Goal: Task Accomplishment & Management: Manage account settings

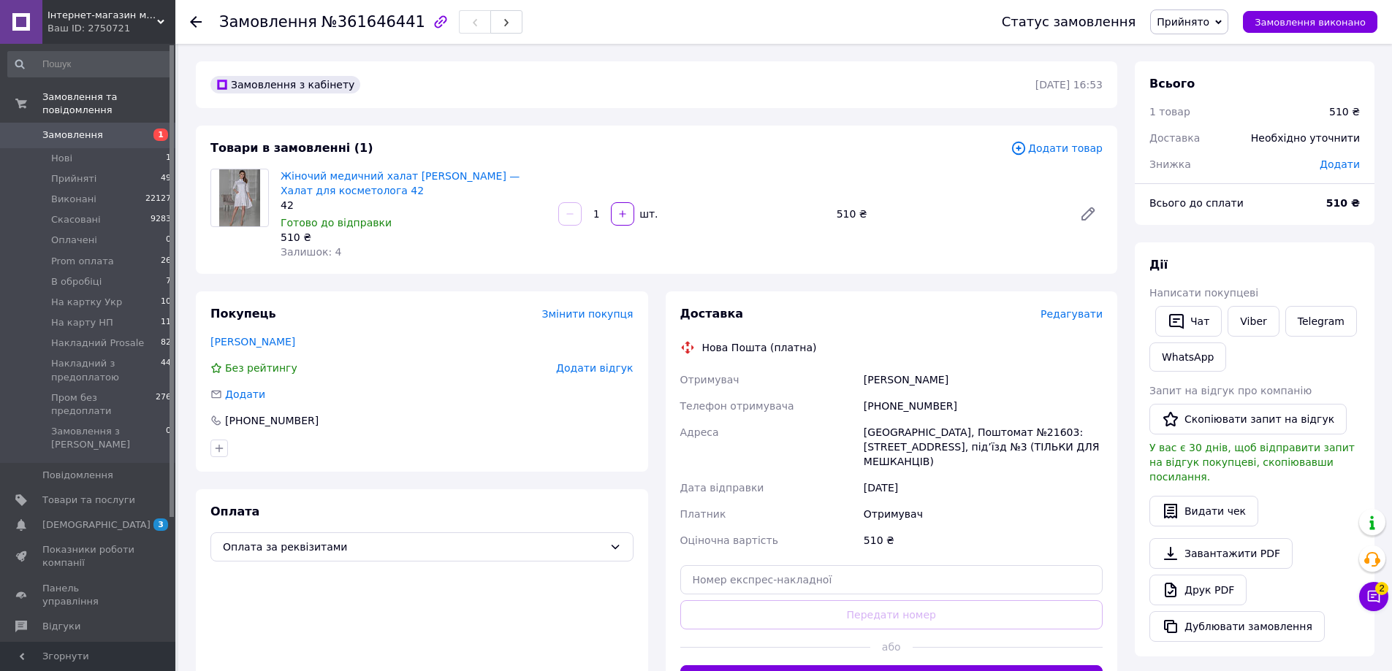
click at [163, 26] on div "Ваш ID: 2750721" at bounding box center [111, 28] width 128 height 13
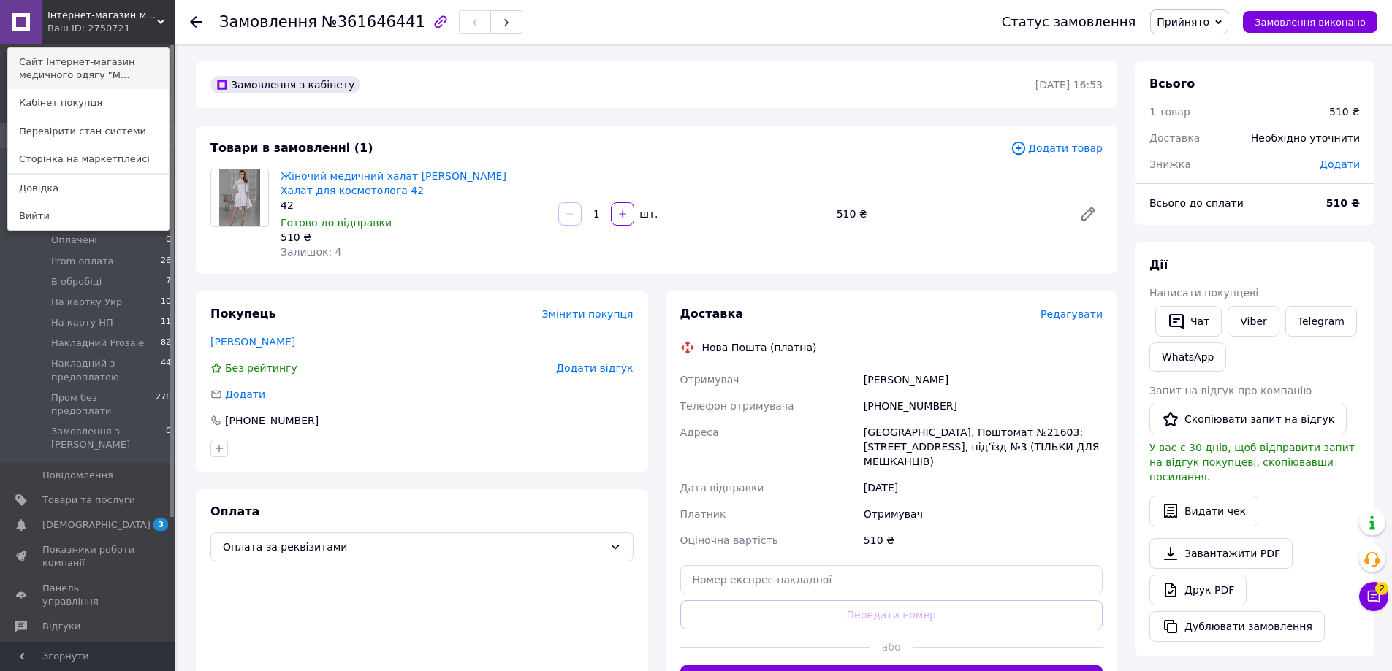
click at [137, 66] on link "Сайт Інтернет-магазин медичного одягу "М..." at bounding box center [88, 68] width 161 height 41
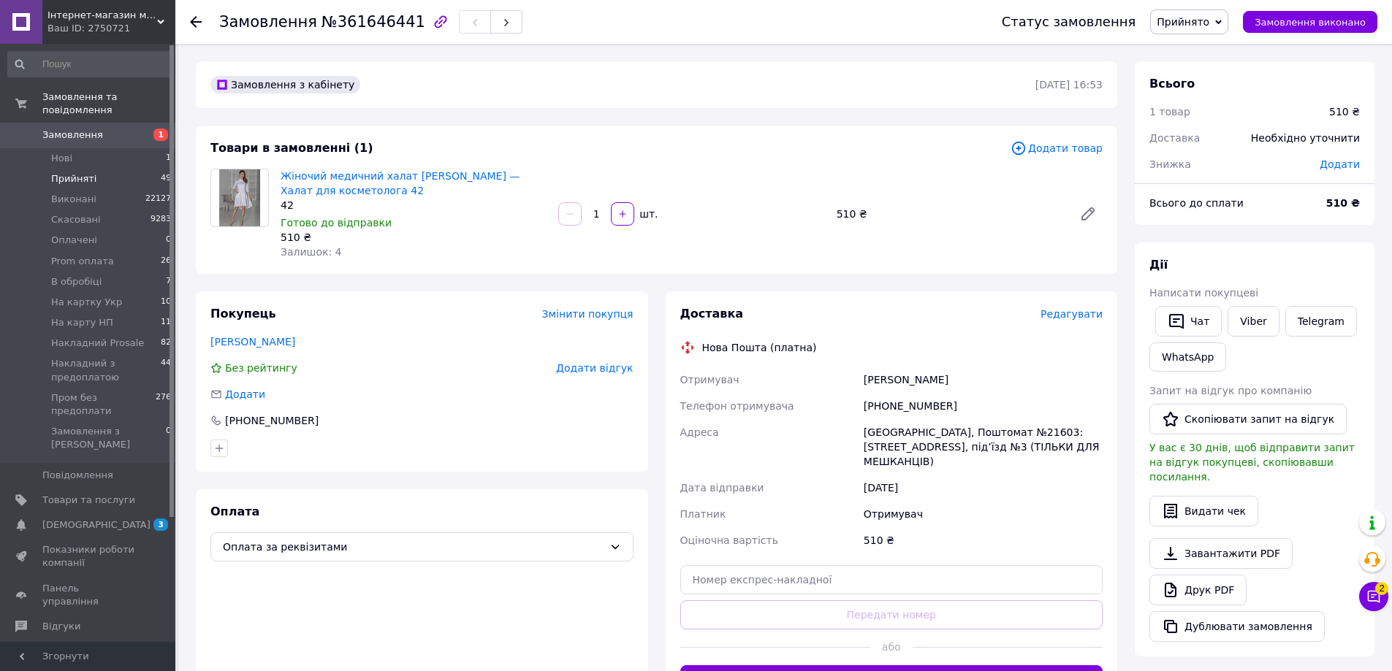
click at [148, 169] on li "Прийняті 49" at bounding box center [90, 179] width 180 height 20
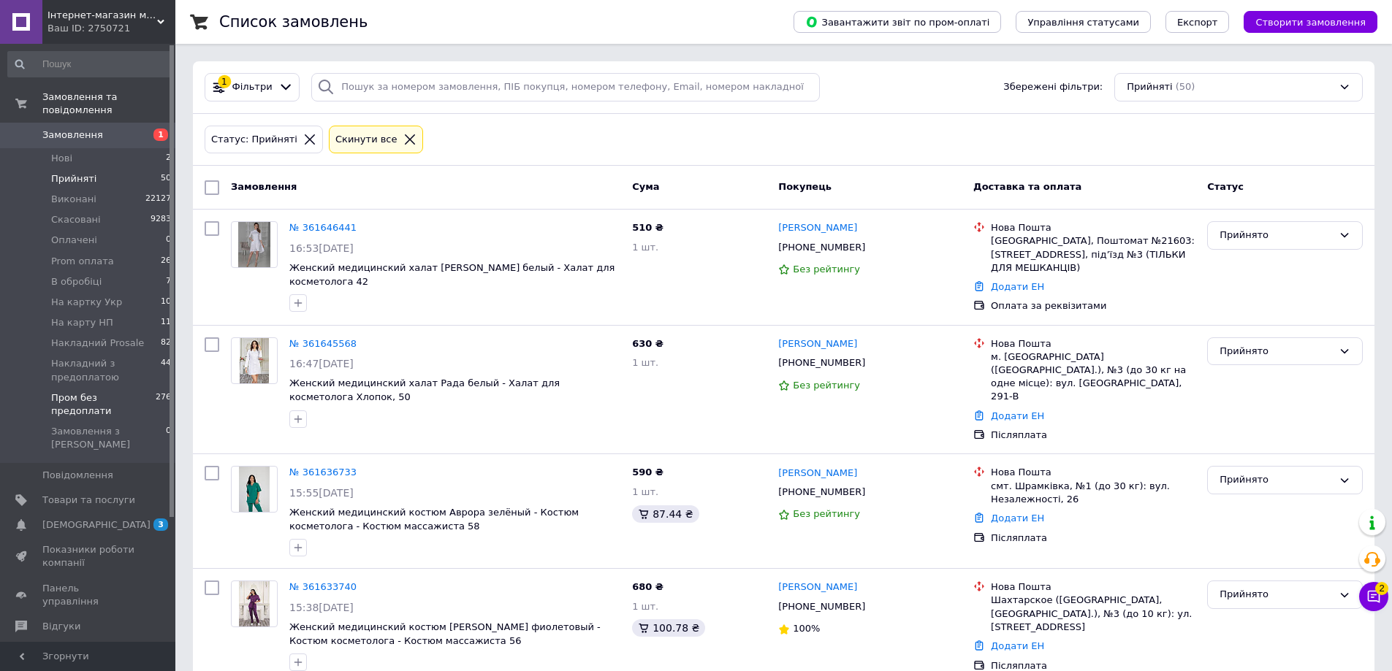
click at [93, 392] on span "Пром без предоплати" at bounding box center [103, 405] width 104 height 26
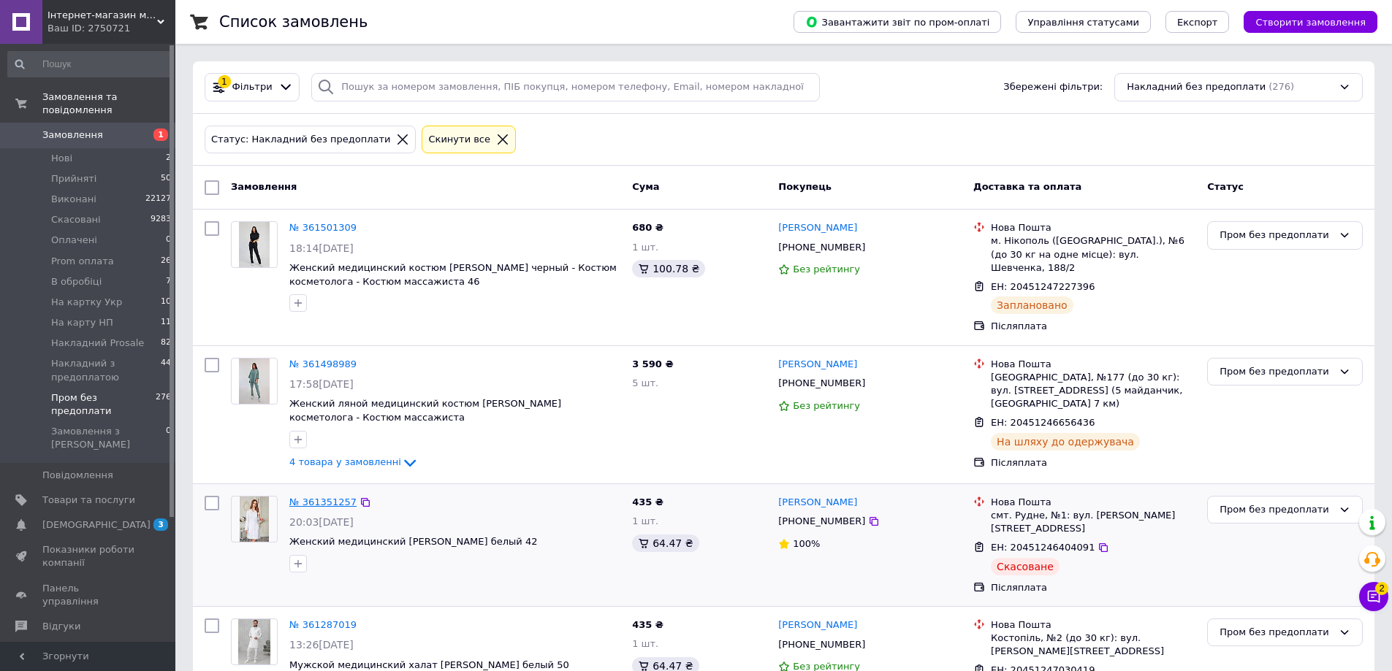
click at [326, 497] on link "№ 361351257" at bounding box center [322, 502] width 67 height 11
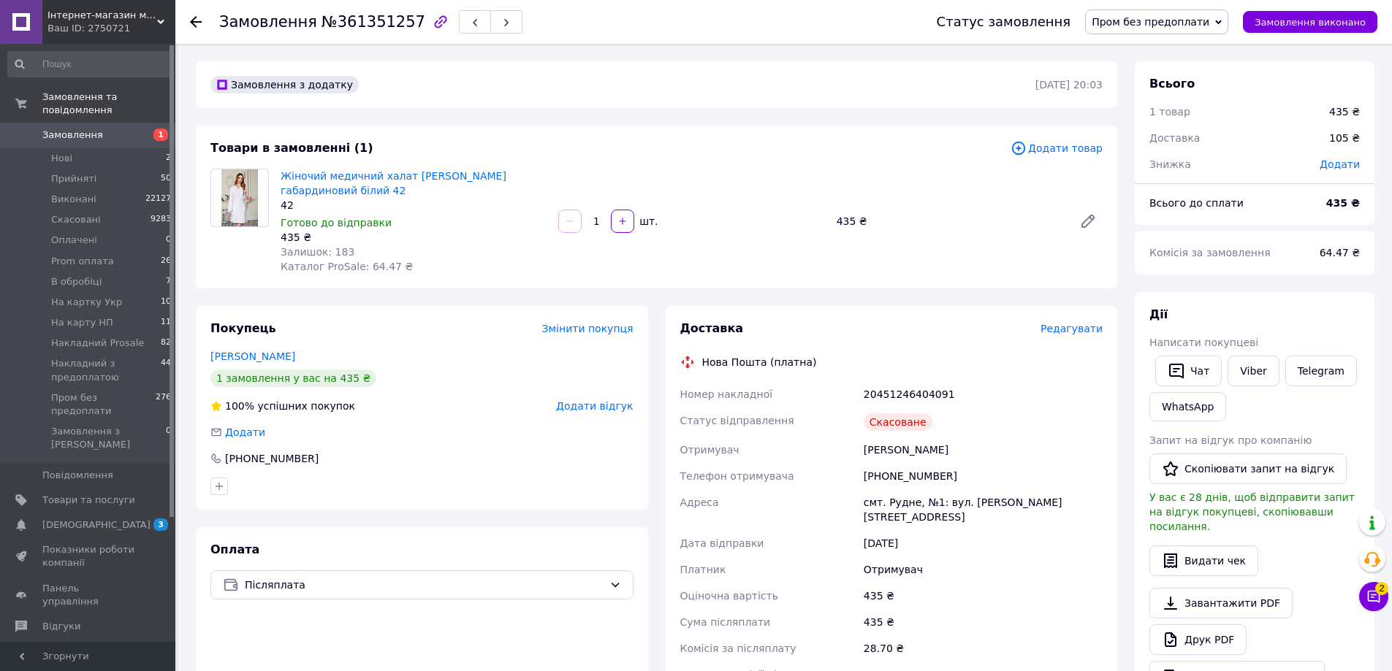
click at [1072, 331] on span "Редагувати" at bounding box center [1071, 329] width 62 height 12
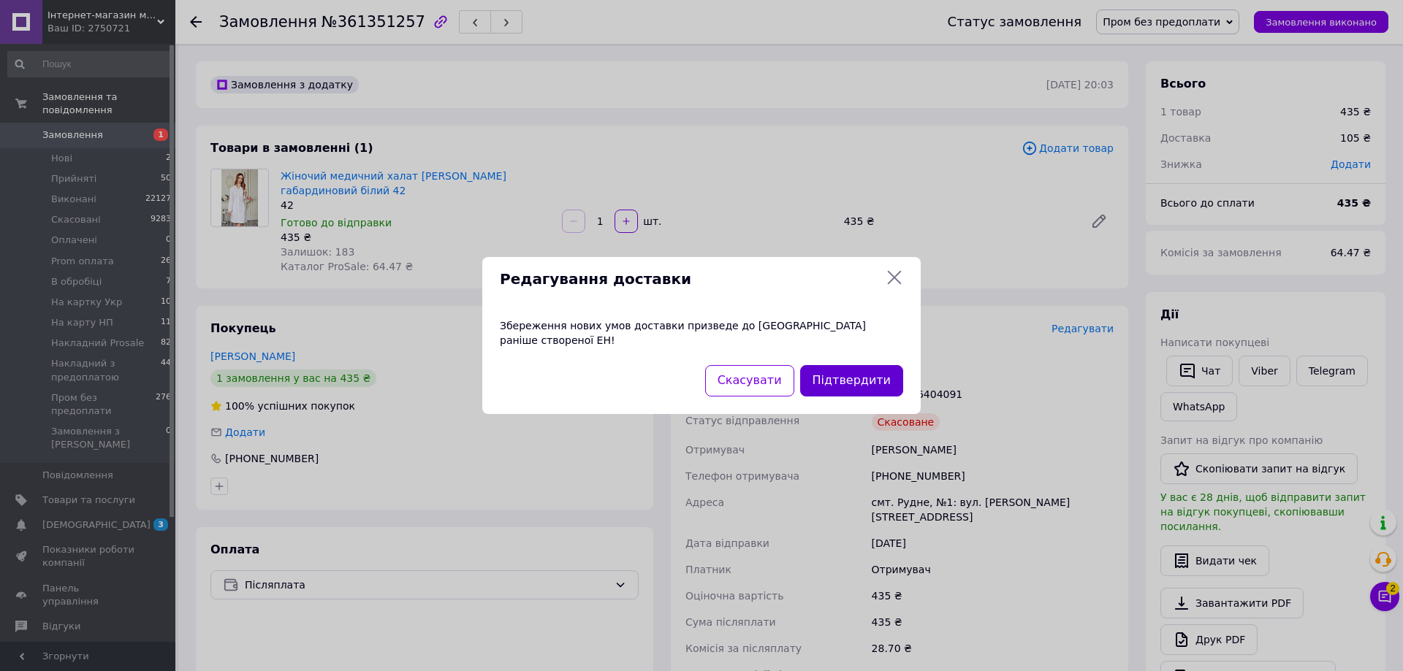
click at [855, 365] on button "Підтвердити" at bounding box center [851, 380] width 103 height 31
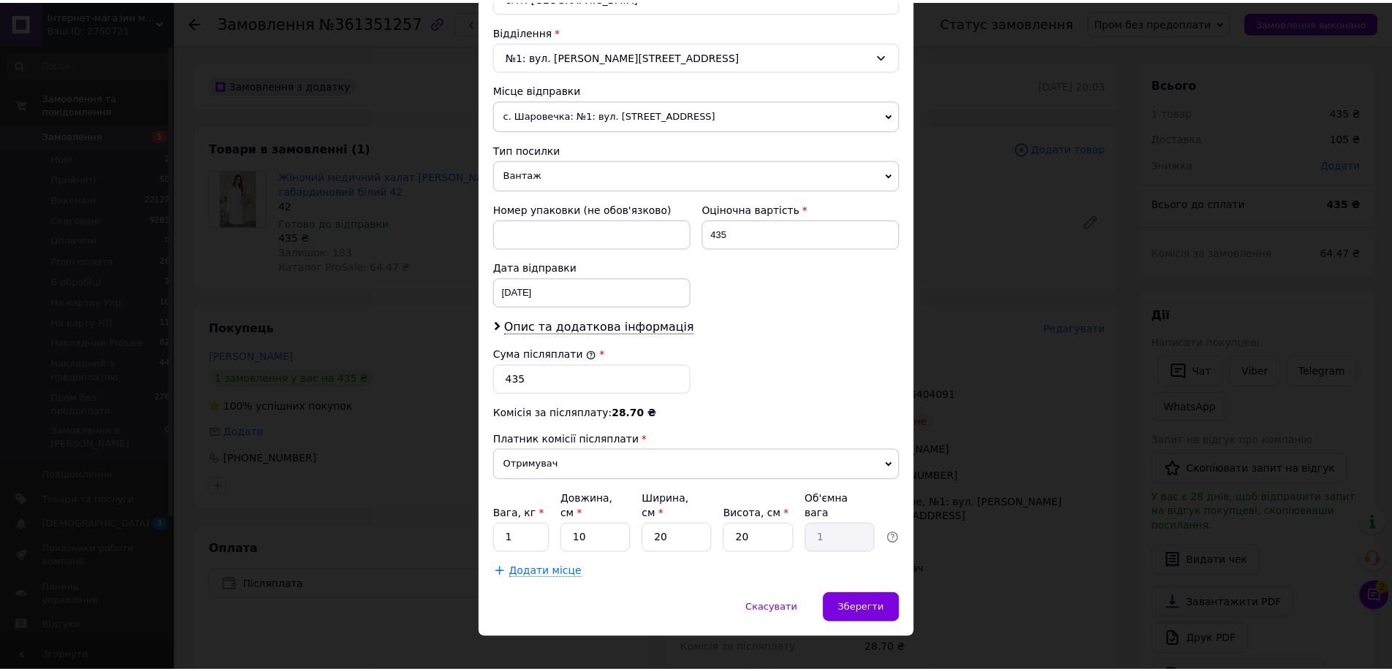
scroll to position [443, 0]
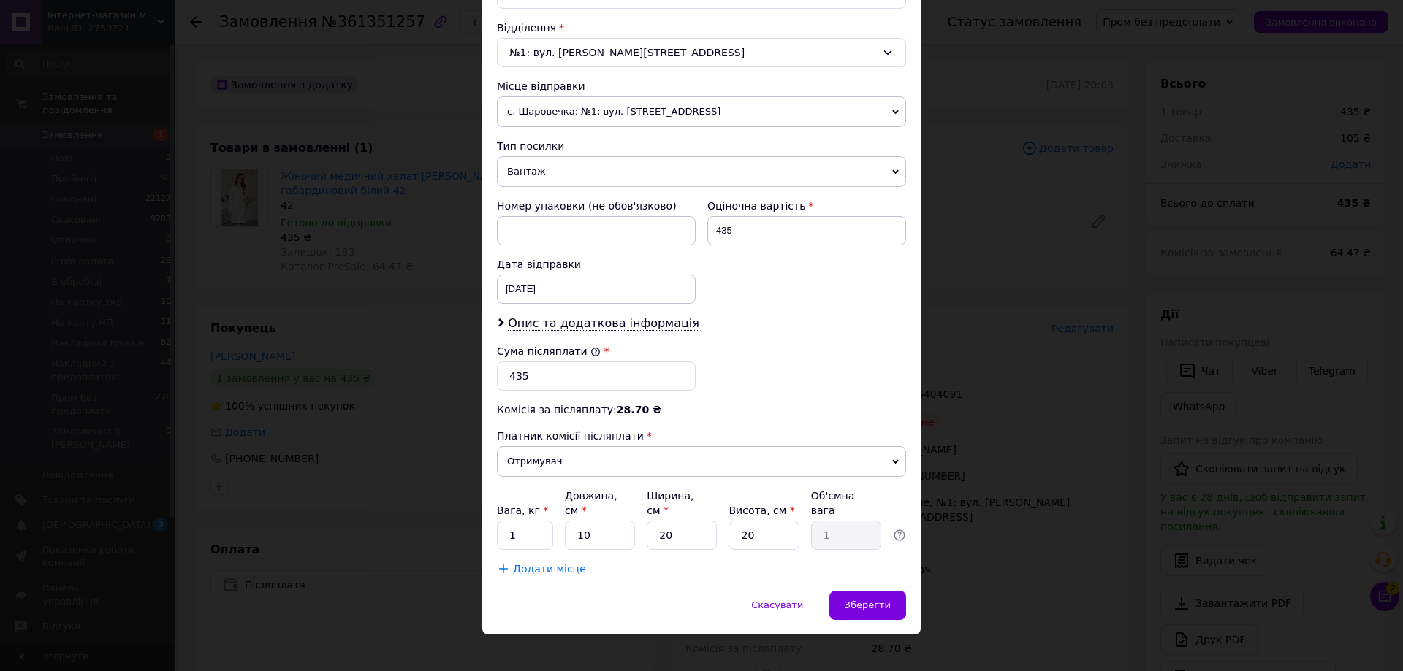
click at [561, 273] on div "Дата відправки 11.09.2025 < 2025 > < Сентябрь > Пн Вт Ср Чт Пт Сб Вс 1 2 3 4 5 …" at bounding box center [596, 280] width 210 height 58
click at [557, 289] on div "11.09.2025 < 2025 > < Сентябрь > Пн Вт Ср Чт Пт Сб Вс 1 2 3 4 5 6 7 8 9 10 11 1…" at bounding box center [596, 289] width 199 height 29
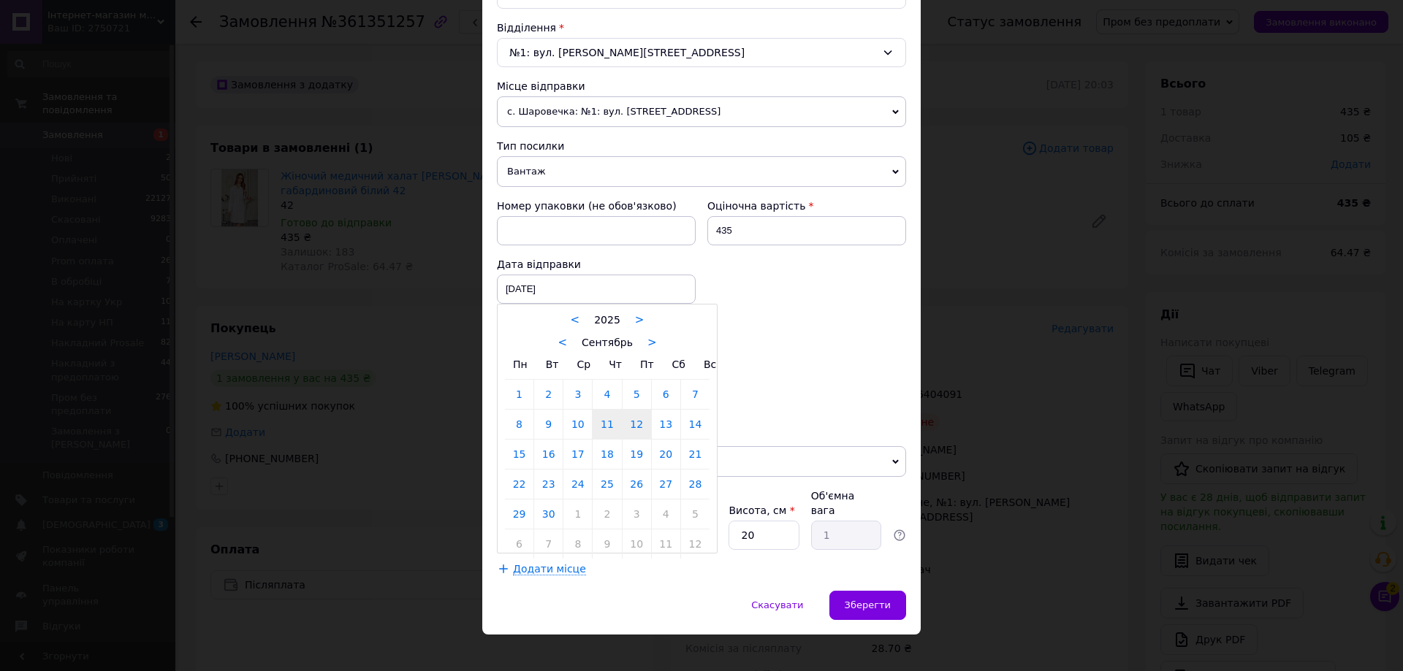
click at [634, 432] on link "12" at bounding box center [636, 424] width 28 height 29
type input "[DATE]"
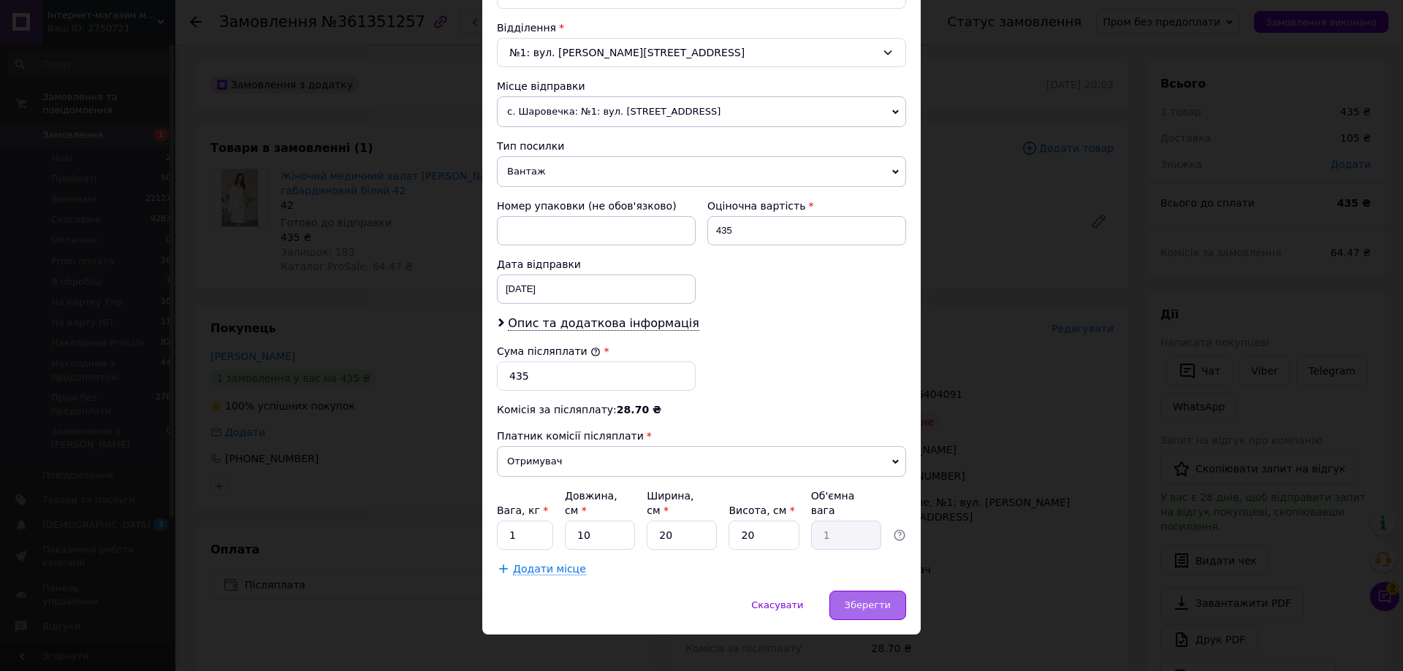
click at [858, 600] on span "Зберегти" at bounding box center [867, 605] width 46 height 11
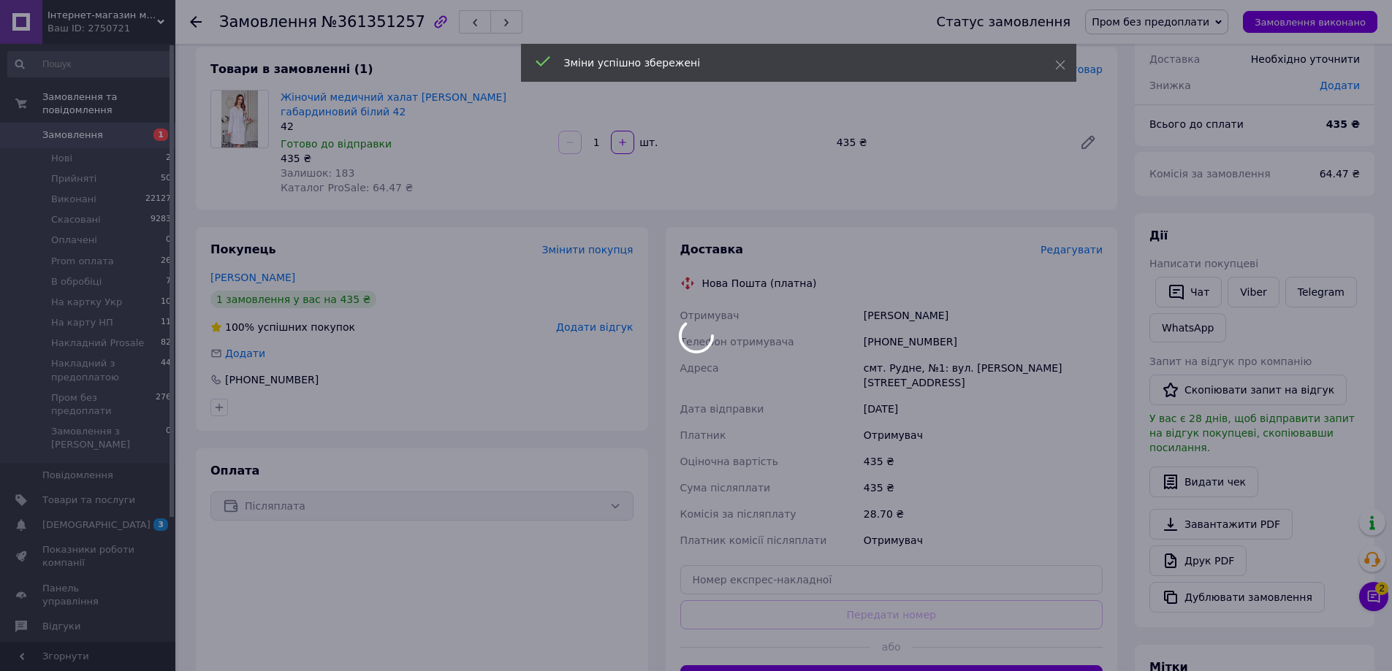
scroll to position [219, 0]
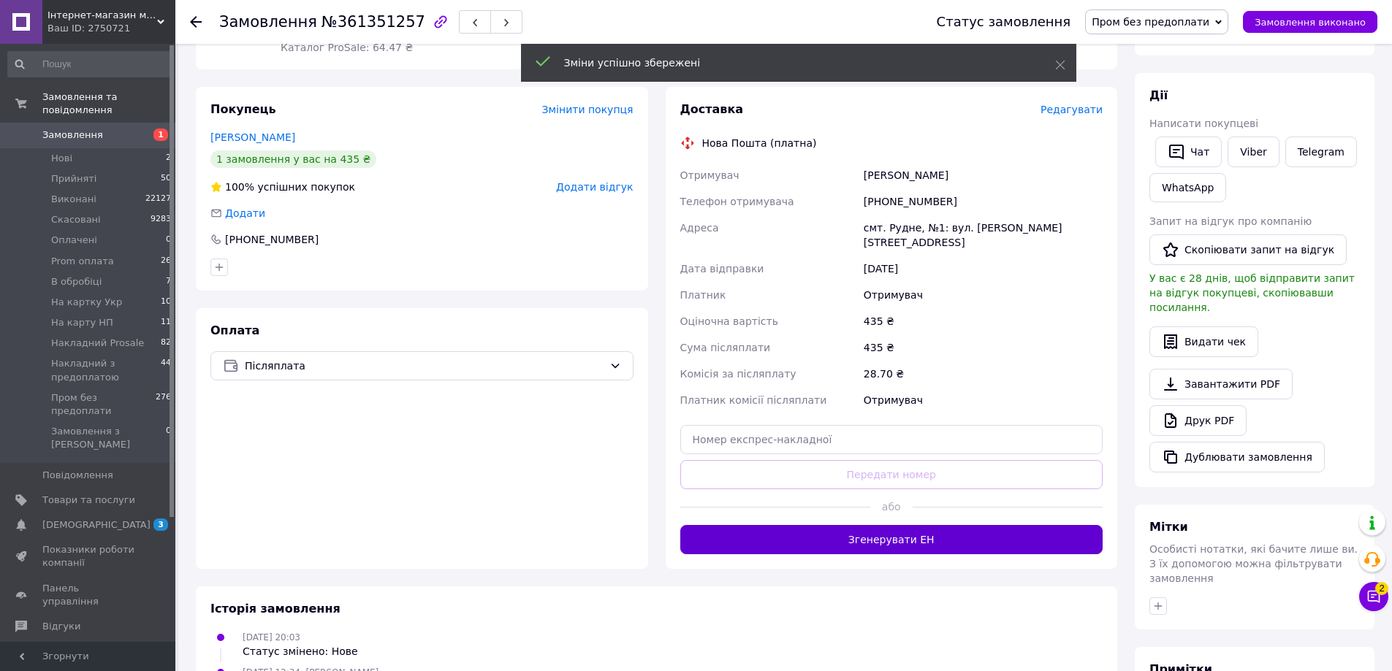
click at [910, 530] on button "Згенерувати ЕН" at bounding box center [891, 539] width 423 height 29
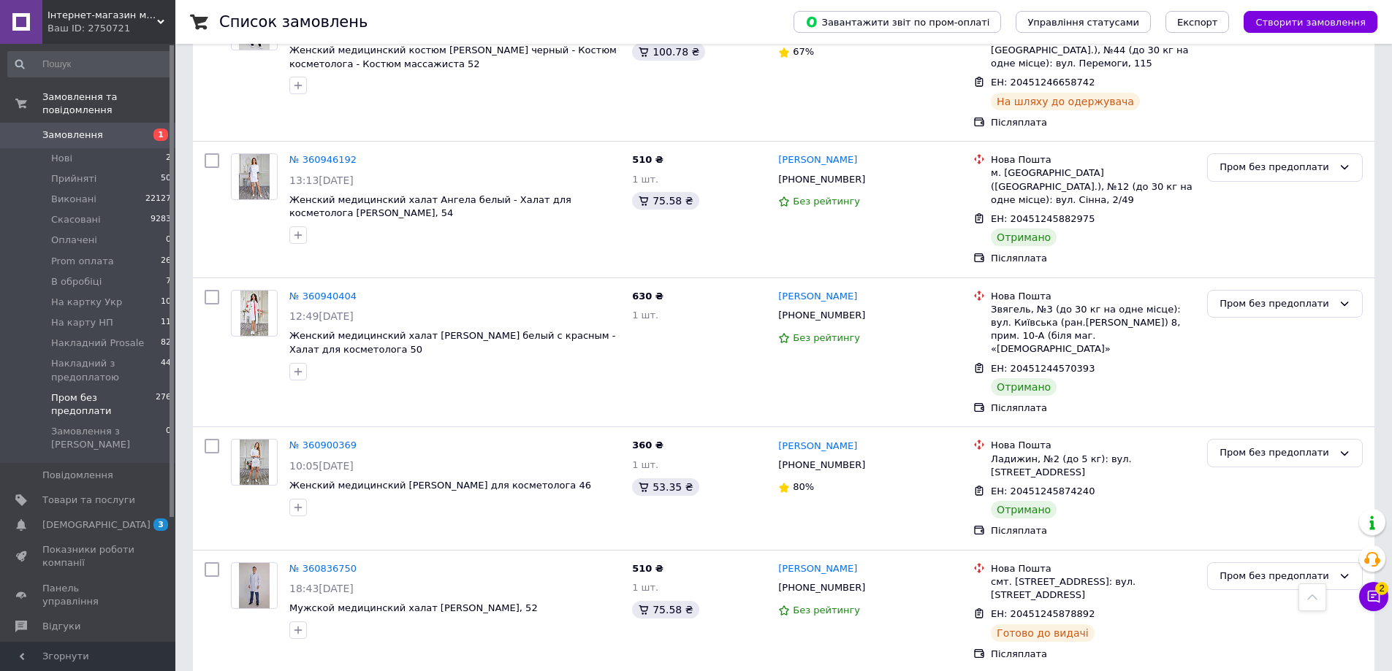
scroll to position [2094, 0]
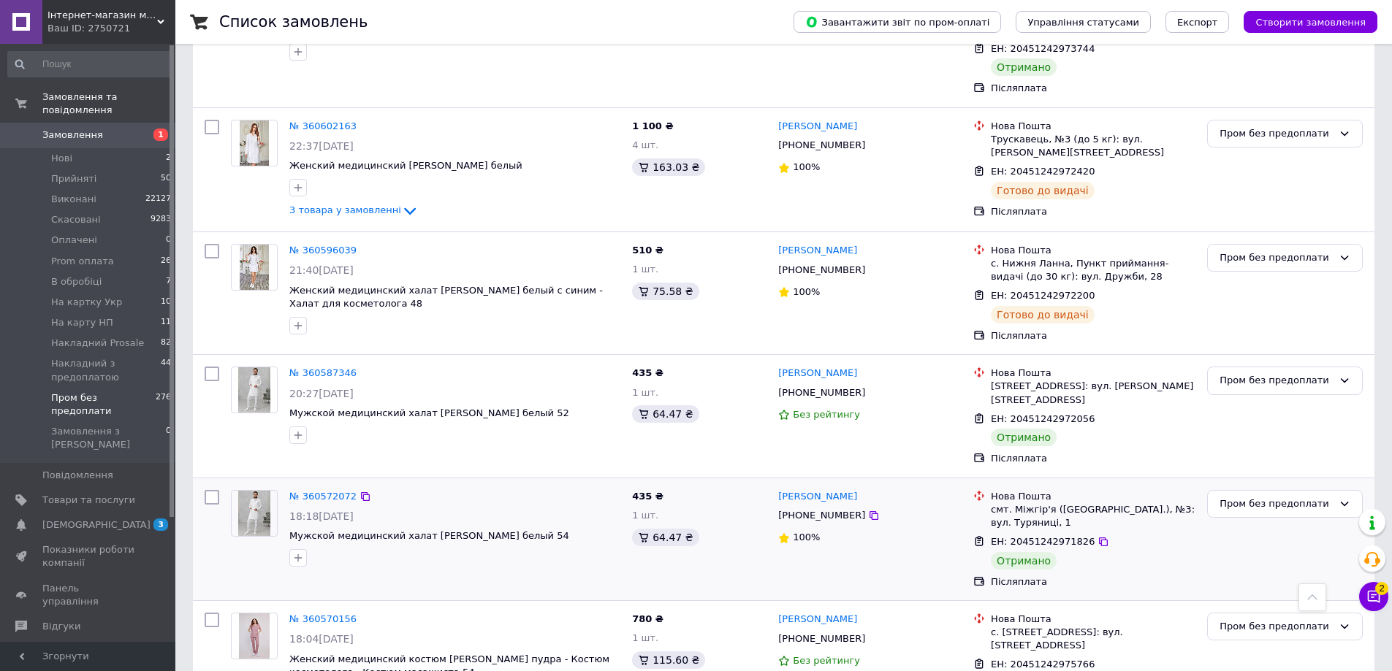
scroll to position [2083, 0]
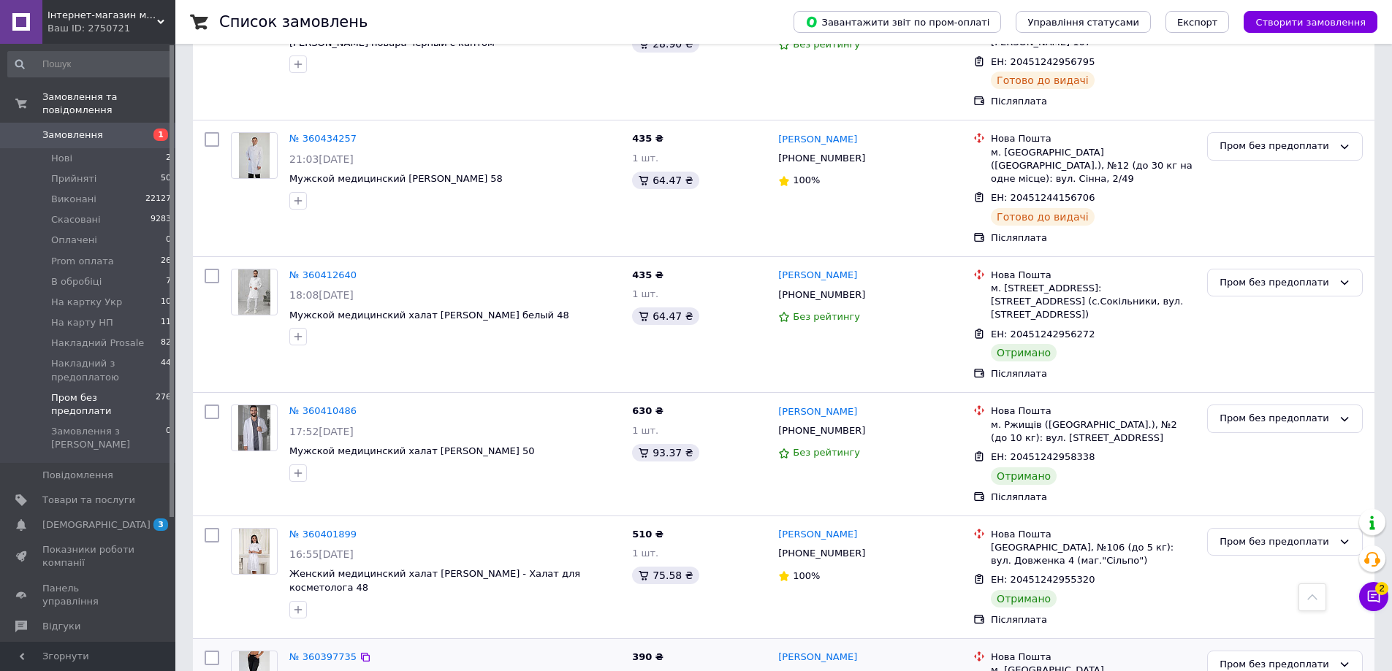
scroll to position [2083, 0]
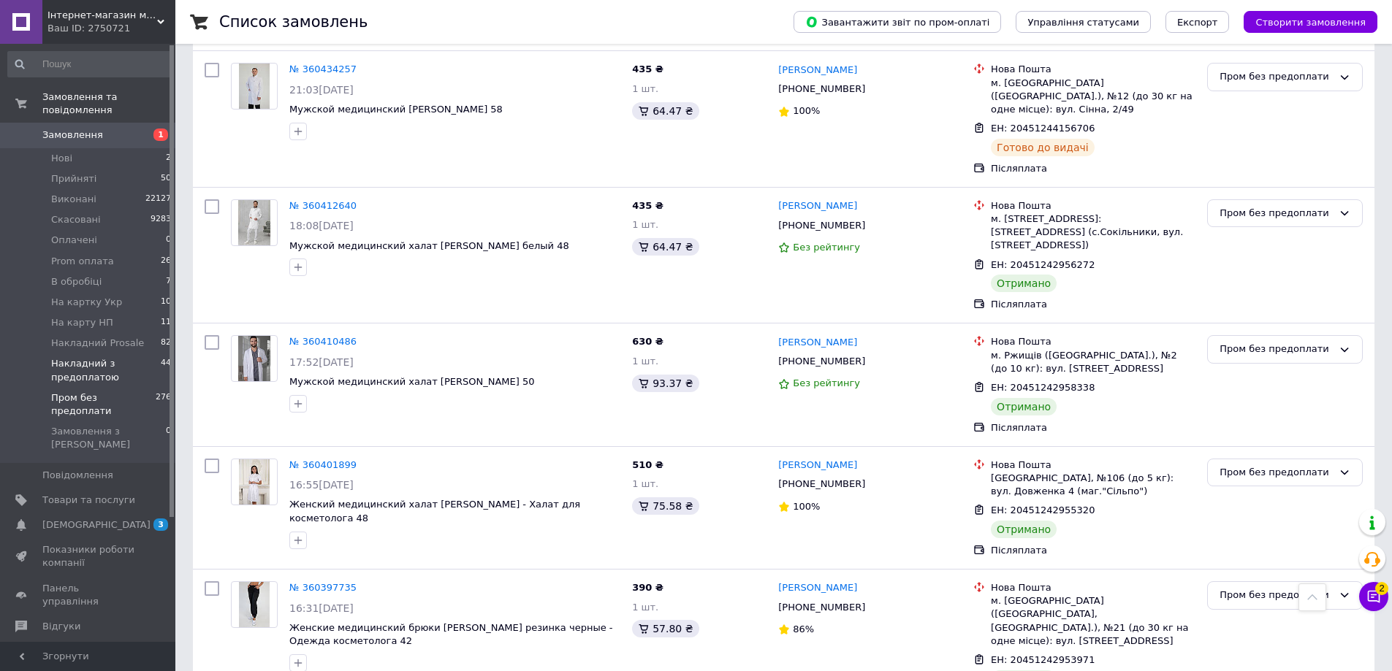
click at [108, 357] on span "Накладний з предоплатою" at bounding box center [106, 370] width 110 height 26
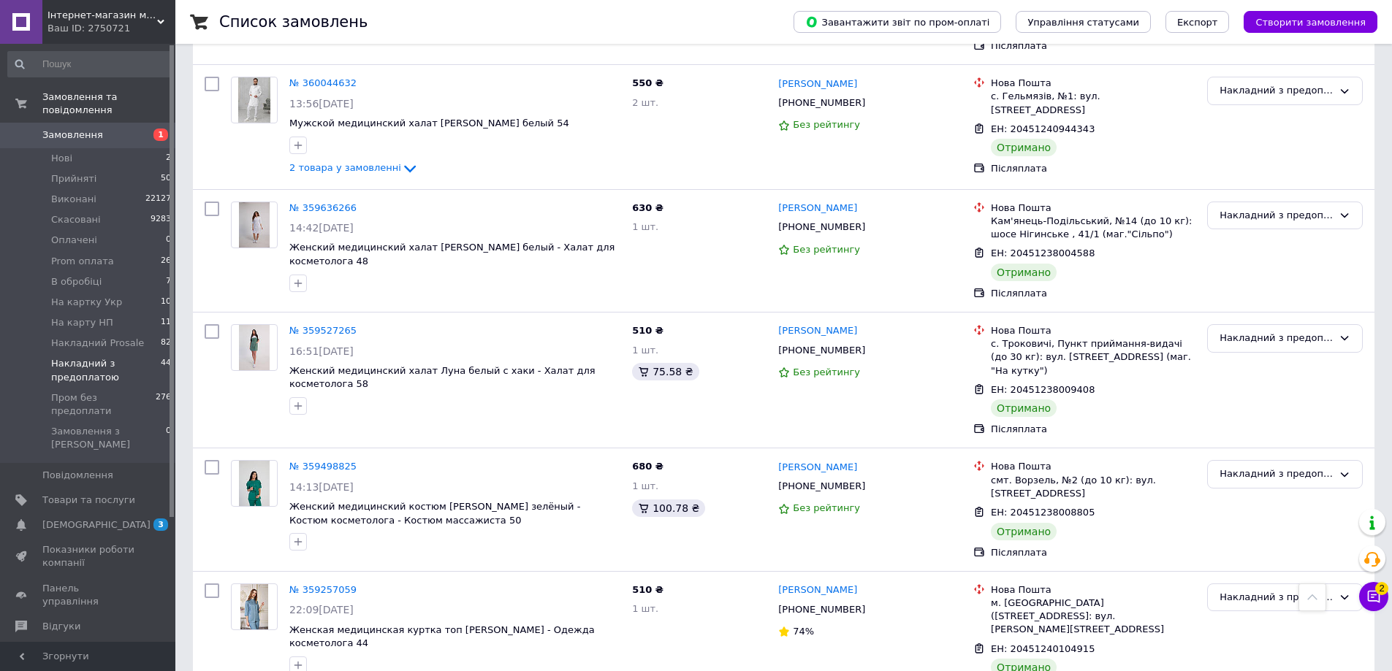
scroll to position [2110, 0]
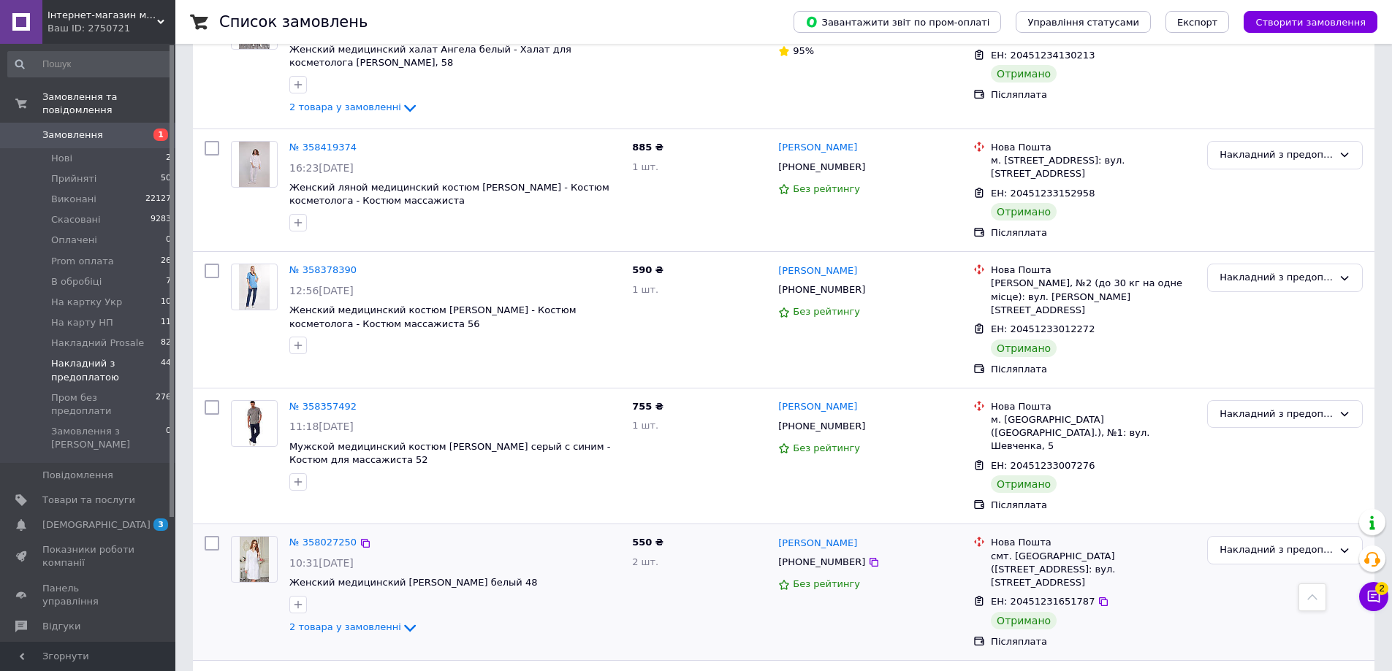
scroll to position [1899, 0]
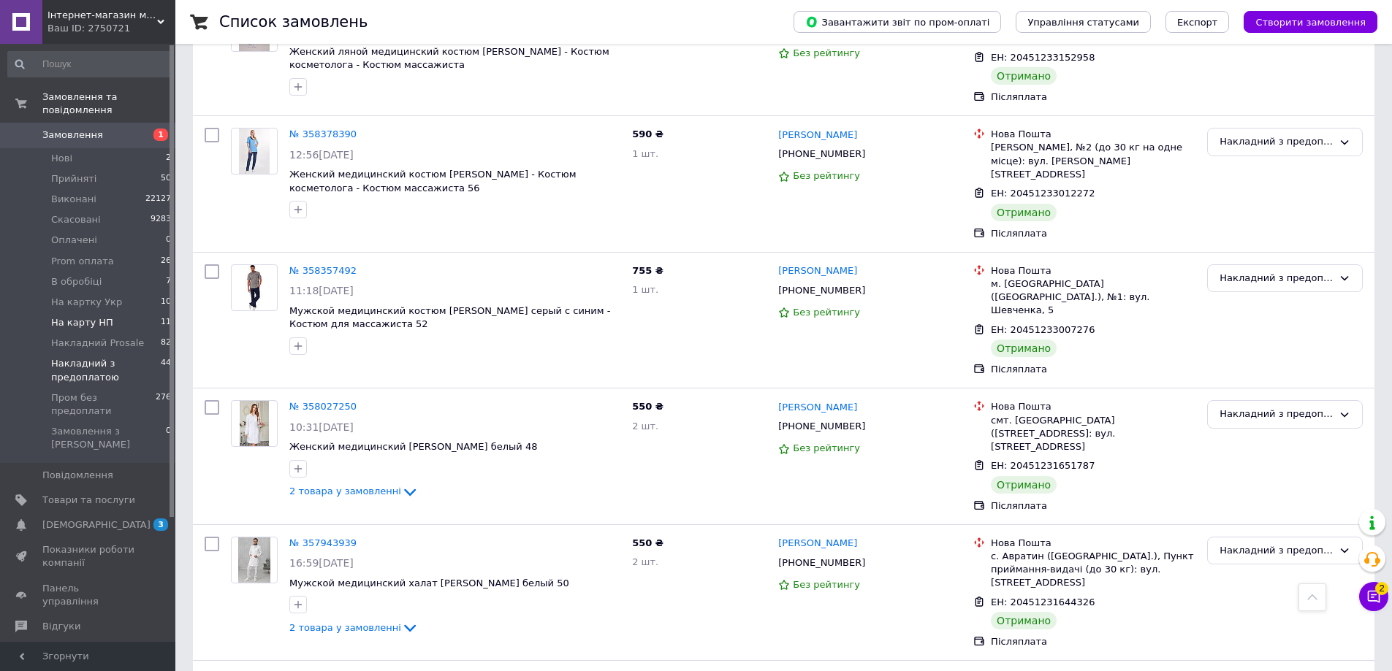
click at [121, 313] on li "На карту НП 11" at bounding box center [90, 323] width 180 height 20
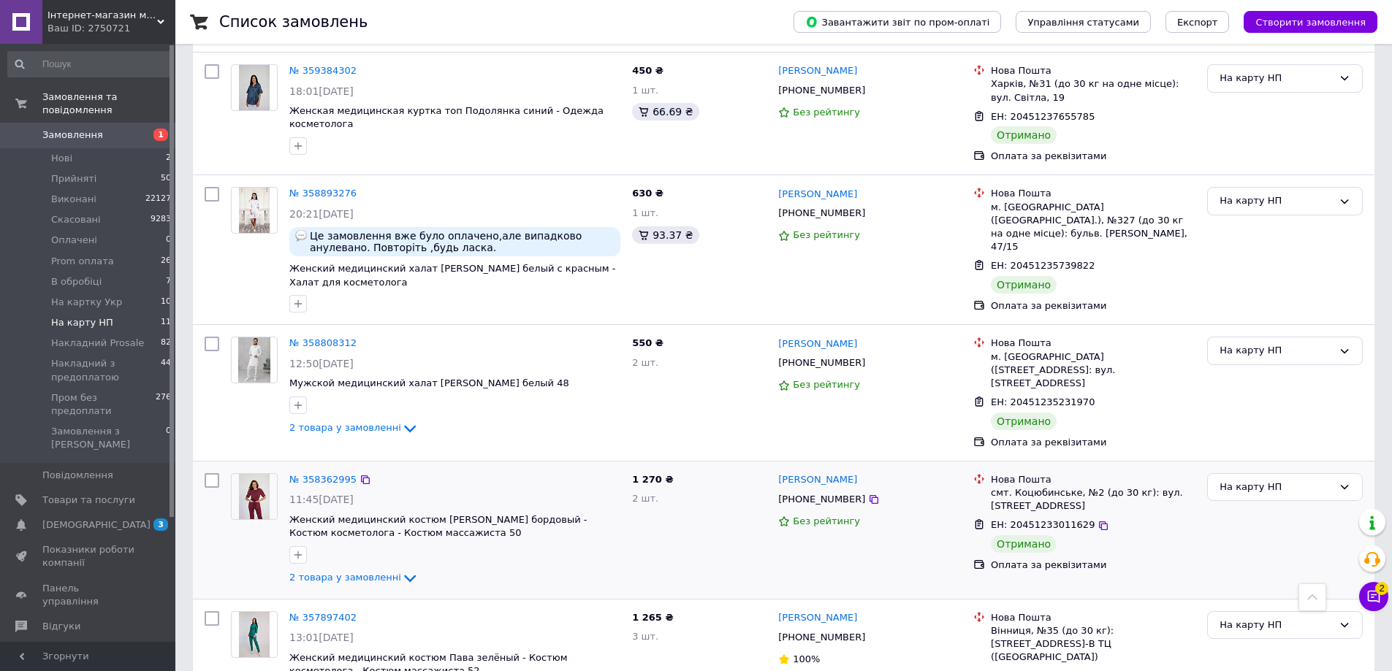
scroll to position [984, 0]
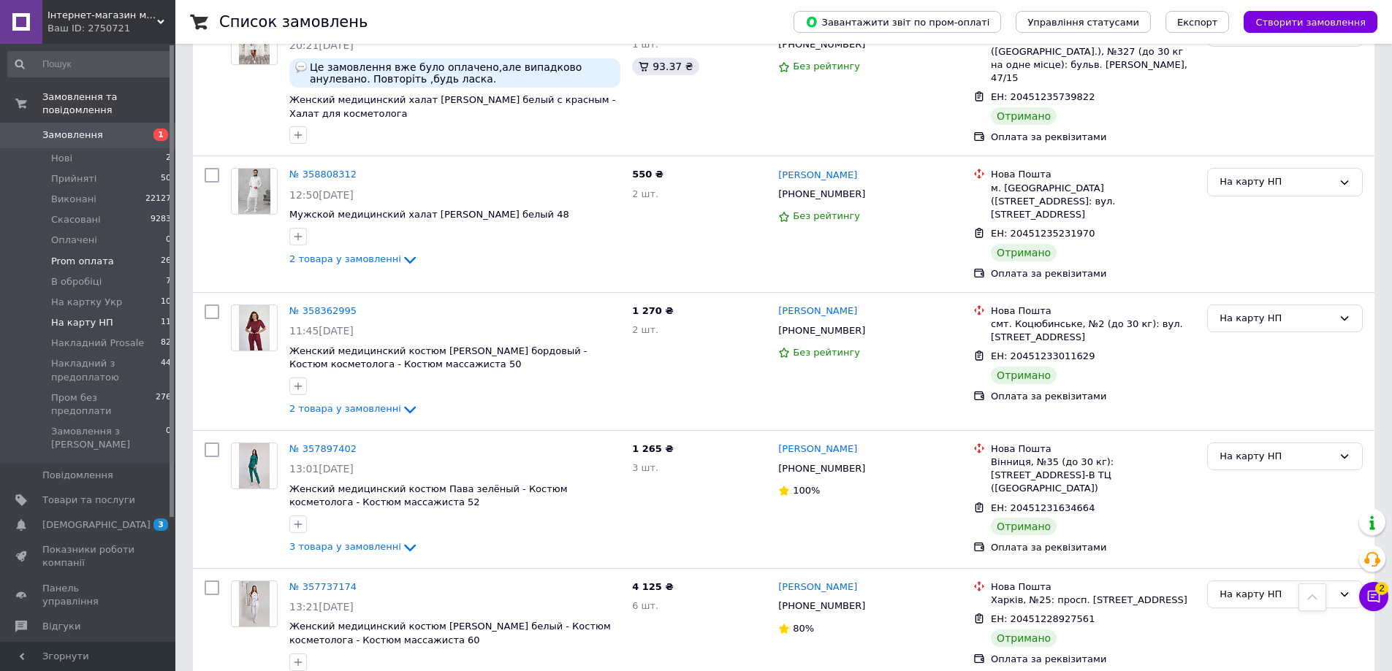
click at [100, 255] on span "Prom оплата" at bounding box center [82, 261] width 63 height 13
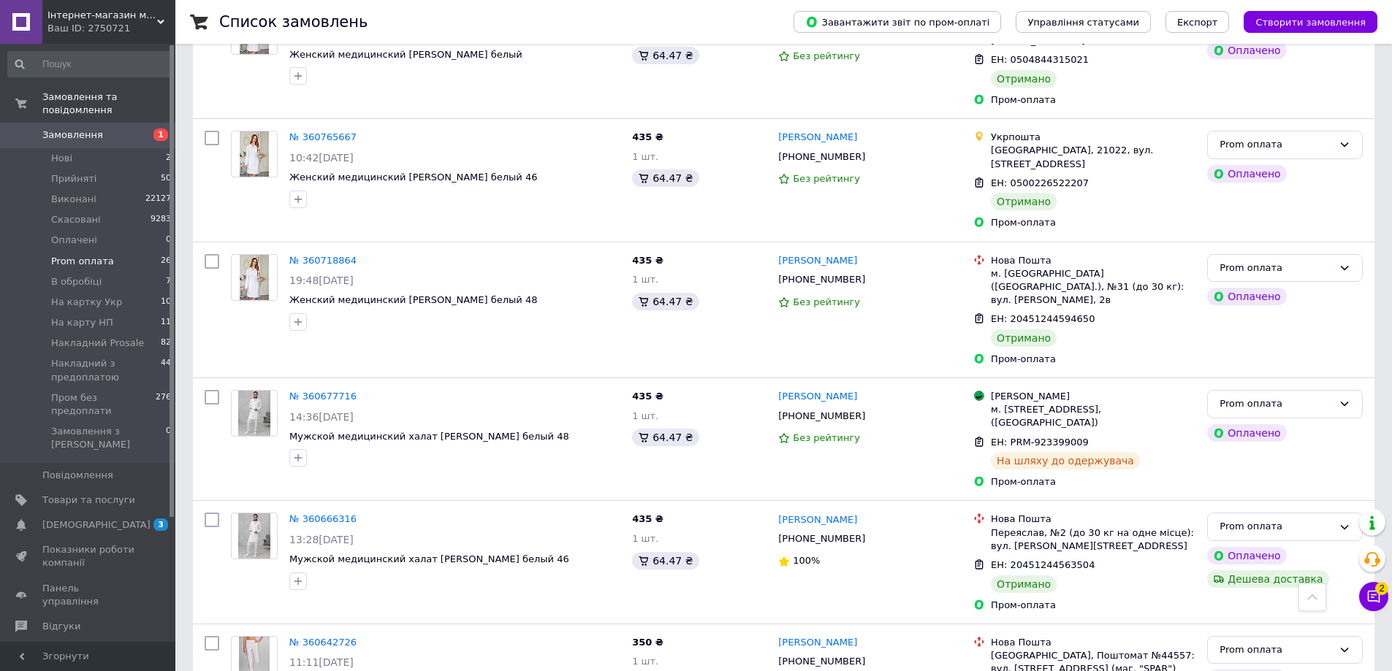
scroll to position [2076, 0]
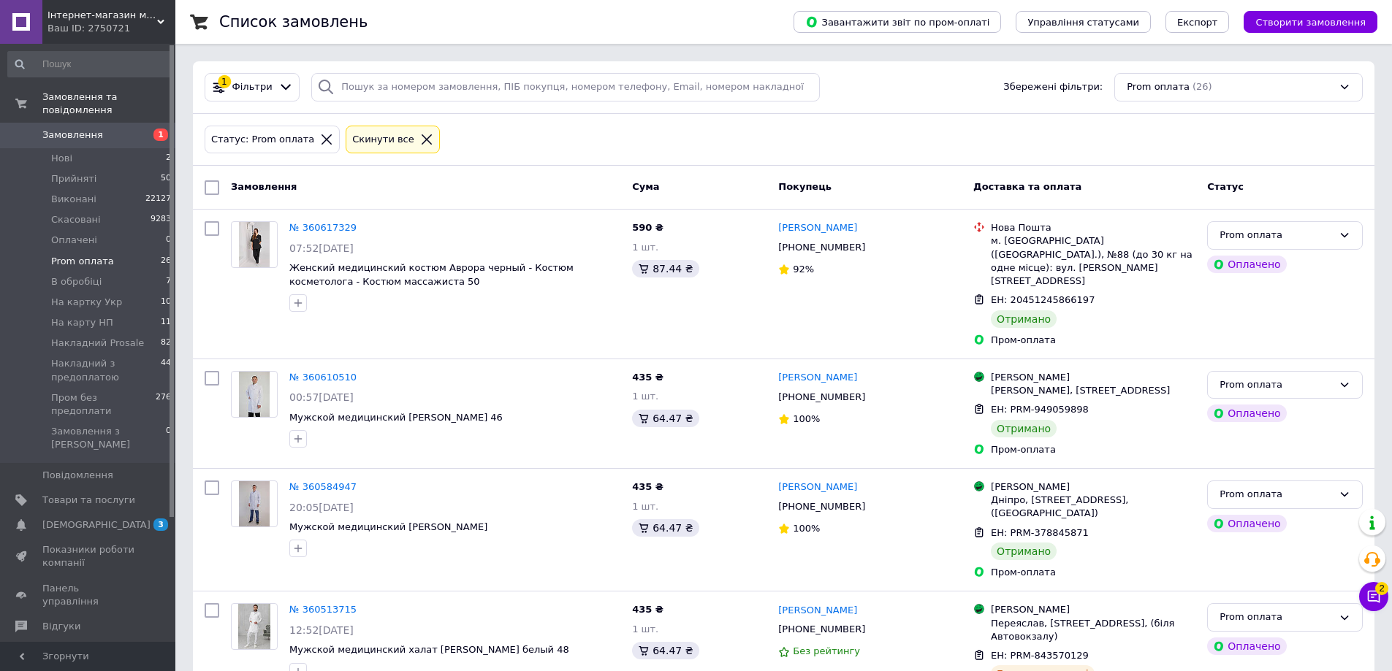
scroll to position [340, 0]
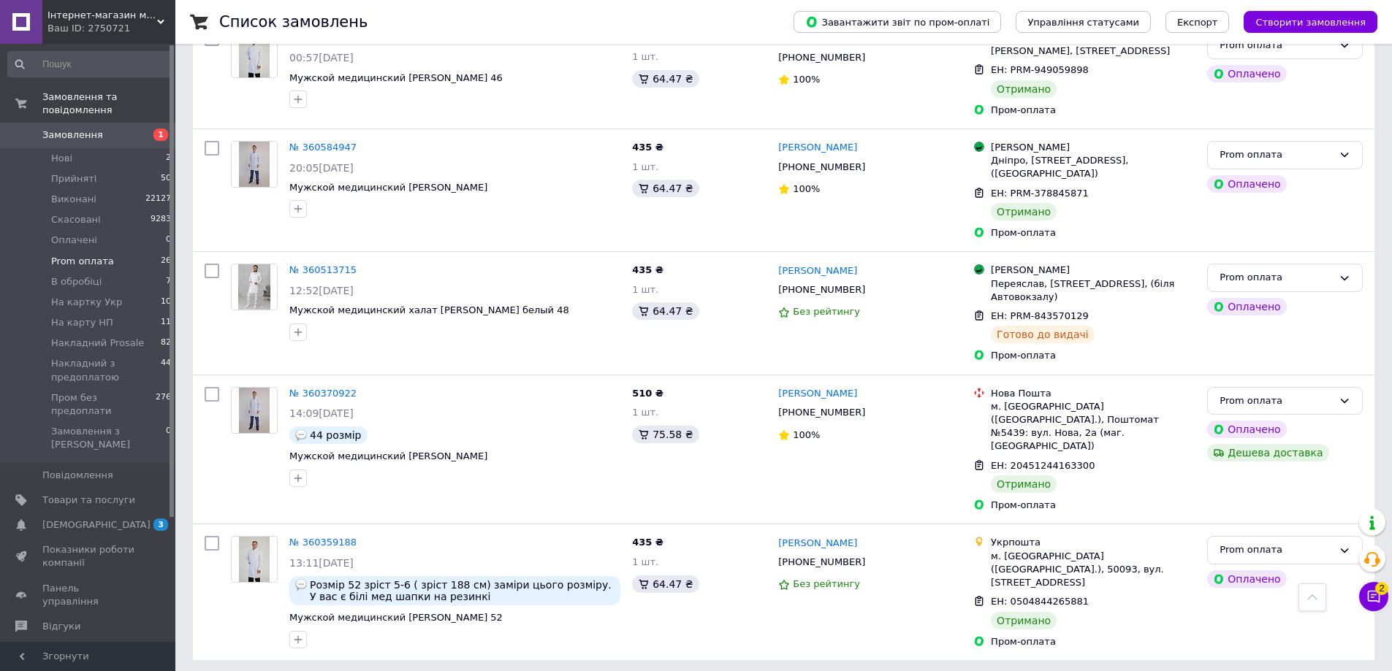
click at [94, 129] on span "Замовлення" at bounding box center [72, 135] width 61 height 13
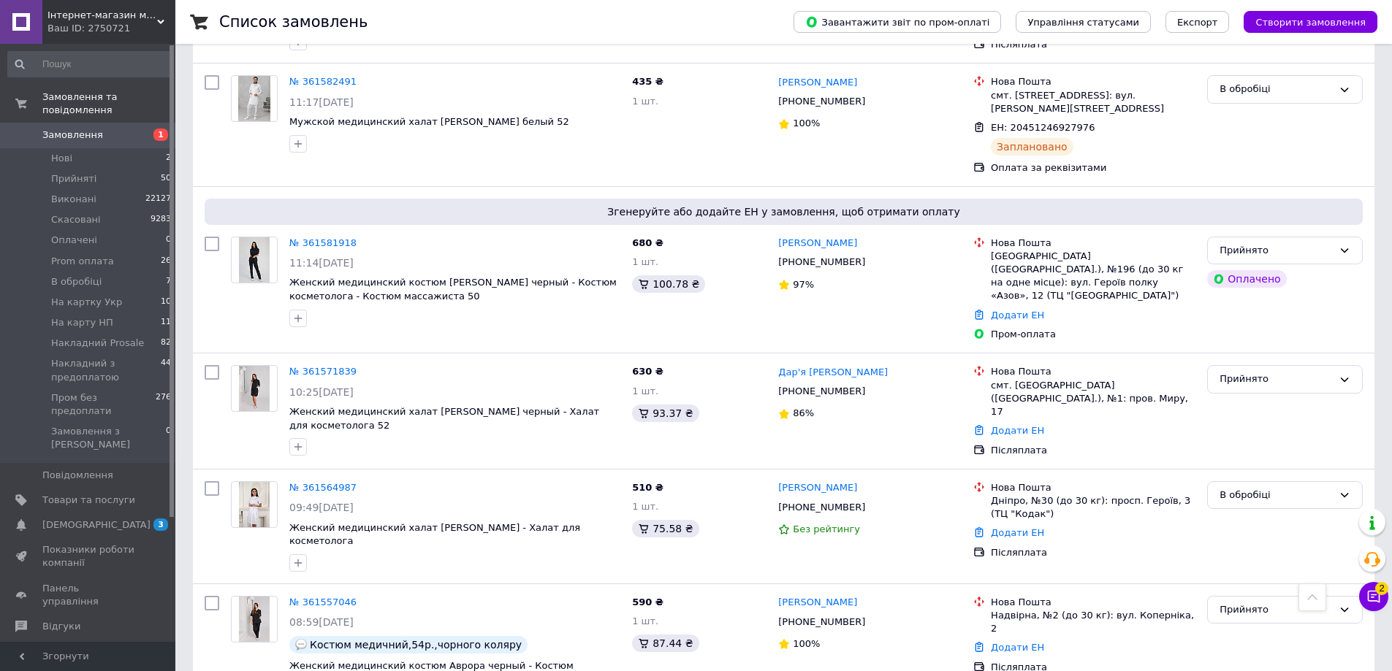
scroll to position [1881, 0]
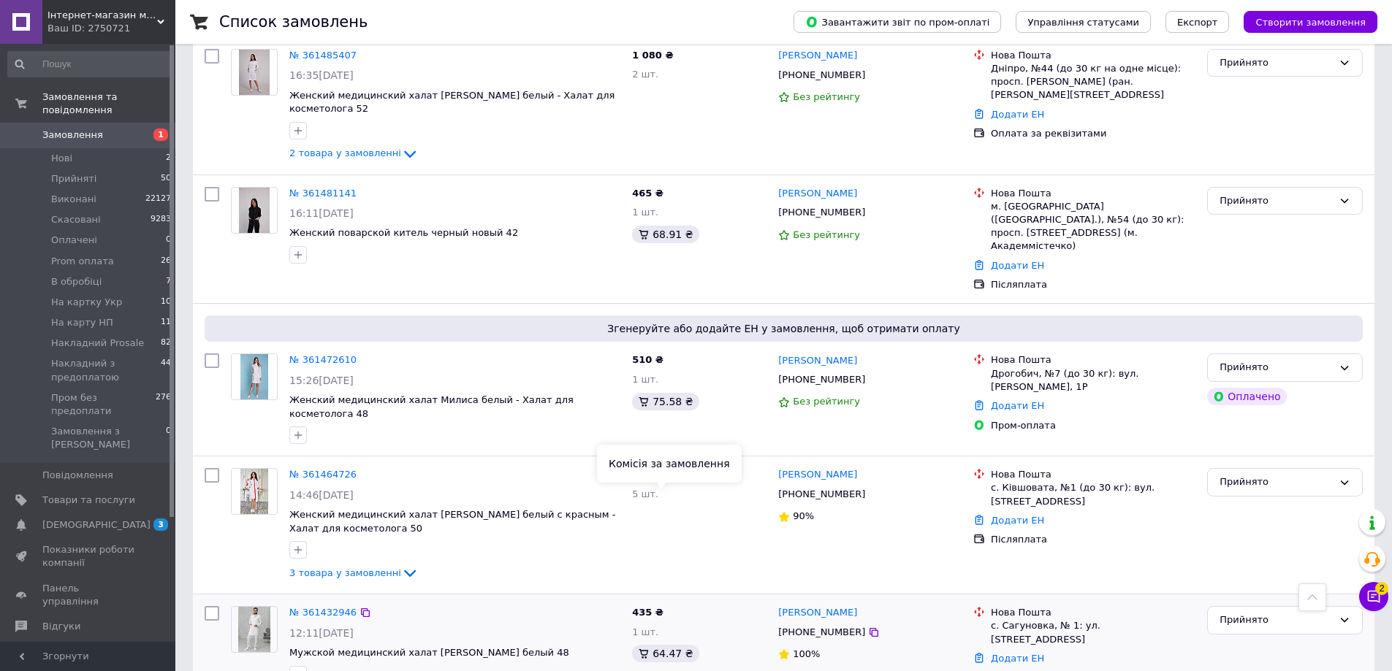
scroll to position [2135, 0]
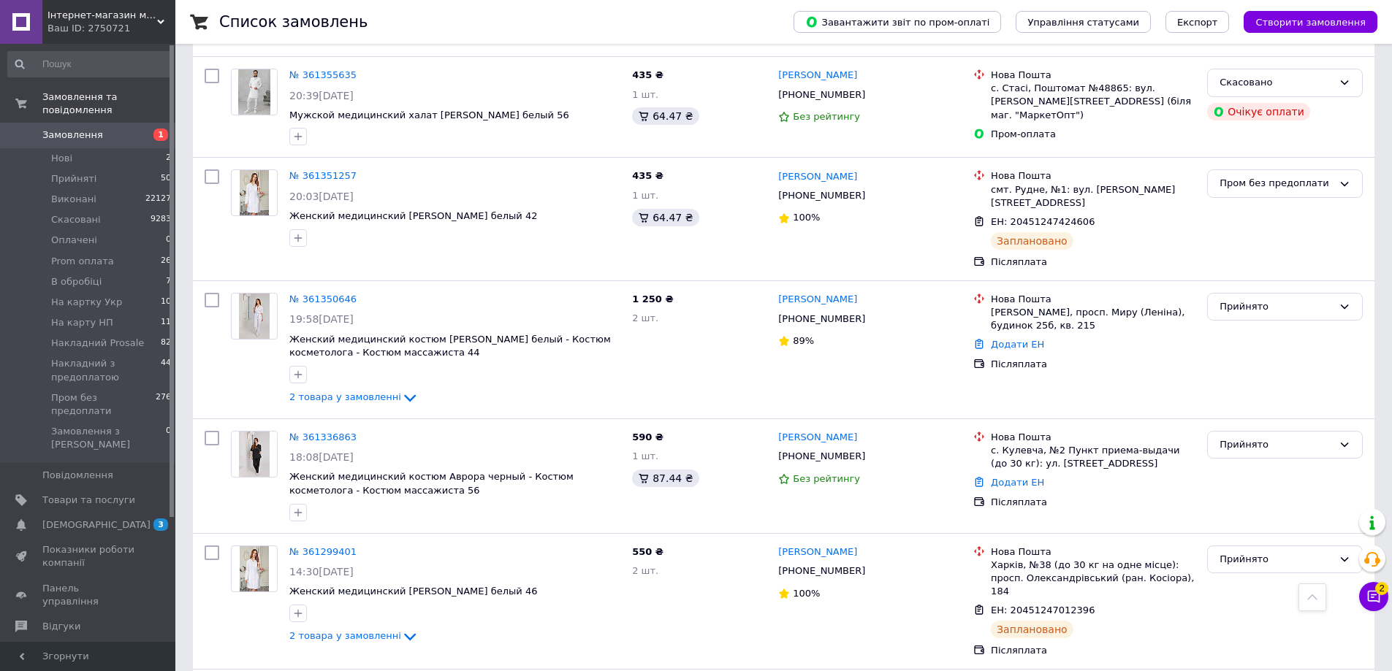
scroll to position [1096, 0]
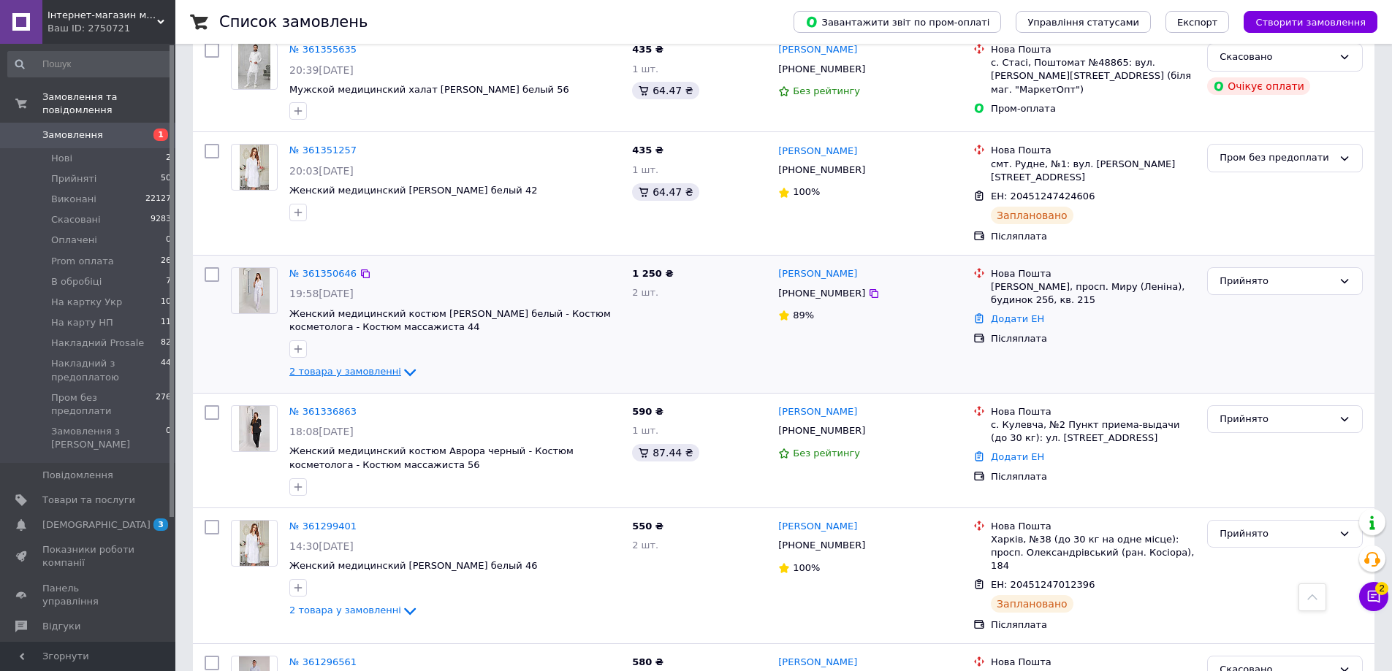
click at [362, 366] on span "2 товара у замовленні" at bounding box center [345, 371] width 112 height 11
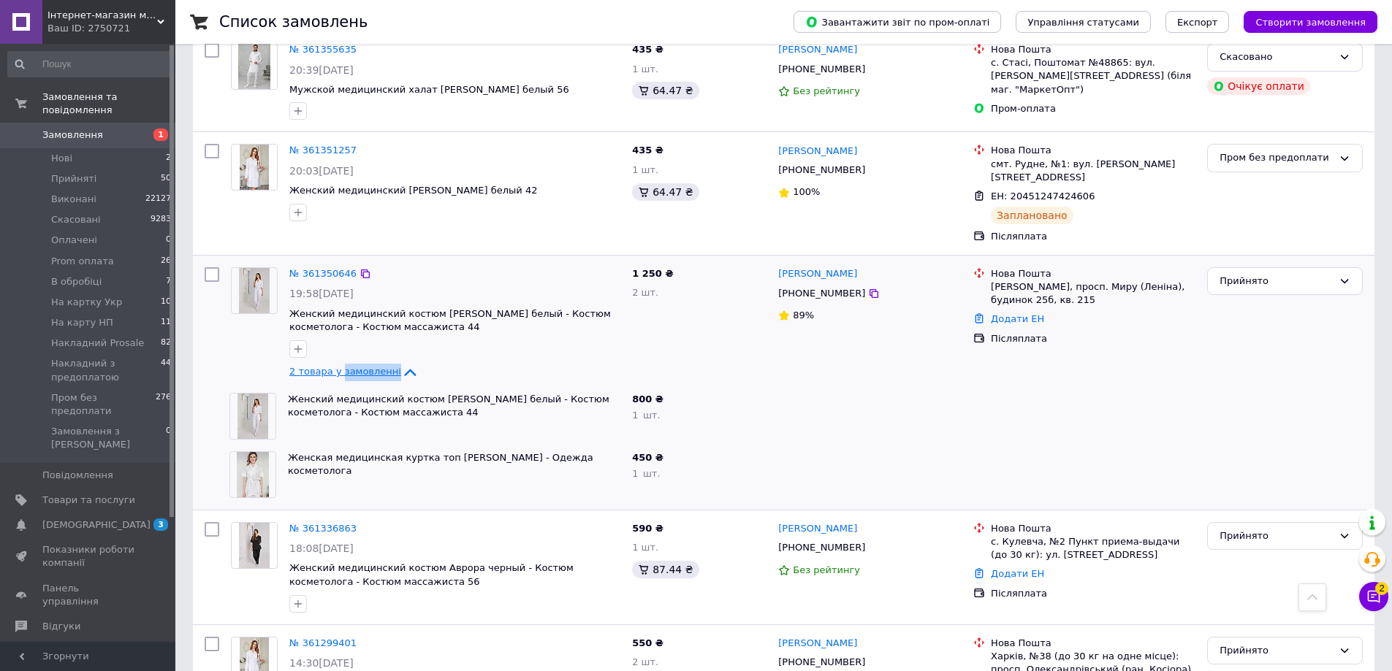
click at [362, 366] on span "2 товара у замовленні" at bounding box center [345, 371] width 112 height 11
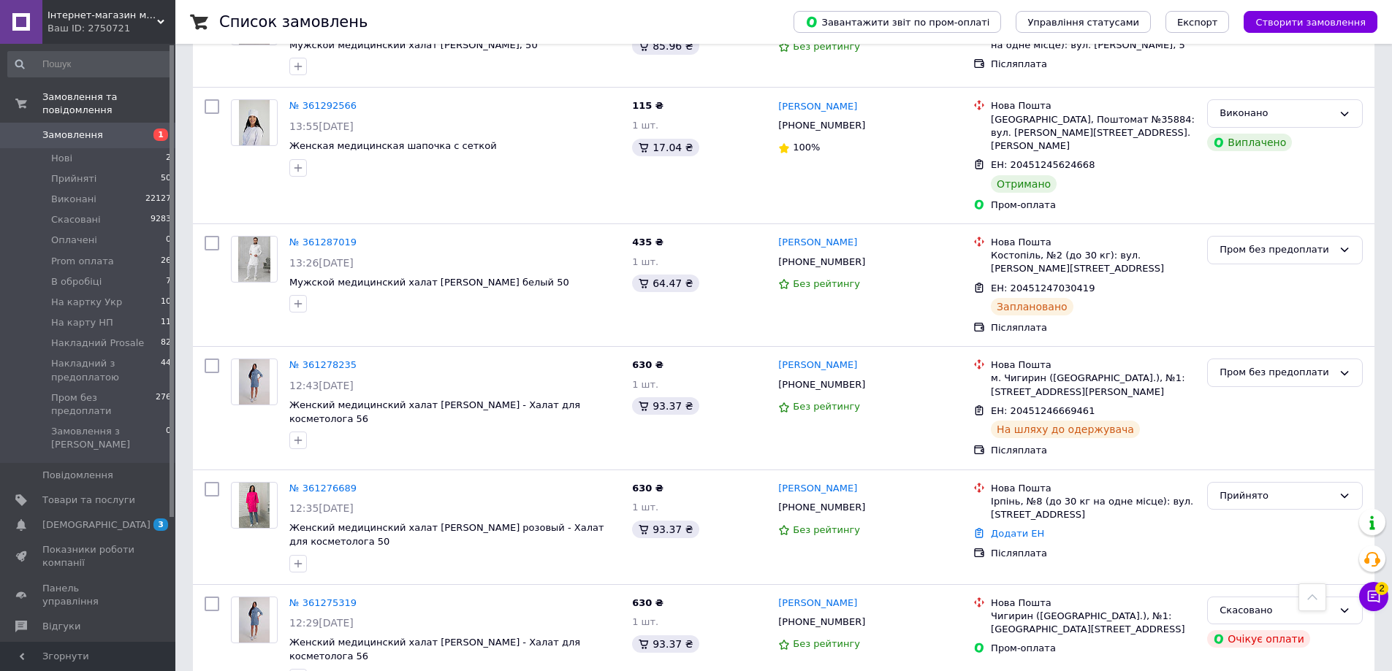
scroll to position [1841, 0]
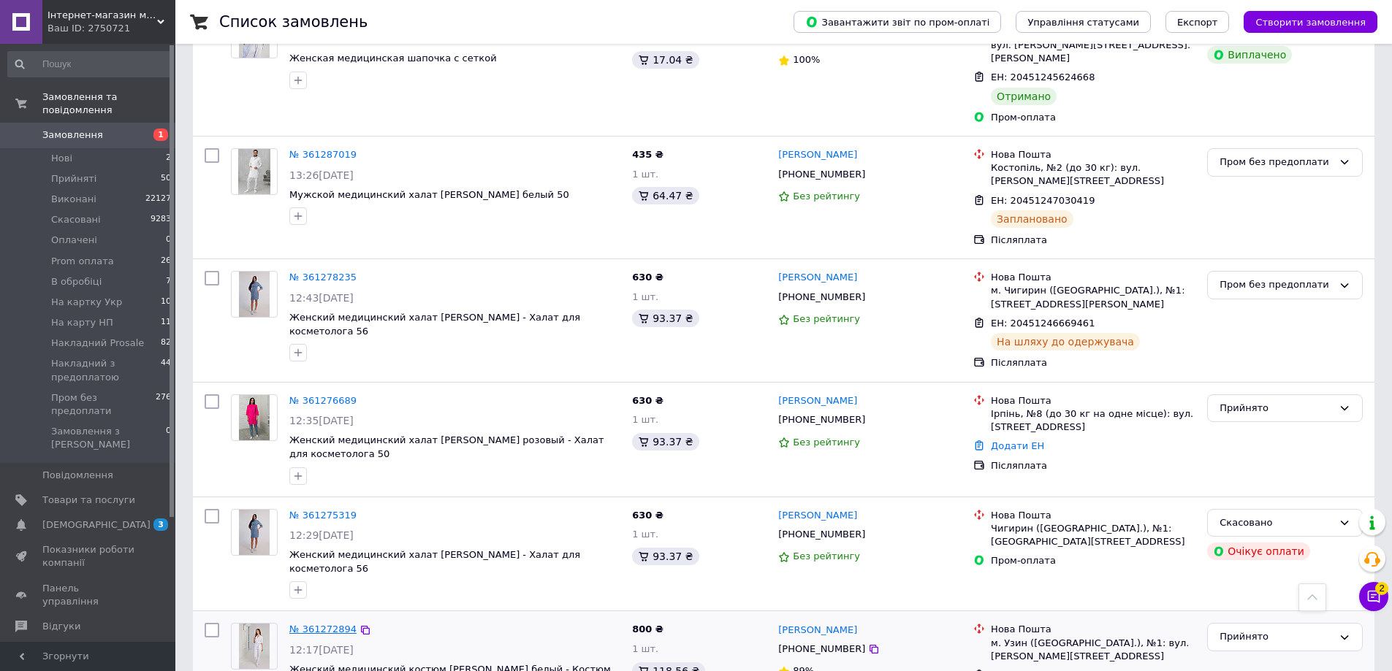
click at [315, 624] on link "№ 361272894" at bounding box center [322, 629] width 67 height 11
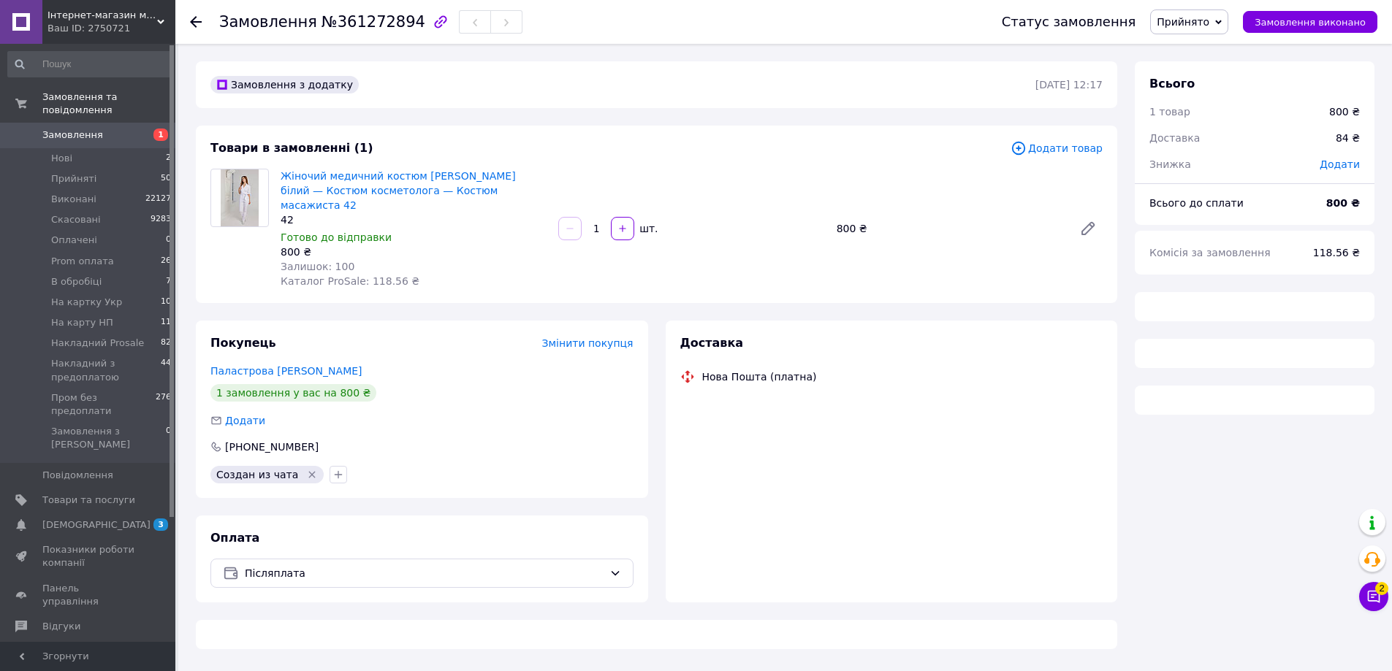
click at [1209, 24] on span "Прийнято" at bounding box center [1182, 22] width 53 height 12
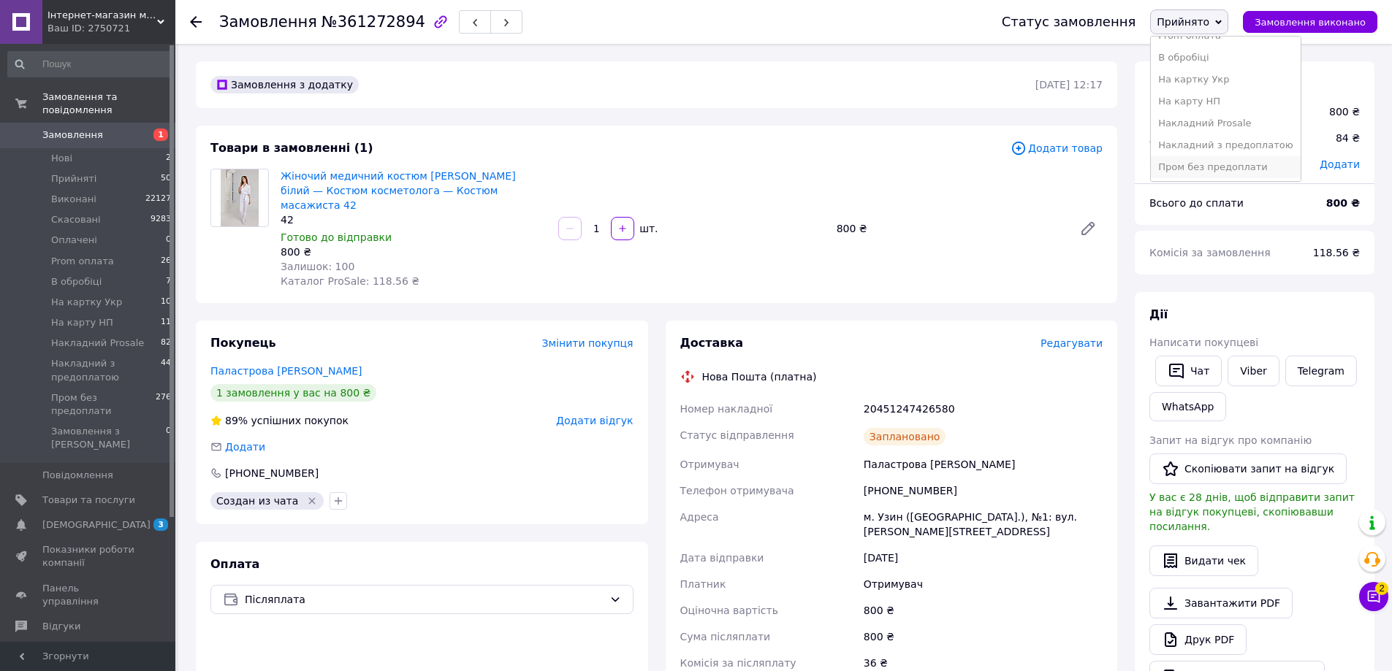
scroll to position [82, 0]
click at [1204, 168] on li "Пром без предоплати" at bounding box center [1225, 167] width 149 height 22
click at [104, 129] on span "Замовлення" at bounding box center [88, 135] width 93 height 13
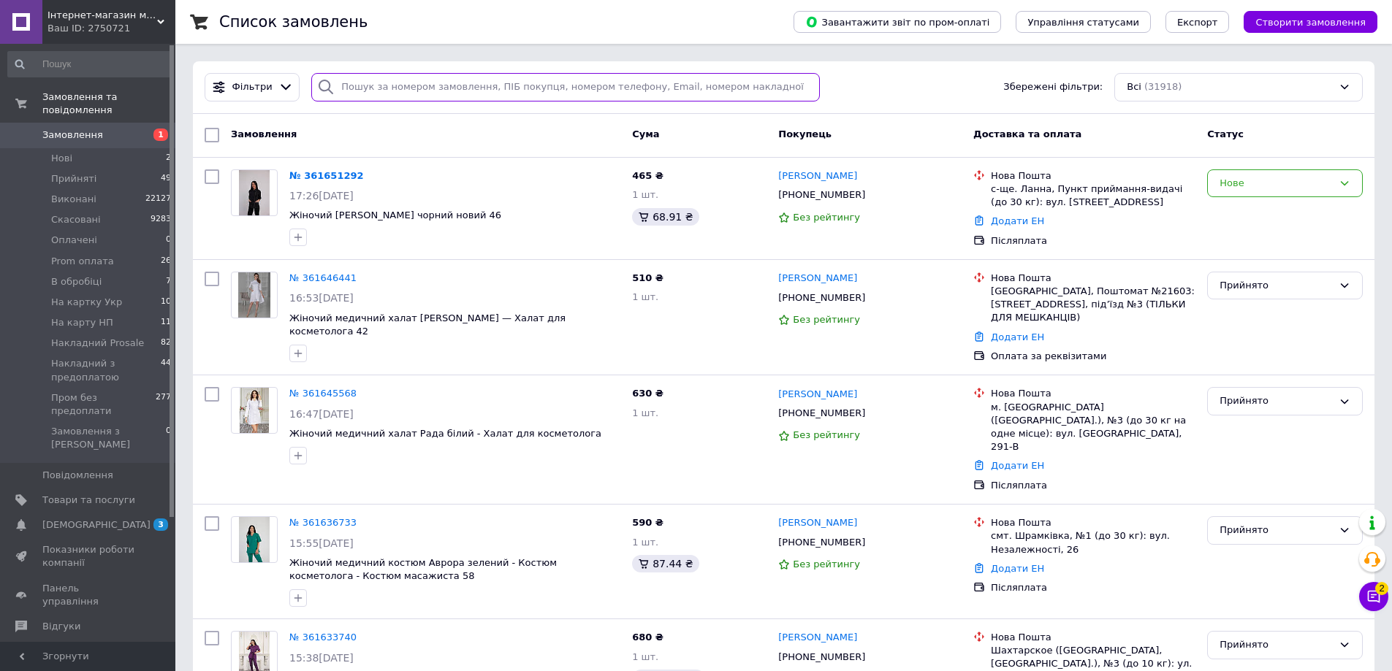
click at [419, 96] on input "search" at bounding box center [565, 87] width 508 height 28
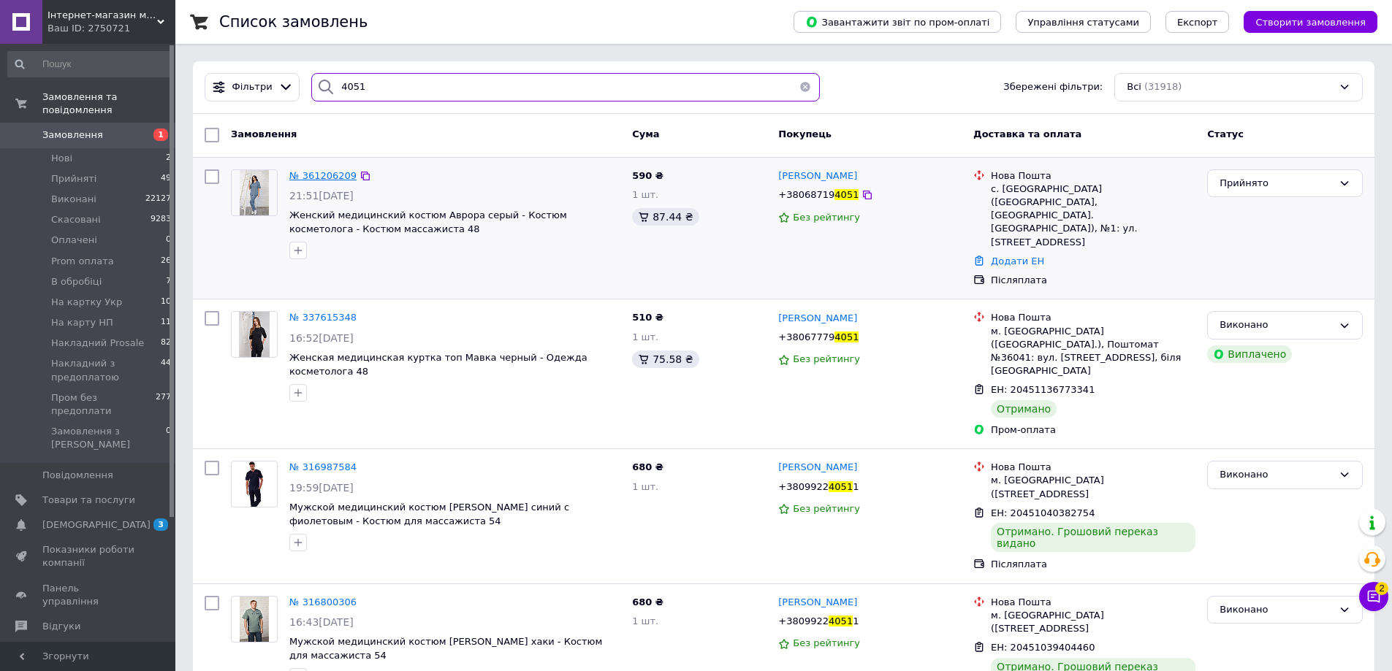
type input "4051"
click at [328, 179] on span "№ 361206209" at bounding box center [322, 175] width 67 height 11
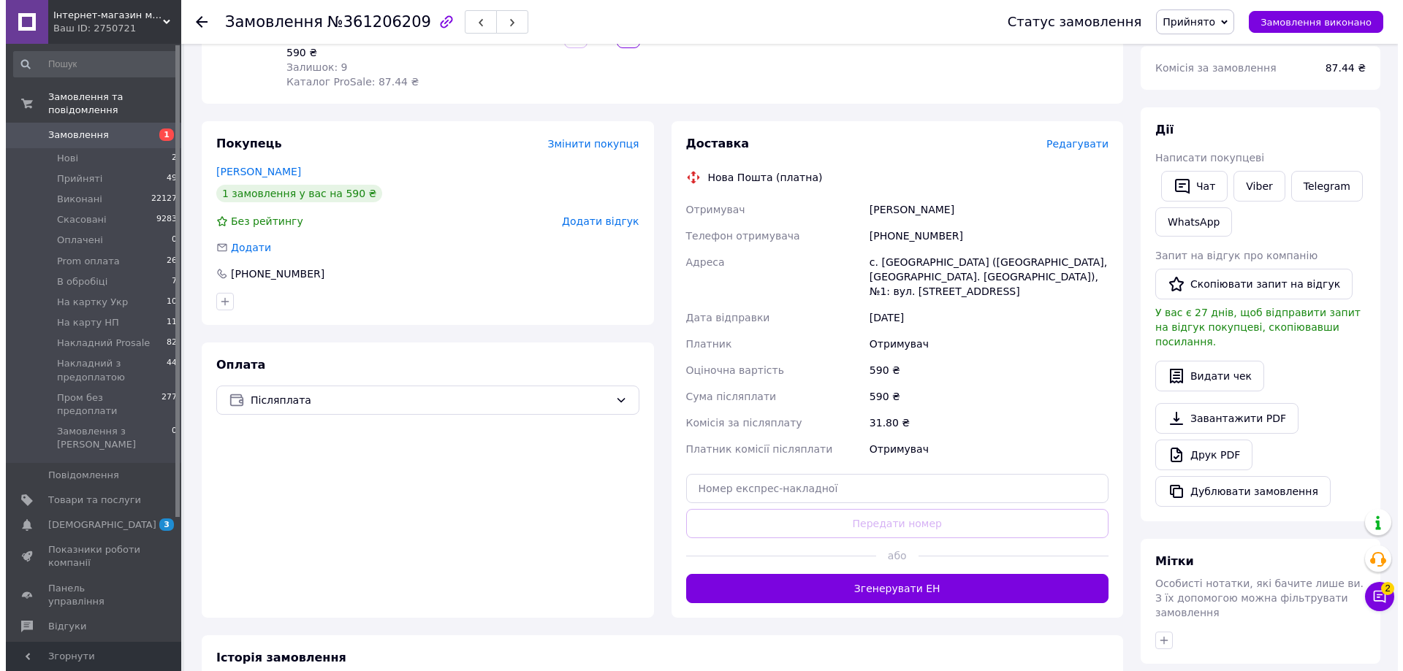
scroll to position [12, 0]
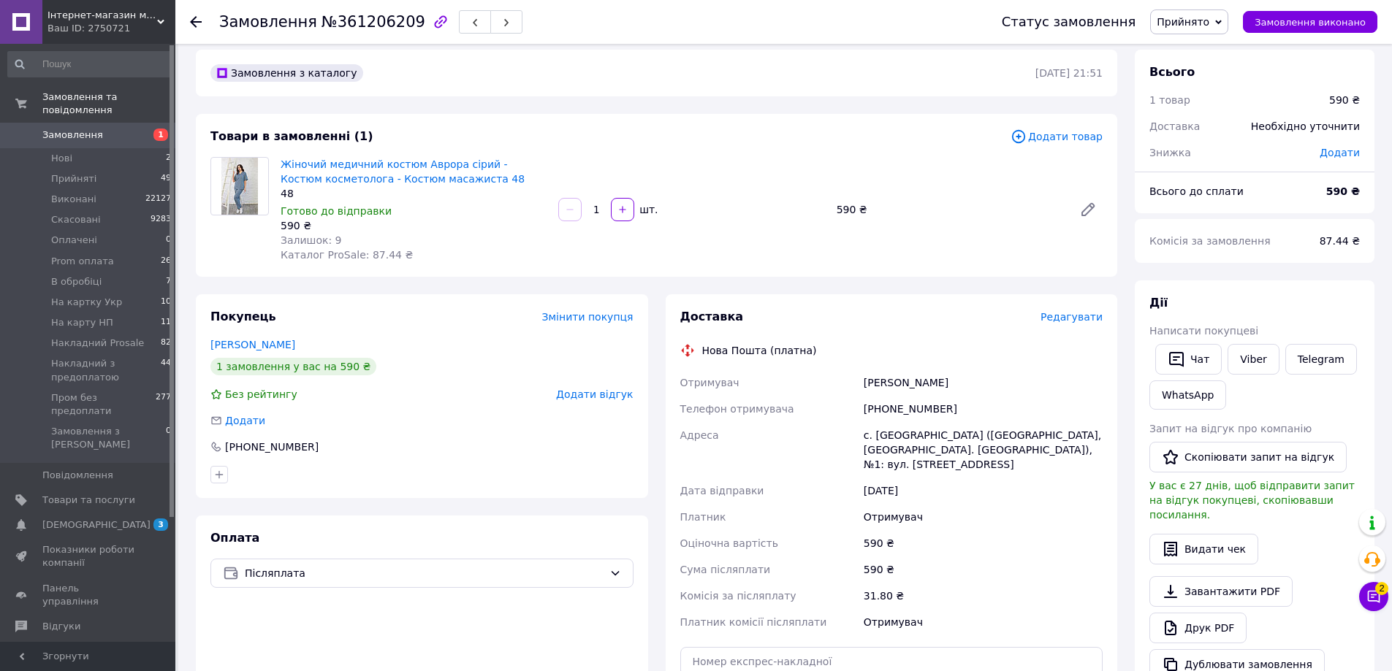
click at [1065, 139] on span "Додати товар" at bounding box center [1056, 137] width 92 height 16
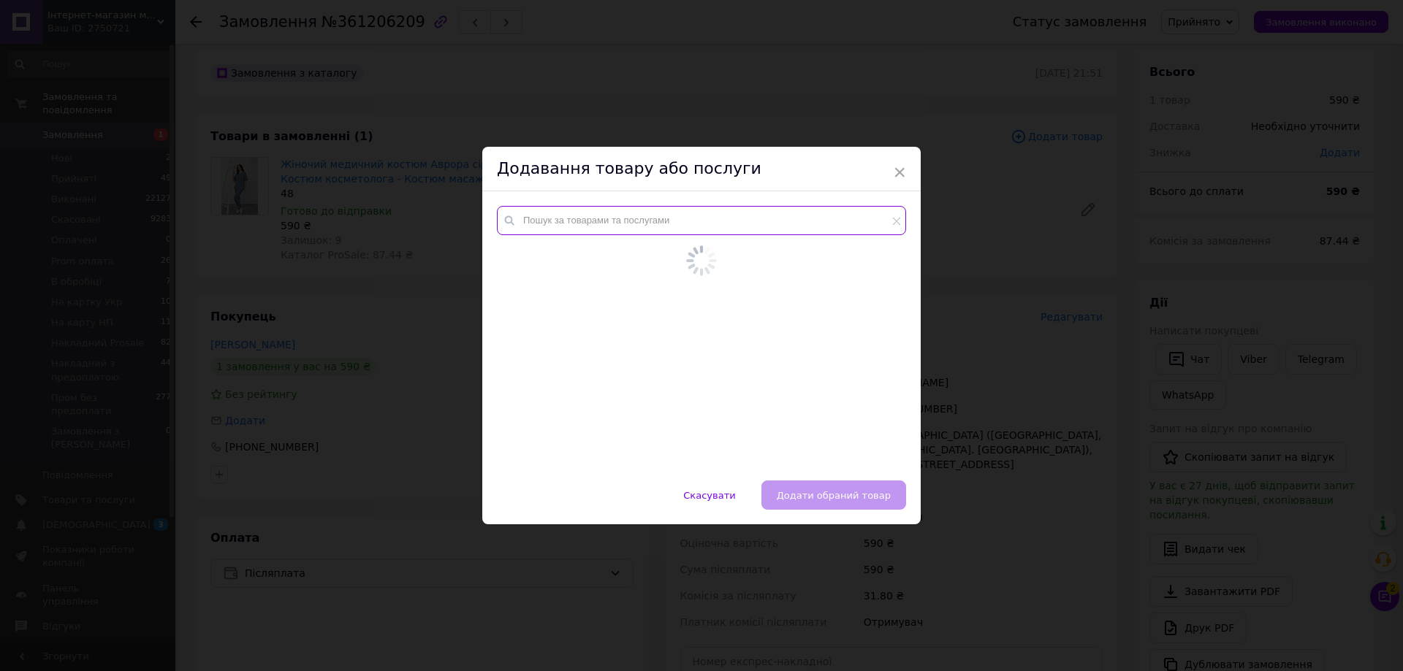
click at [613, 222] on input "text" at bounding box center [701, 220] width 409 height 29
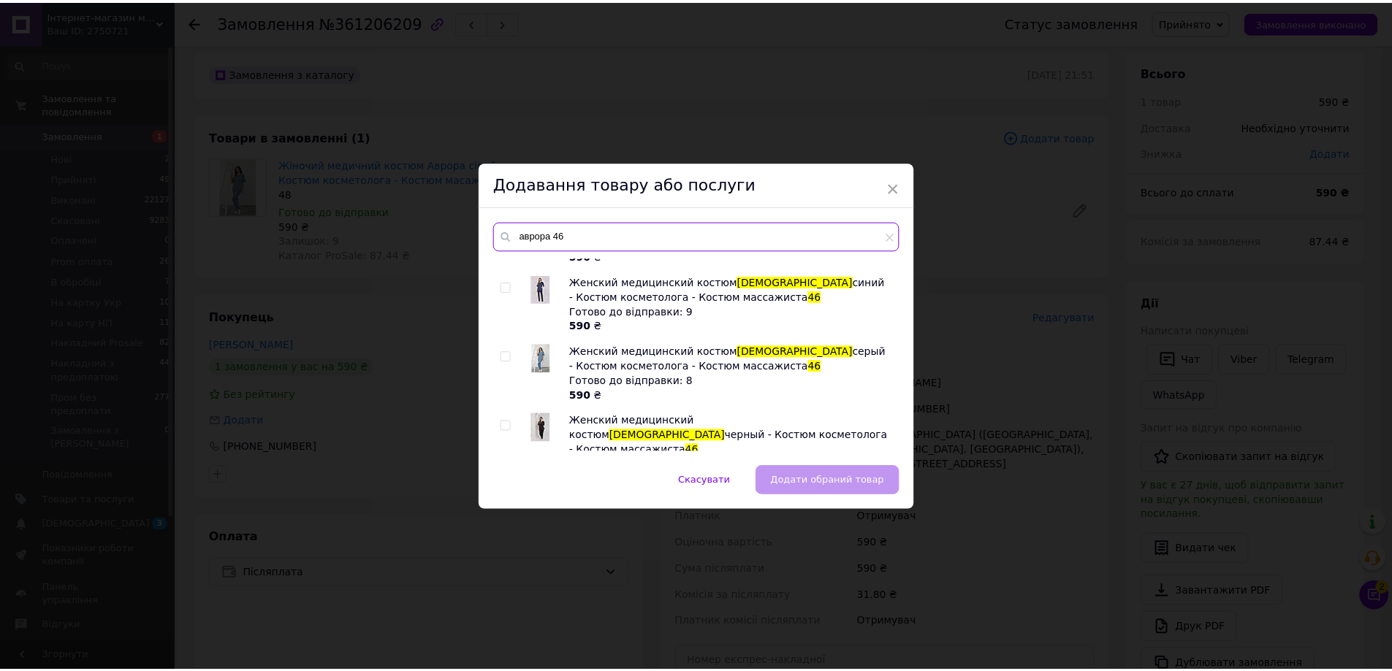
scroll to position [219, 0]
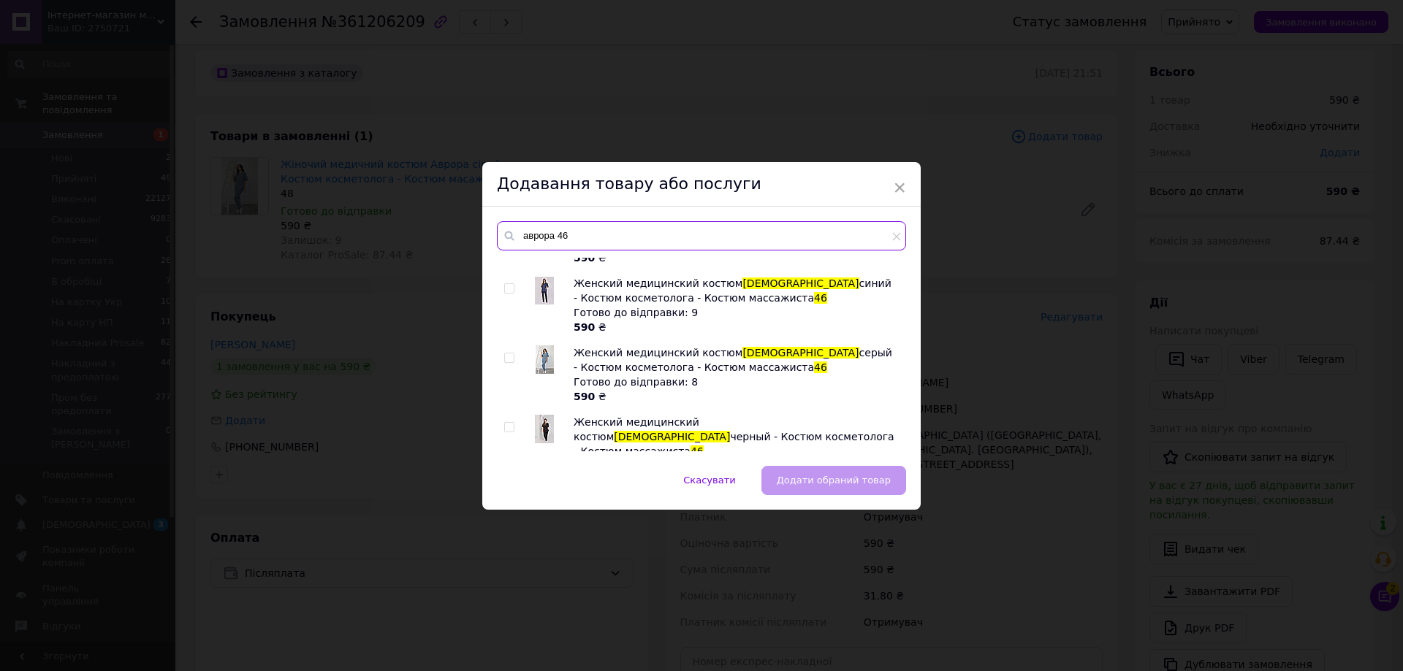
type input "аврора 46"
click at [504, 354] on input "checkbox" at bounding box center [508, 358] width 9 height 9
checkbox input "true"
click at [828, 468] on button "Додати обраний товар" at bounding box center [833, 480] width 145 height 29
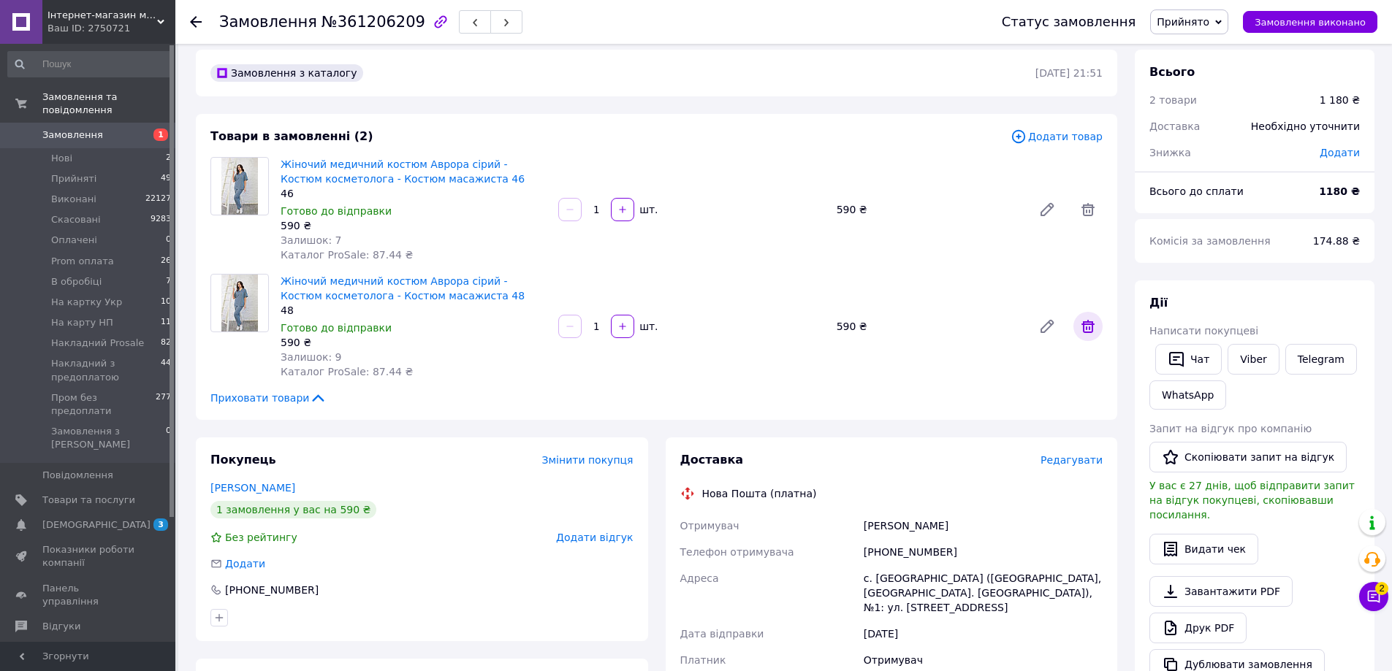
click at [1089, 335] on span at bounding box center [1087, 326] width 29 height 29
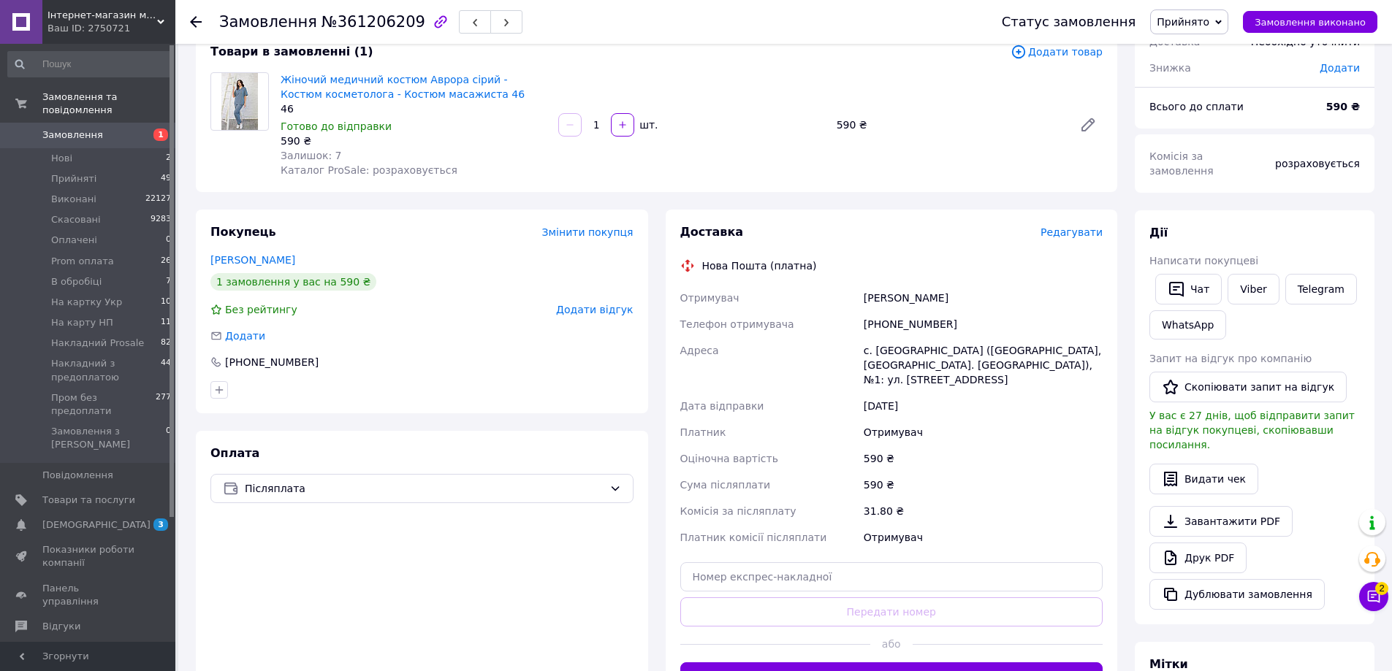
scroll to position [231, 0]
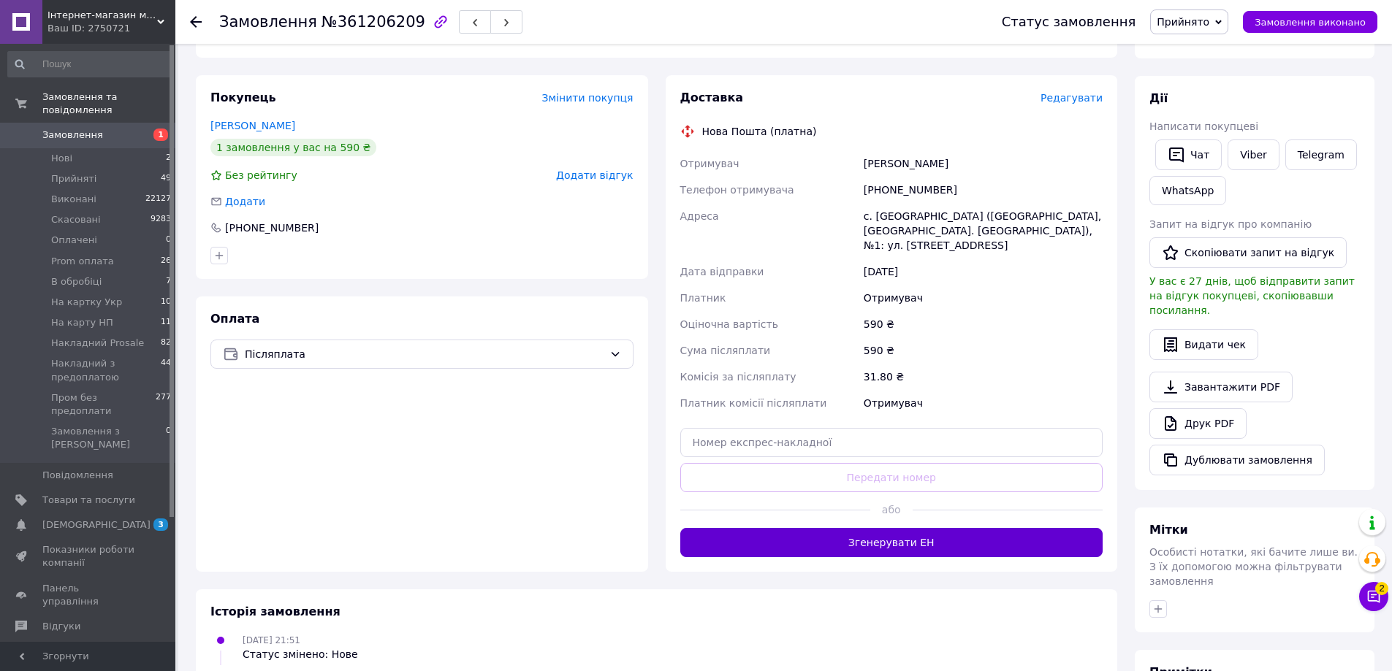
click at [907, 541] on button "Згенерувати ЕН" at bounding box center [891, 542] width 423 height 29
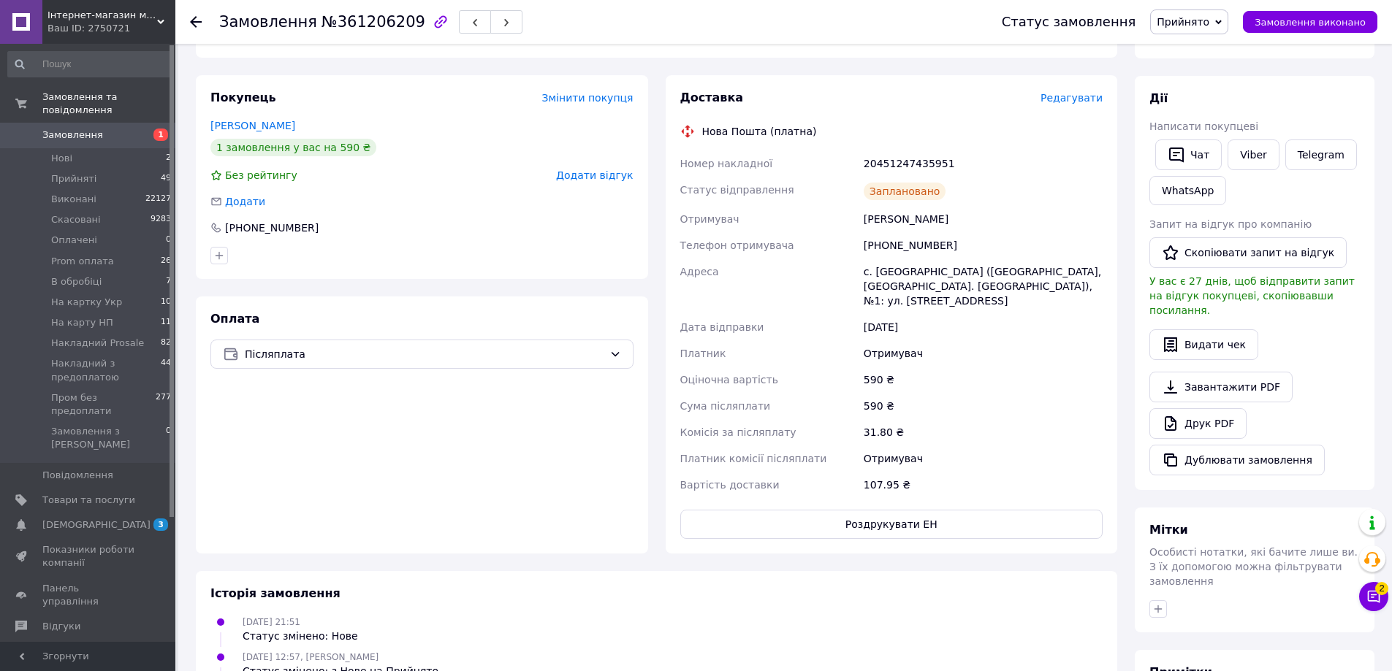
click at [1205, 34] on span "Прийнято" at bounding box center [1189, 21] width 78 height 25
click at [1226, 162] on li "Пром без предоплати" at bounding box center [1225, 167] width 149 height 22
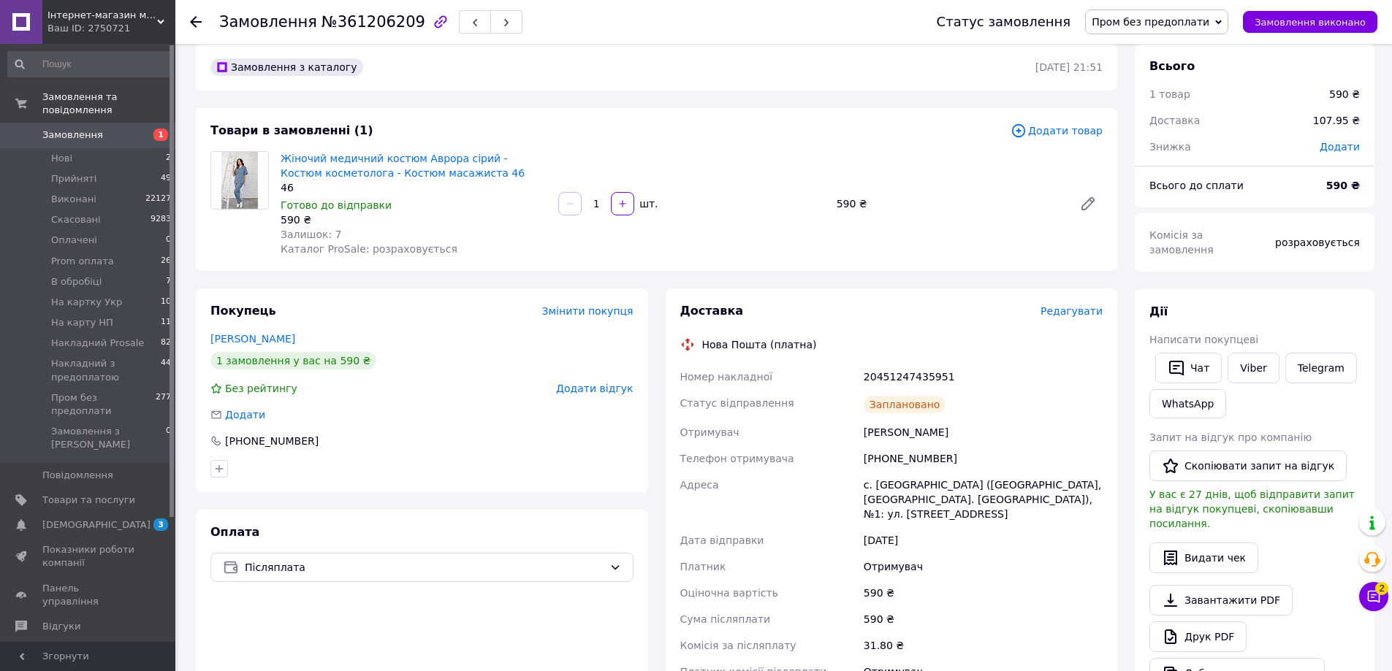
scroll to position [12, 0]
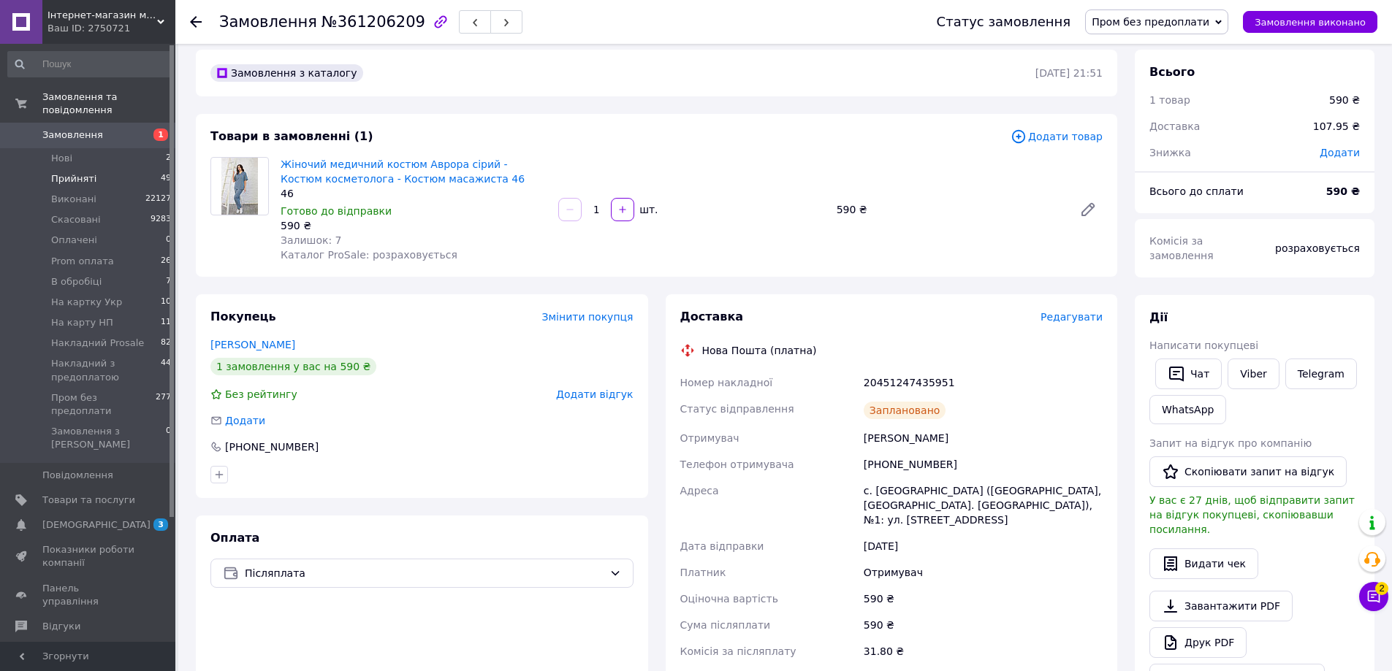
click at [97, 169] on li "Прийняті 49" at bounding box center [90, 179] width 180 height 20
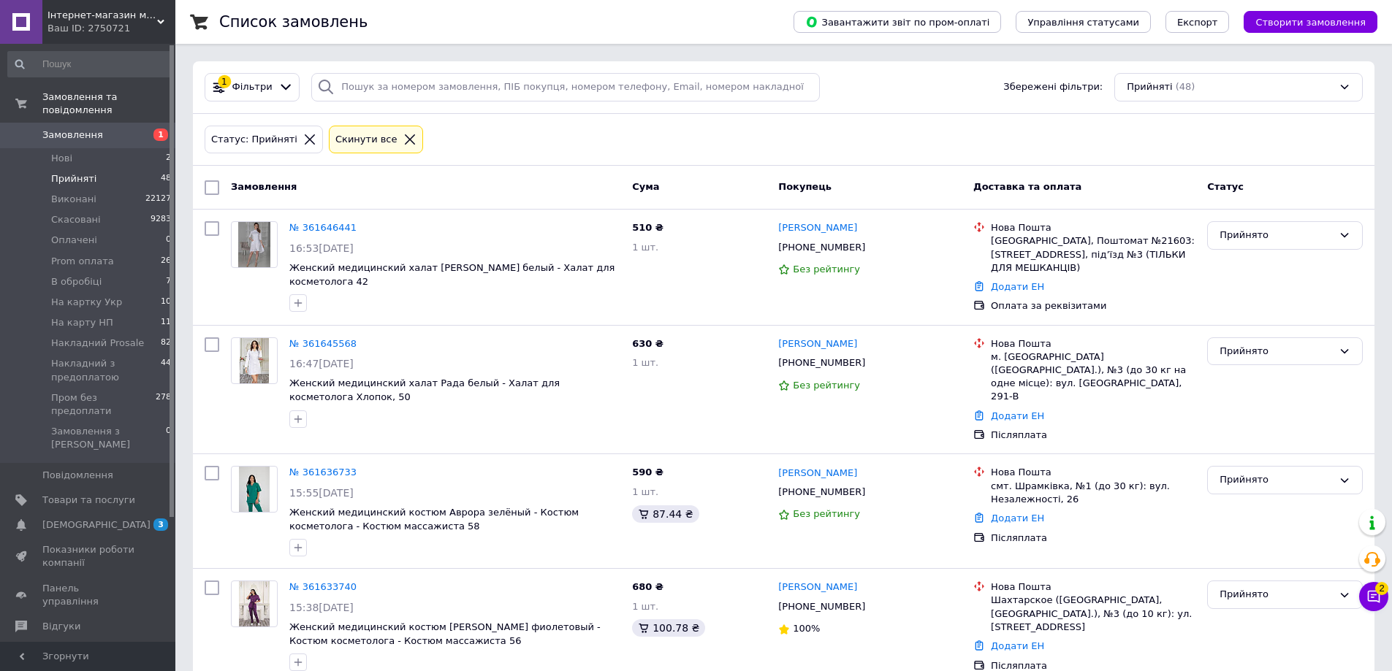
click at [303, 142] on icon at bounding box center [309, 139] width 13 height 13
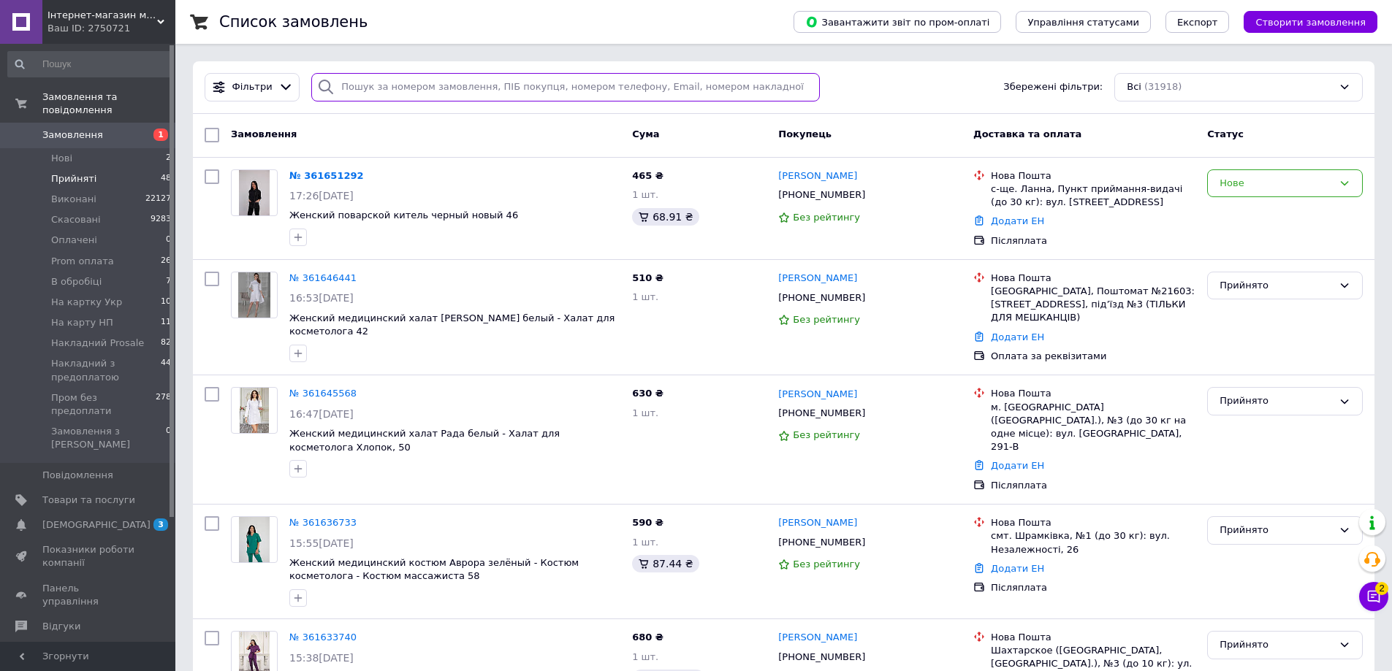
click at [394, 94] on input "search" at bounding box center [565, 87] width 508 height 28
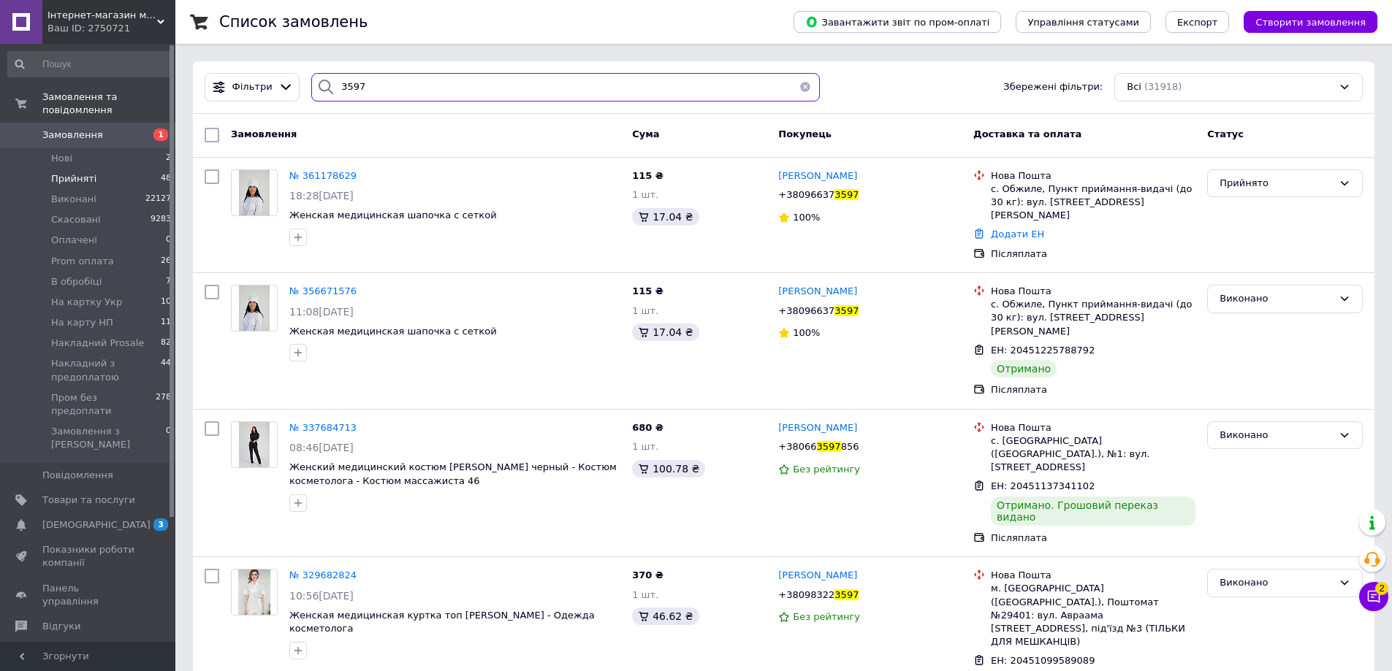
click at [429, 91] on input "3597" at bounding box center [565, 87] width 508 height 28
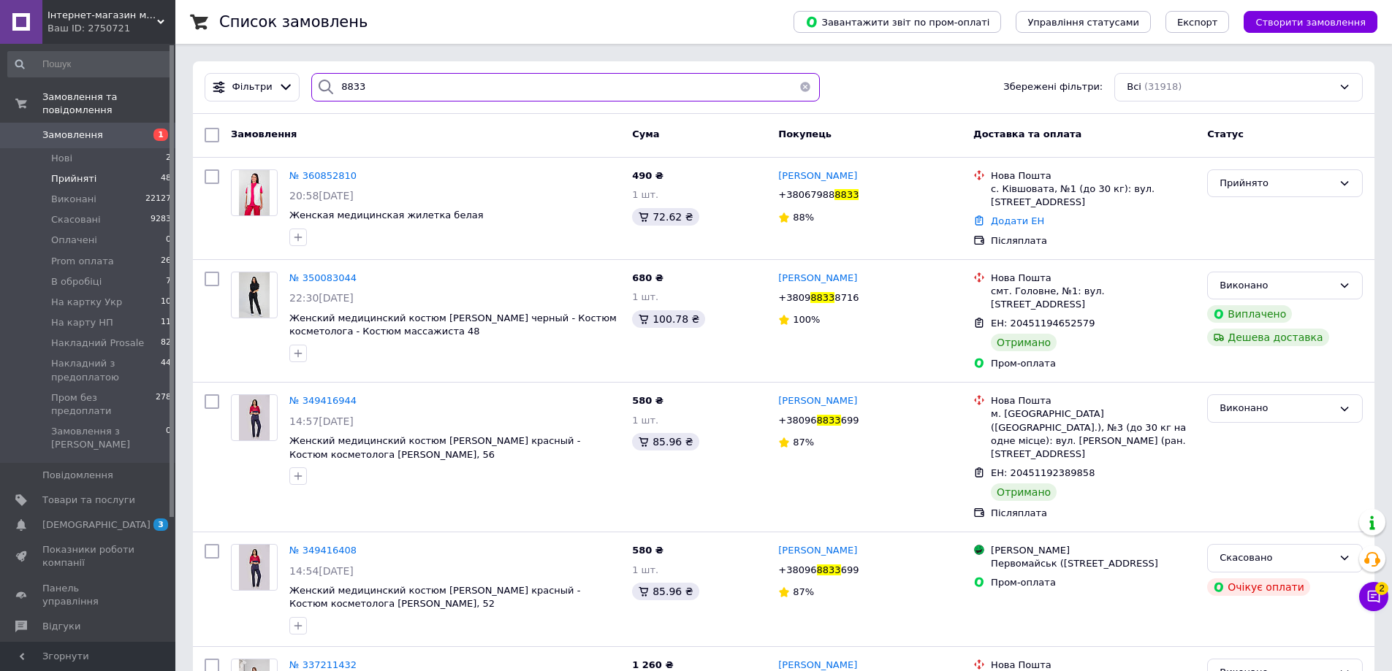
click at [432, 95] on input "8833" at bounding box center [565, 87] width 508 height 28
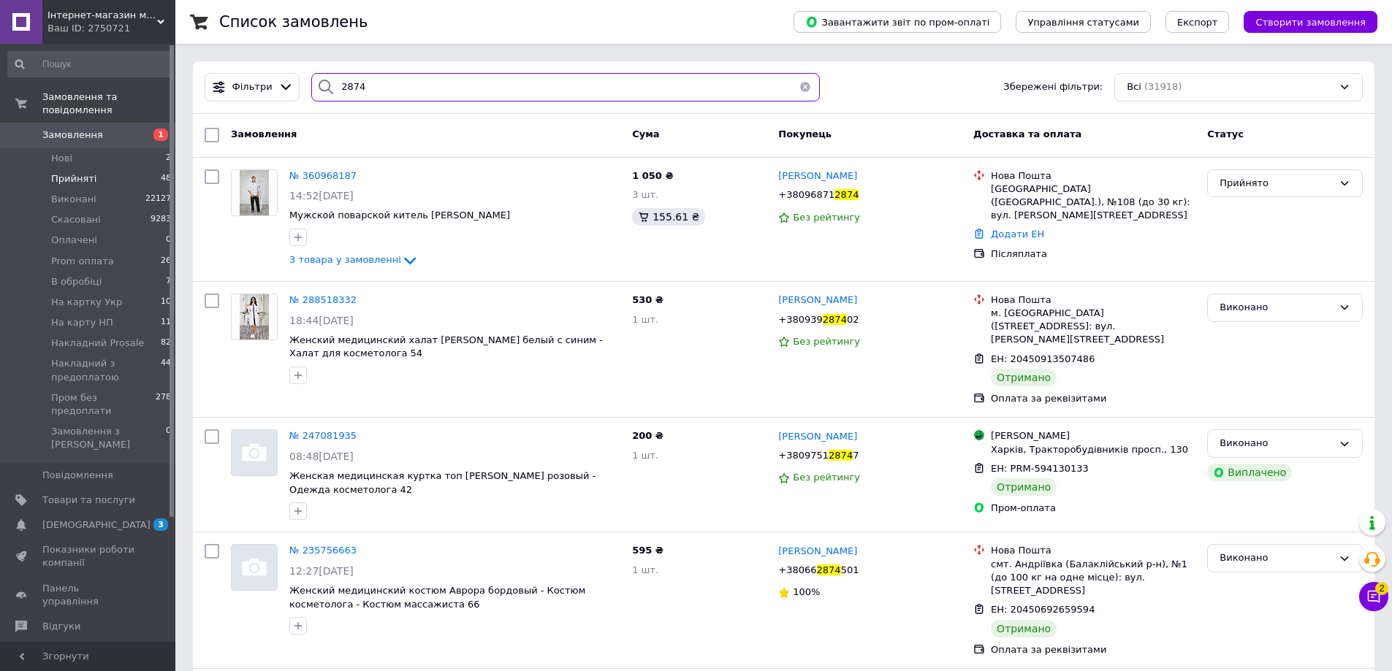
click at [451, 91] on input "2874" at bounding box center [565, 87] width 508 height 28
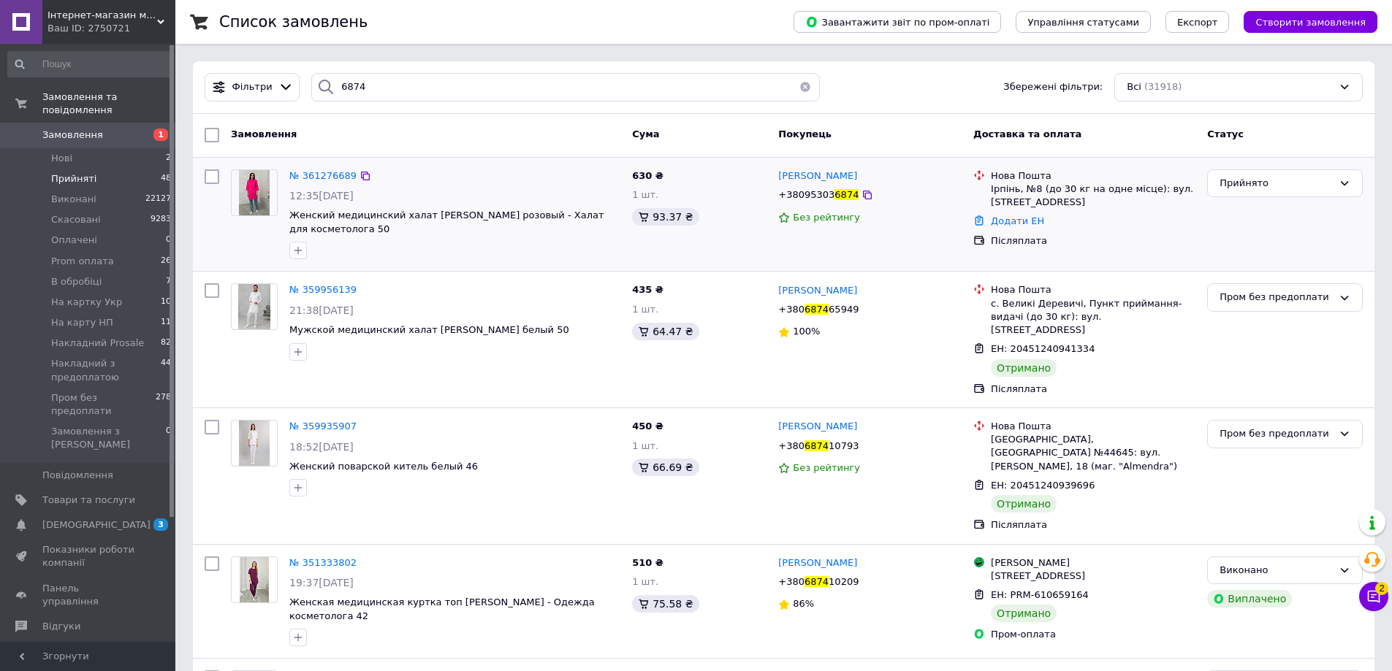
drag, startPoint x: 313, startPoint y: 287, endPoint x: 394, endPoint y: 174, distance: 139.3
click at [454, 178] on div "№ 361276689" at bounding box center [455, 176] width 334 height 17
click at [386, 83] on input "6874" at bounding box center [565, 87] width 508 height 28
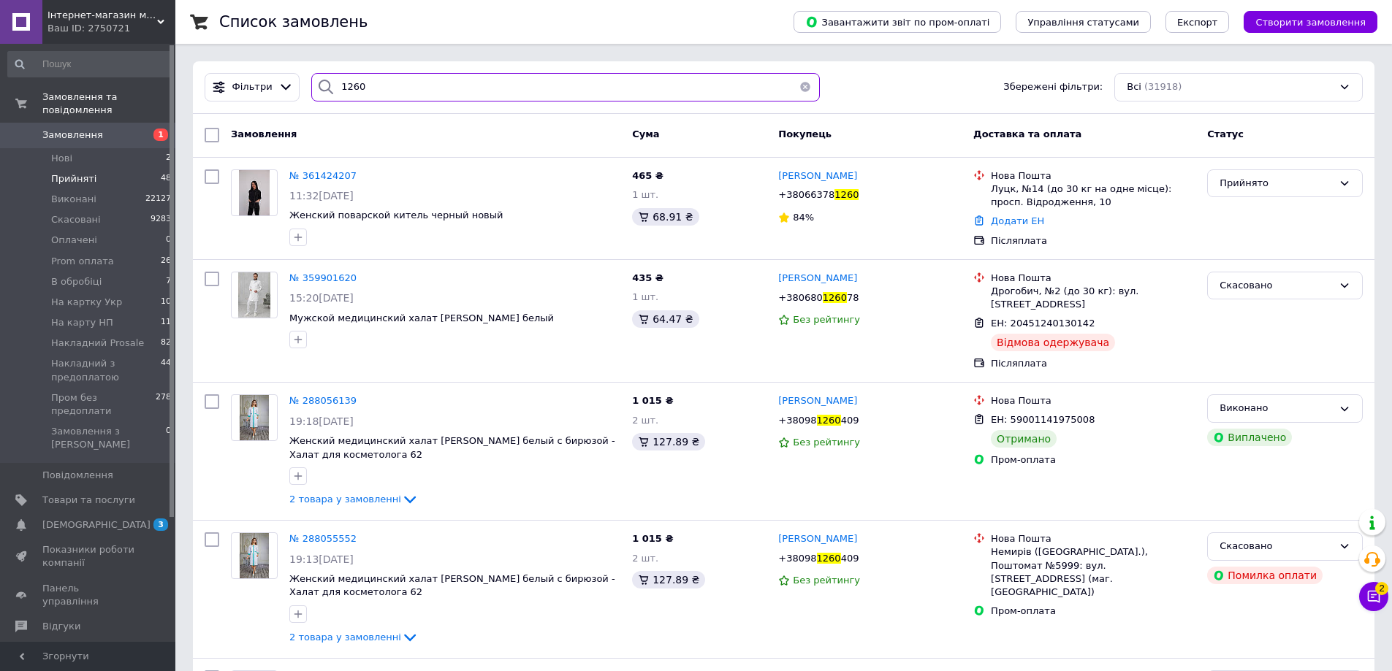
click at [391, 91] on input "1260" at bounding box center [565, 87] width 508 height 28
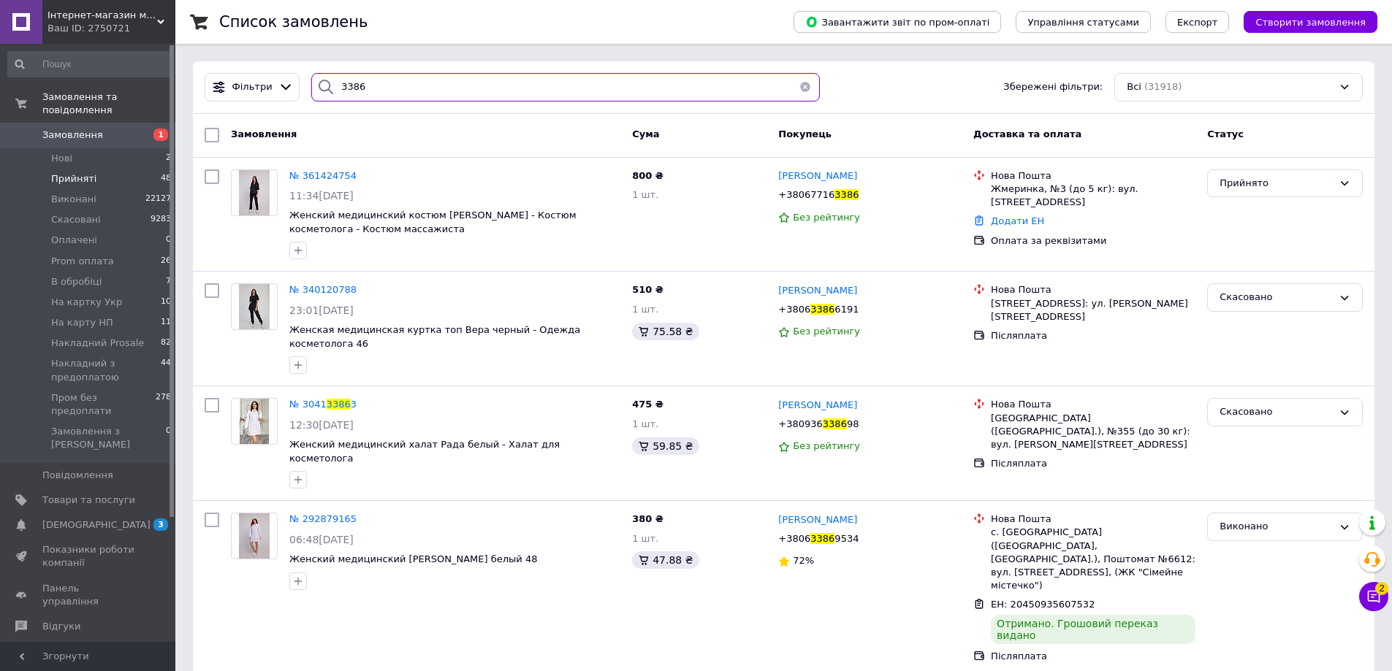
click at [385, 89] on input "3386" at bounding box center [565, 87] width 508 height 28
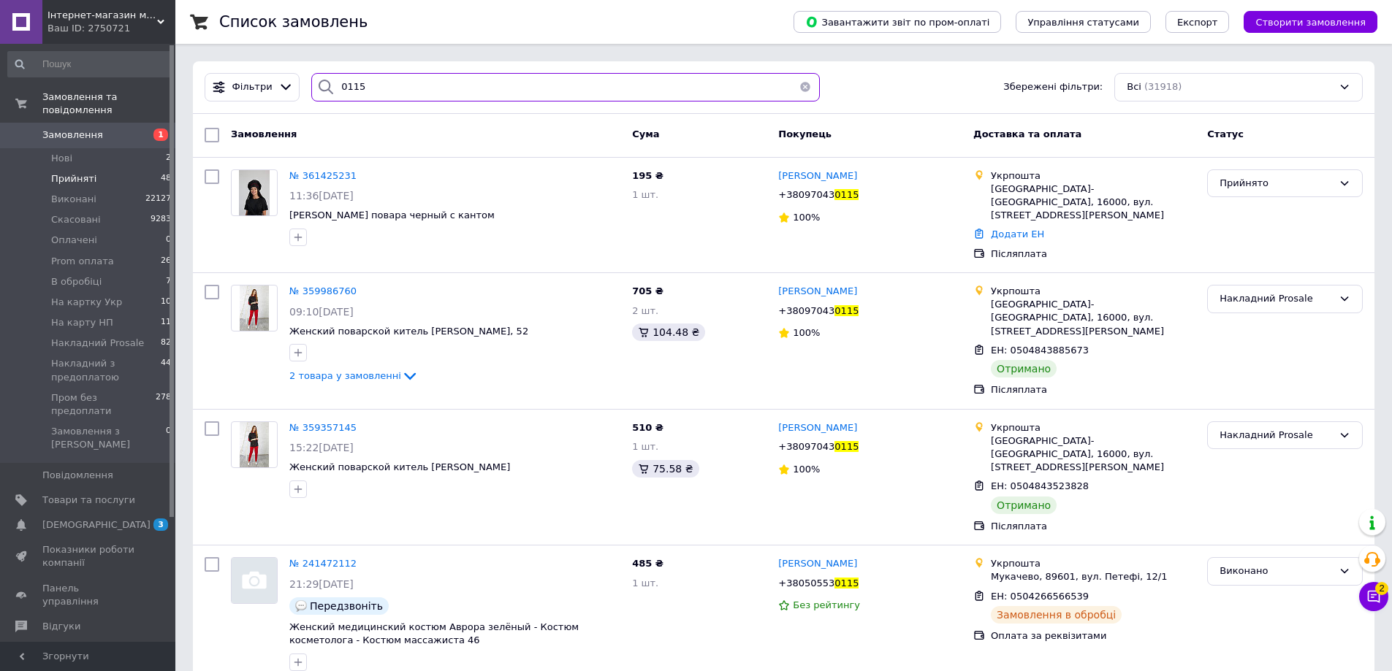
click at [408, 96] on input "0115" at bounding box center [565, 87] width 508 height 28
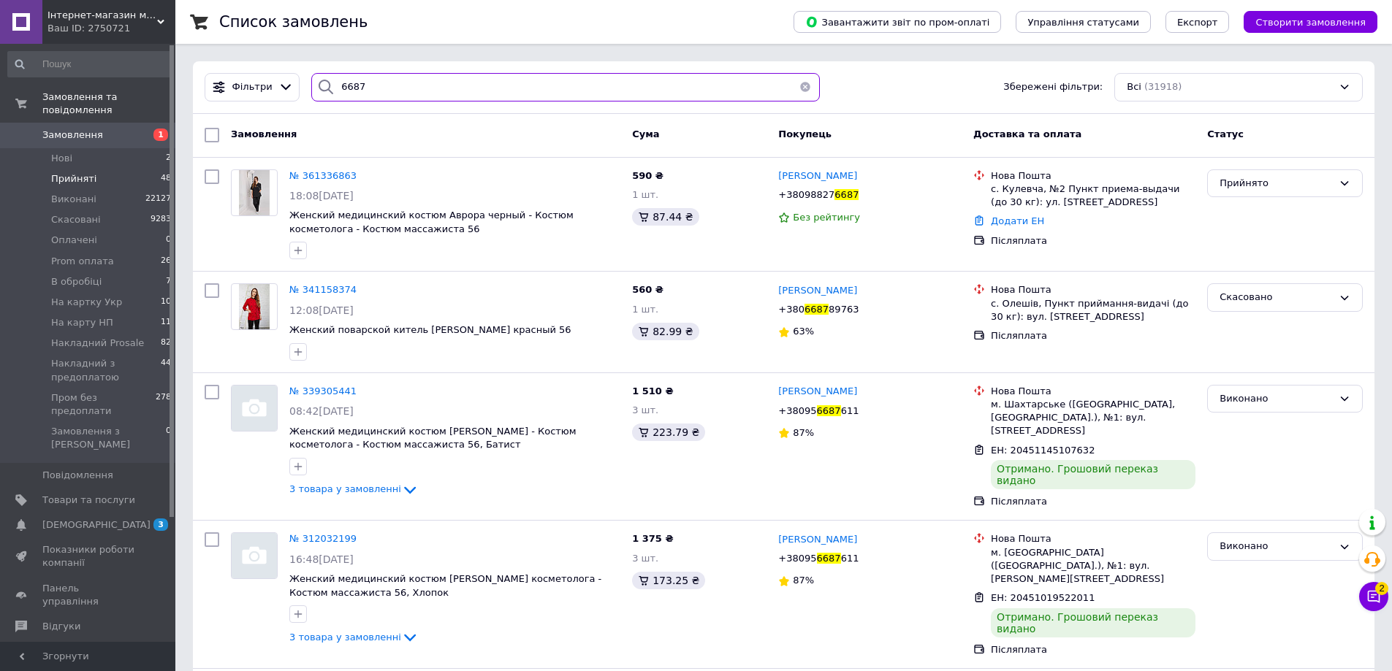
click at [388, 83] on input "6687" at bounding box center [565, 87] width 508 height 28
type input "79"
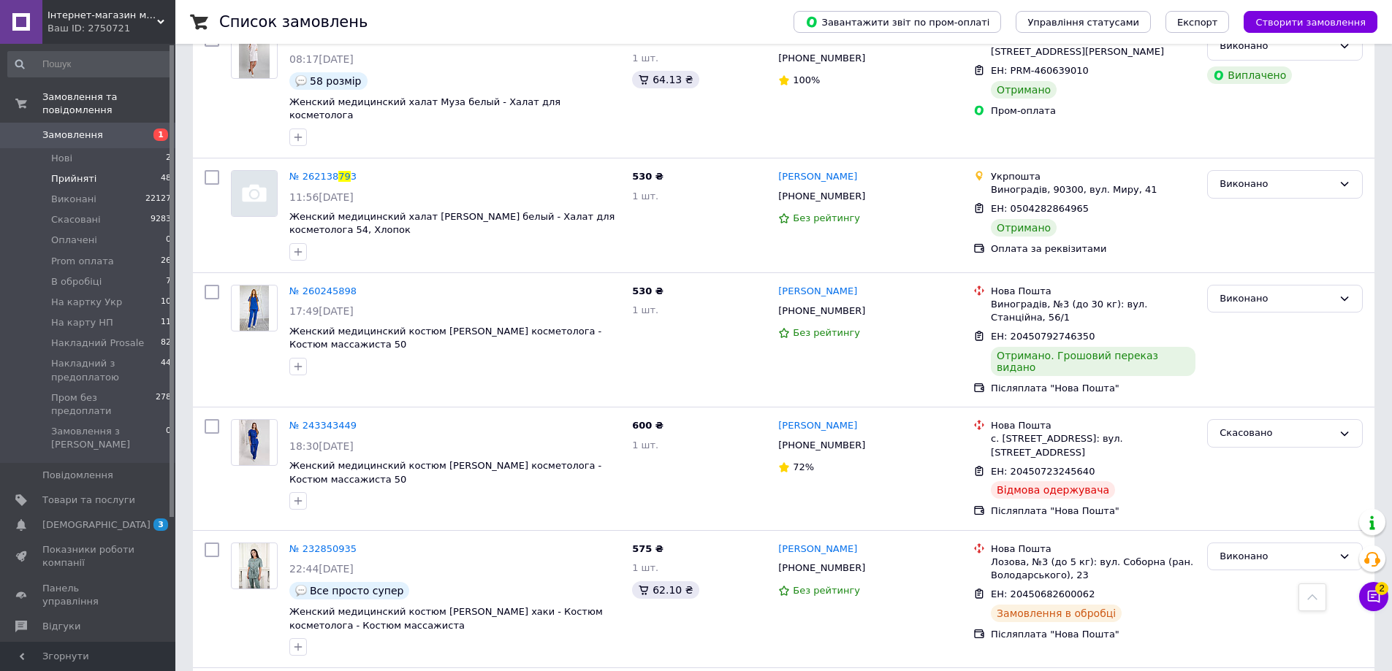
scroll to position [1985, 0]
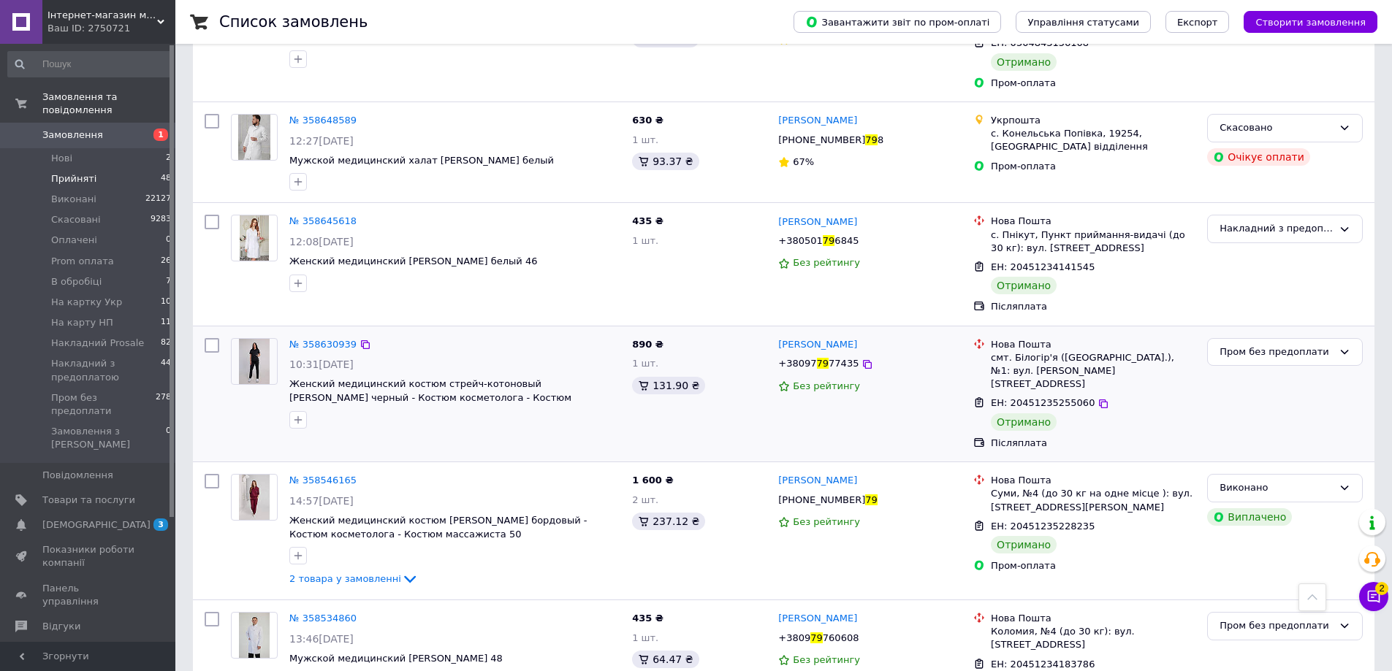
scroll to position [1984, 0]
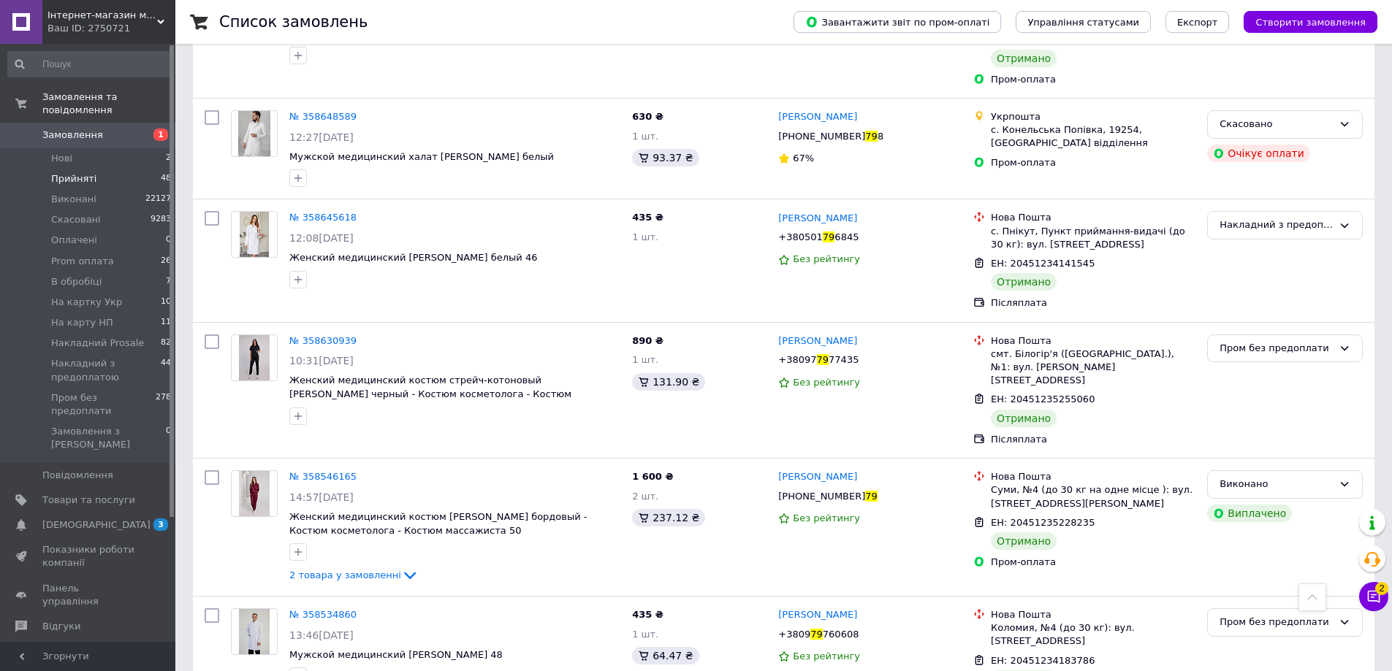
click at [115, 169] on li "Прийняті 48" at bounding box center [90, 179] width 180 height 20
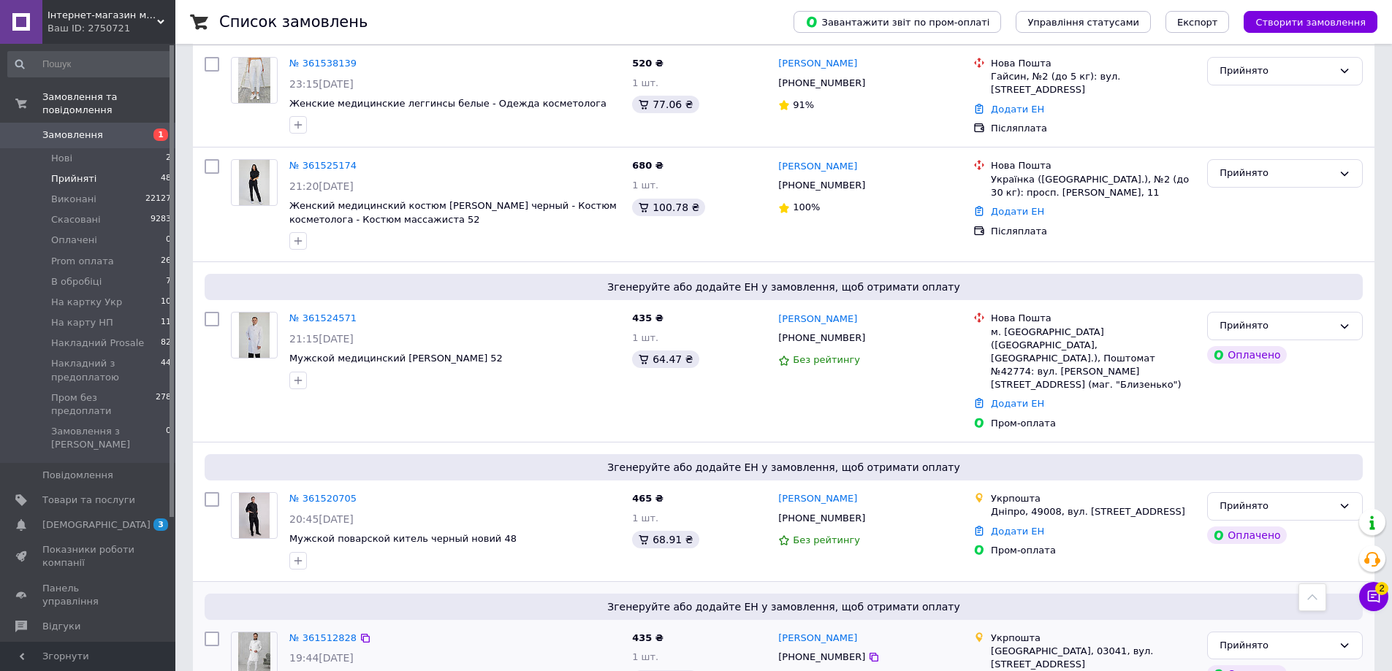
scroll to position [2048, 0]
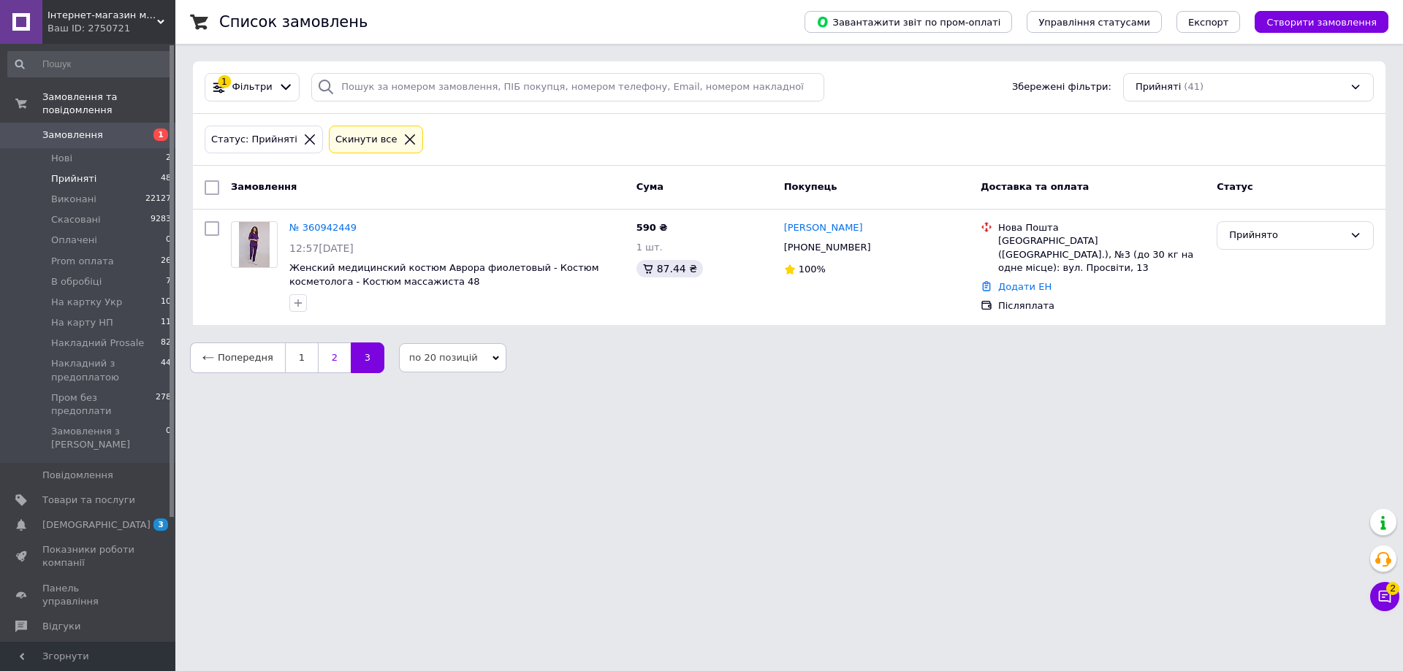
click at [327, 359] on link "2" at bounding box center [334, 358] width 33 height 31
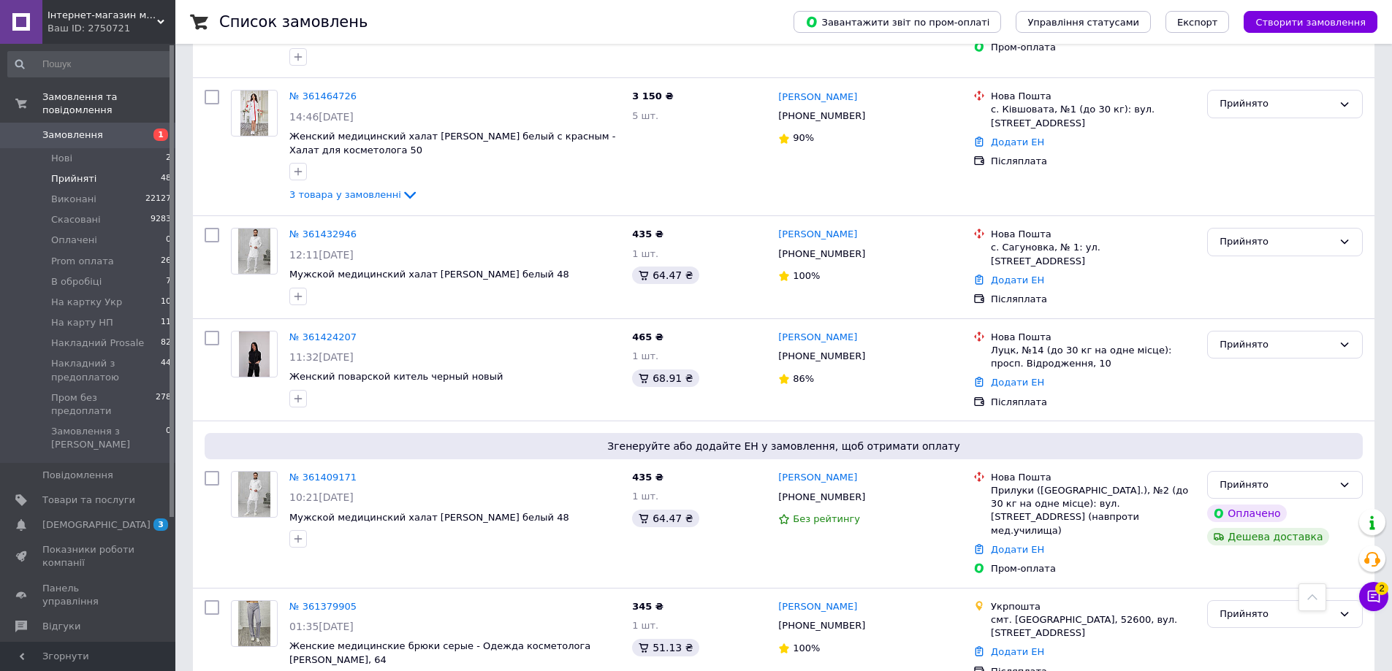
scroll to position [959, 0]
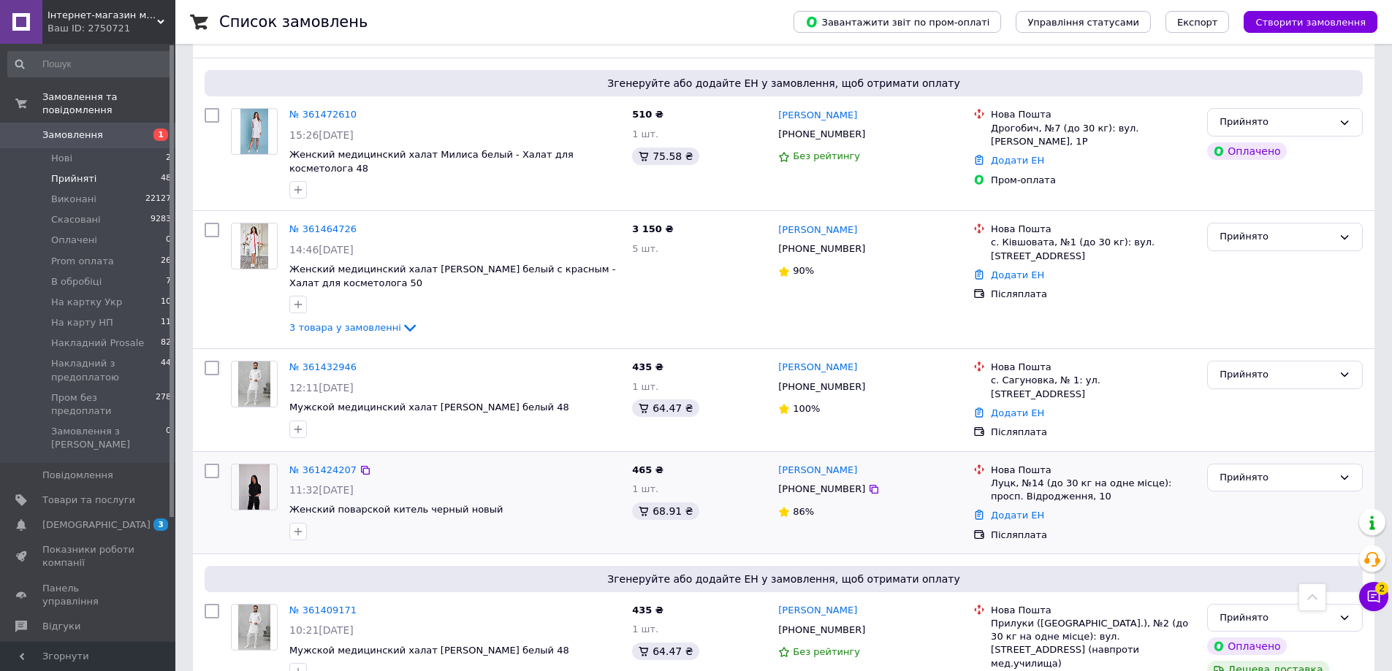
drag, startPoint x: 333, startPoint y: 361, endPoint x: 449, endPoint y: 384, distance: 117.6
click at [505, 483] on div "11:32, 11.09.2025" at bounding box center [454, 490] width 331 height 15
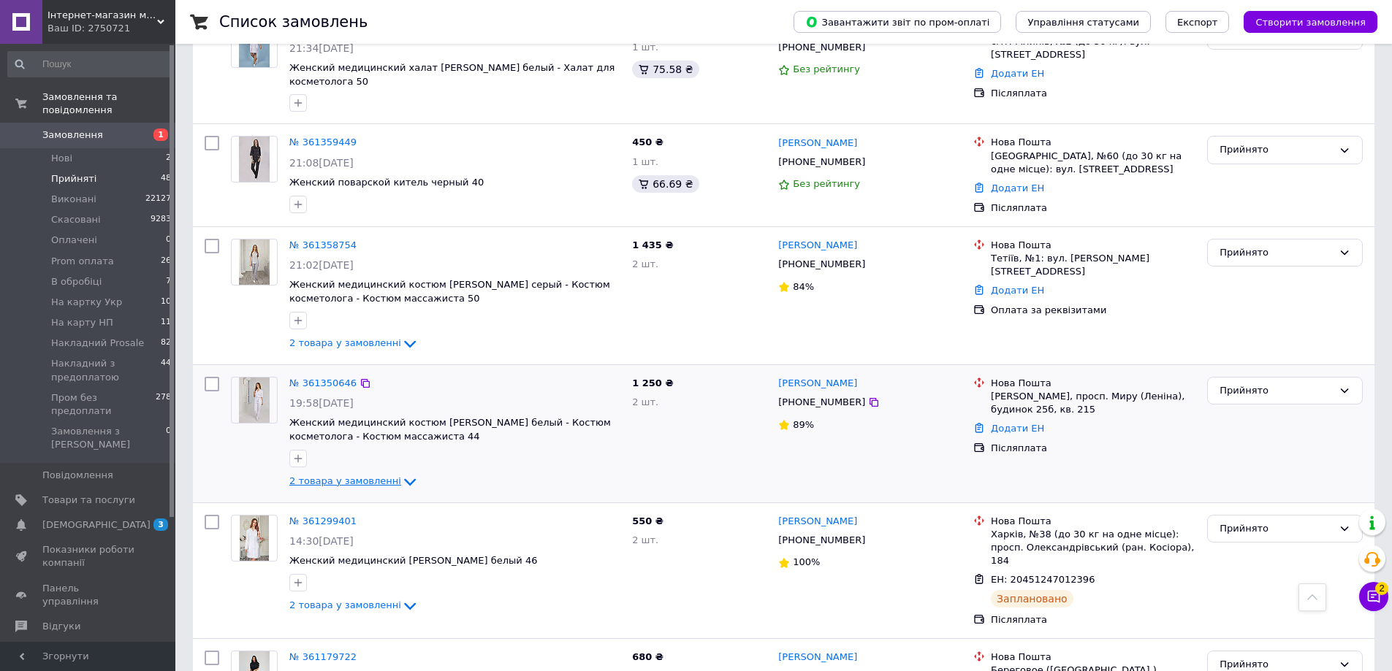
scroll to position [1982, 0]
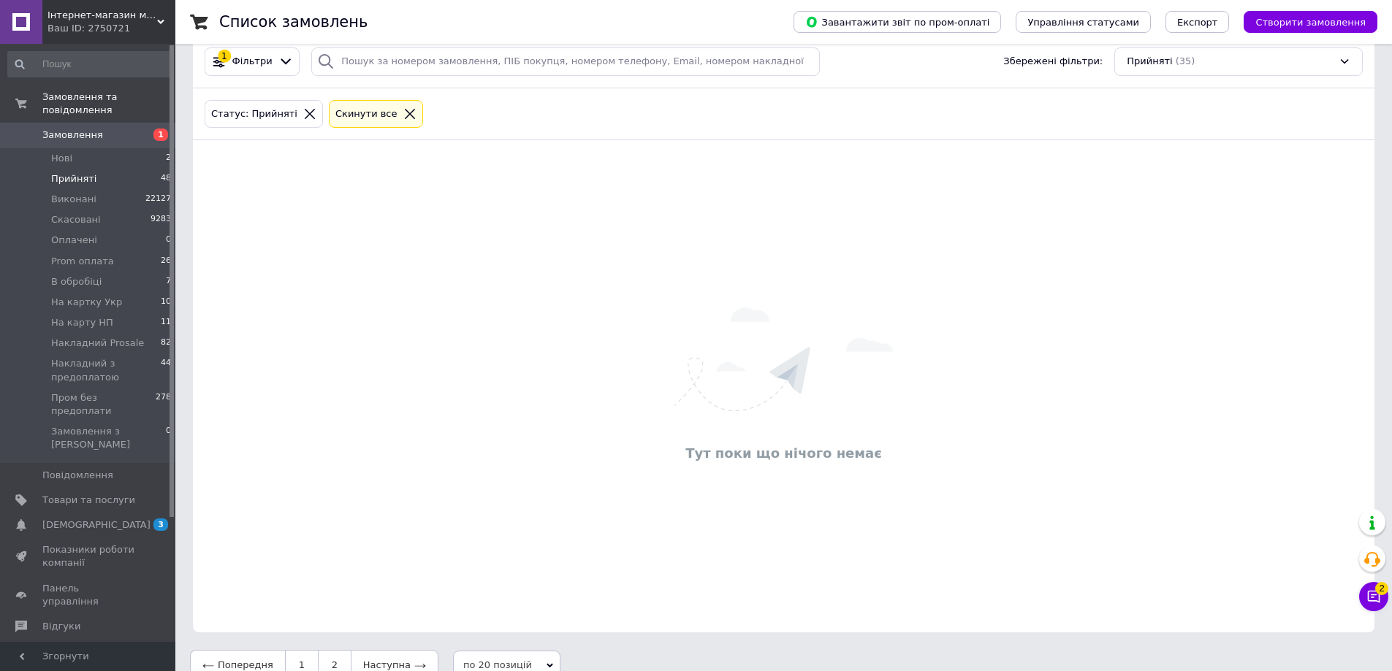
scroll to position [50, 0]
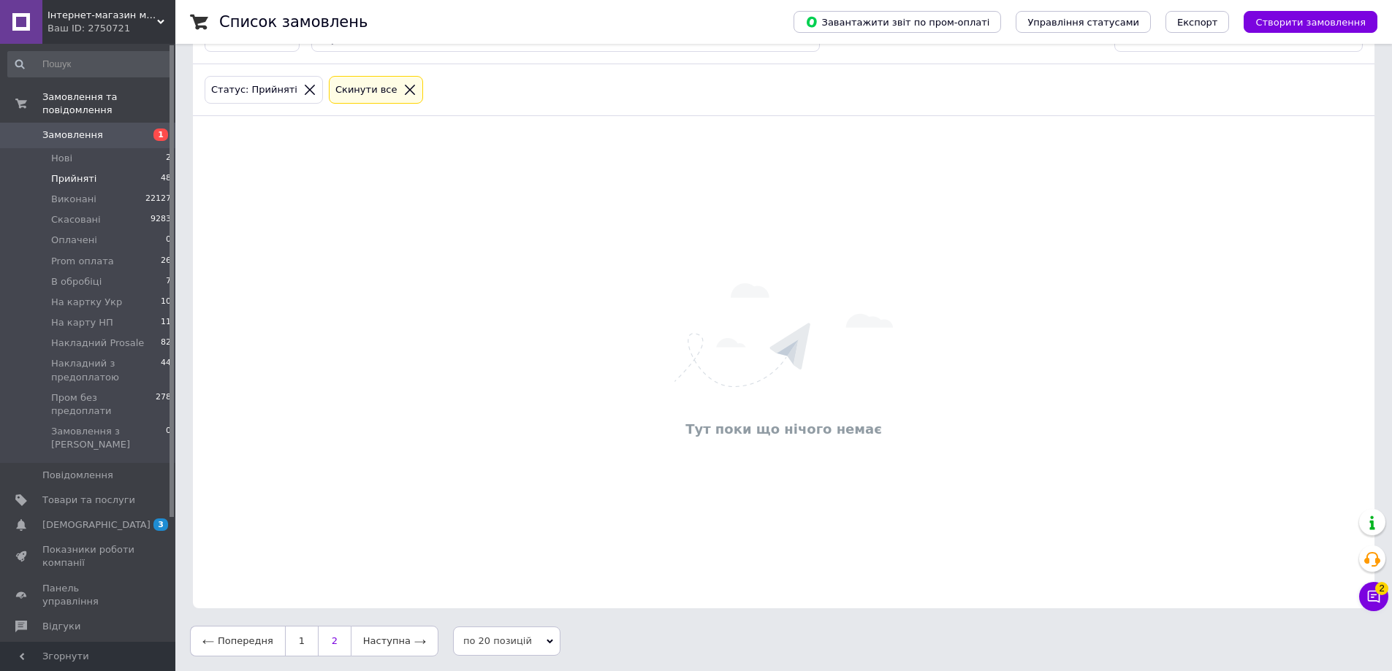
click at [327, 638] on link "2" at bounding box center [334, 641] width 33 height 31
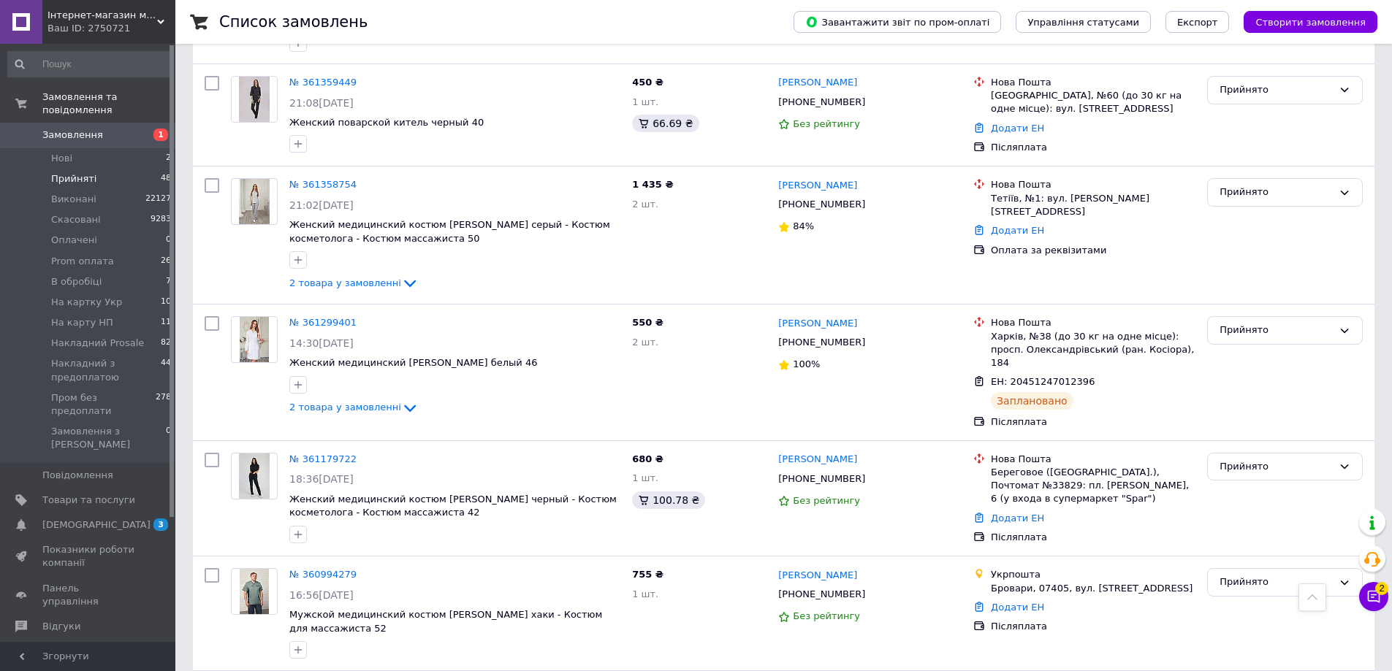
scroll to position [1398, 0]
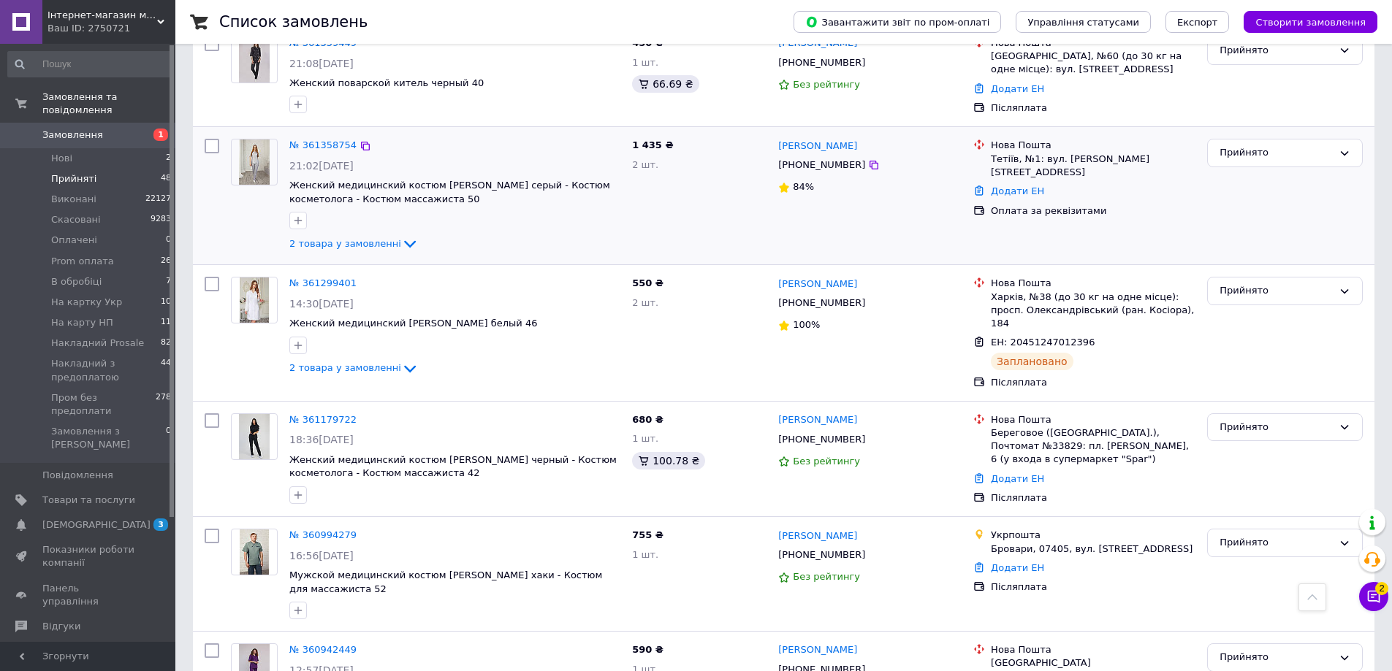
click at [654, 133] on div "1 435 ₴ 2 шт." at bounding box center [699, 196] width 146 height 126
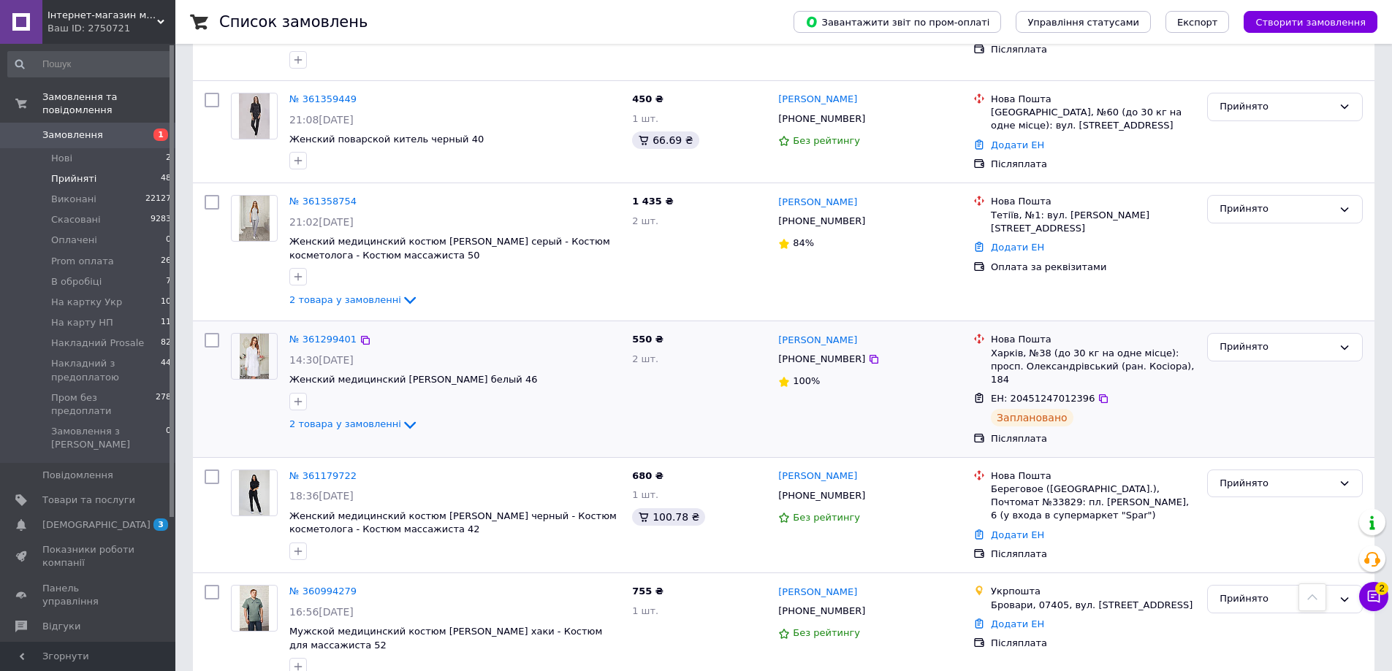
scroll to position [1325, 0]
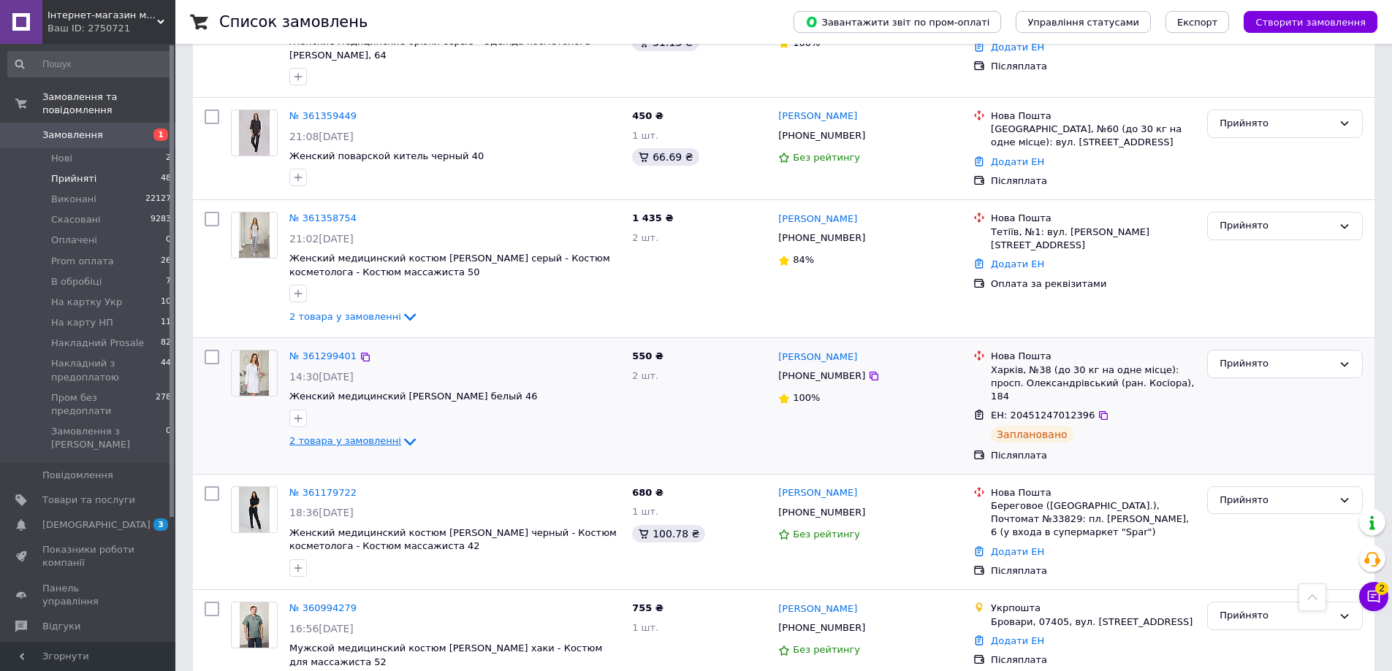
click at [341, 435] on span "2 товара у замовленні" at bounding box center [345, 440] width 112 height 11
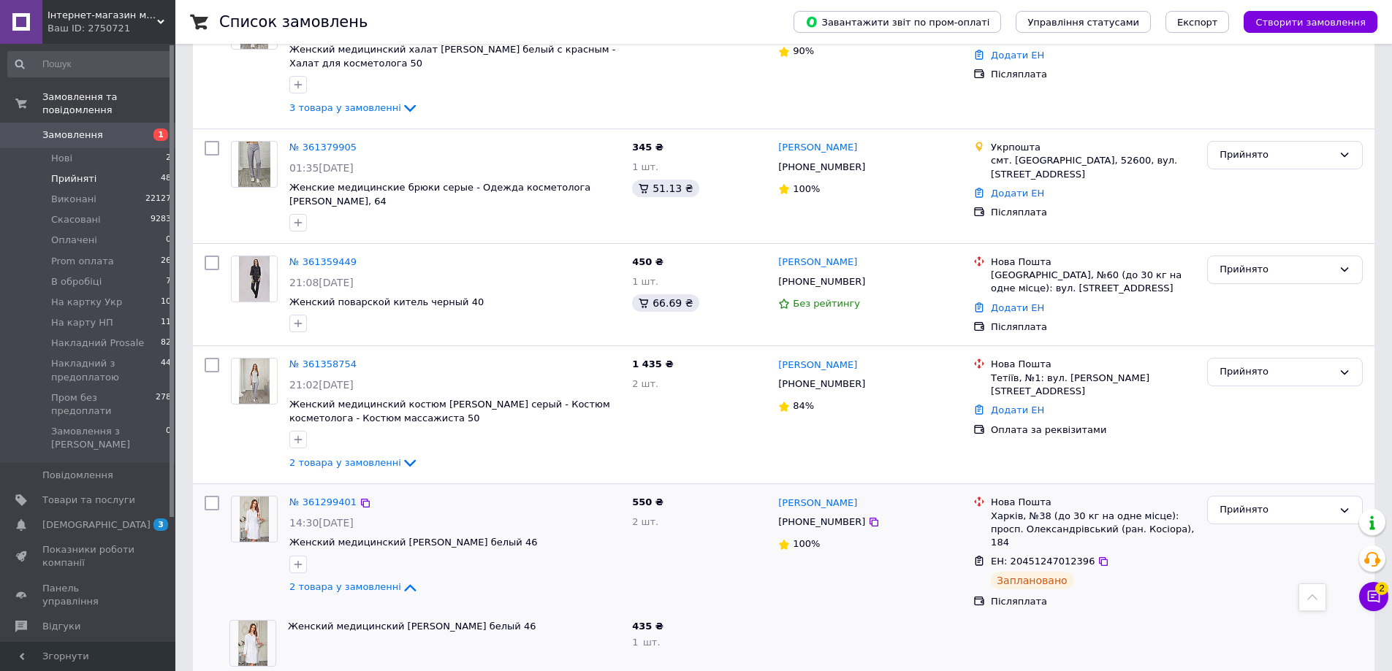
scroll to position [1106, 0]
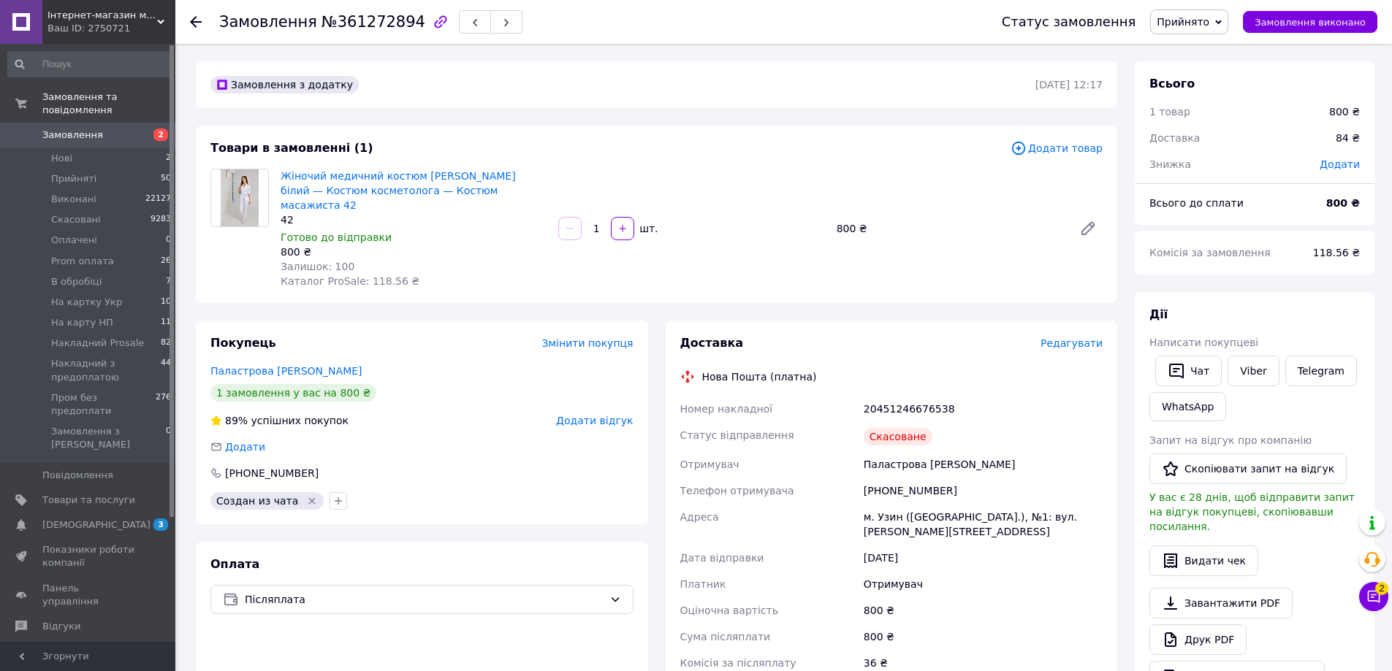
click at [1067, 337] on span "Редагувати" at bounding box center [1071, 343] width 62 height 12
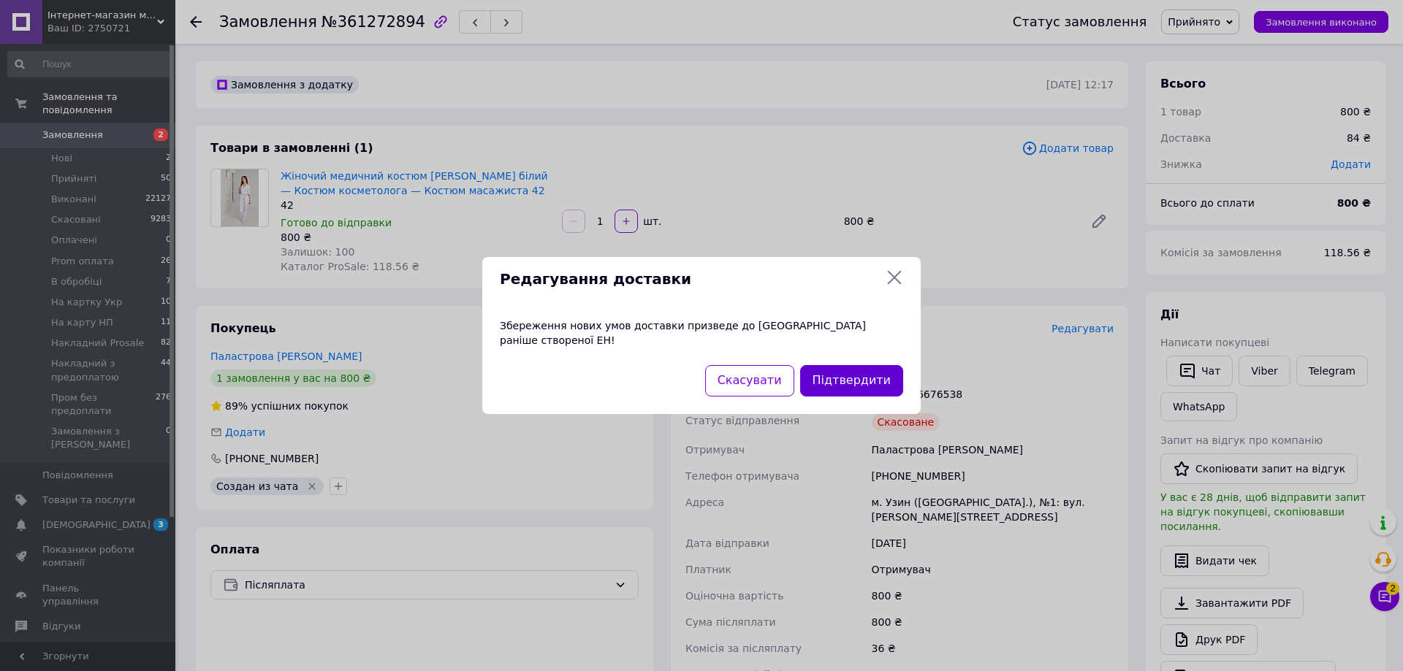
click at [827, 365] on button "Підтвердити" at bounding box center [851, 380] width 103 height 31
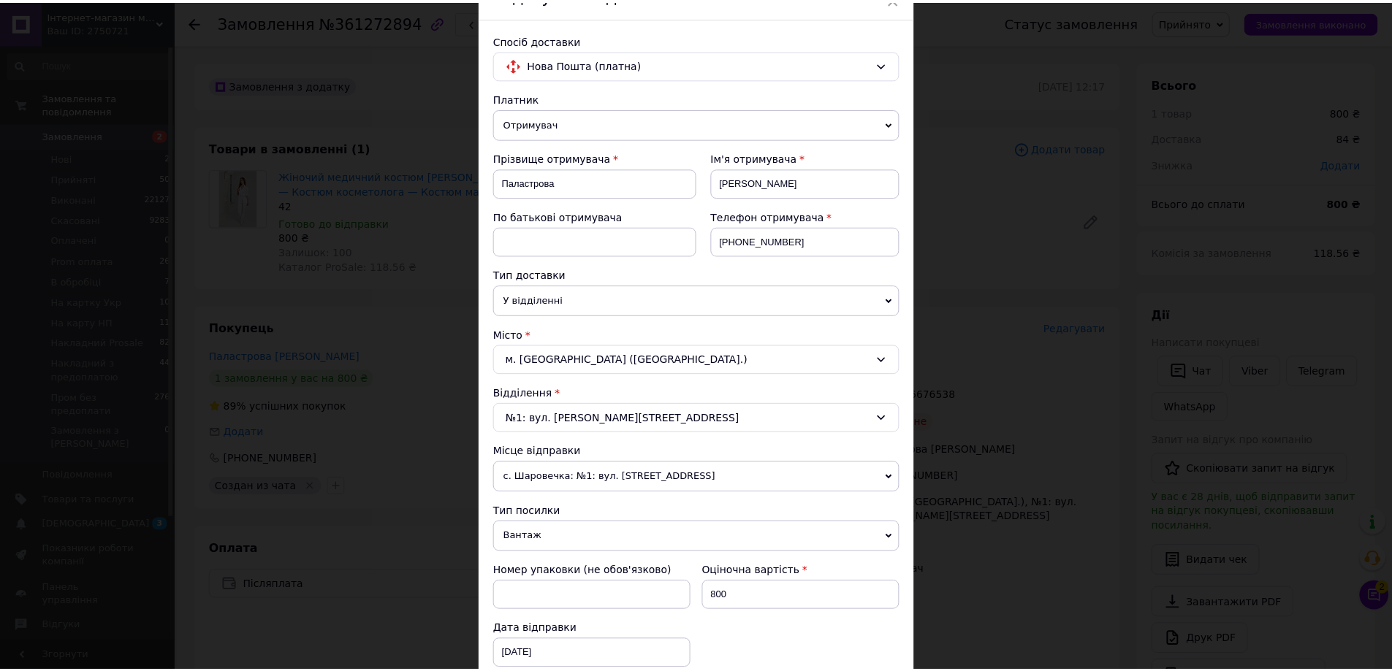
scroll to position [443, 0]
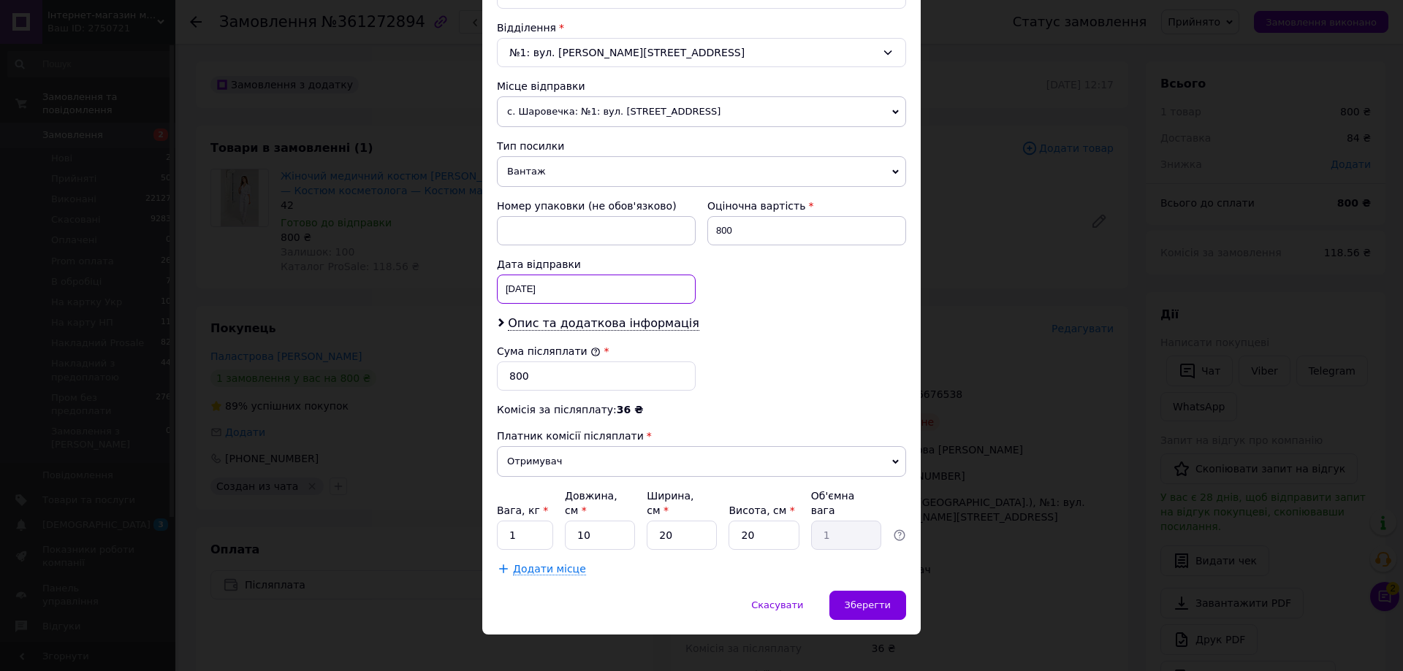
click at [547, 289] on div "[DATE] < 2025 > < Сентябрь > Пн Вт Ср Чт Пт Сб Вс 1 2 3 4 5 6 7 8 9 10 11 12 13…" at bounding box center [596, 289] width 199 height 29
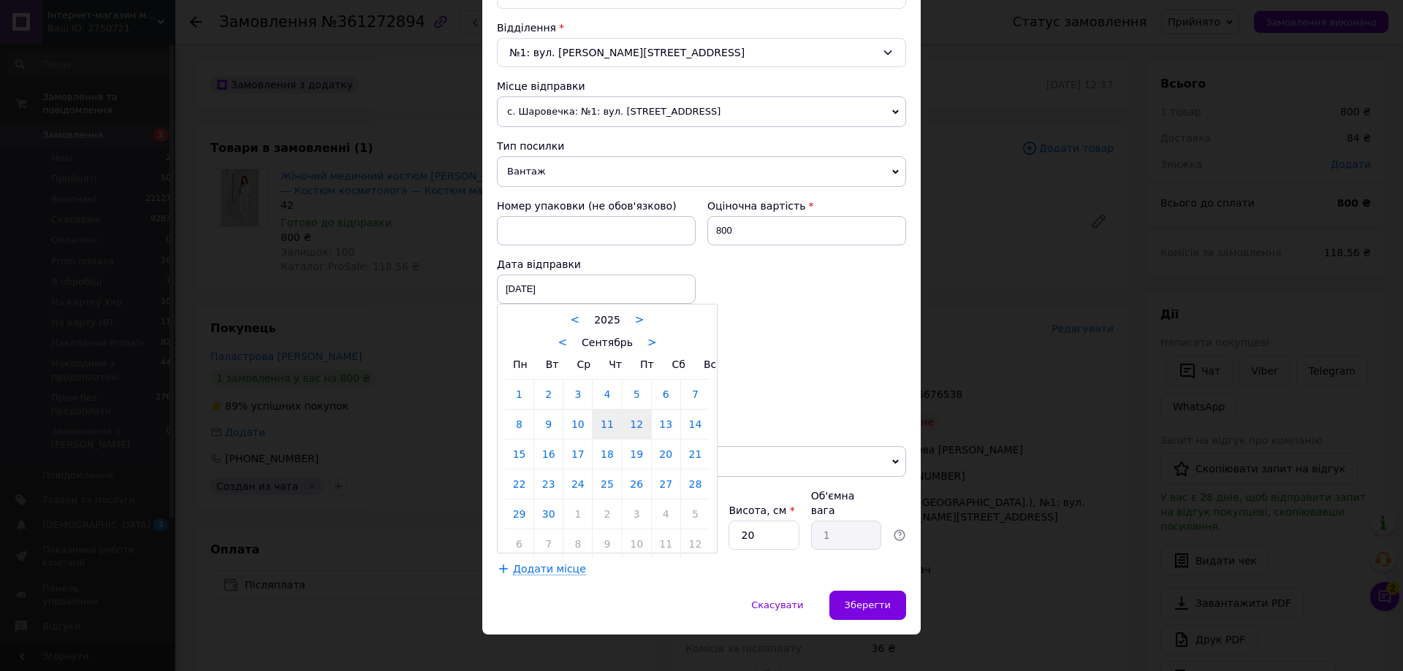
click at [630, 422] on link "12" at bounding box center [636, 424] width 28 height 29
type input "[DATE]"
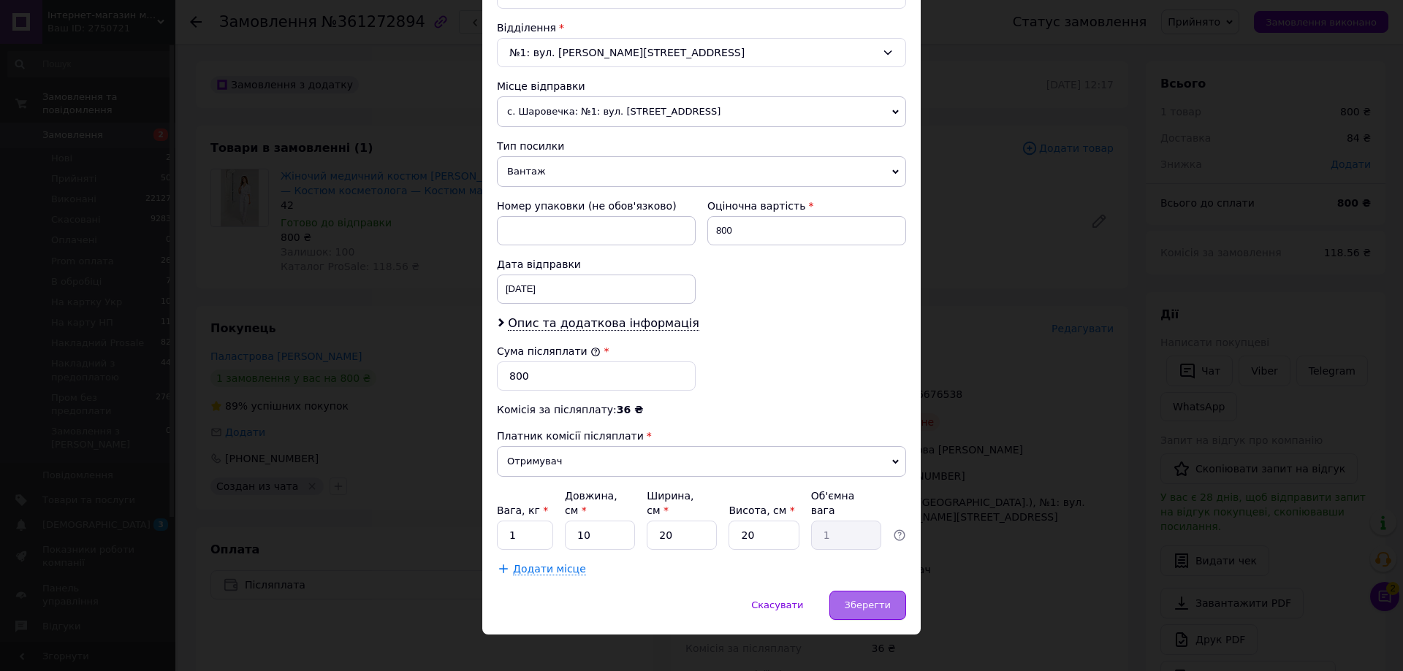
click at [884, 600] on span "Зберегти" at bounding box center [867, 605] width 46 height 11
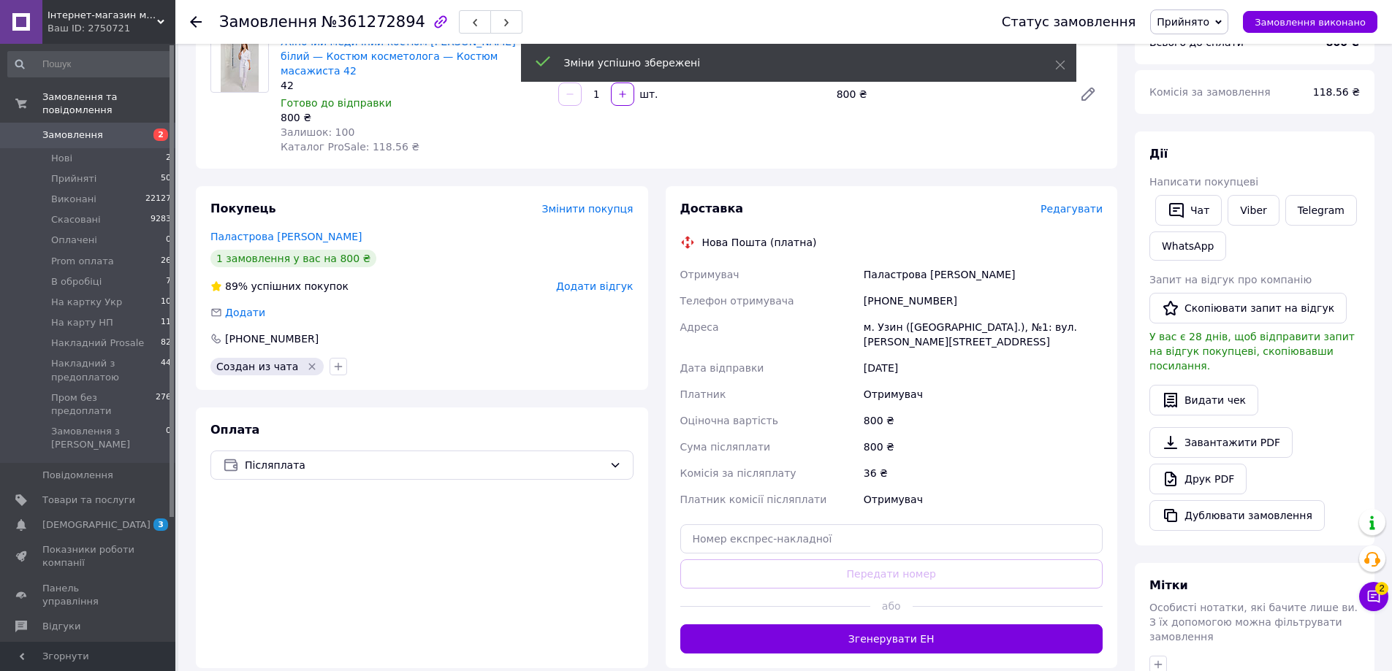
scroll to position [219, 0]
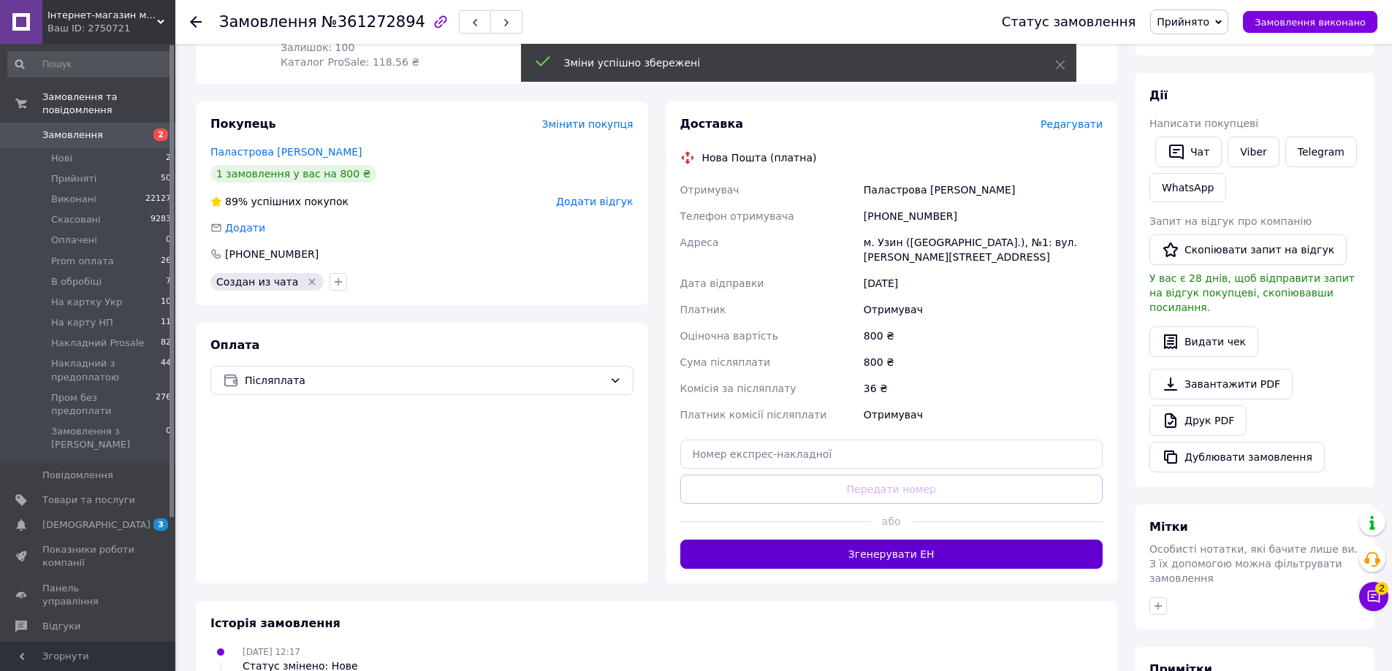
click at [905, 540] on button "Згенерувати ЕН" at bounding box center [891, 554] width 423 height 29
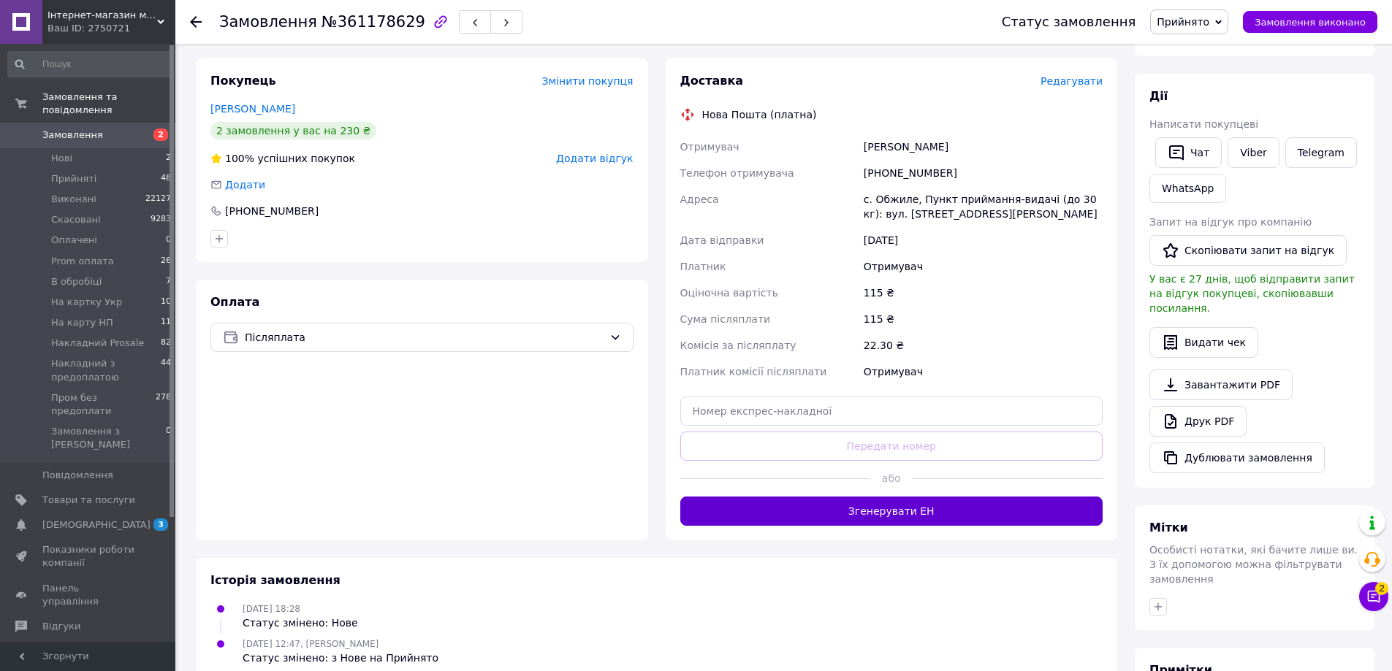
scroll to position [219, 0]
click at [932, 513] on button "Згенерувати ЕН" at bounding box center [891, 510] width 423 height 29
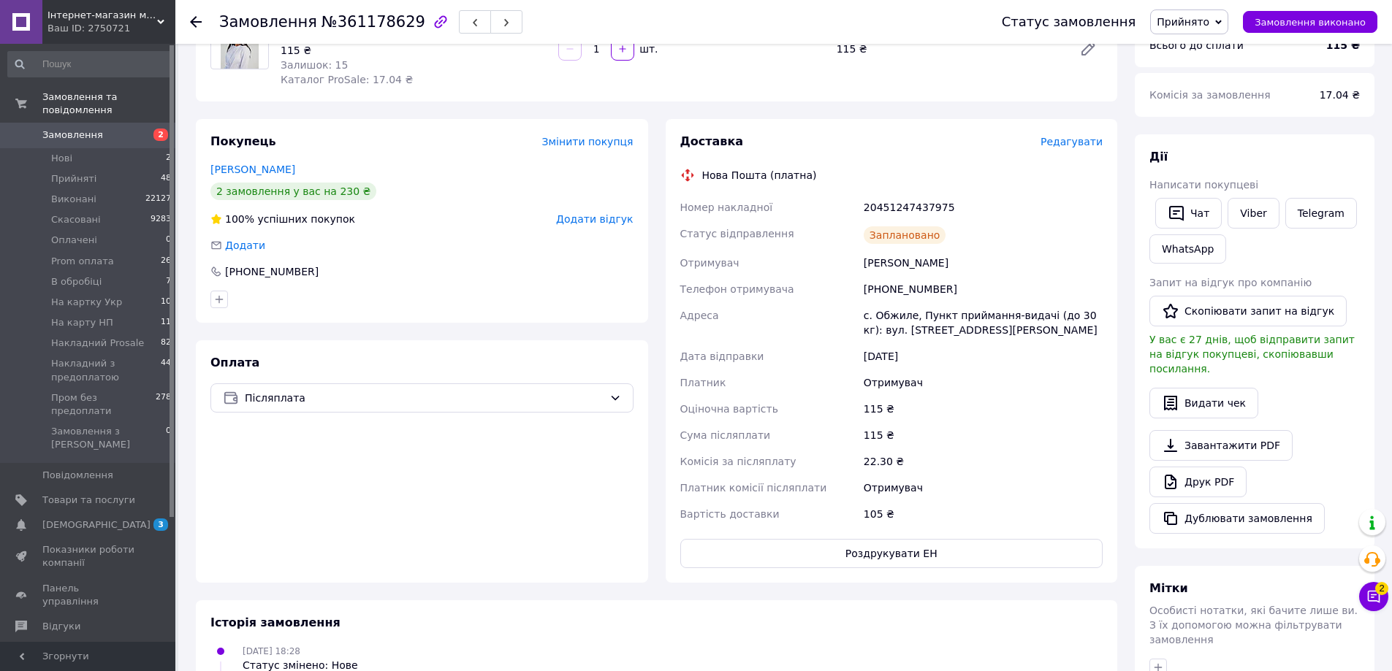
scroll to position [73, 0]
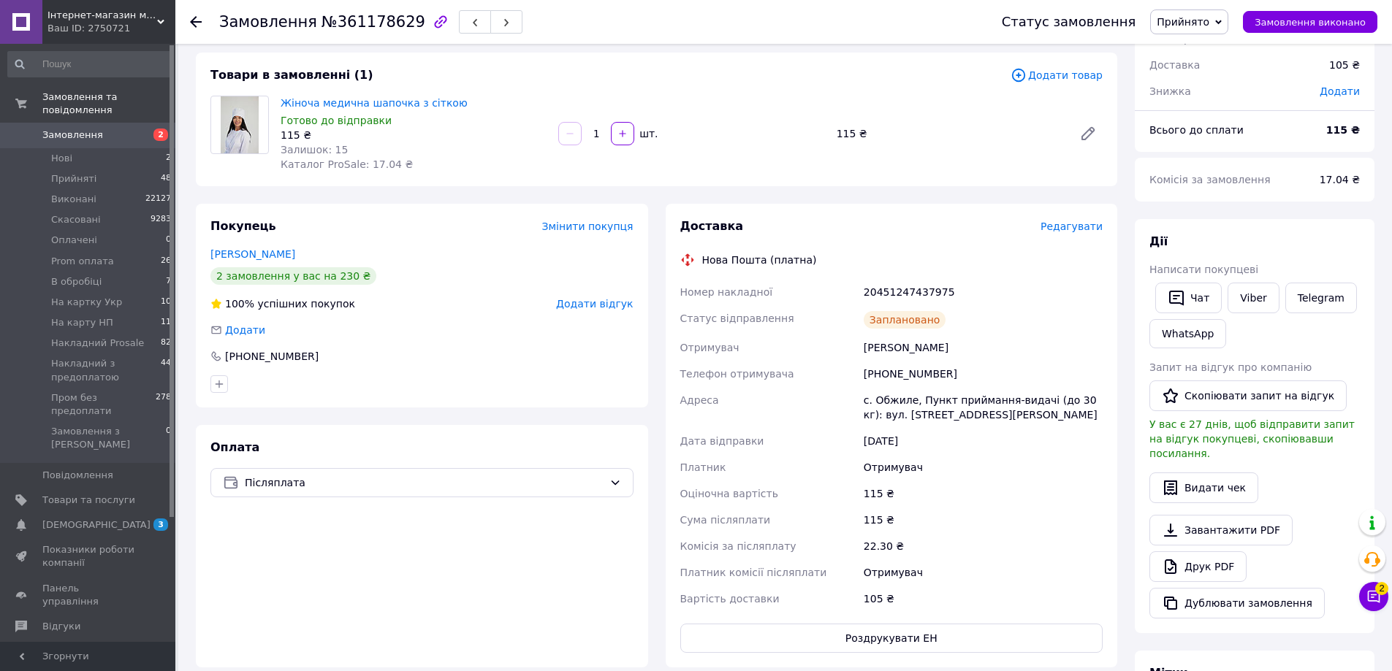
click at [1205, 33] on span "Прийнято" at bounding box center [1189, 21] width 78 height 25
click at [1213, 174] on li "Пром без предоплати" at bounding box center [1225, 167] width 149 height 22
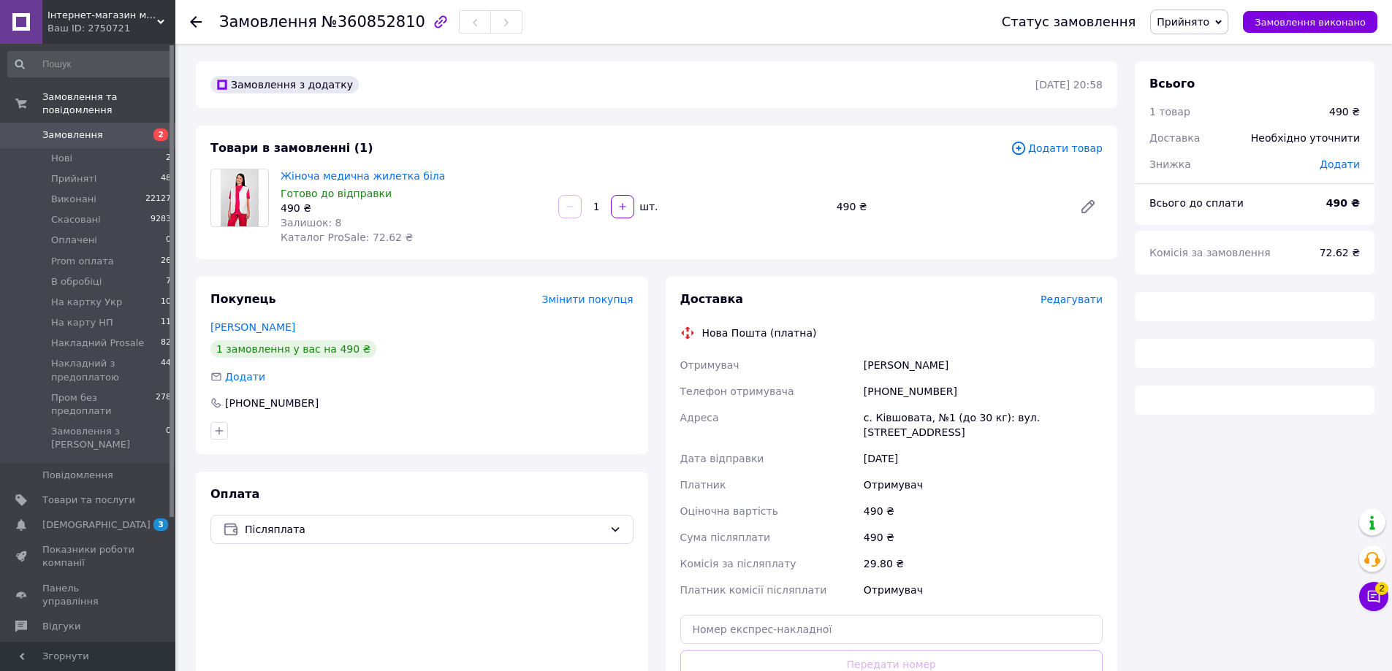
click at [1063, 155] on span "Додати товар" at bounding box center [1056, 148] width 92 height 16
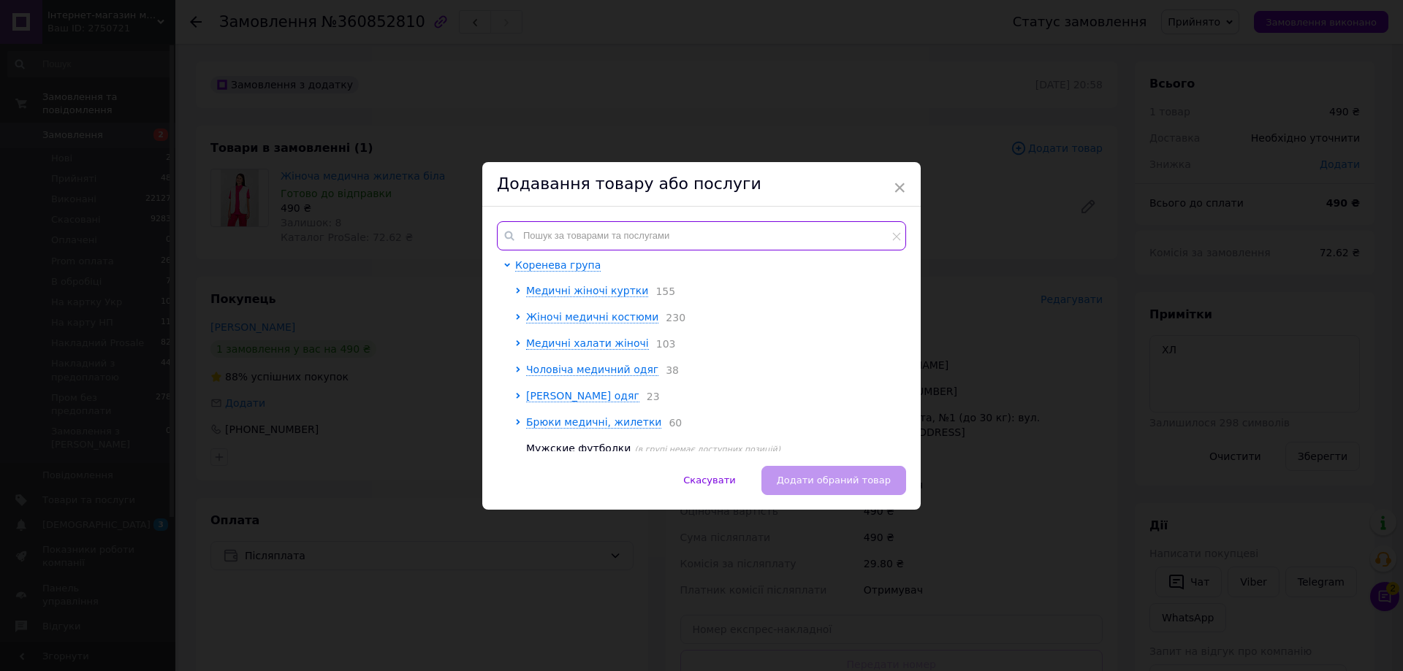
click at [638, 221] on input "text" at bounding box center [701, 235] width 409 height 29
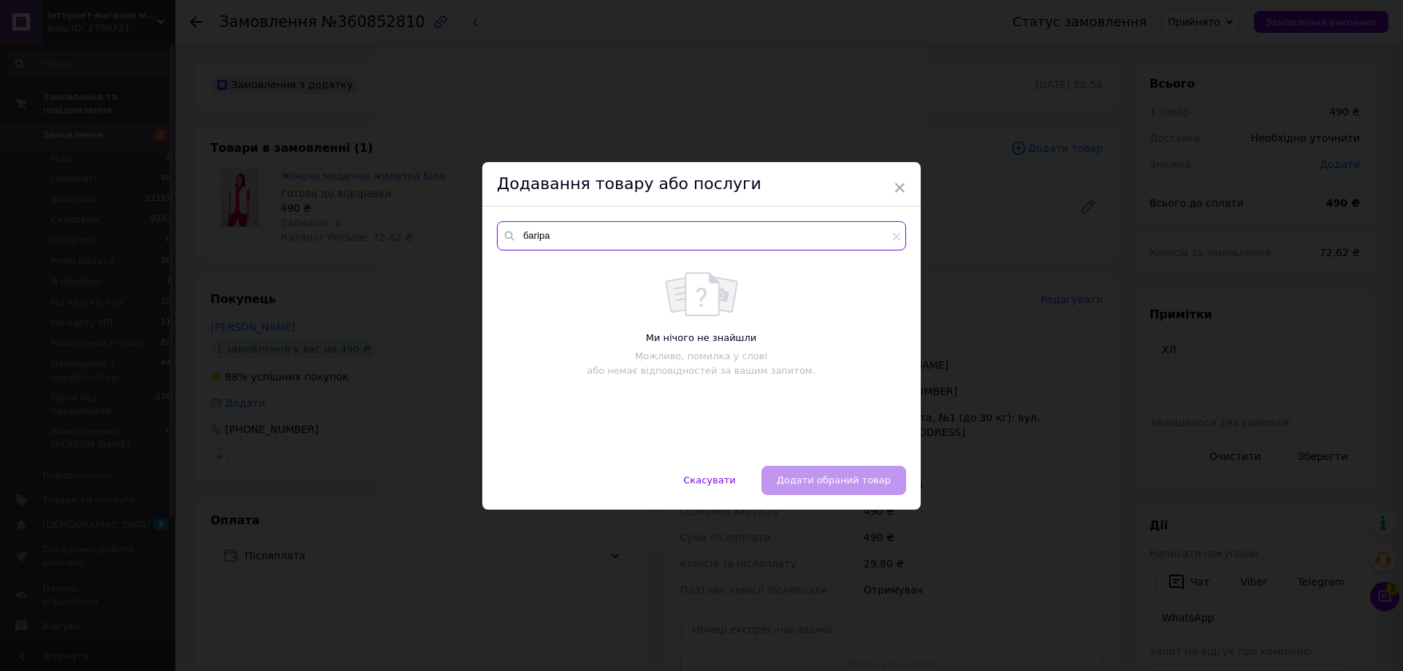
type input "багіра"
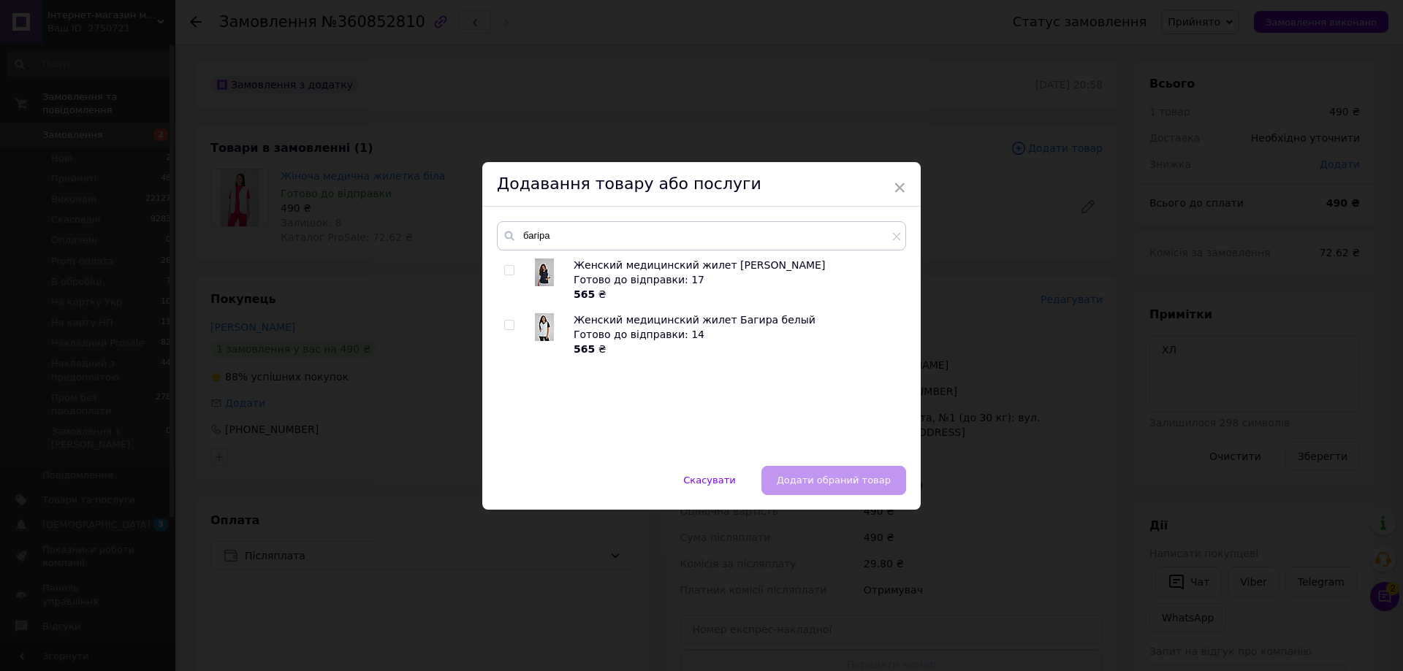
click at [507, 328] on input "checkbox" at bounding box center [508, 325] width 9 height 9
checkbox input "true"
click at [893, 481] on button "Додати обраний товар" at bounding box center [833, 480] width 145 height 29
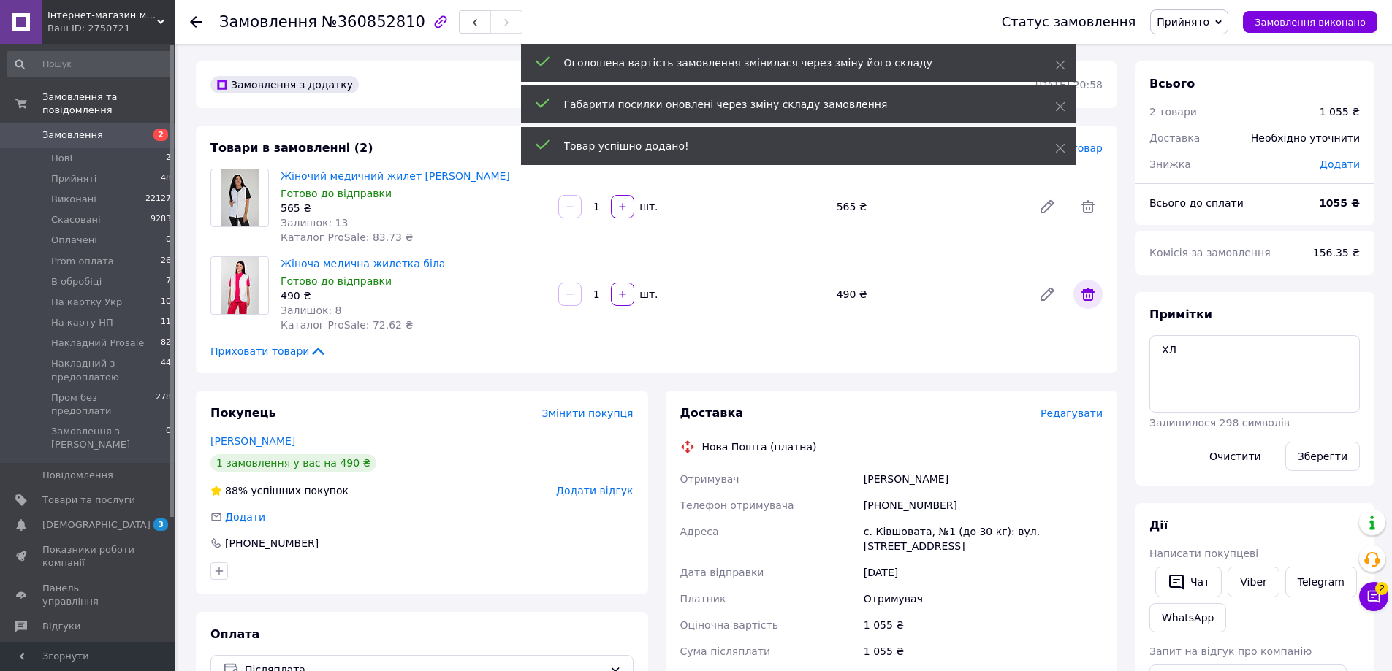
click at [1096, 300] on span at bounding box center [1087, 294] width 29 height 29
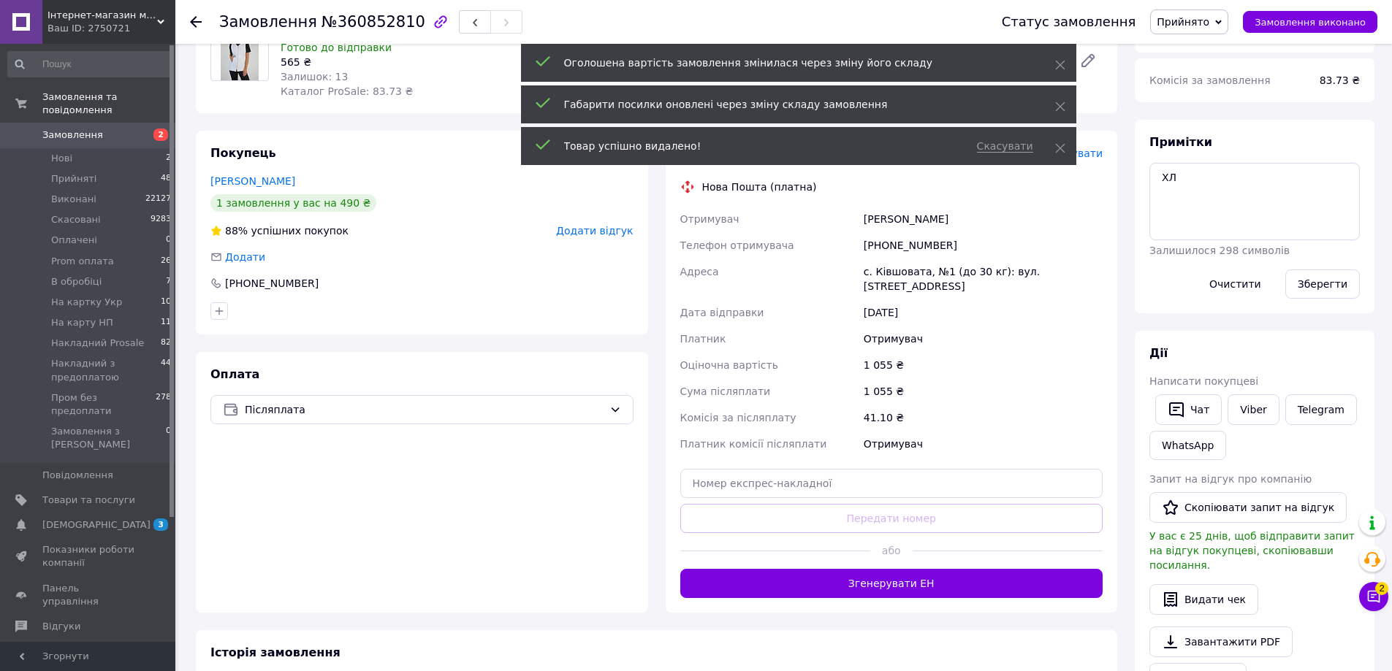
scroll to position [219, 0]
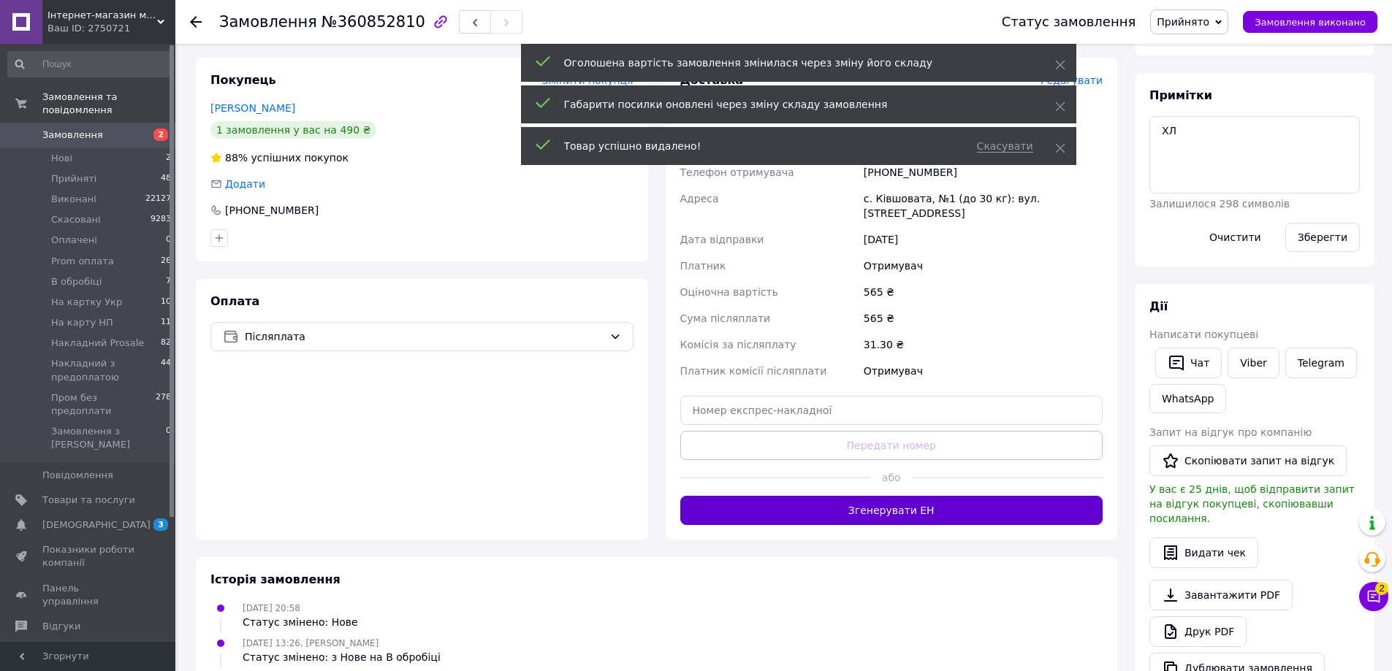
click at [837, 496] on button "Згенерувати ЕН" at bounding box center [891, 510] width 423 height 29
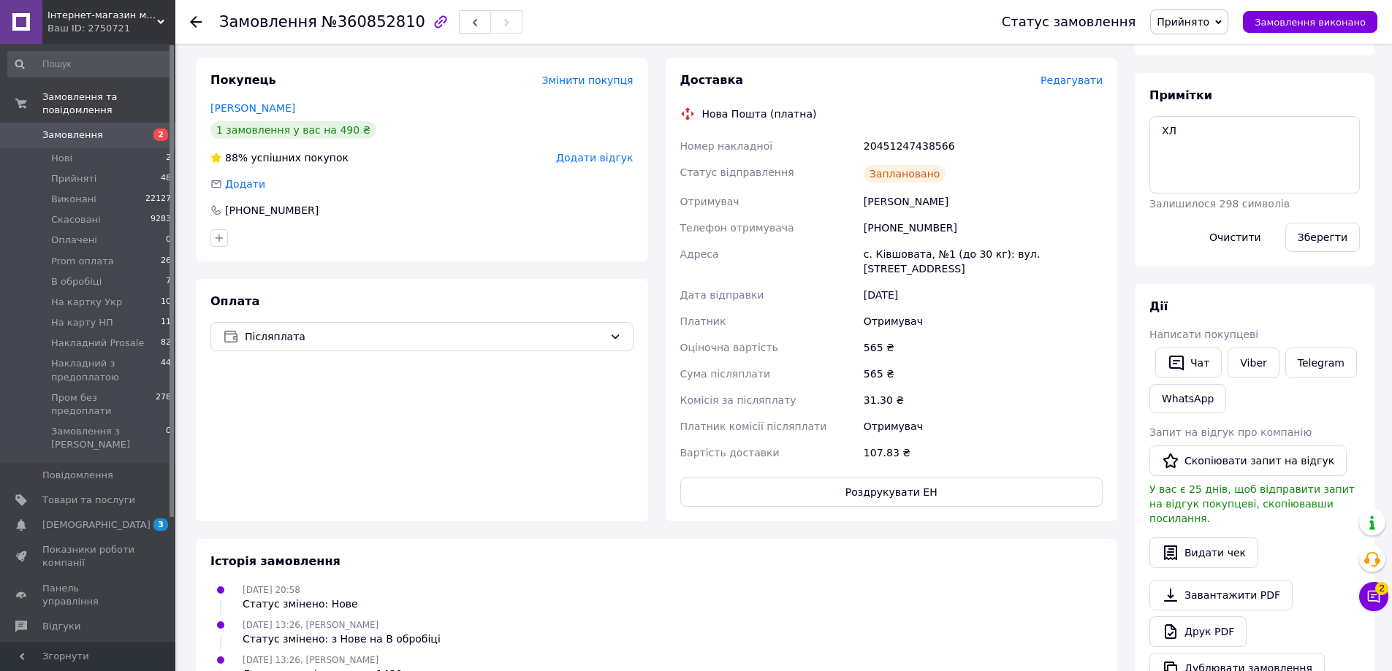
click at [1202, 31] on span "Прийнято" at bounding box center [1189, 21] width 78 height 25
click at [1210, 163] on li "Пром без предоплати" at bounding box center [1225, 167] width 149 height 22
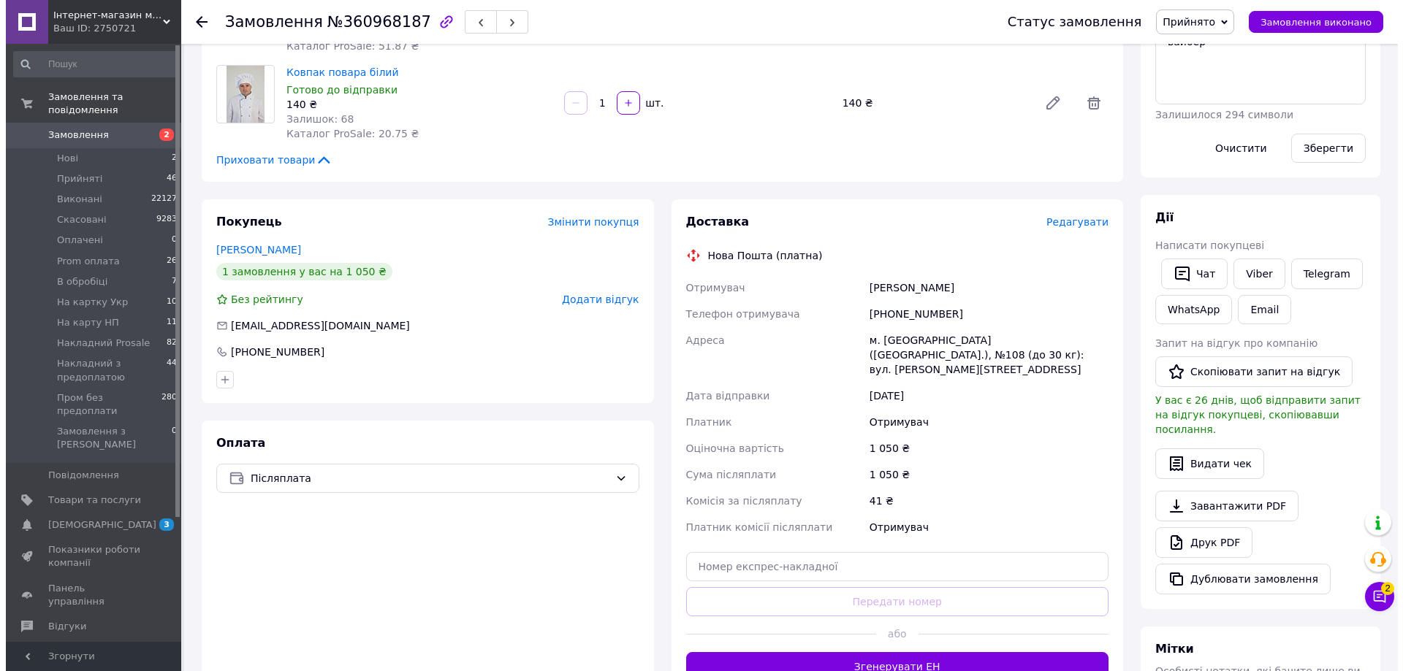
scroll to position [438, 0]
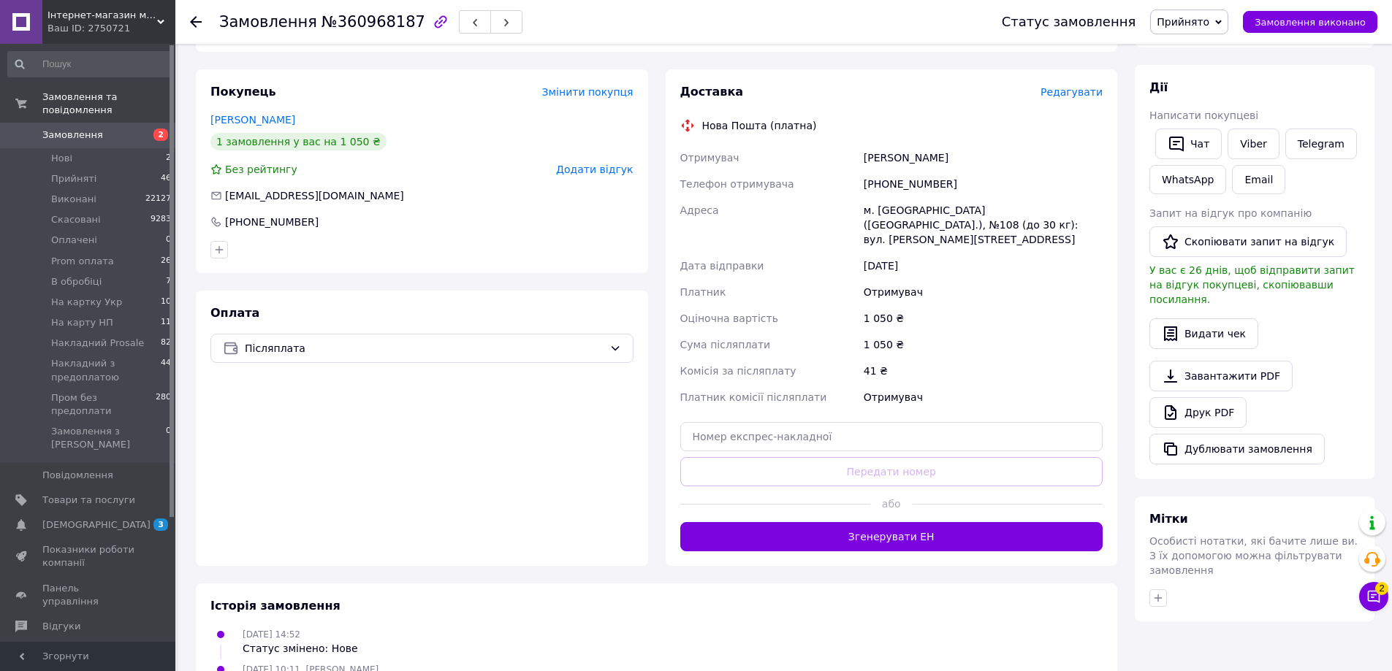
click at [1083, 97] on span "Редагувати" at bounding box center [1071, 92] width 62 height 12
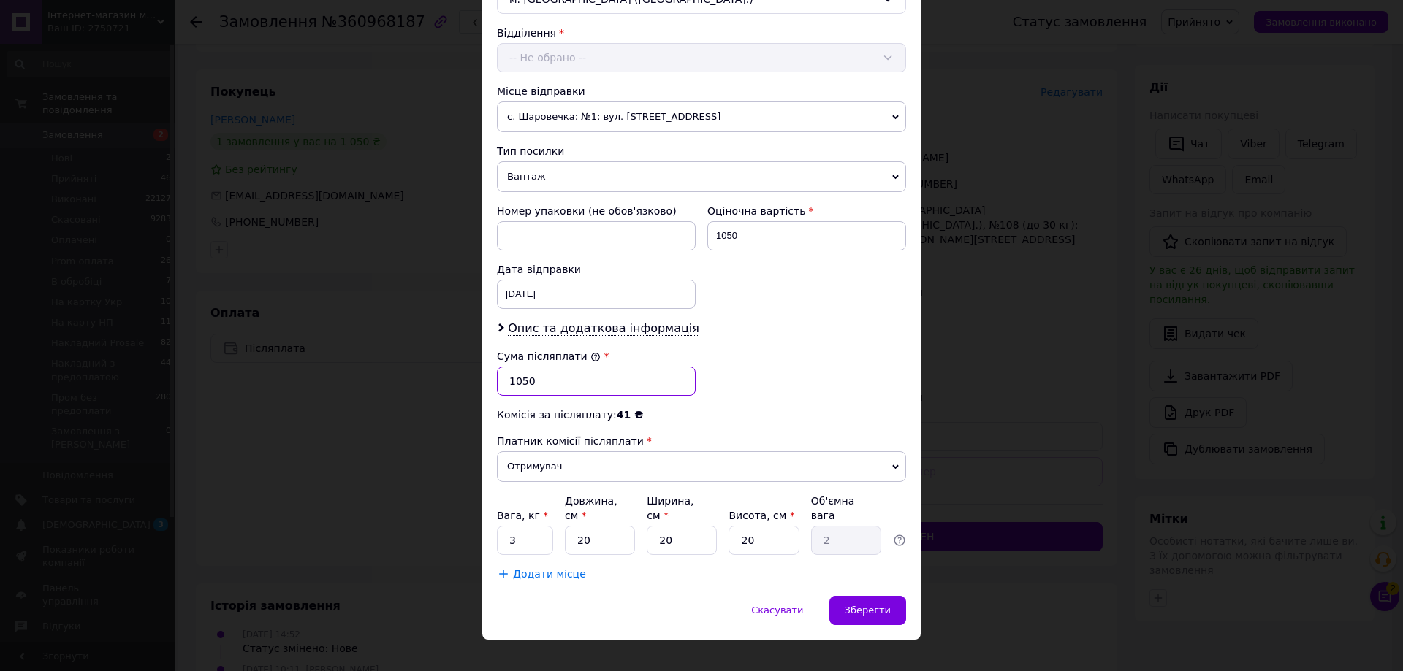
click at [546, 373] on input "1050" at bounding box center [596, 381] width 199 height 29
type input "1200"
click at [874, 579] on div "Спосіб доставки Нова Пошта (платна) Платник Отримувач Відправник Прізвище отрим…" at bounding box center [701, 126] width 438 height 939
click at [877, 605] on span "Зберегти" at bounding box center [867, 610] width 46 height 11
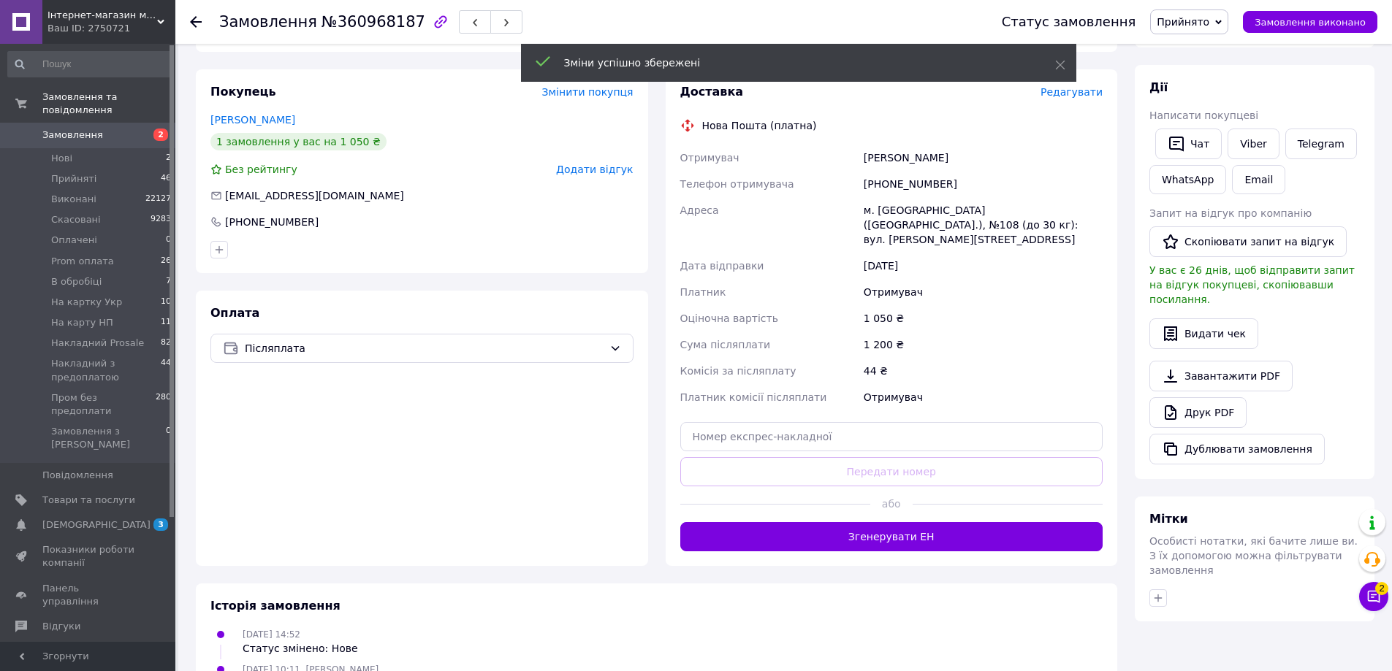
click at [1083, 98] on span "Редагувати" at bounding box center [1071, 92] width 62 height 12
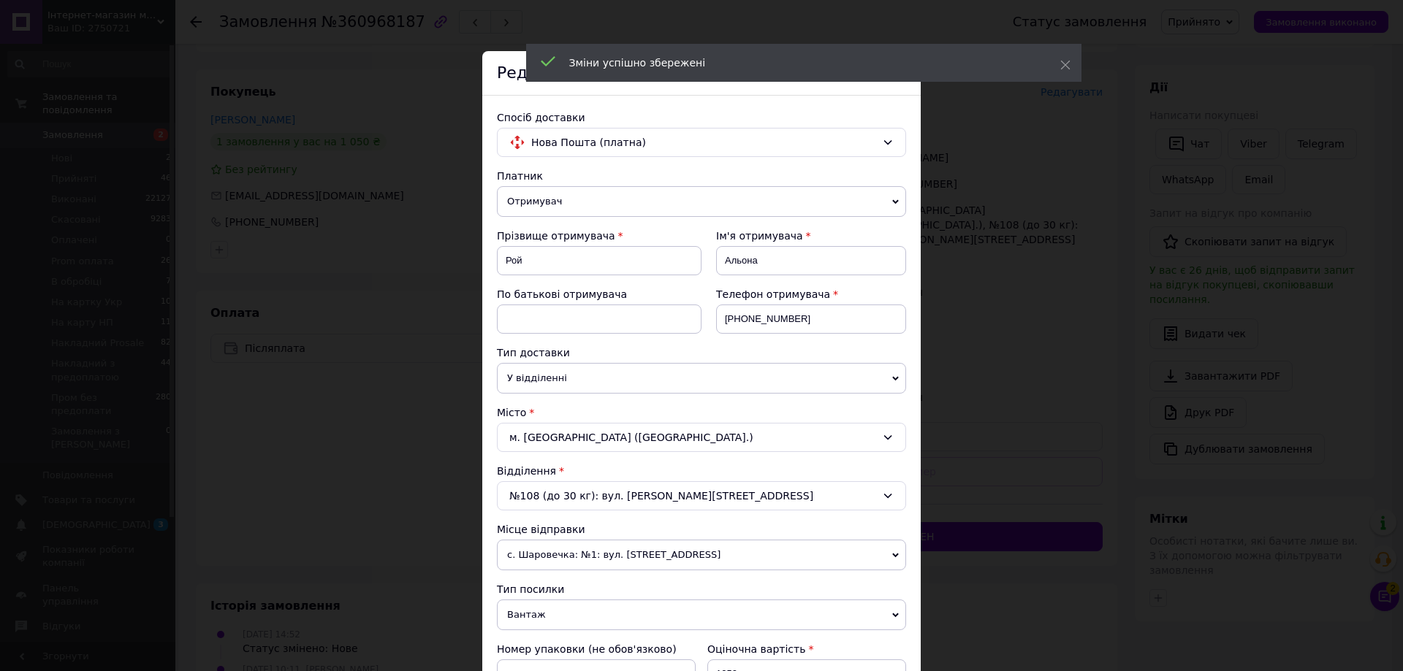
scroll to position [365, 0]
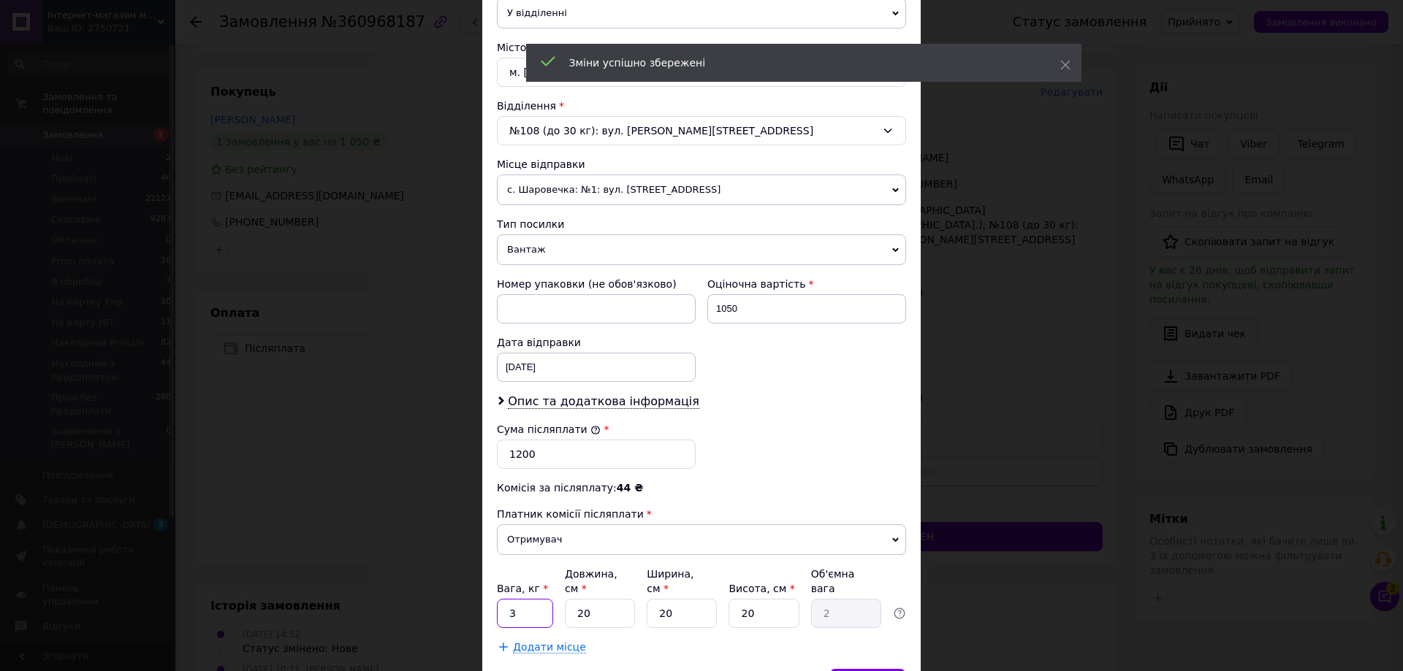
click at [514, 600] on input "3" at bounding box center [525, 613] width 56 height 29
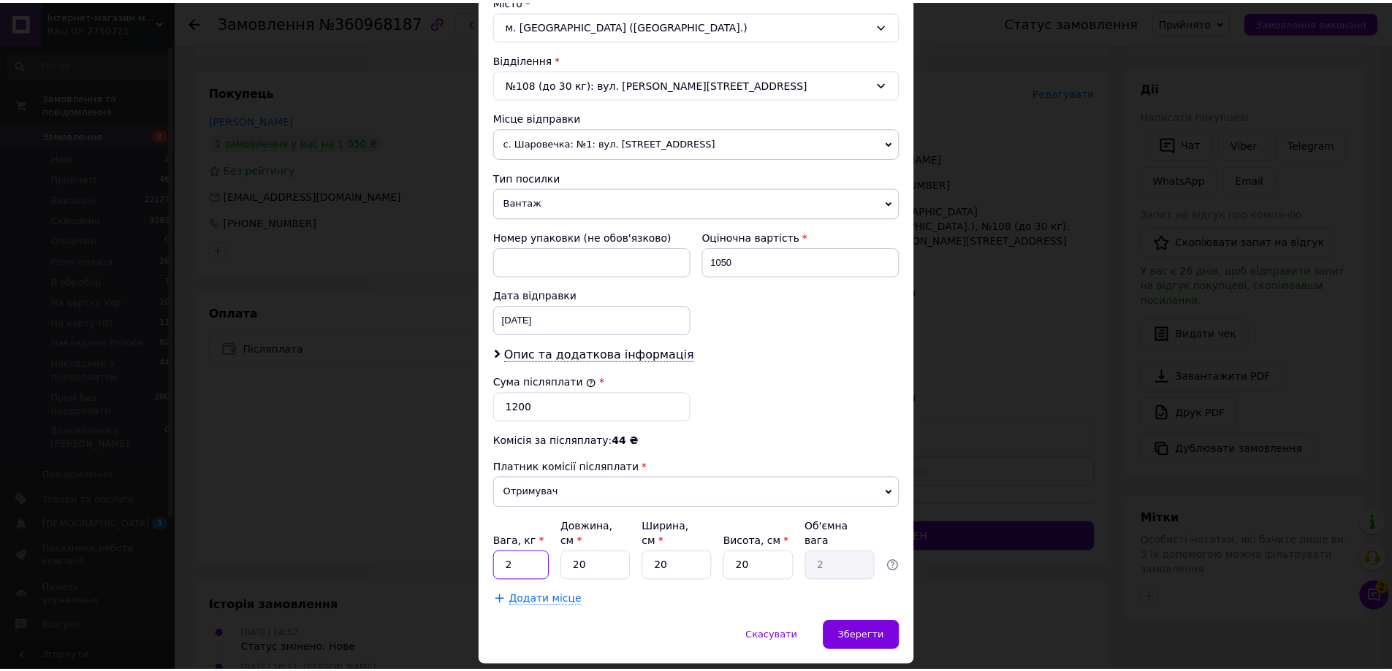
scroll to position [438, 0]
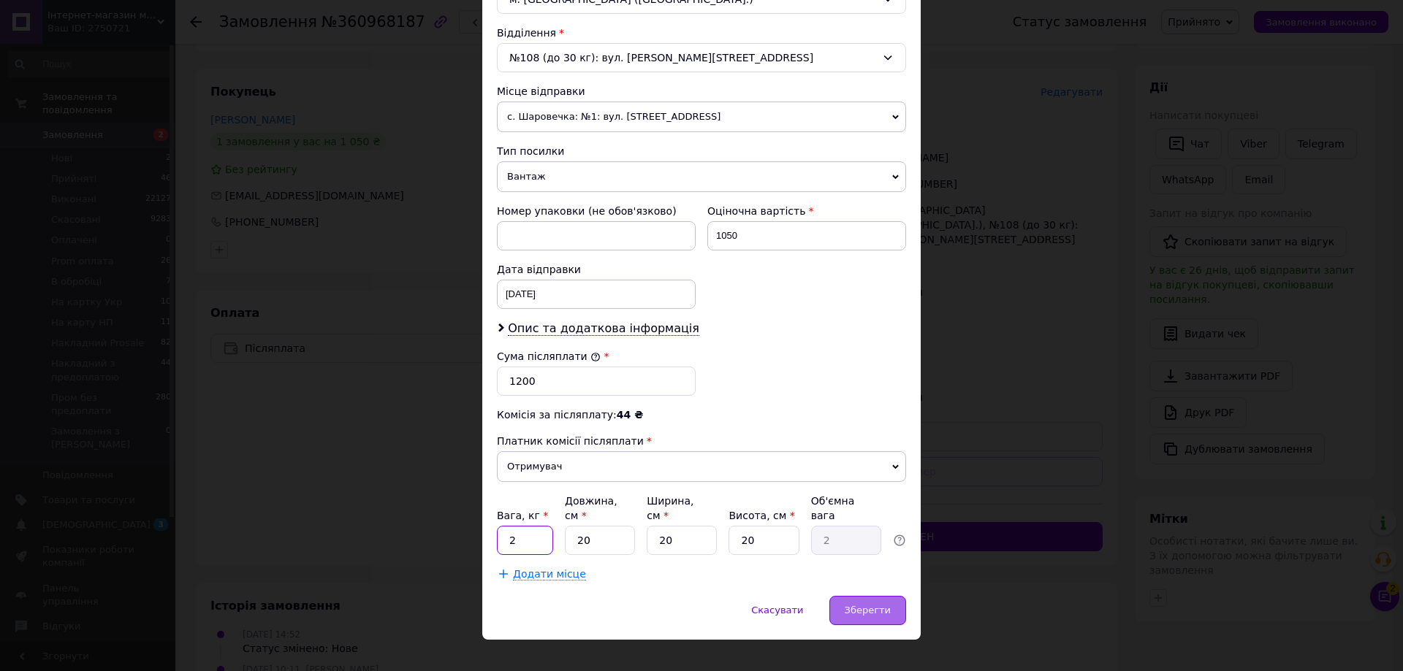
type input "2"
click at [869, 605] on span "Зберегти" at bounding box center [867, 610] width 46 height 11
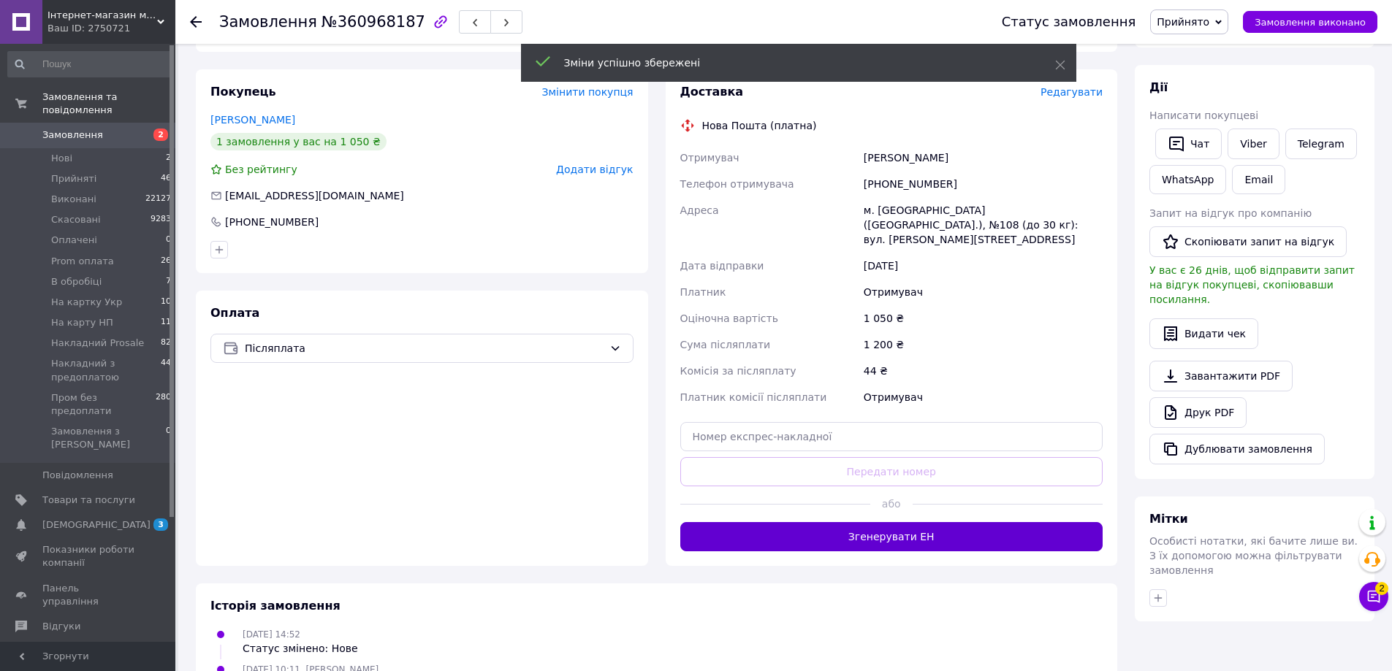
click at [869, 528] on button "Згенерувати ЕН" at bounding box center [891, 536] width 423 height 29
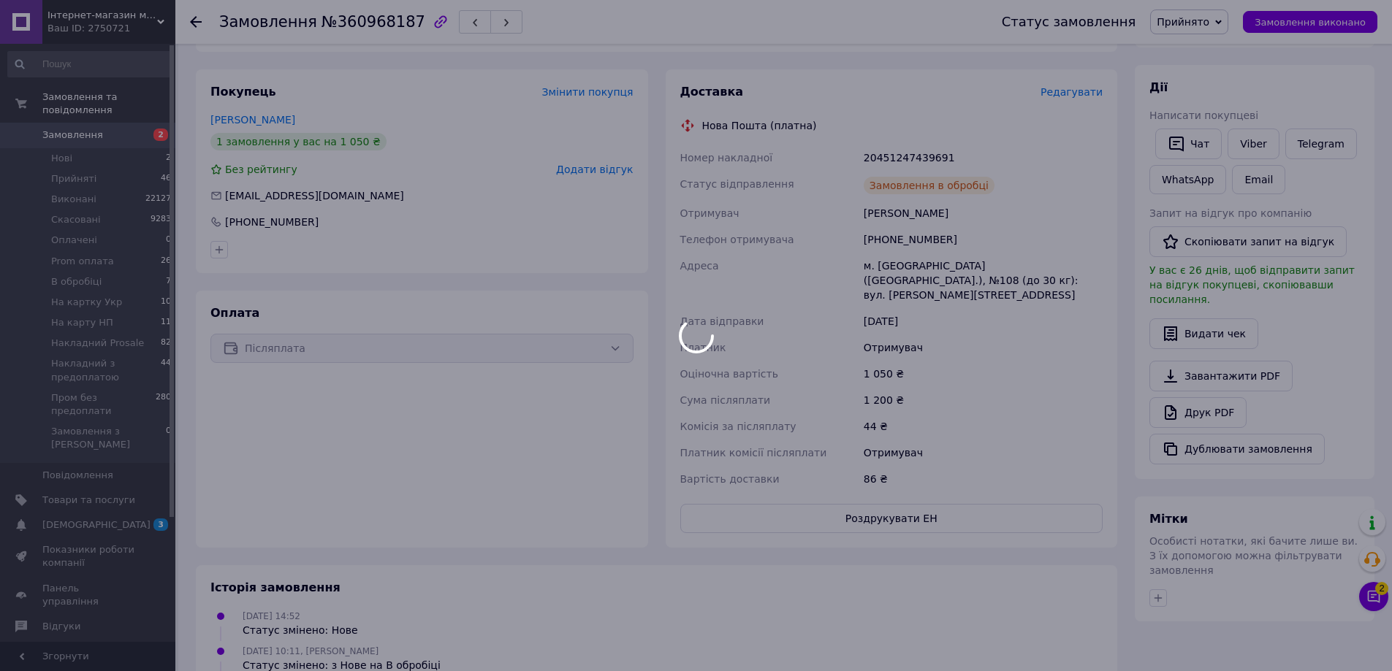
scroll to position [20, 0]
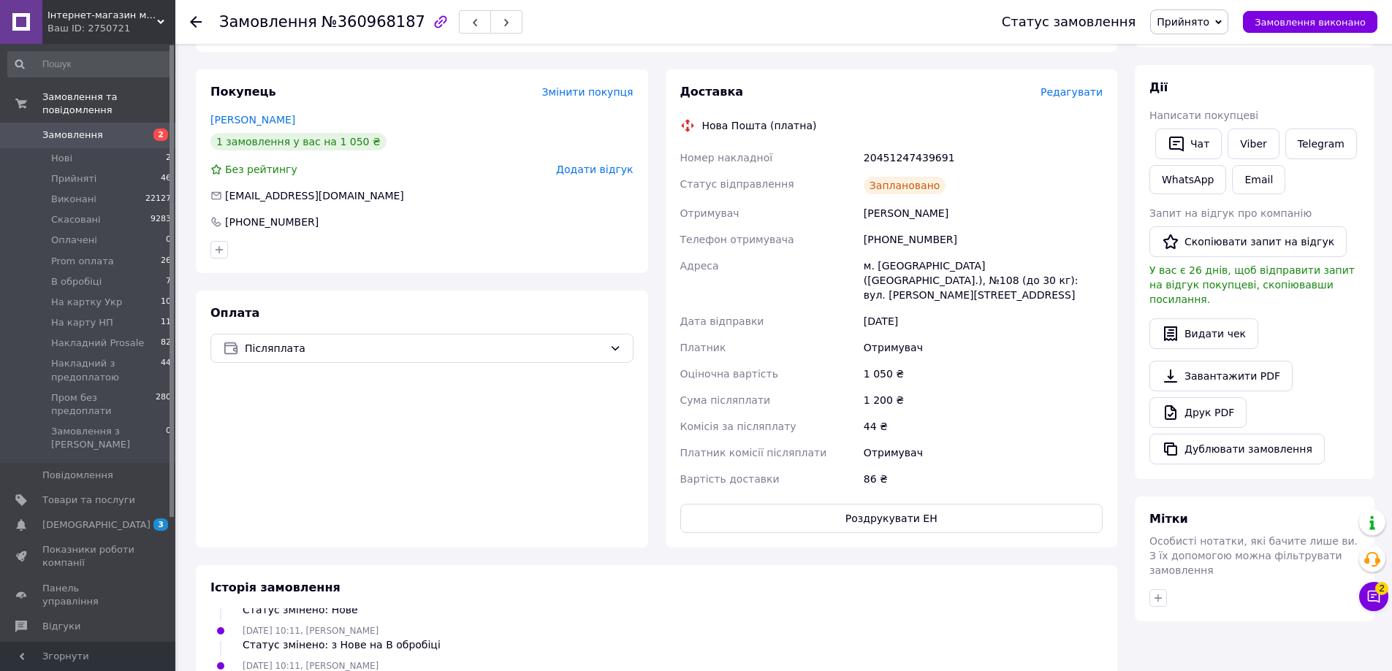
click at [1216, 28] on span "Прийнято" at bounding box center [1189, 21] width 78 height 25
click at [1214, 164] on li "Пром без предоплати" at bounding box center [1225, 167] width 149 height 22
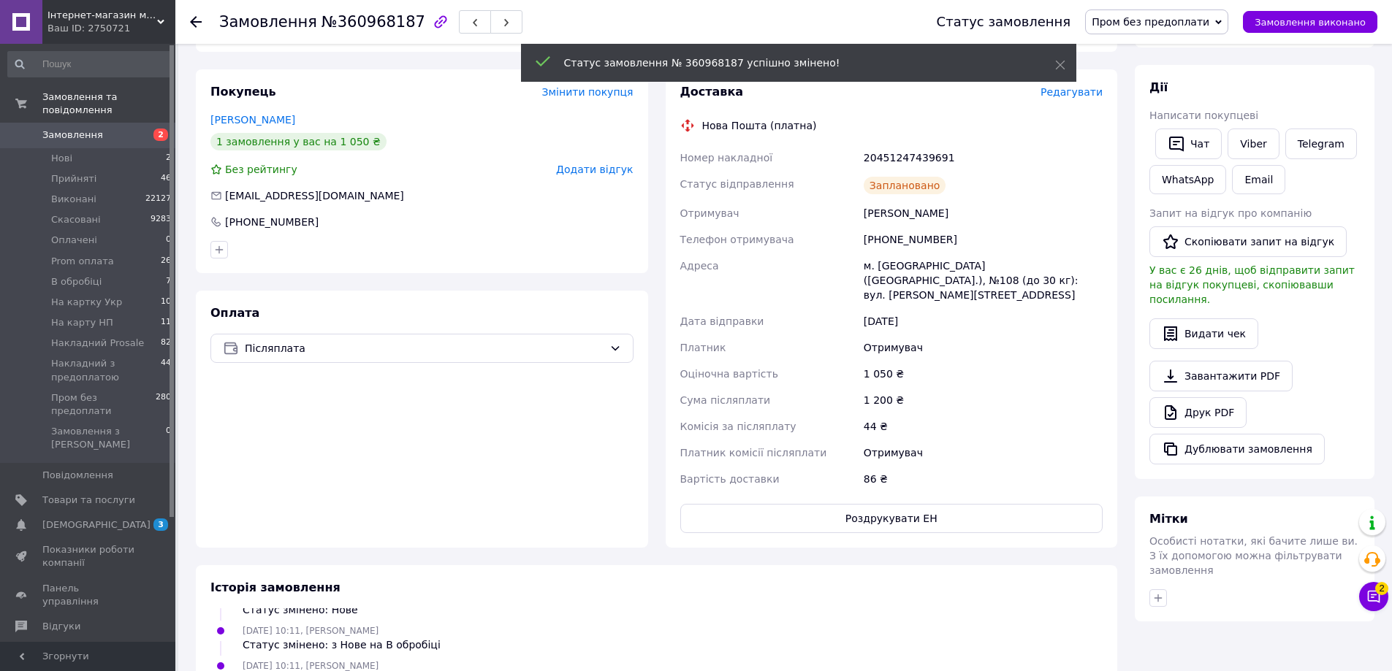
scroll to position [56, 0]
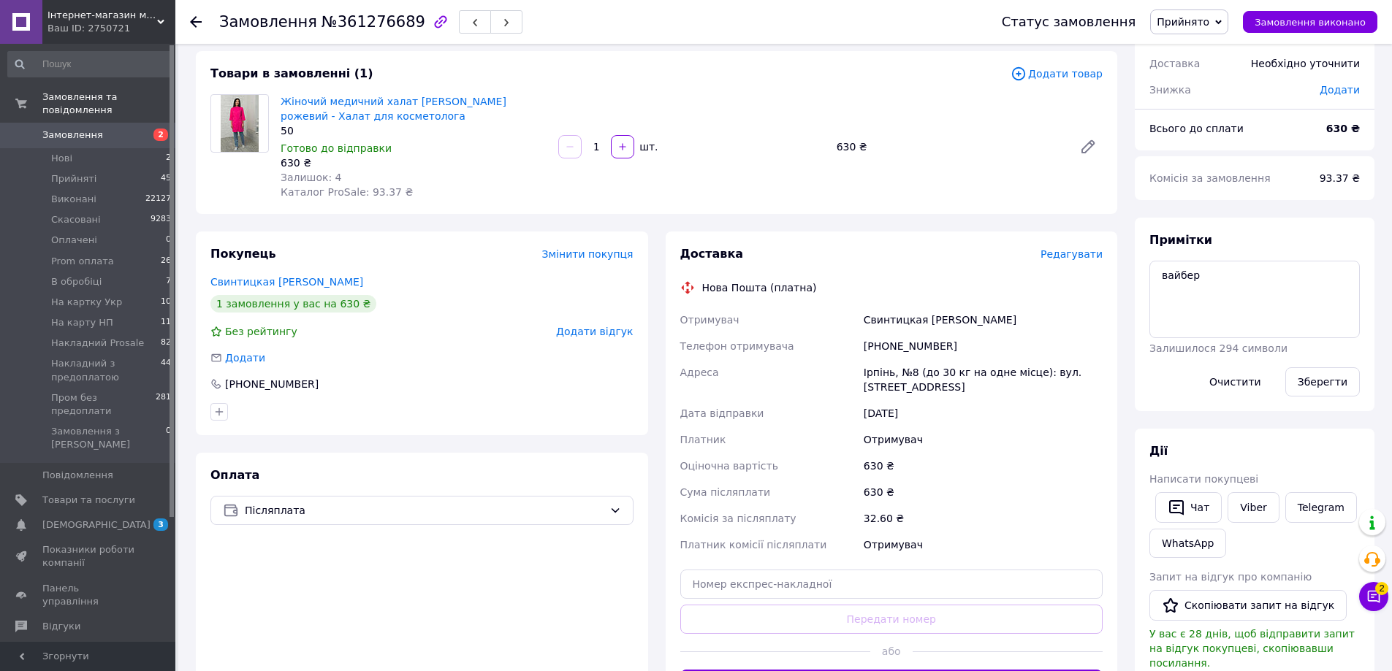
scroll to position [146, 0]
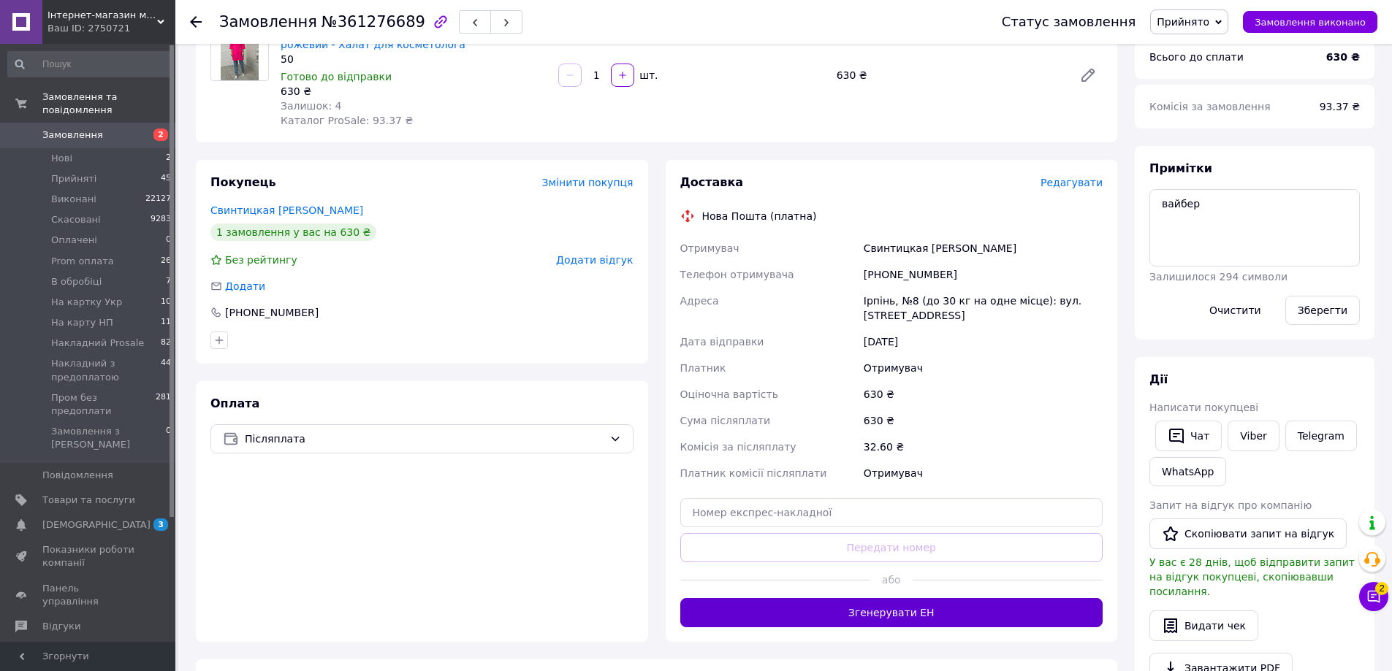
click at [927, 603] on button "Згенерувати ЕН" at bounding box center [891, 612] width 423 height 29
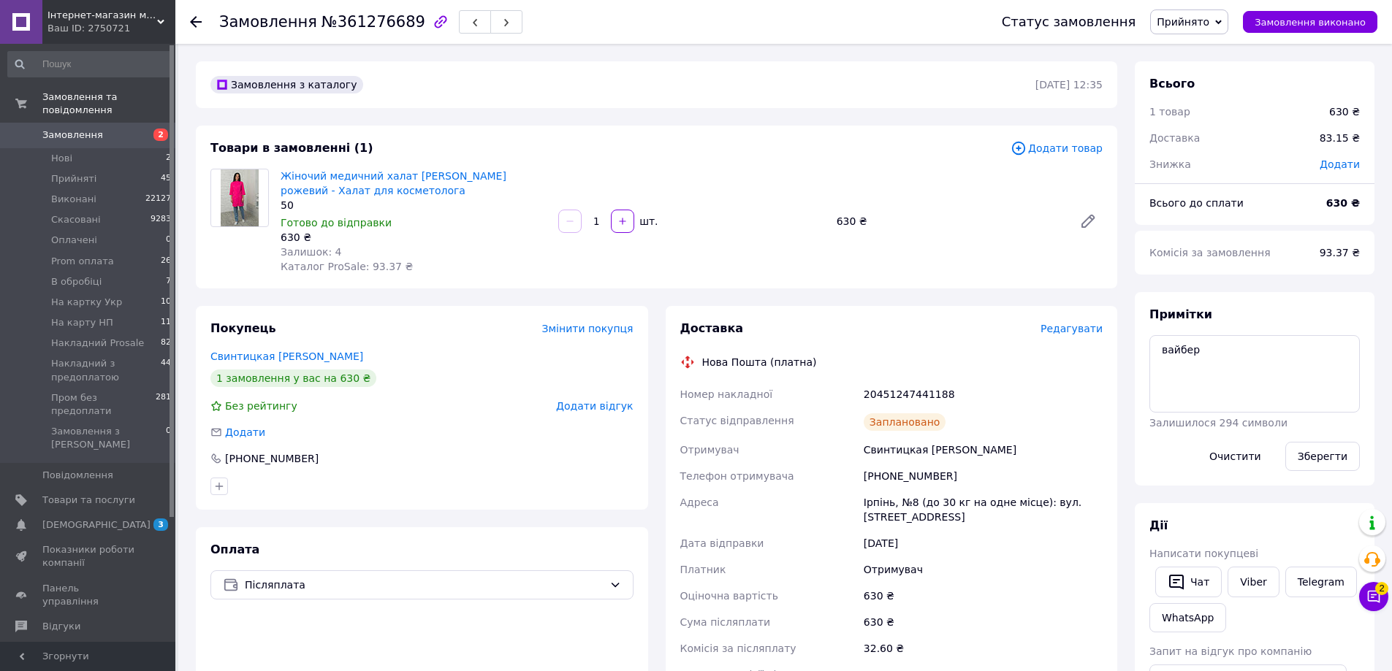
click at [1209, 18] on span "Прийнято" at bounding box center [1182, 22] width 53 height 12
click at [1228, 164] on li "Пром без предоплати" at bounding box center [1225, 167] width 149 height 22
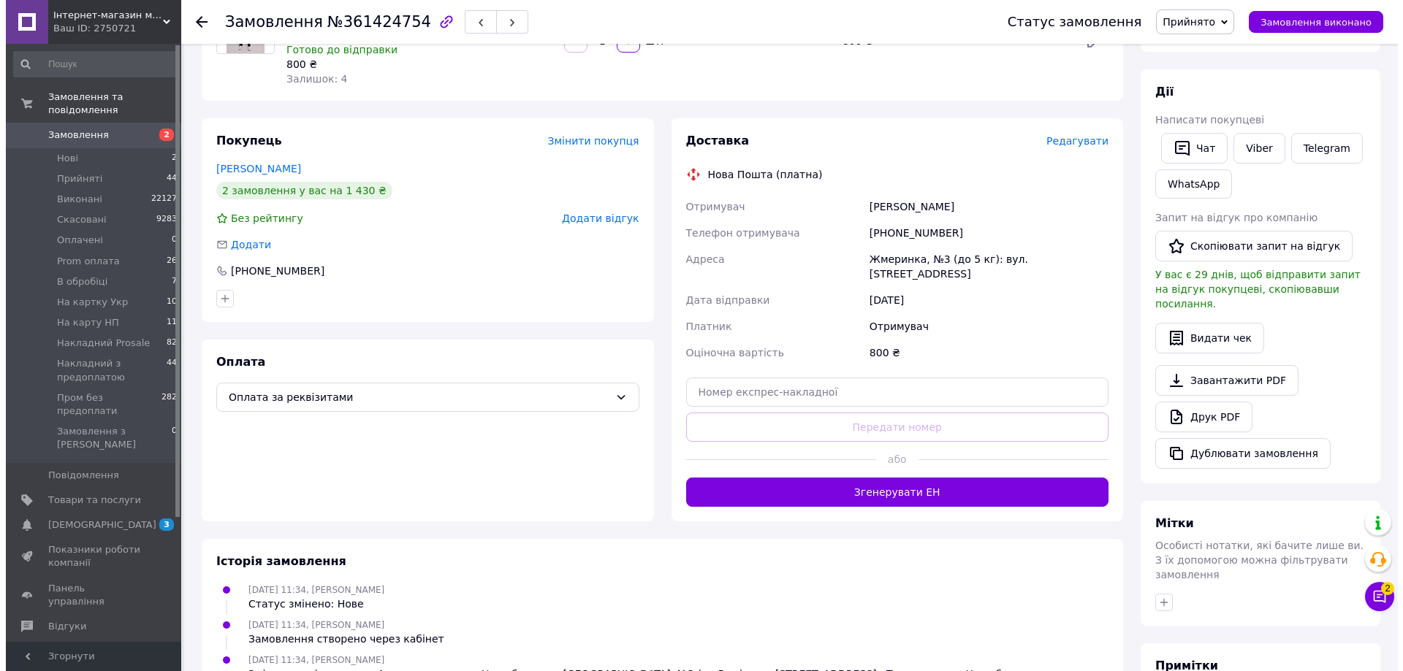
scroll to position [73, 0]
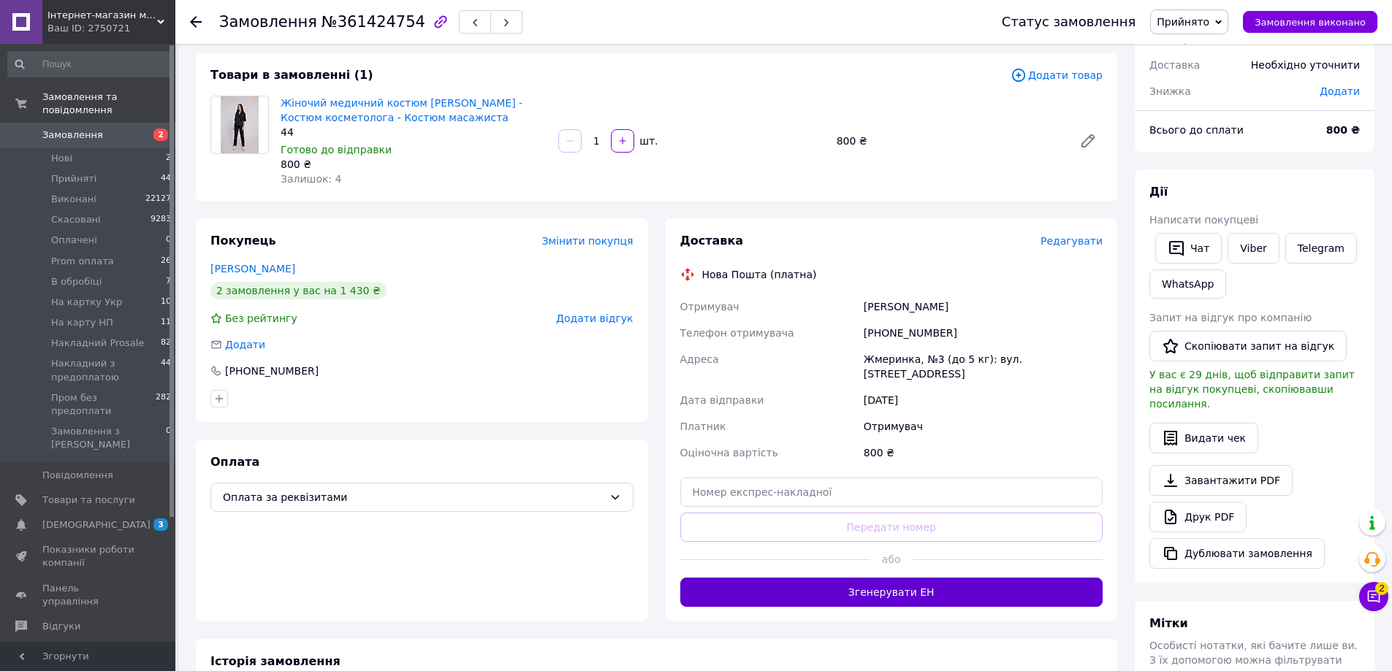
click at [880, 578] on button "Згенерувати ЕН" at bounding box center [891, 592] width 423 height 29
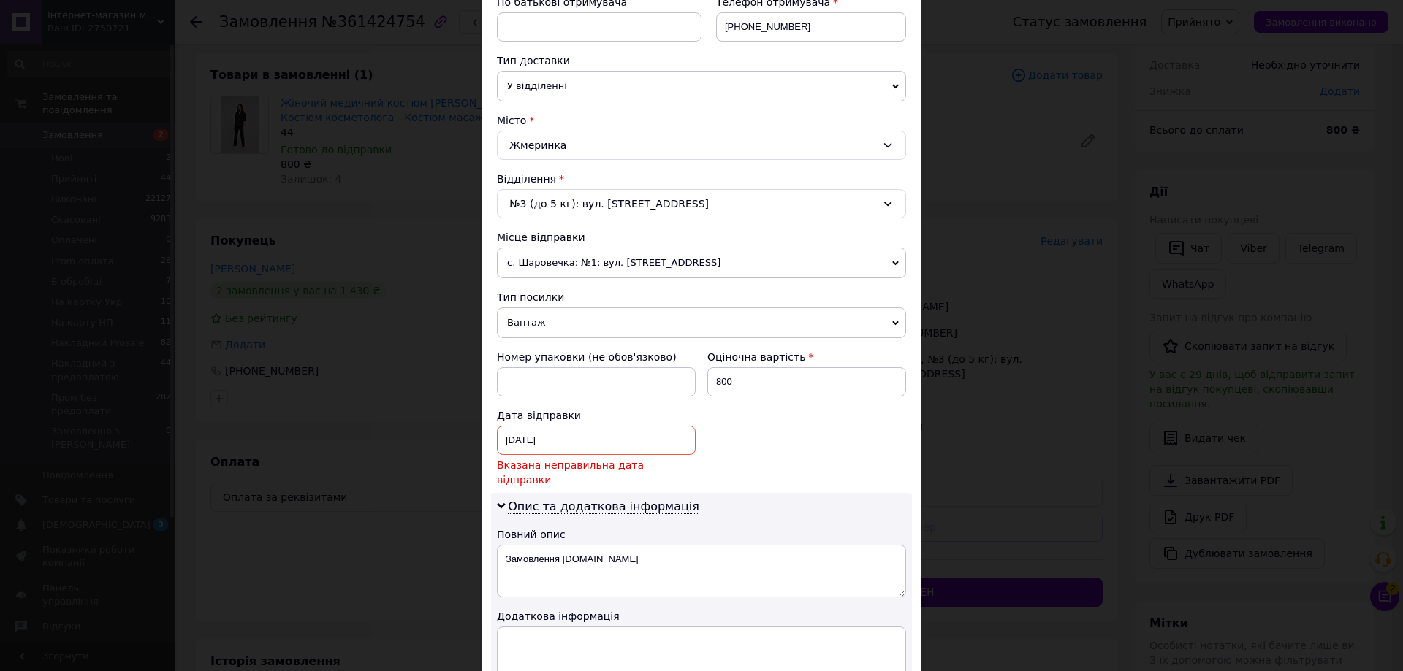
scroll to position [506, 0]
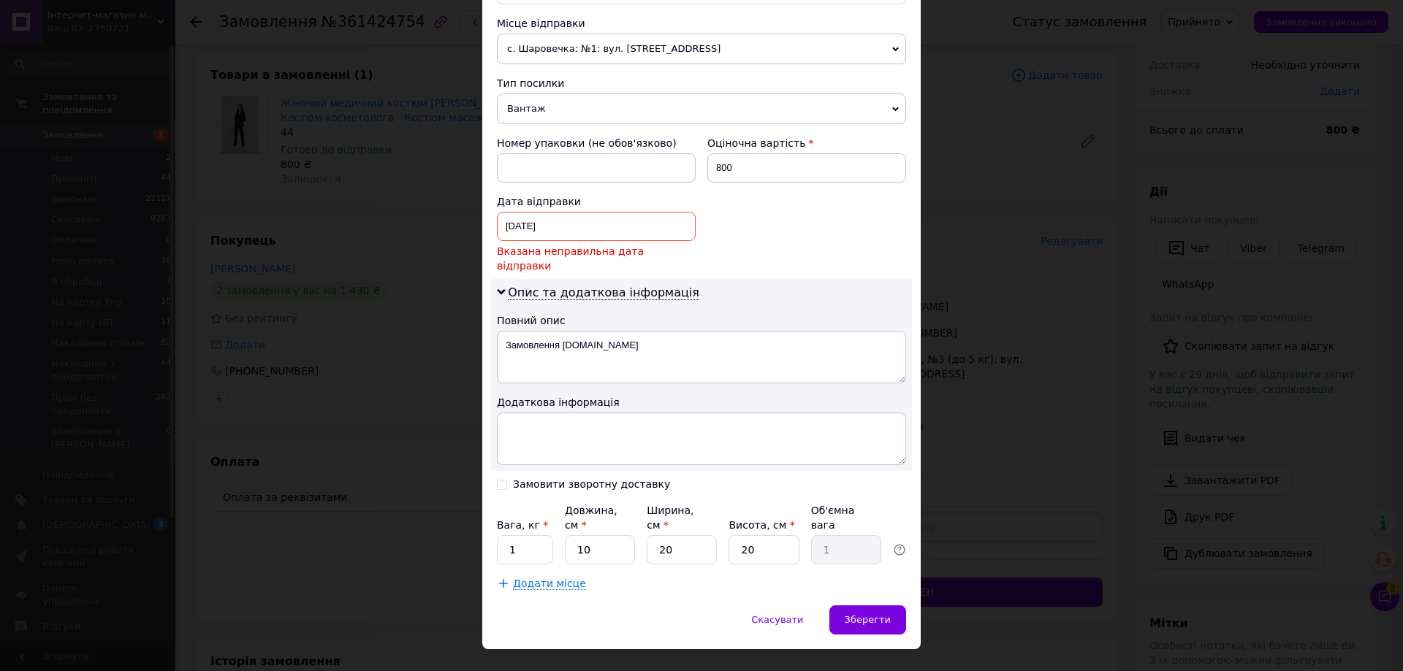
click at [573, 226] on div "[DATE] < 2025 > < Сентябрь > Пн Вт Ср Чт Пт Сб Вс 1 2 3 4 5 6 7 8 9 10 11 12 13…" at bounding box center [596, 226] width 199 height 29
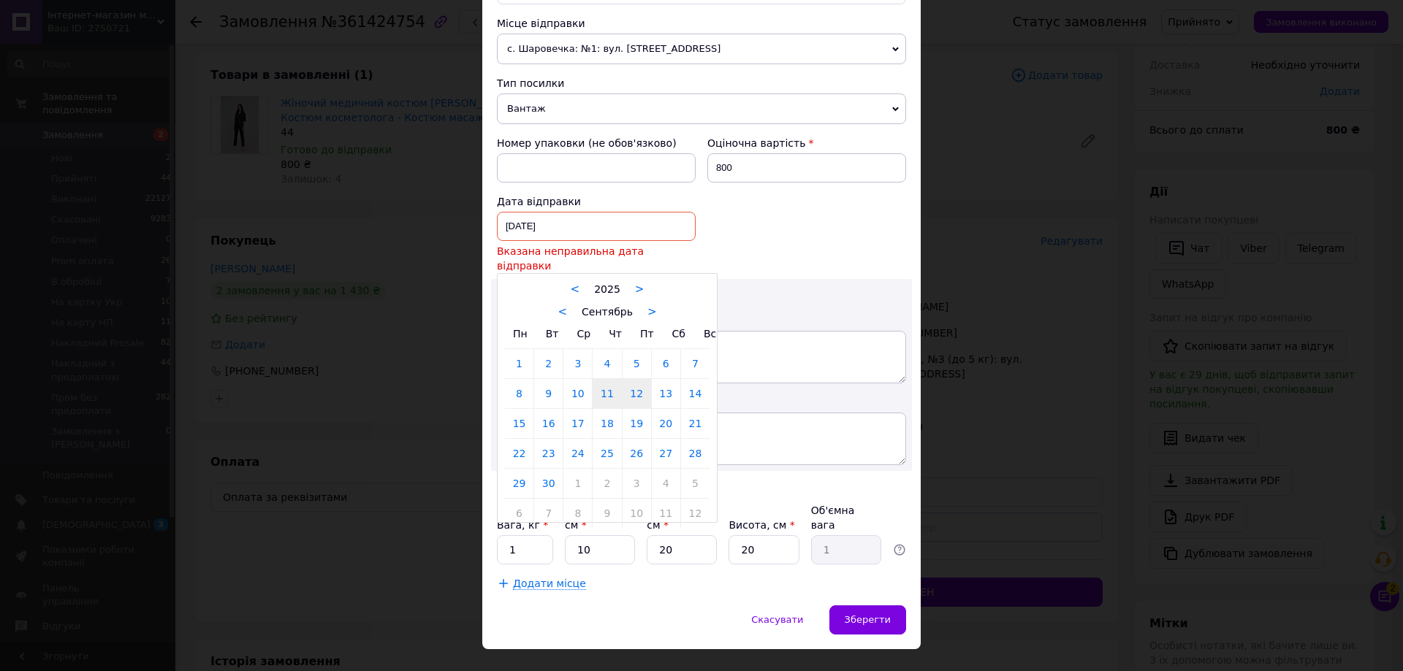
click at [632, 380] on link "12" at bounding box center [636, 393] width 28 height 29
type input "[DATE]"
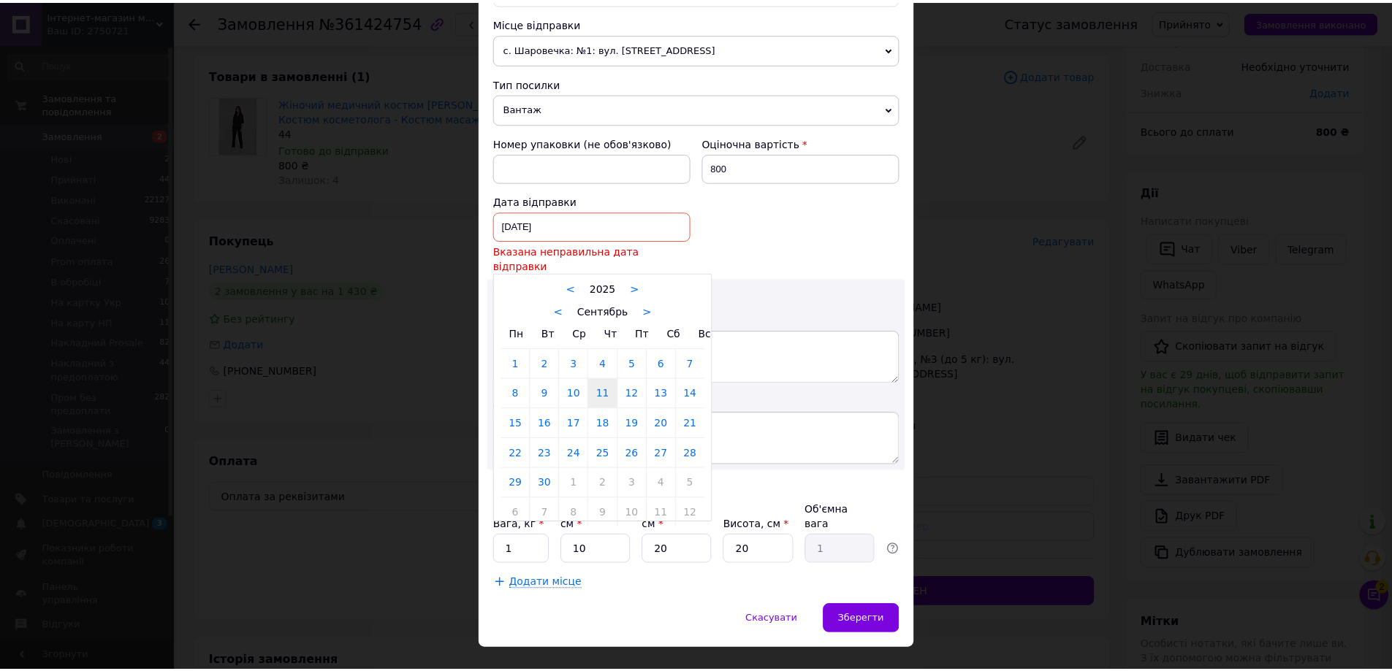
scroll to position [489, 0]
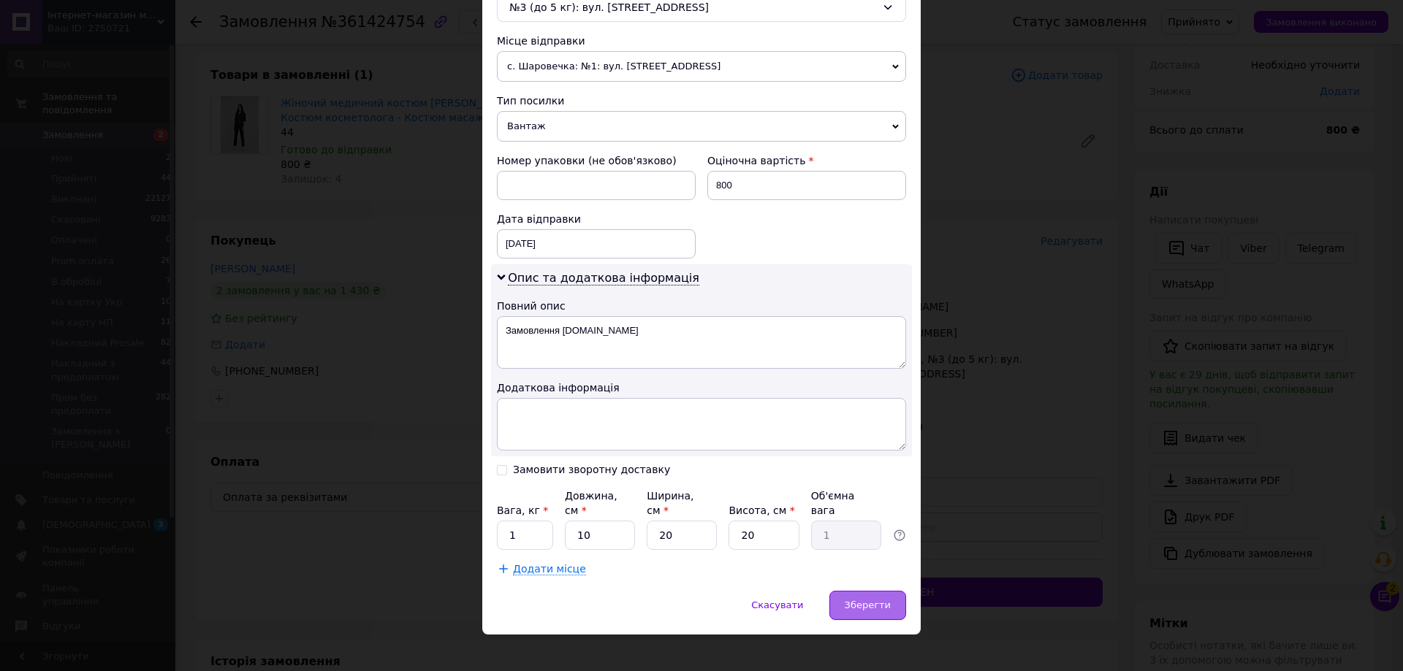
click at [858, 600] on span "Зберегти" at bounding box center [867, 605] width 46 height 11
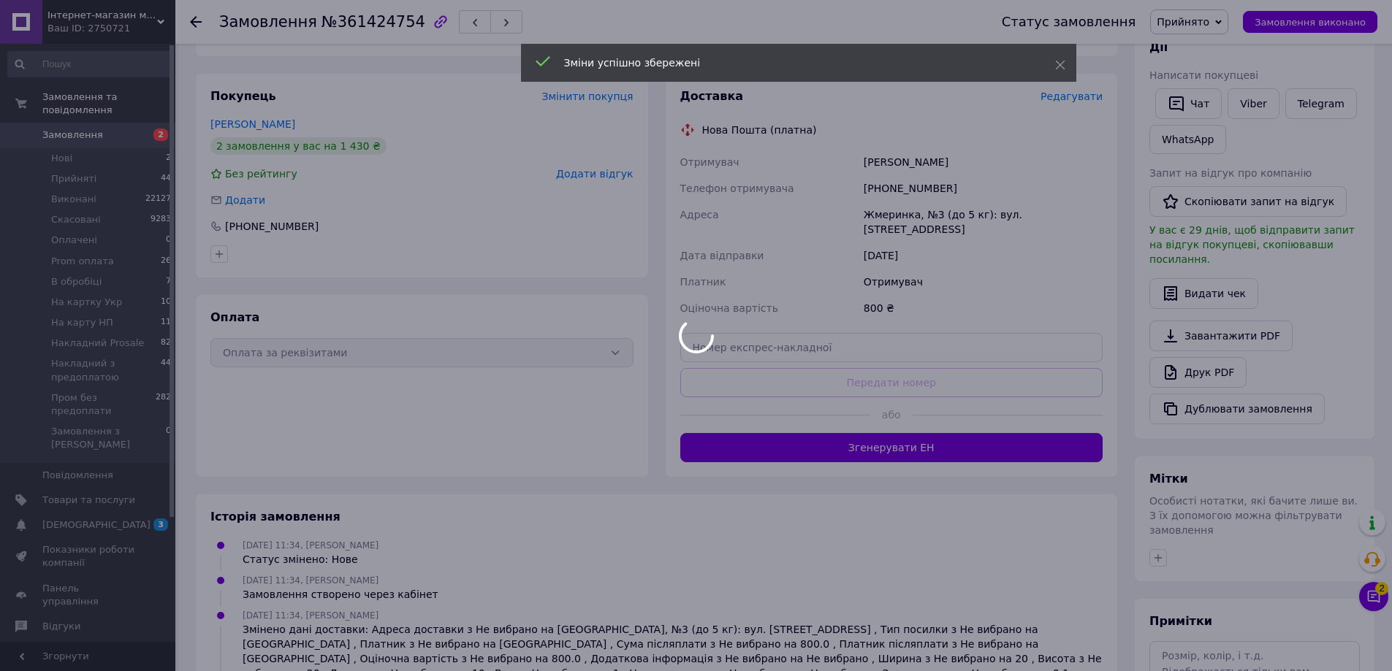
scroll to position [219, 0]
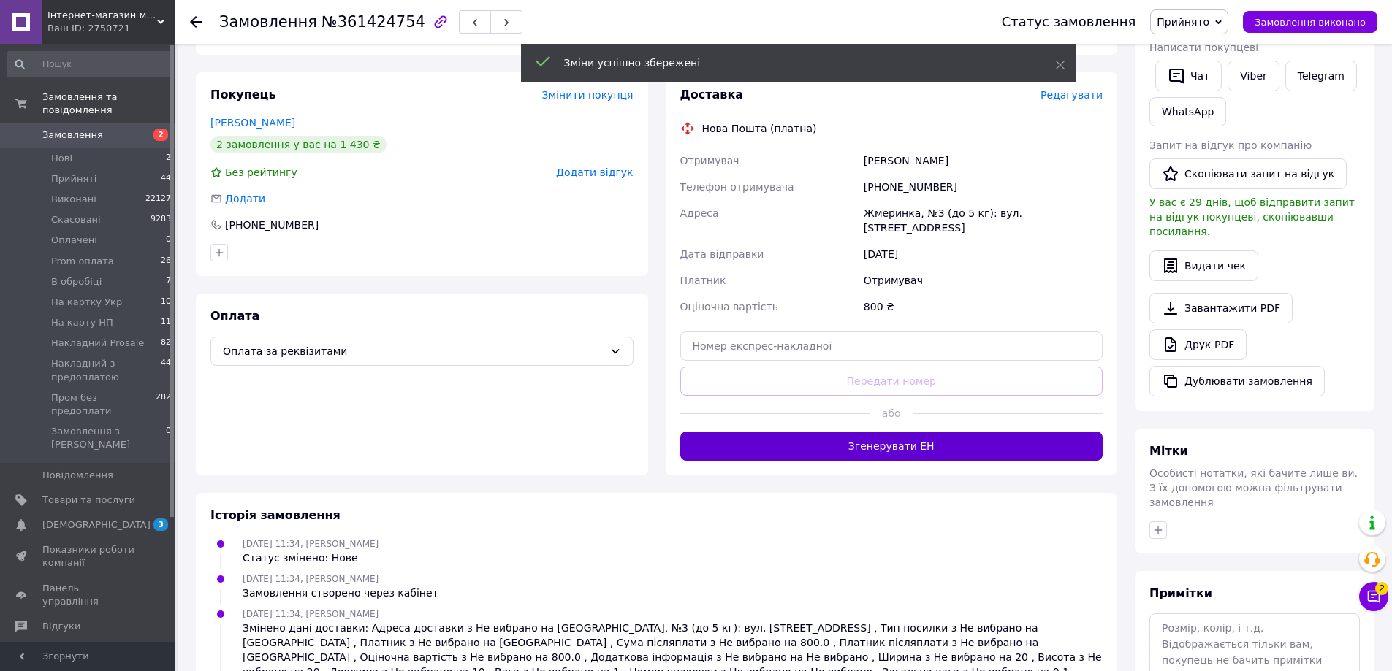
click at [927, 439] on button "Згенерувати ЕН" at bounding box center [891, 446] width 423 height 29
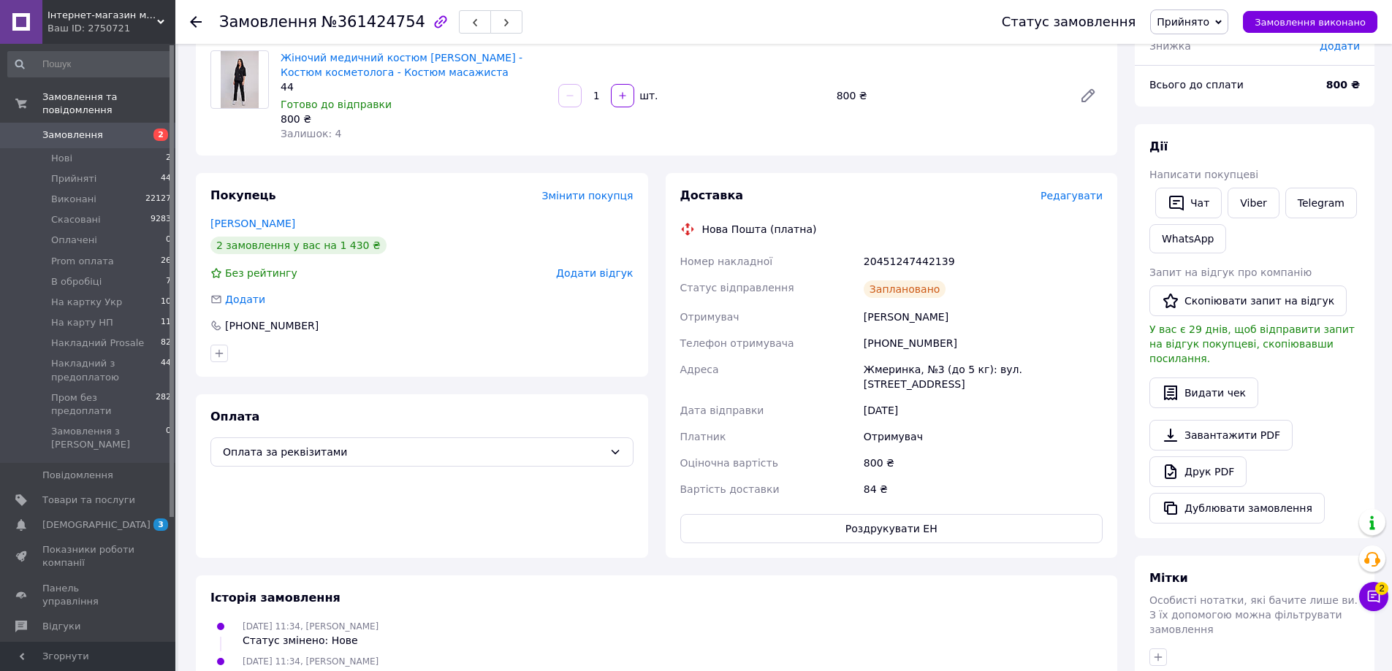
scroll to position [0, 0]
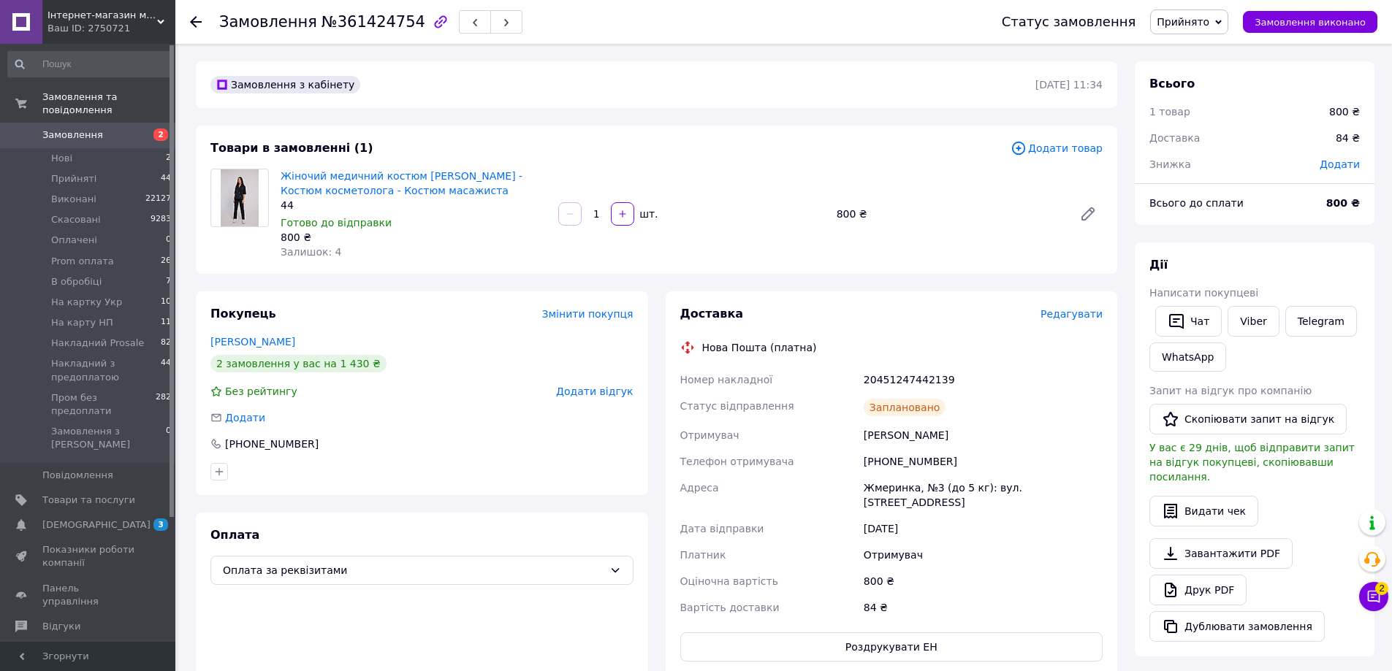
drag, startPoint x: 1214, startPoint y: 21, endPoint x: 1230, endPoint y: 101, distance: 81.2
click at [1209, 21] on span "Прийнято" at bounding box center [1182, 22] width 53 height 12
click at [1209, 101] on li "На карту НП" at bounding box center [1225, 101] width 149 height 22
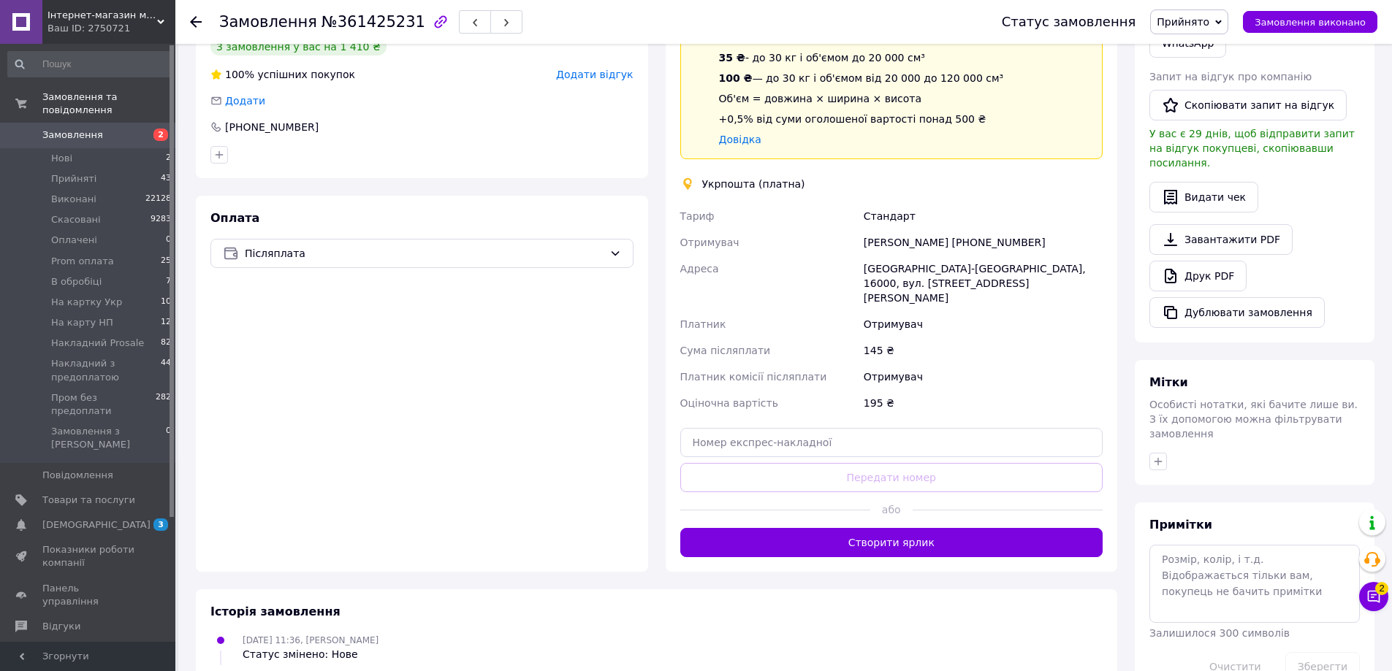
scroll to position [292, 0]
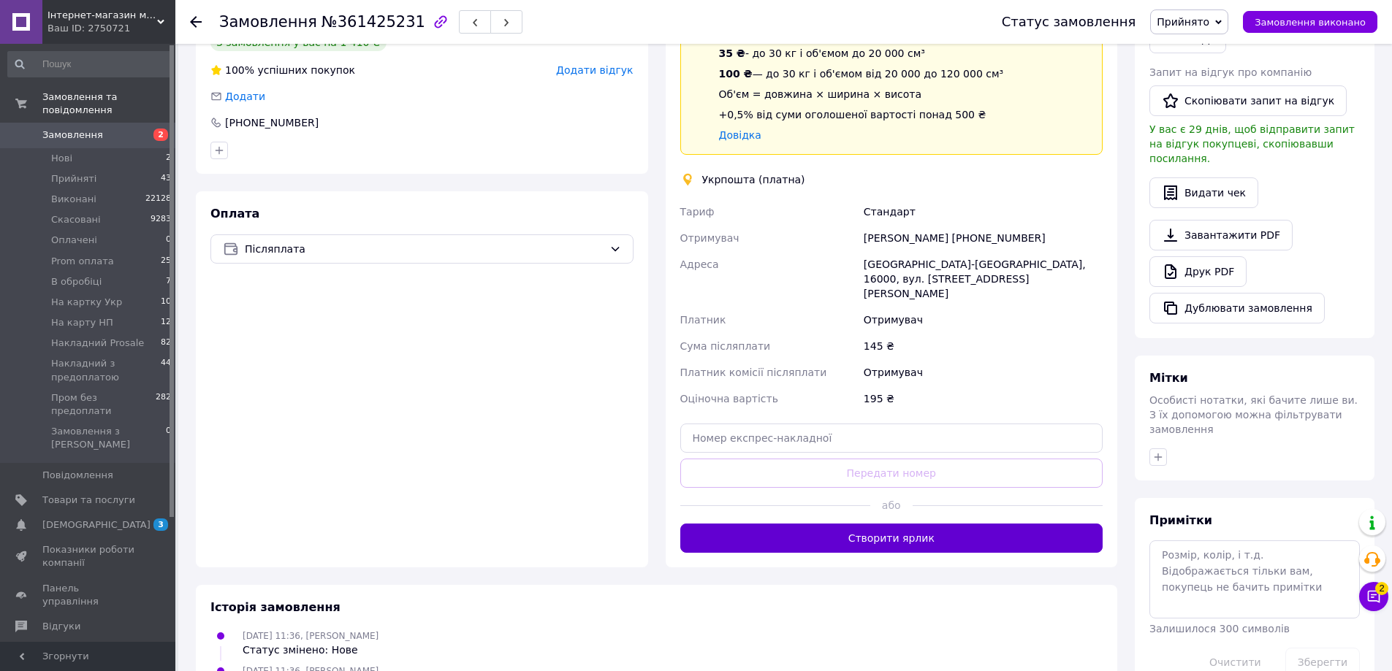
click at [972, 524] on button "Створити ярлик" at bounding box center [891, 538] width 423 height 29
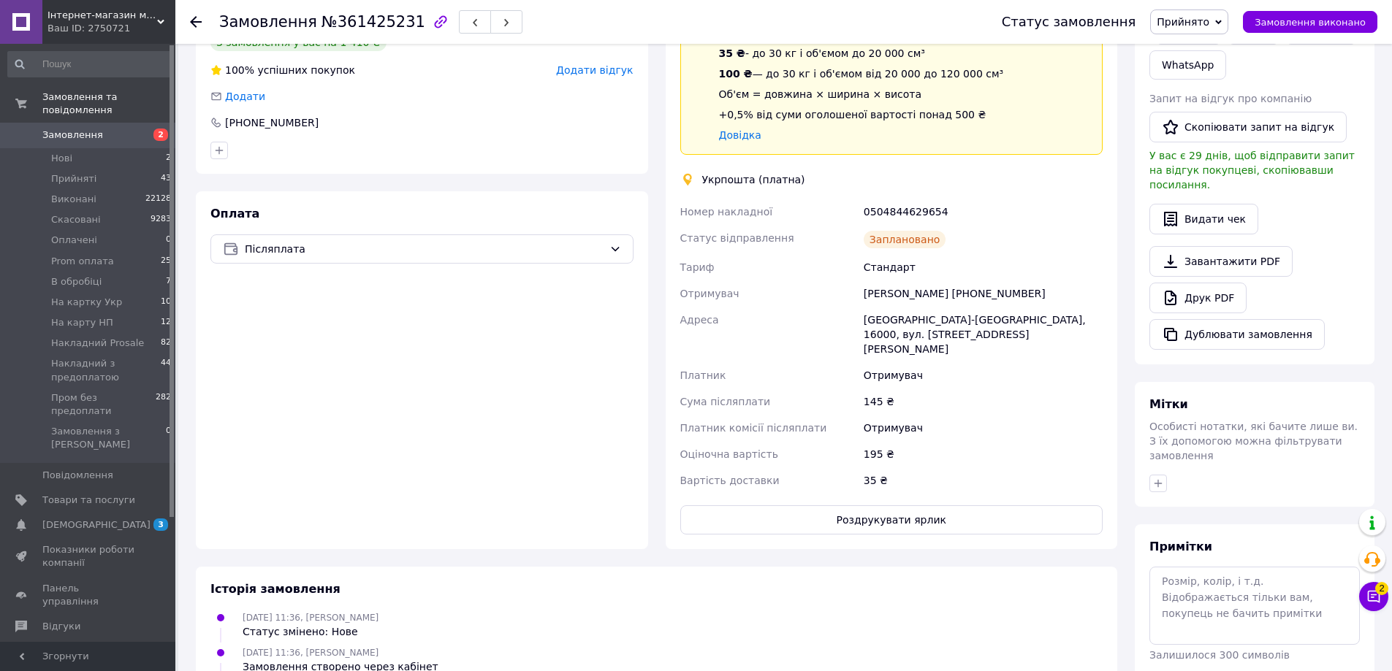
click at [1209, 23] on span "Прийнято" at bounding box center [1182, 22] width 53 height 12
click at [1213, 123] on li "Накладний Prosale" at bounding box center [1225, 123] width 149 height 22
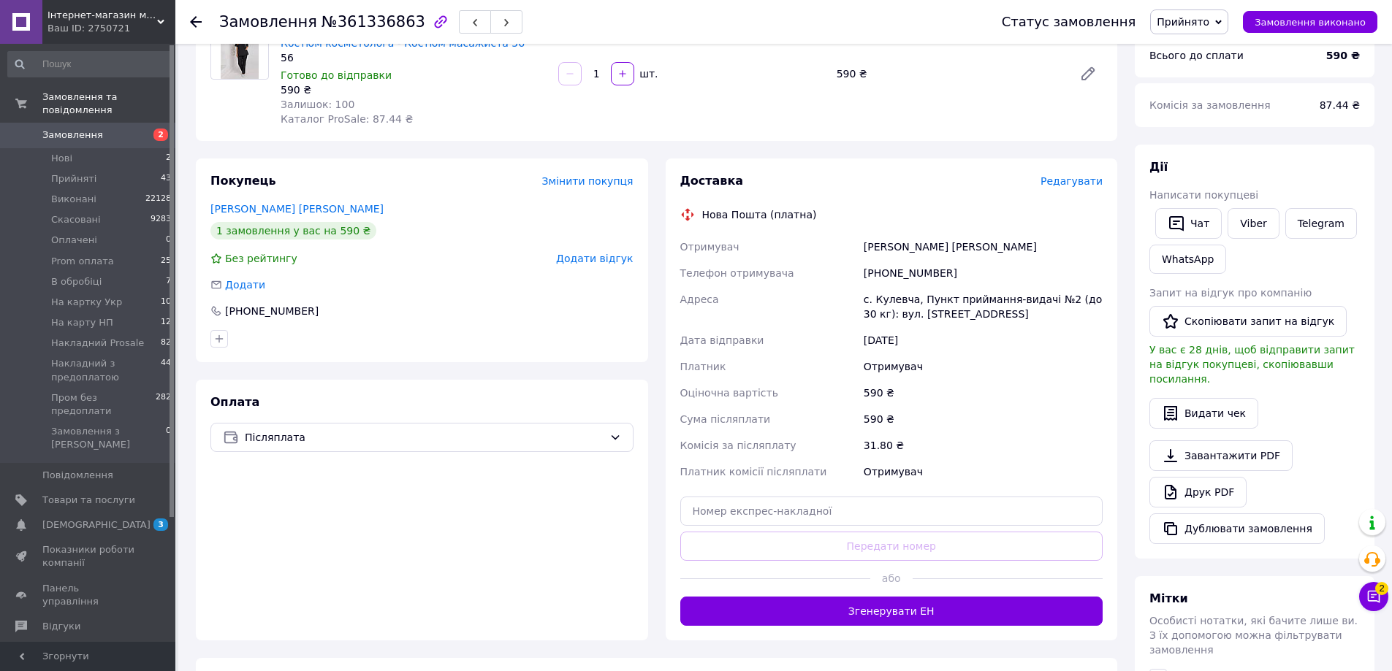
scroll to position [219, 0]
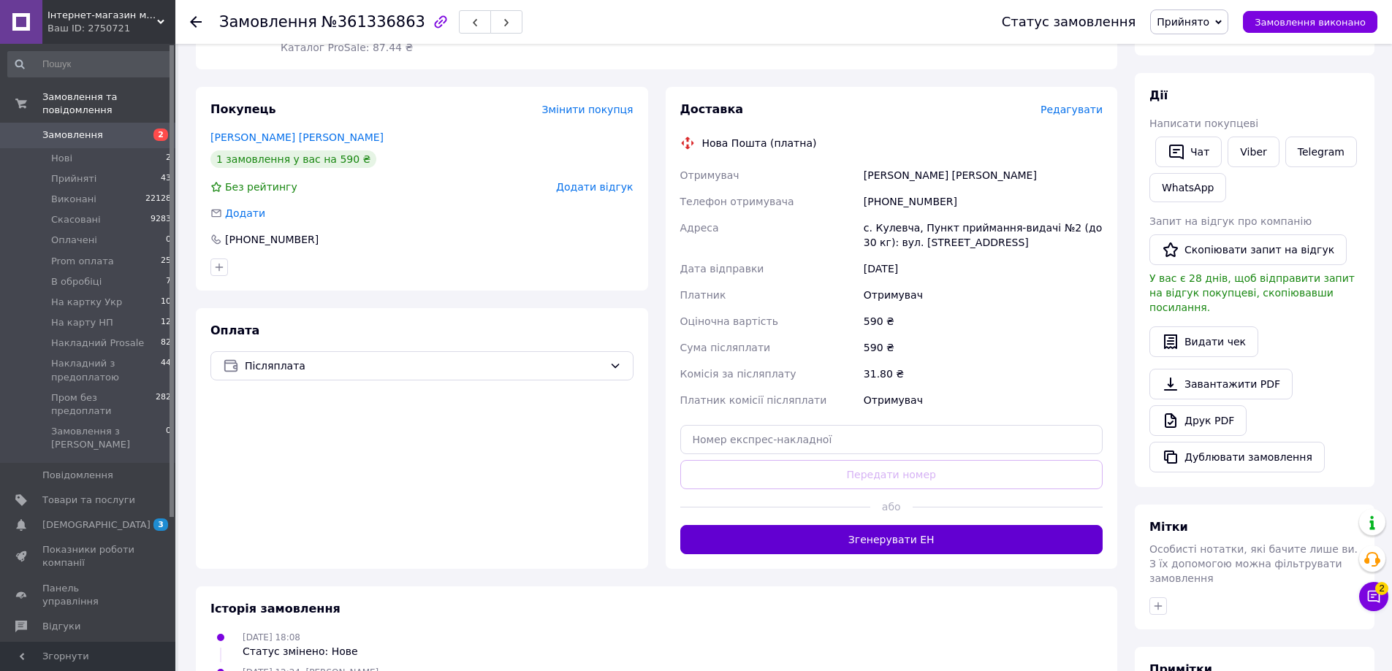
click at [932, 547] on button "Згенерувати ЕН" at bounding box center [891, 539] width 423 height 29
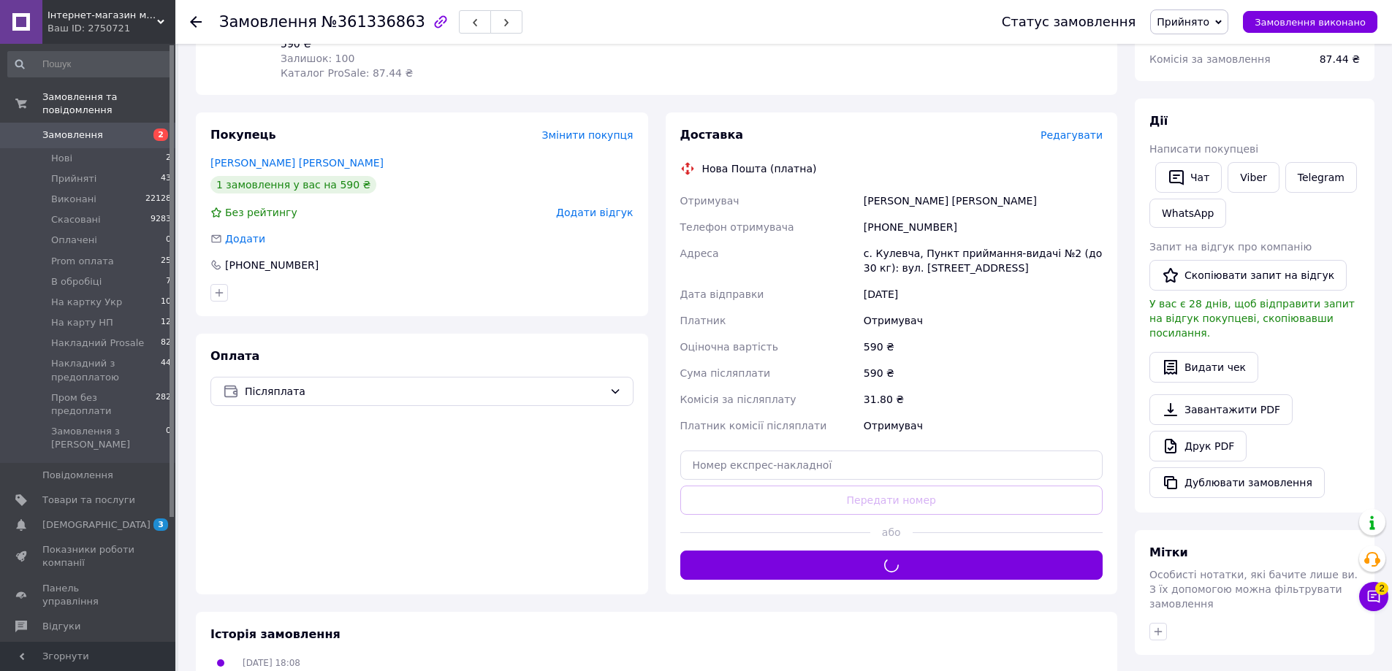
scroll to position [73, 0]
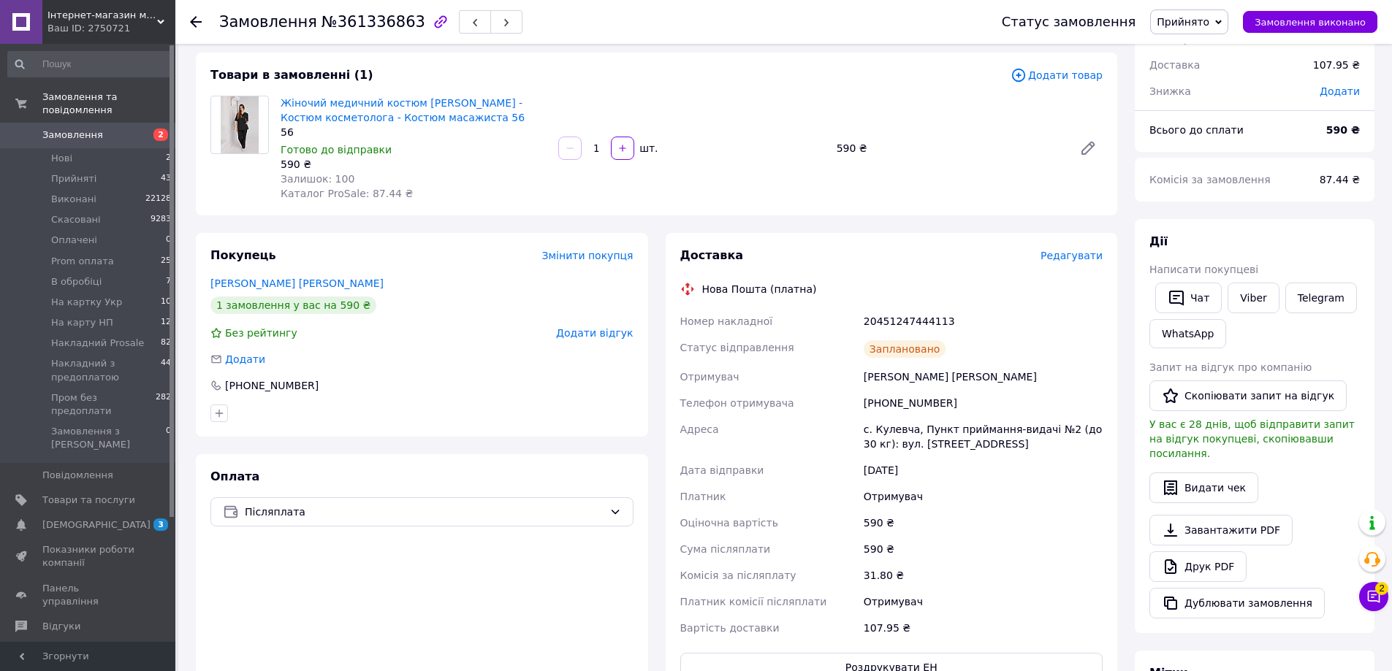
click at [1187, 31] on span "Прийнято" at bounding box center [1189, 21] width 78 height 25
click at [1217, 165] on li "Пром без предоплати" at bounding box center [1225, 167] width 149 height 22
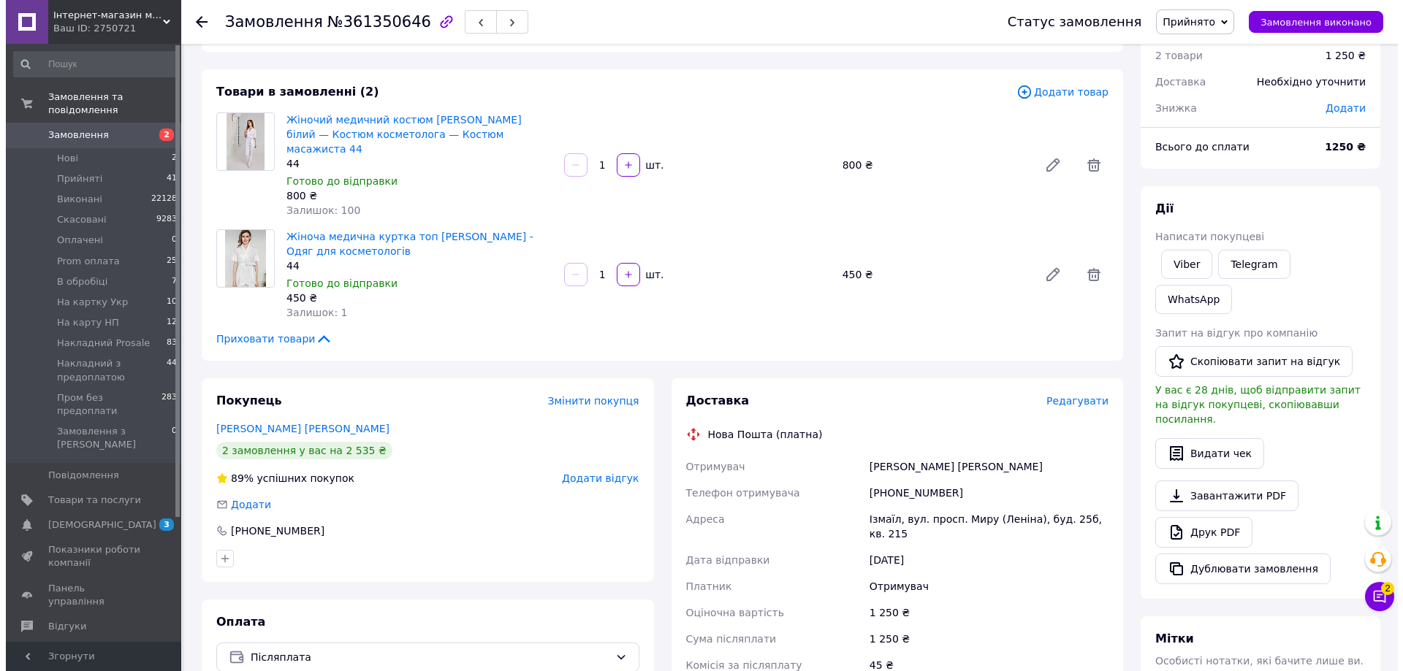
scroll to position [73, 0]
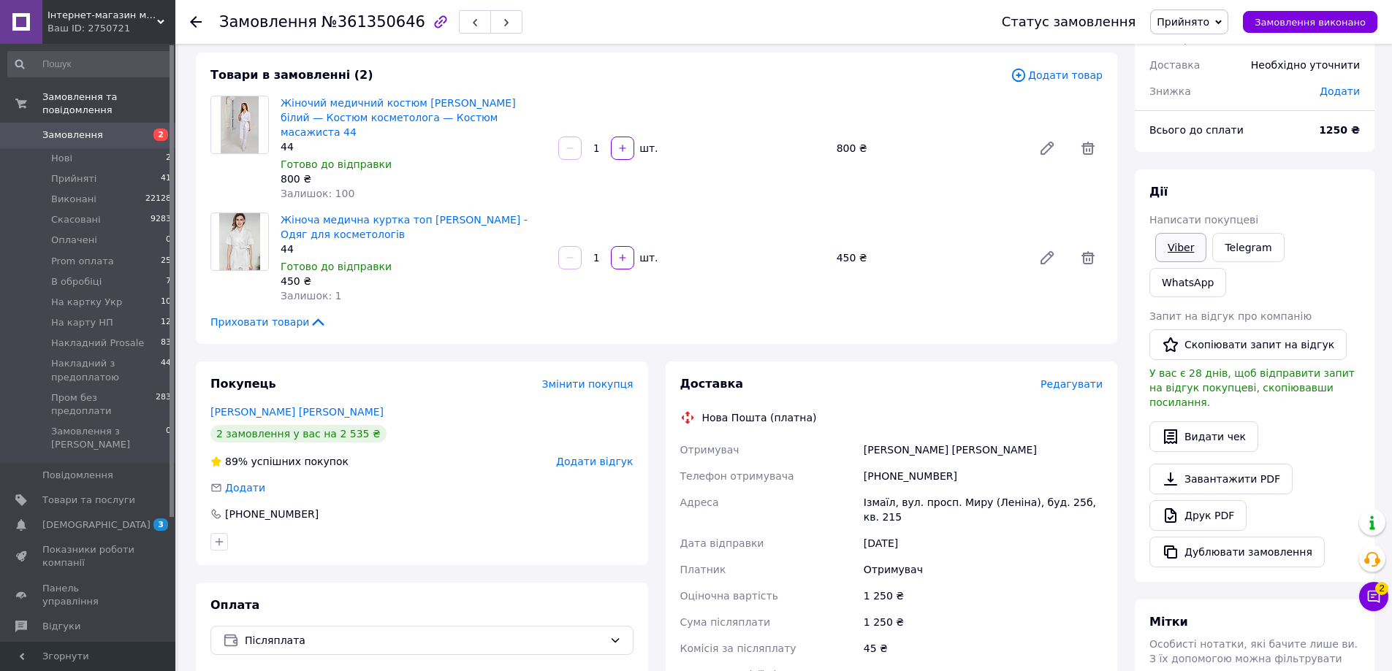
click at [1172, 244] on link "Viber" at bounding box center [1180, 247] width 51 height 29
click at [1083, 378] on span "Редагувати" at bounding box center [1071, 384] width 62 height 12
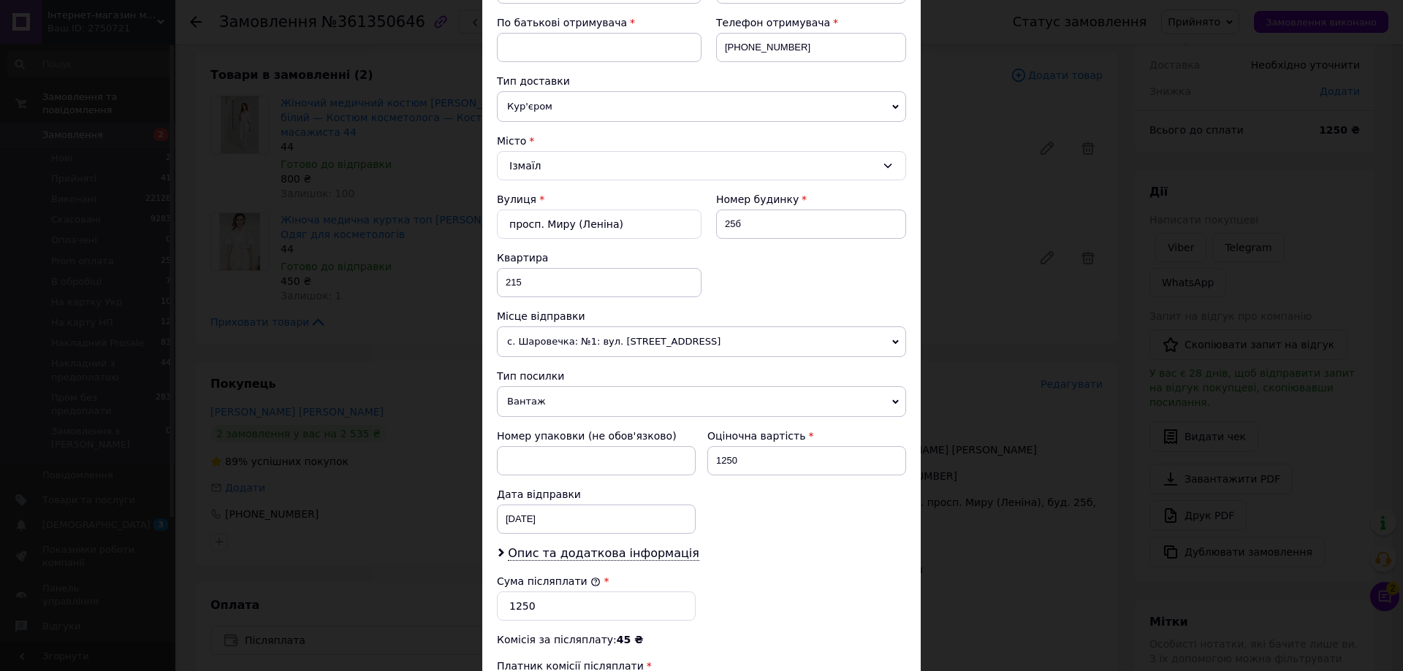
scroll to position [438, 0]
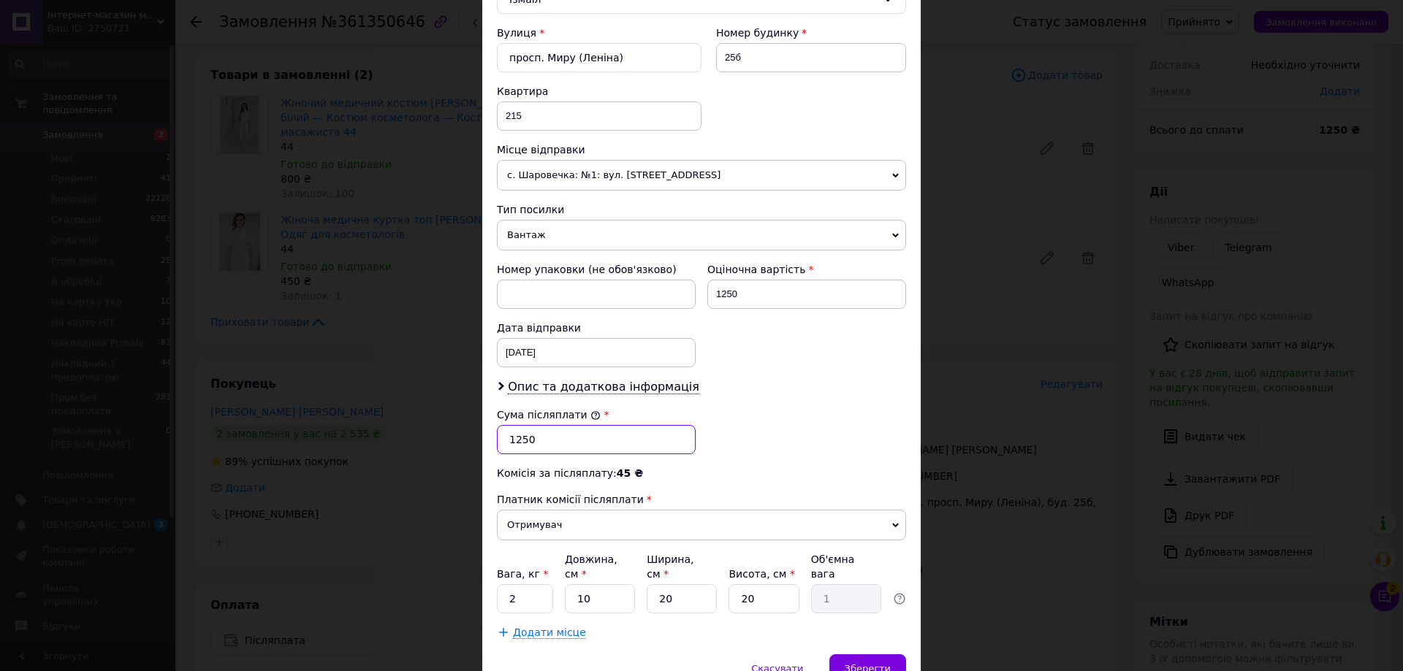
click at [575, 447] on input "1250" at bounding box center [596, 439] width 199 height 29
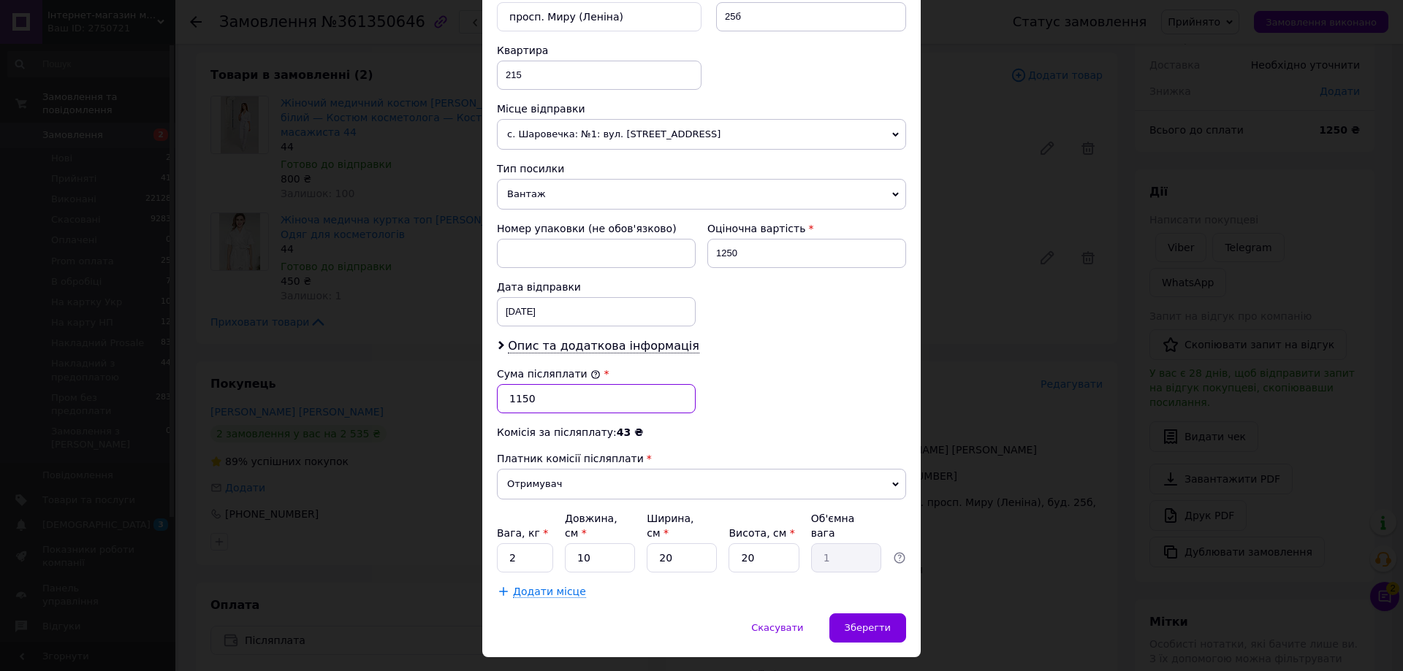
scroll to position [502, 0]
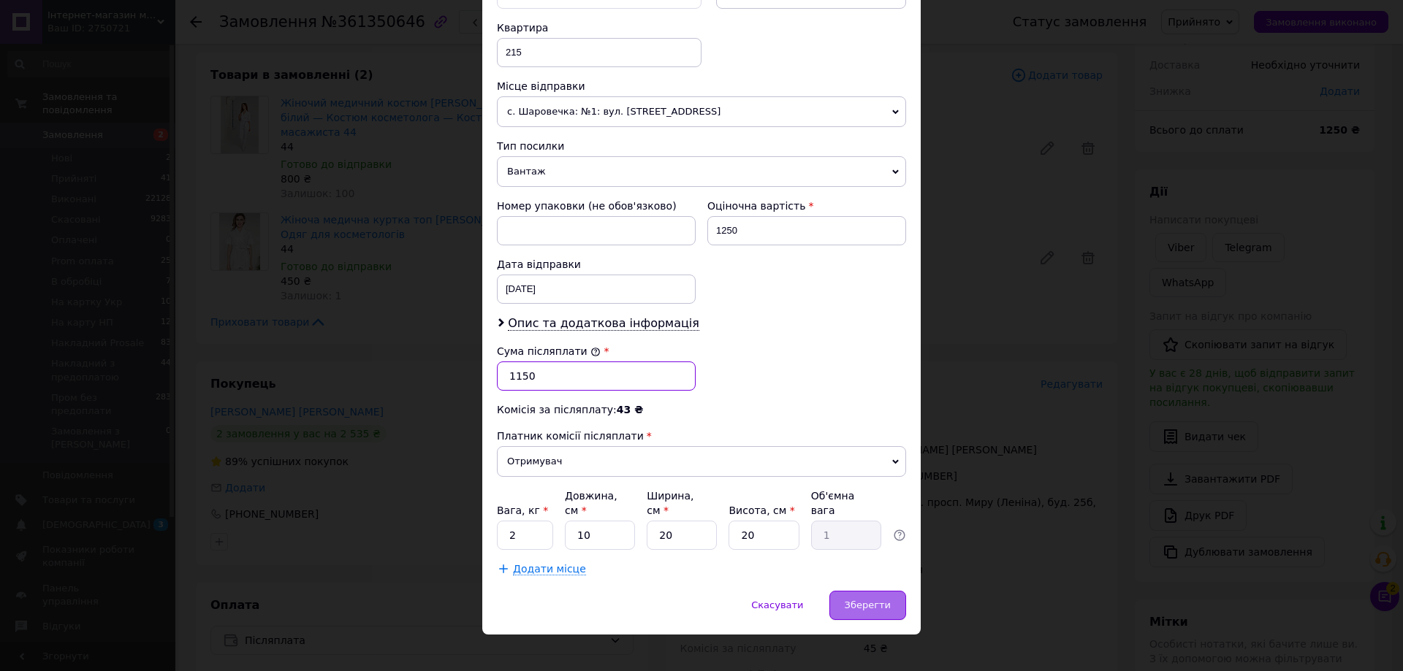
type input "1150"
click at [860, 600] on span "Зберегти" at bounding box center [867, 605] width 46 height 11
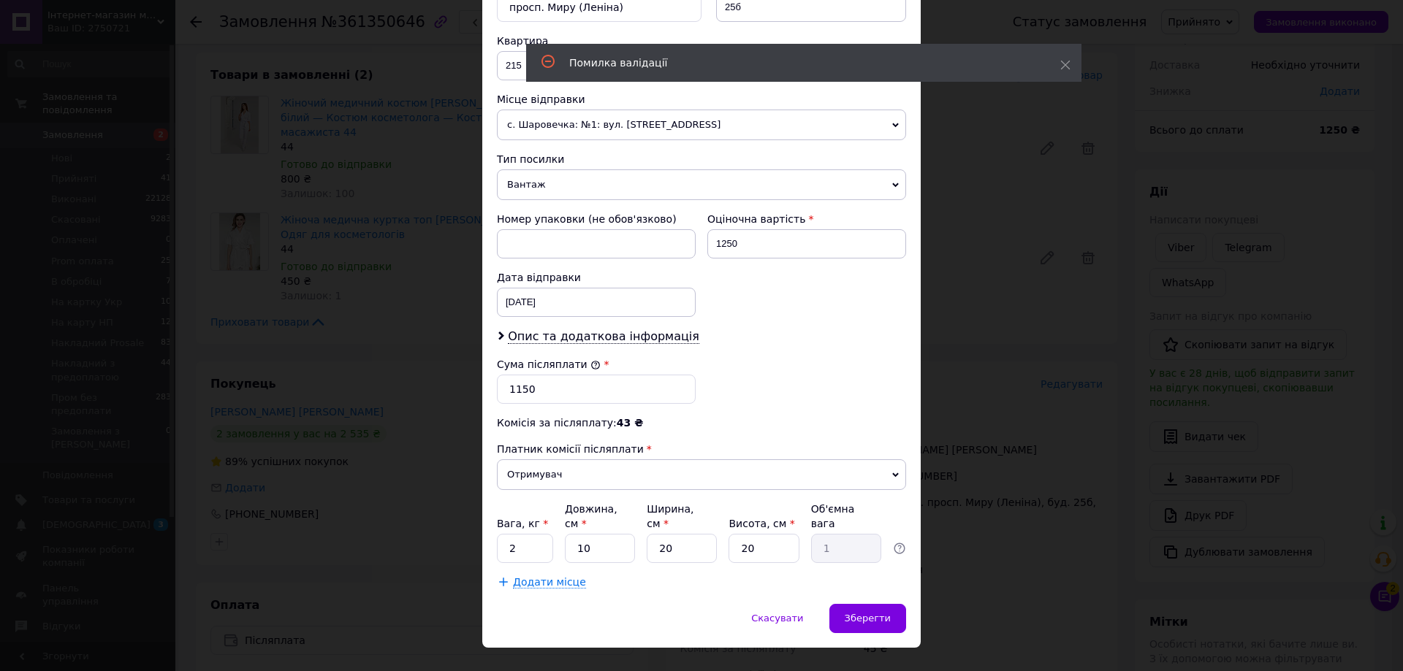
scroll to position [0, 0]
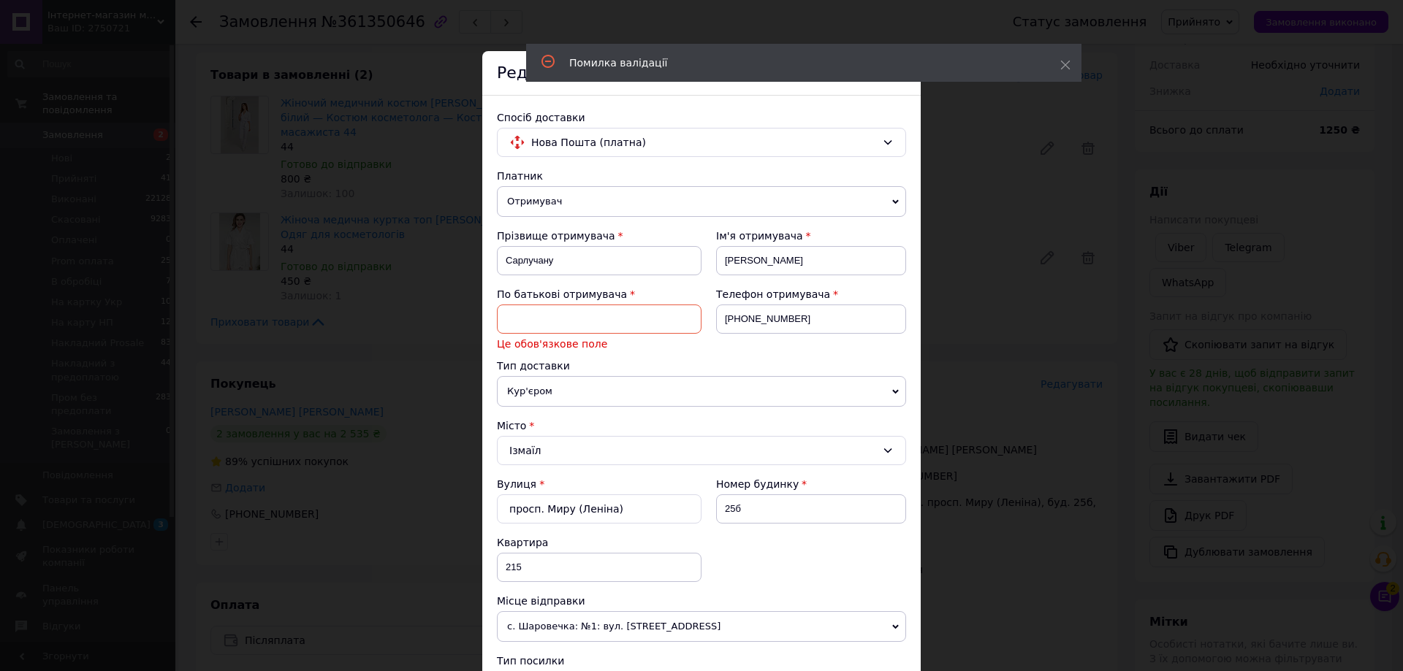
click at [574, 321] on input at bounding box center [599, 319] width 205 height 29
click at [788, 558] on div "Вулиця * просп. Миру (Леніна) Номер будинку 25б Квартира 215" at bounding box center [701, 535] width 409 height 117
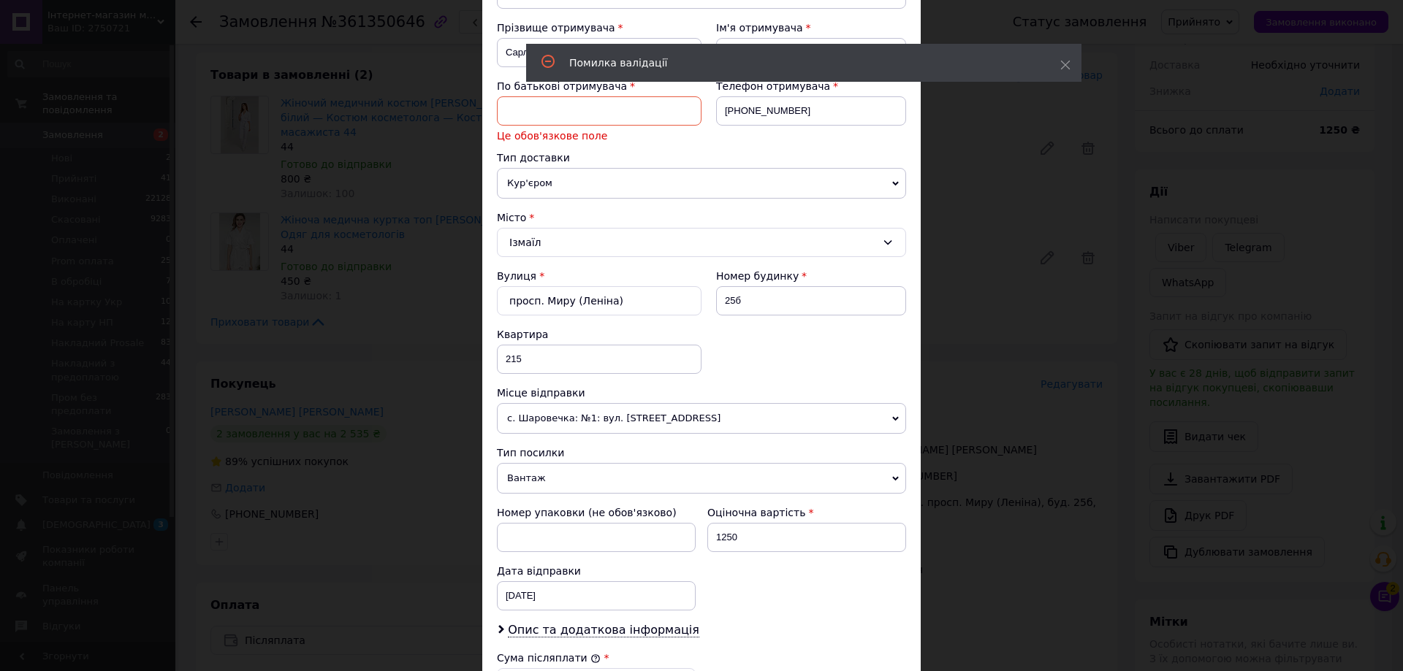
scroll to position [219, 0]
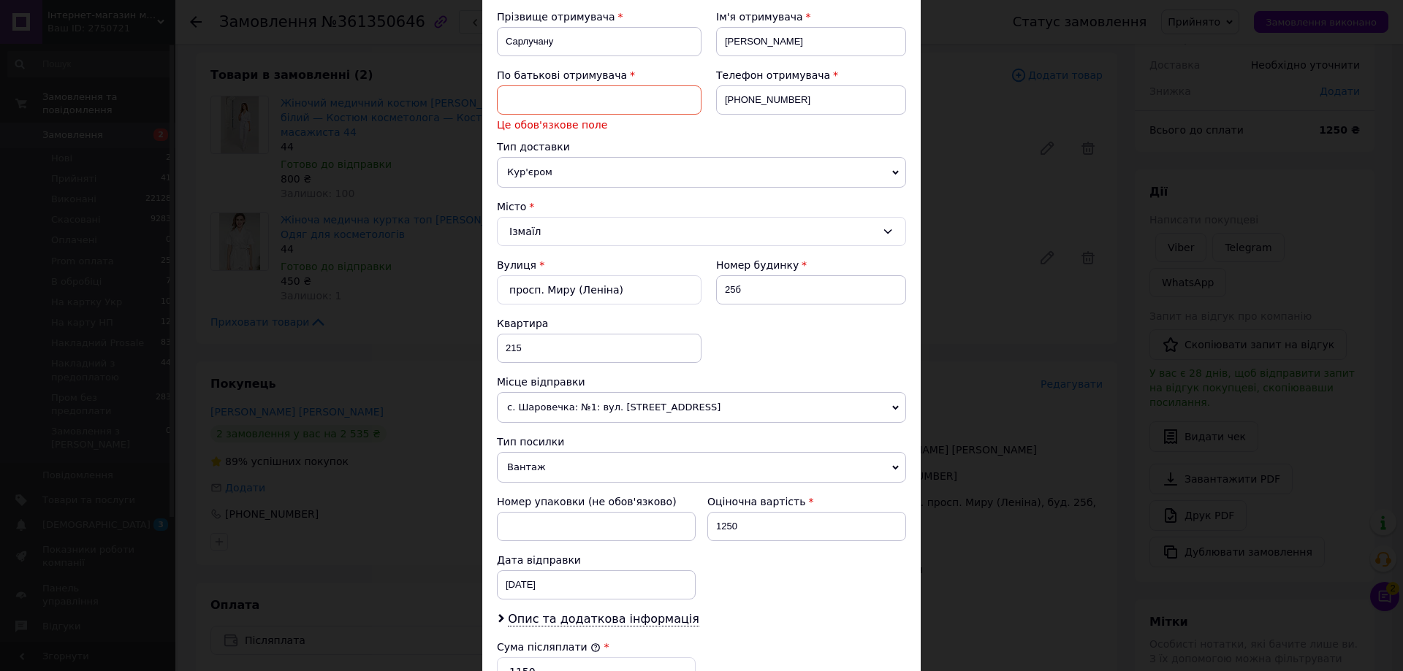
click at [535, 101] on input at bounding box center [599, 99] width 205 height 29
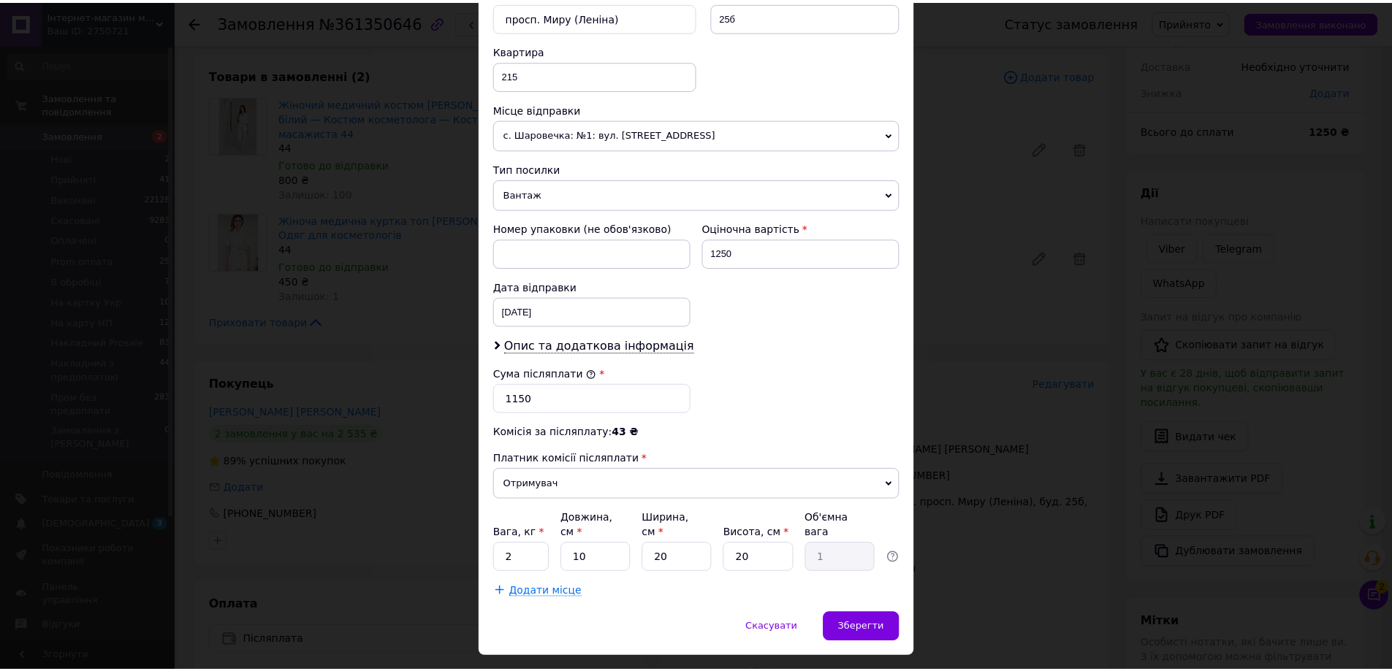
scroll to position [502, 0]
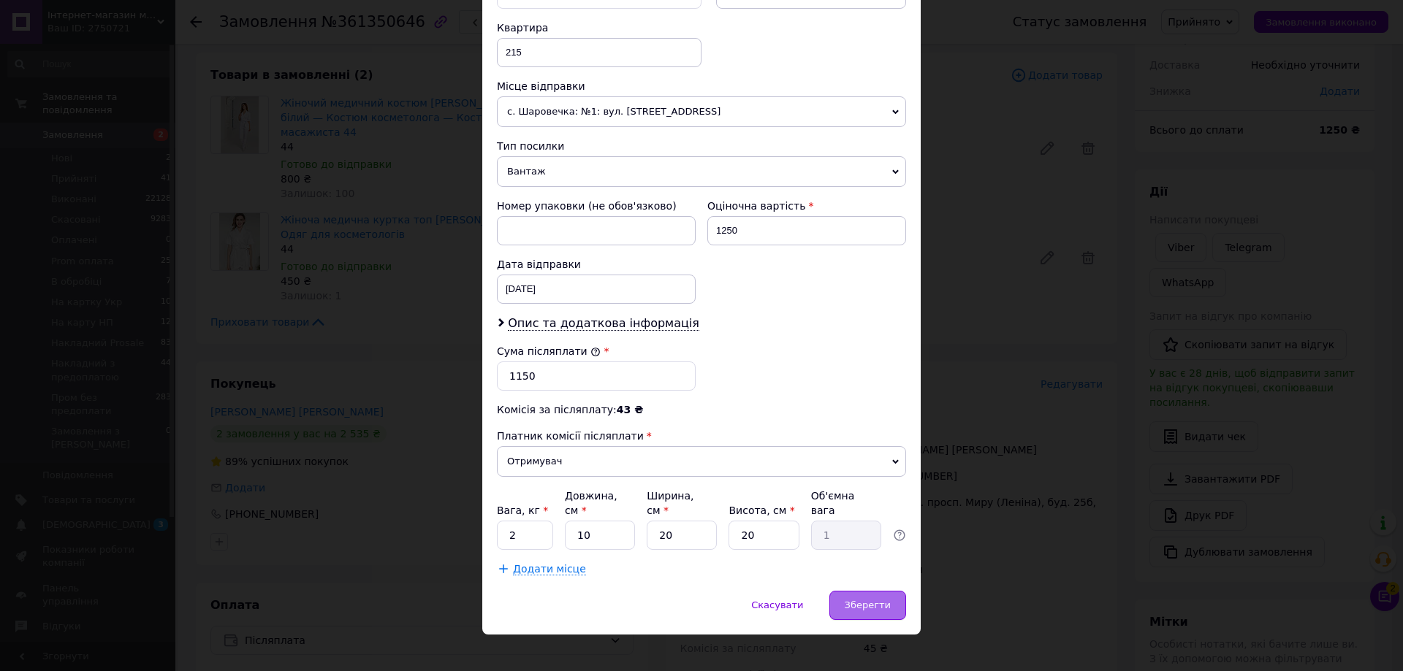
type input "Олександрівна"
click at [861, 600] on span "Зберегти" at bounding box center [867, 605] width 46 height 11
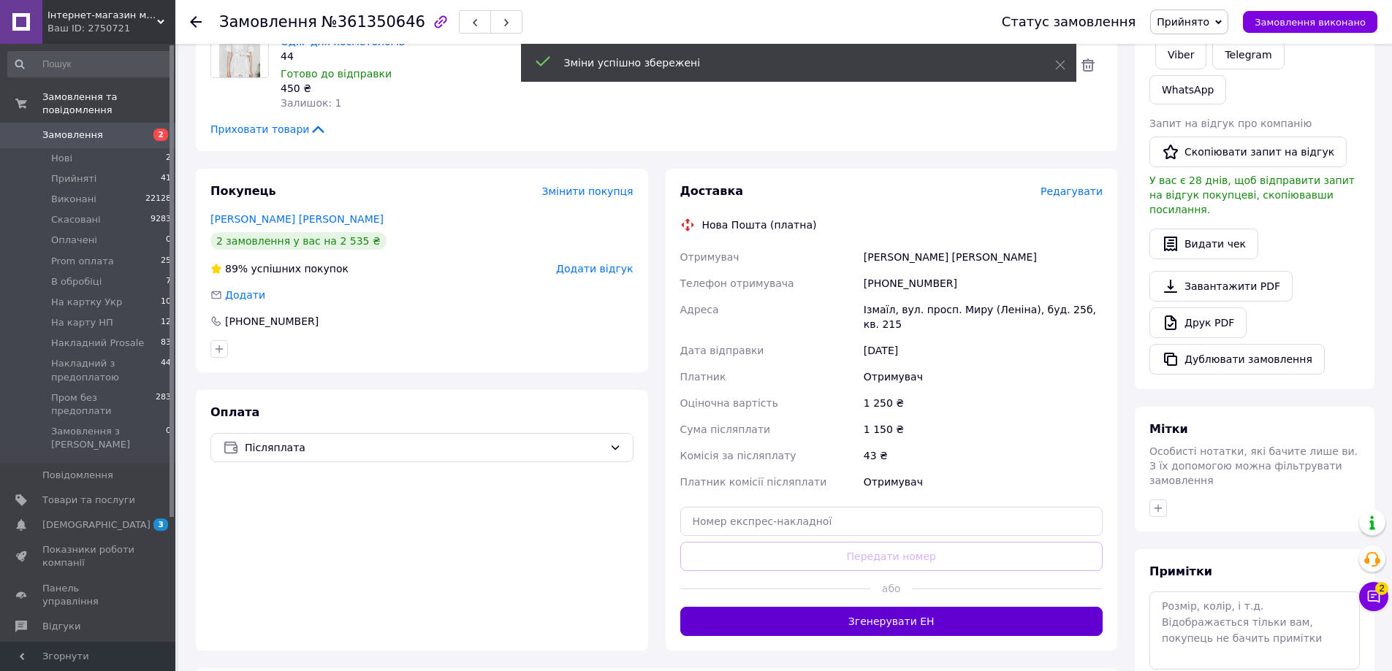
scroll to position [292, 0]
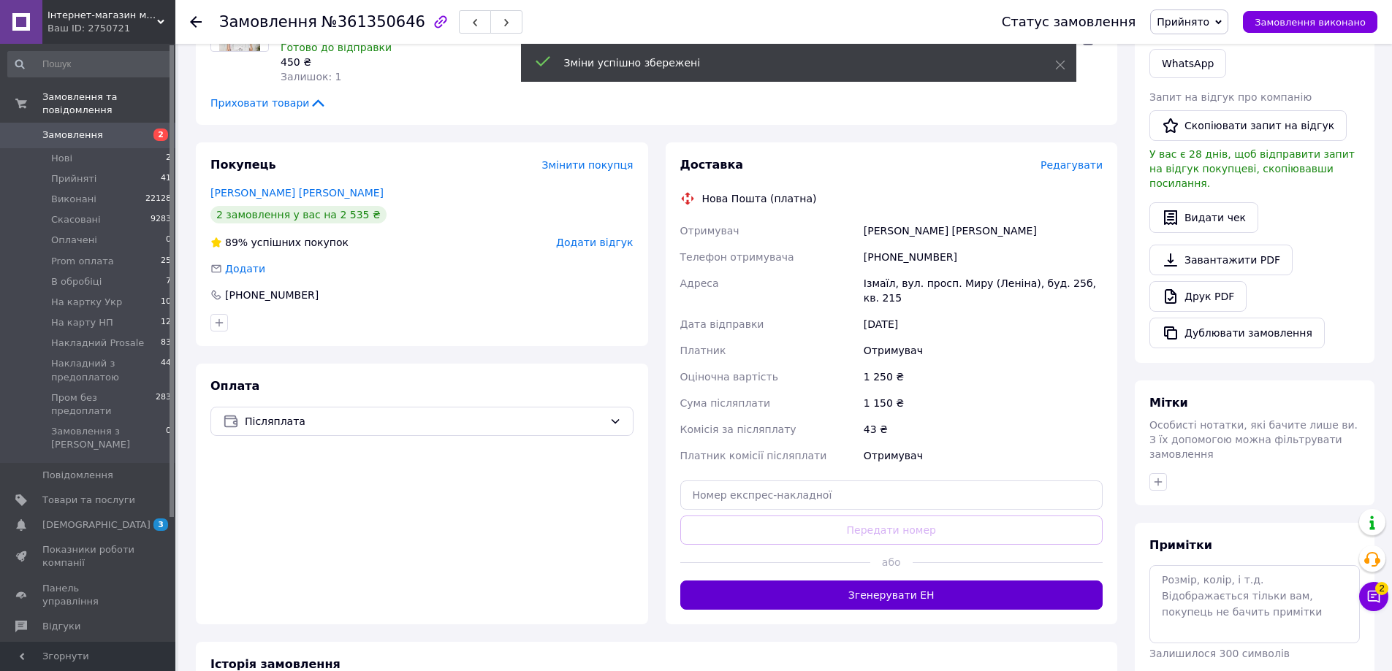
click at [882, 581] on button "Згенерувати ЕН" at bounding box center [891, 595] width 423 height 29
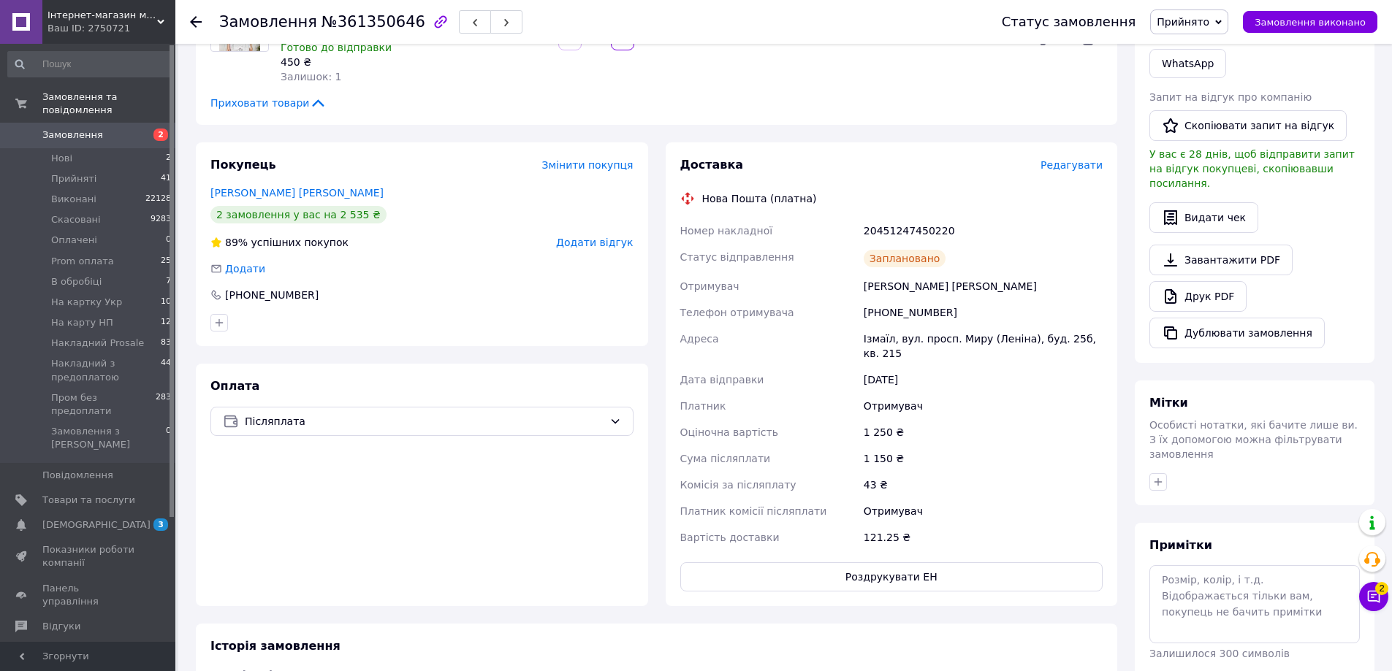
click at [1193, 28] on span "Прийнято" at bounding box center [1189, 21] width 78 height 25
click at [1209, 168] on li "Пром без предоплати" at bounding box center [1225, 167] width 149 height 22
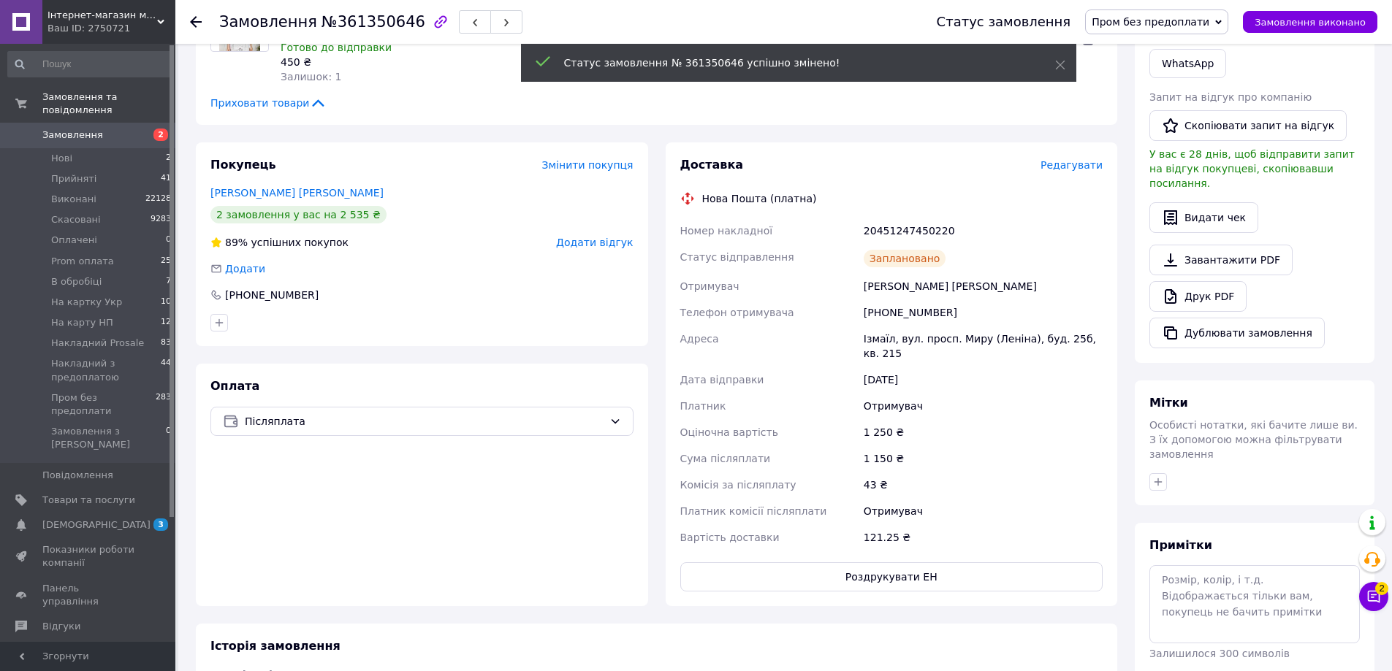
click at [1183, 17] on span "Пром без предоплати" at bounding box center [1150, 22] width 118 height 12
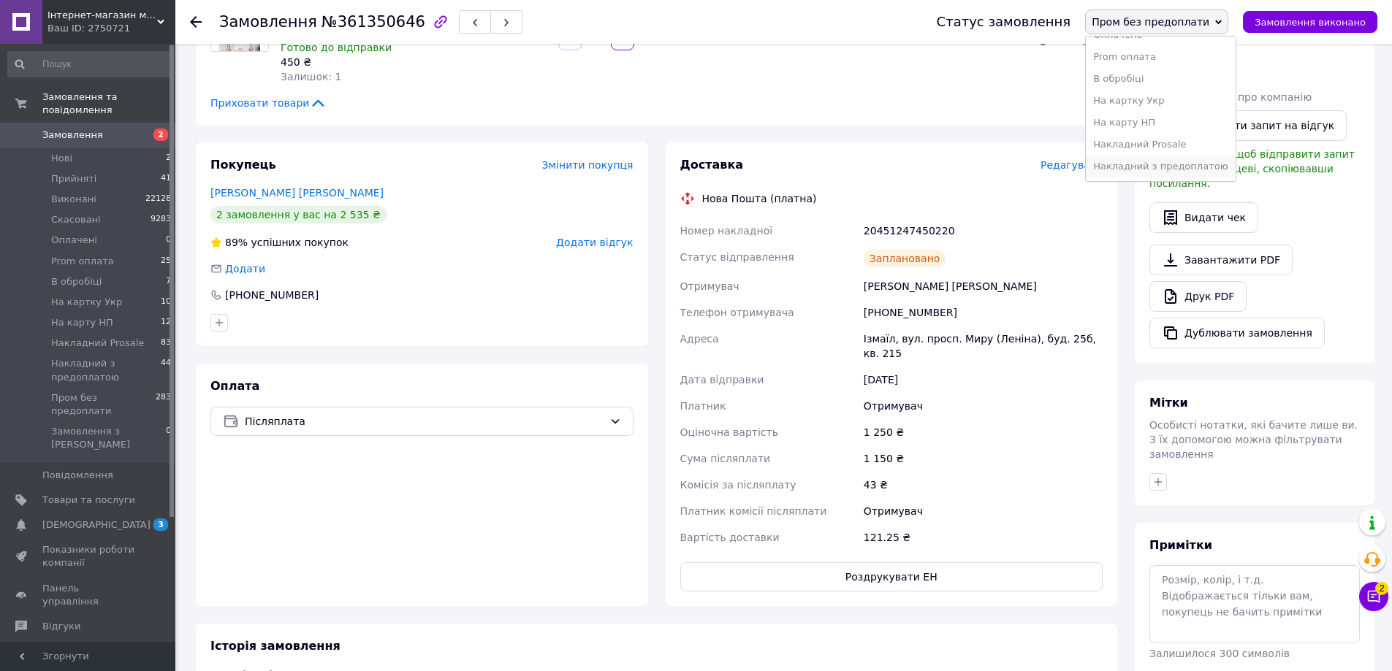
click at [1160, 164] on li "Накладний з предоплатою" at bounding box center [1160, 167] width 149 height 22
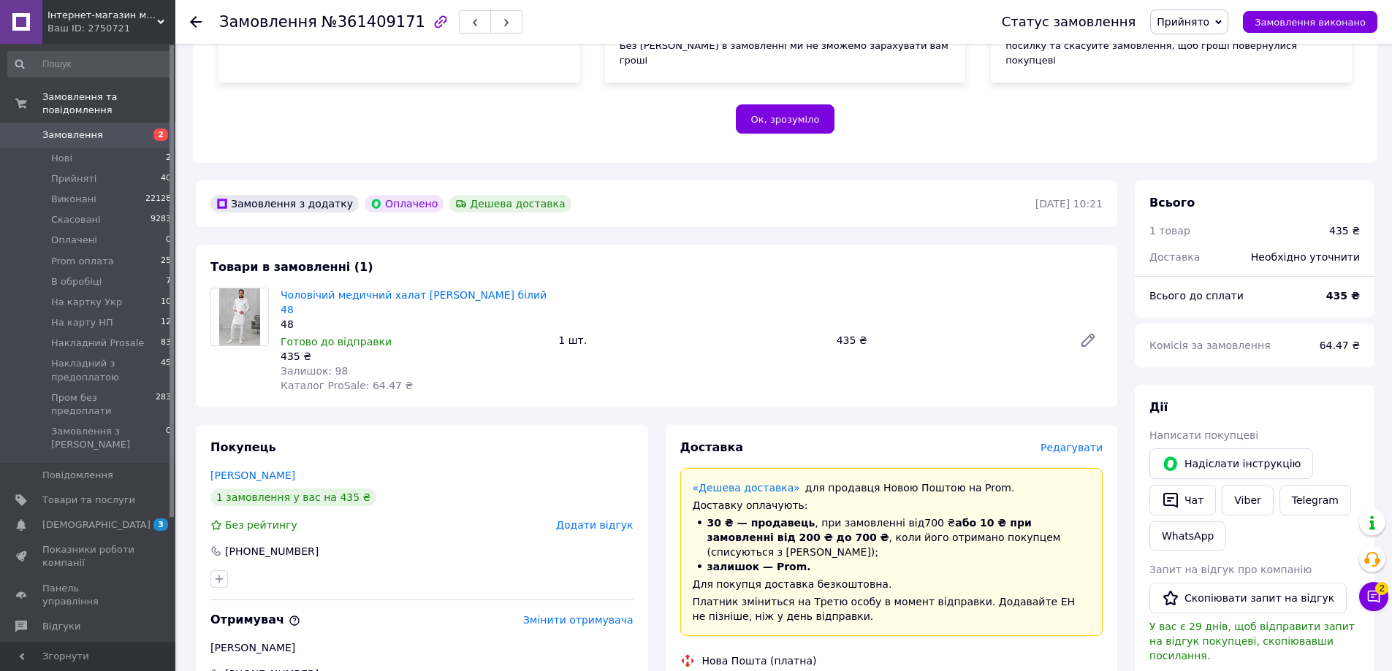
scroll to position [657, 0]
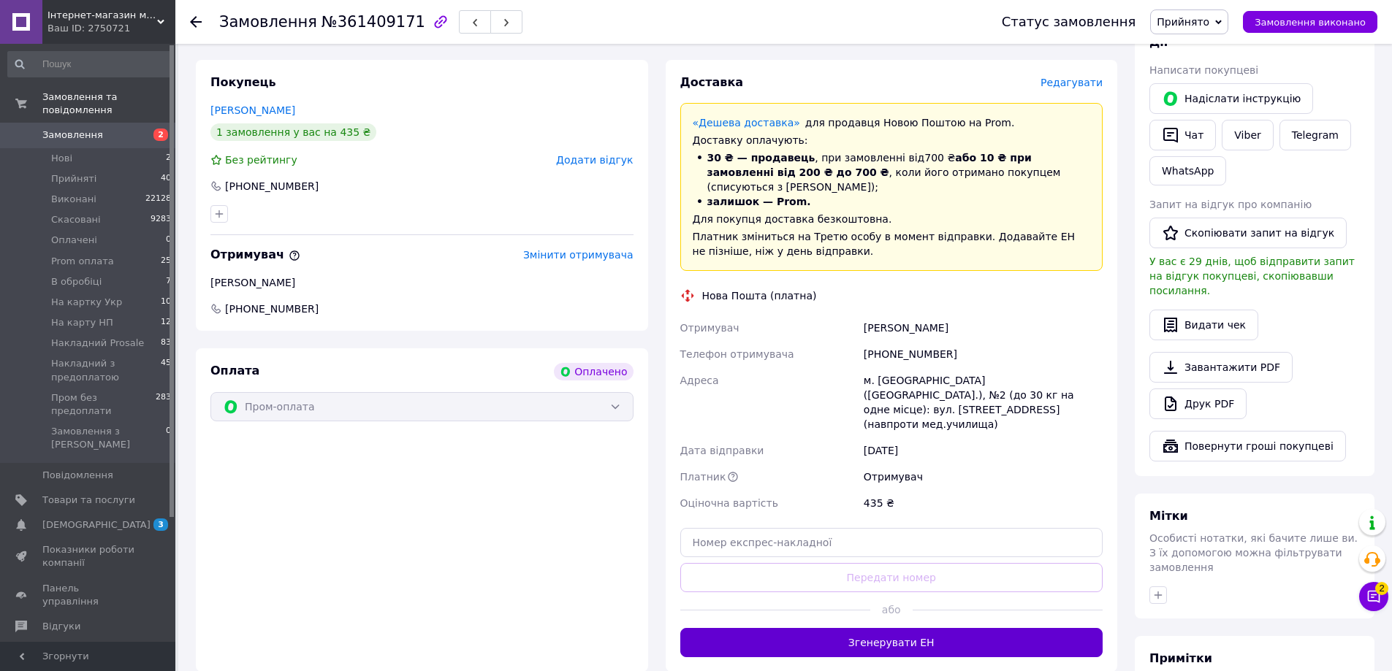
click at [947, 628] on button "Згенерувати ЕН" at bounding box center [891, 642] width 423 height 29
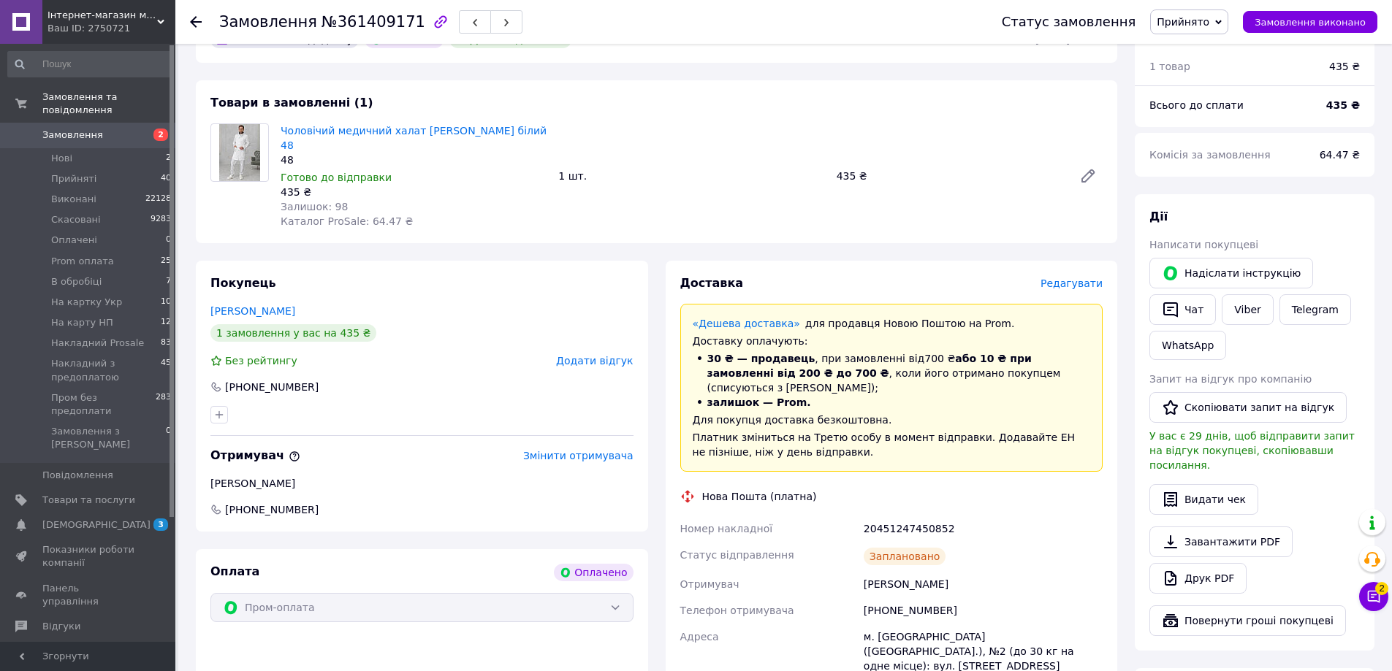
scroll to position [219, 0]
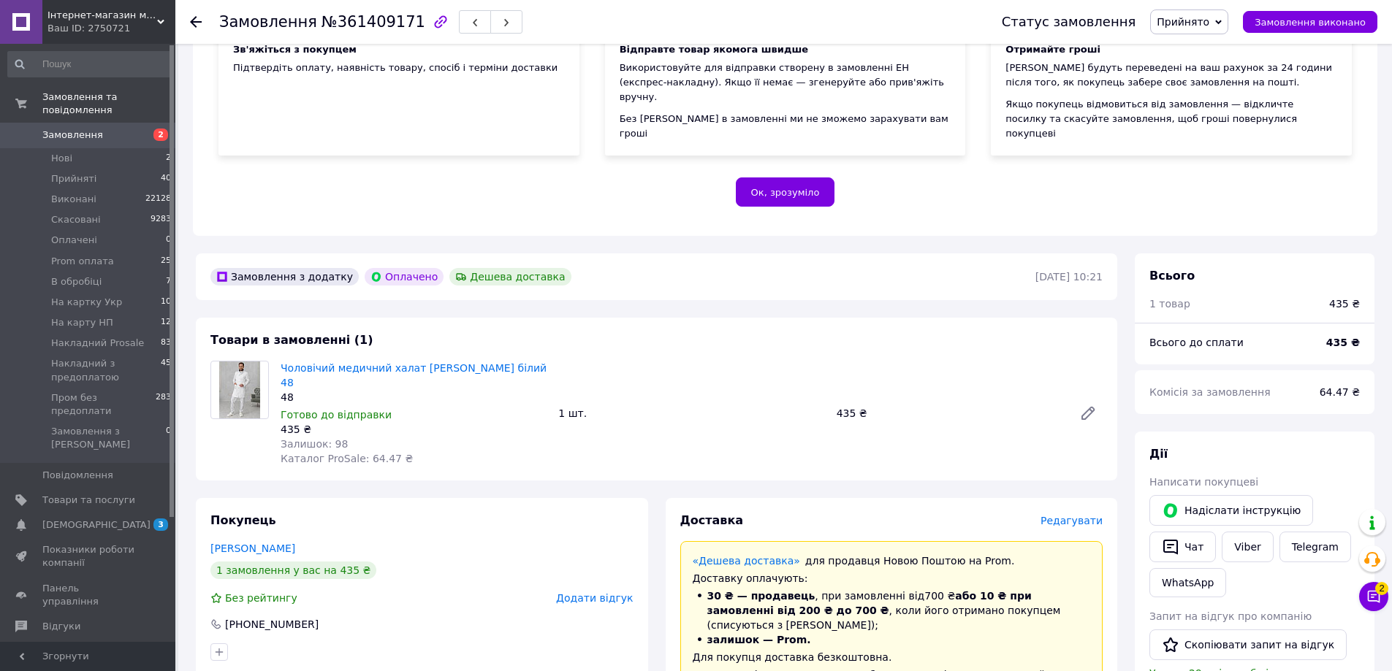
click at [1209, 21] on span "Прийнято" at bounding box center [1182, 22] width 53 height 12
click at [1222, 114] on li "Prom оплата" at bounding box center [1225, 117] width 149 height 22
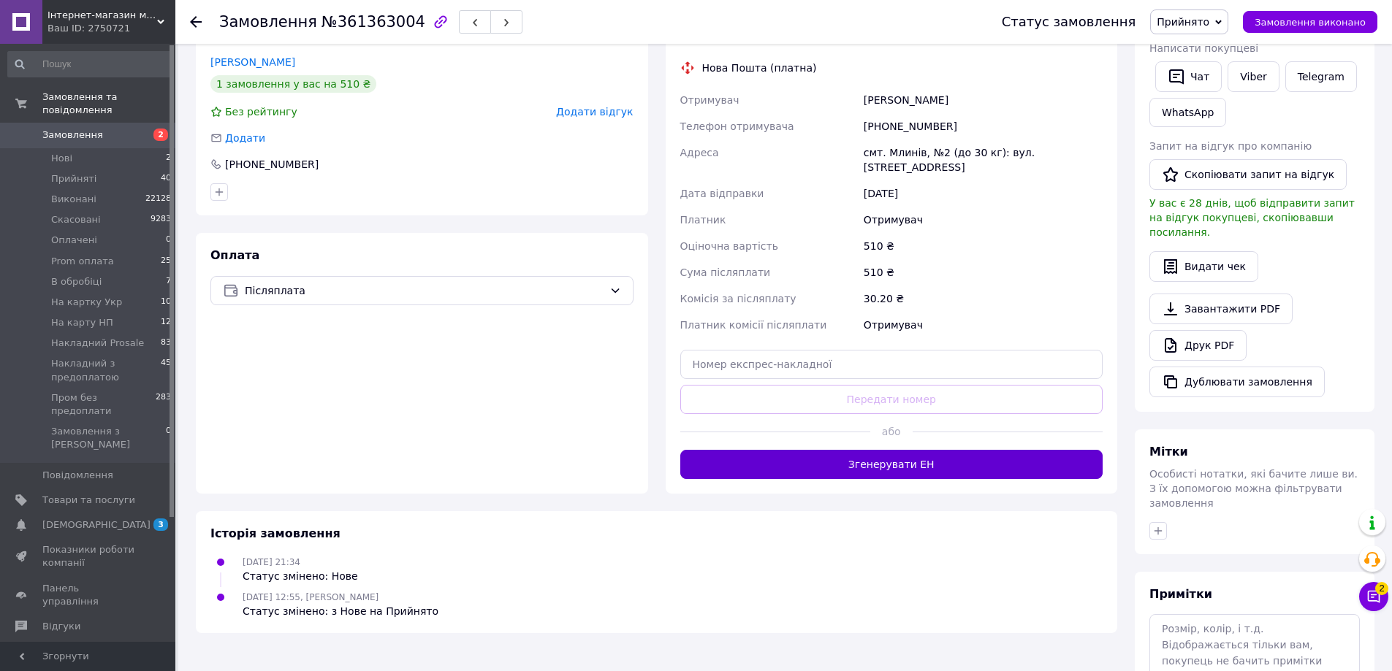
scroll to position [365, 0]
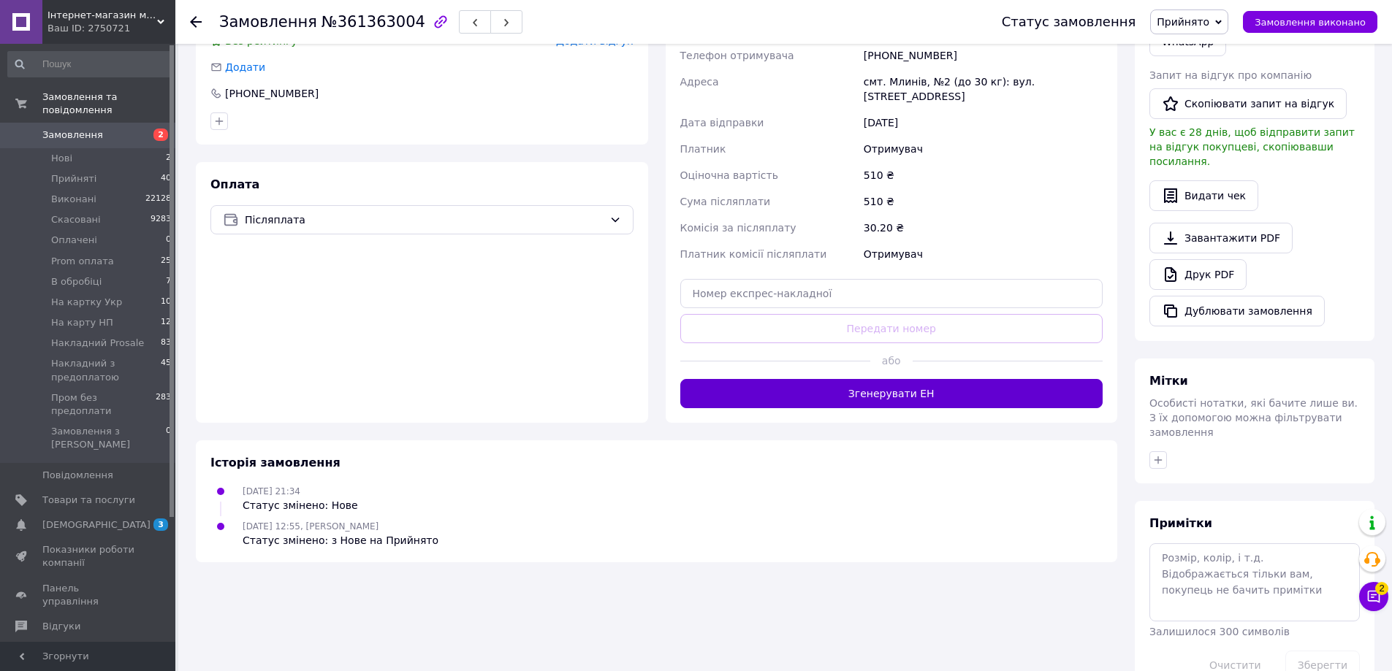
click at [889, 389] on button "Згенерувати ЕН" at bounding box center [891, 393] width 423 height 29
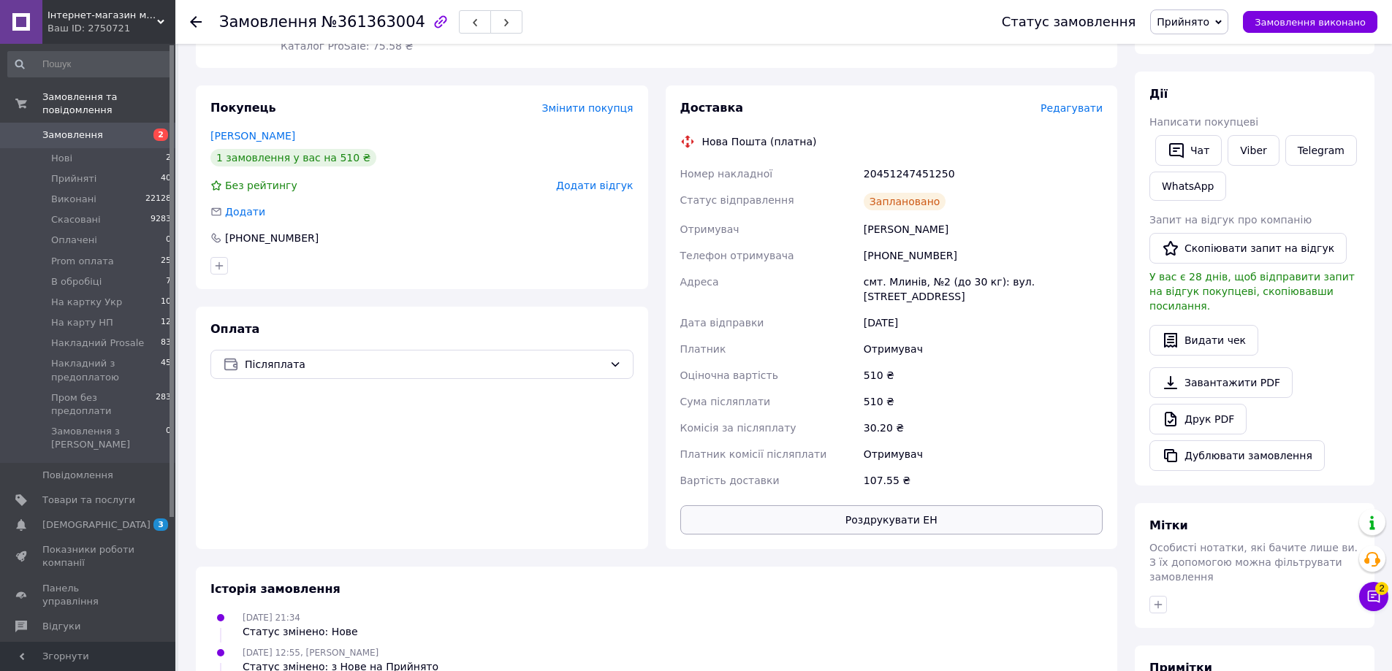
scroll to position [219, 0]
click at [432, 45] on div "Жіночий медичний халат [PERSON_NAME] - Халат для косметолога 50 50 Готово до ві…" at bounding box center [414, 2] width 278 height 111
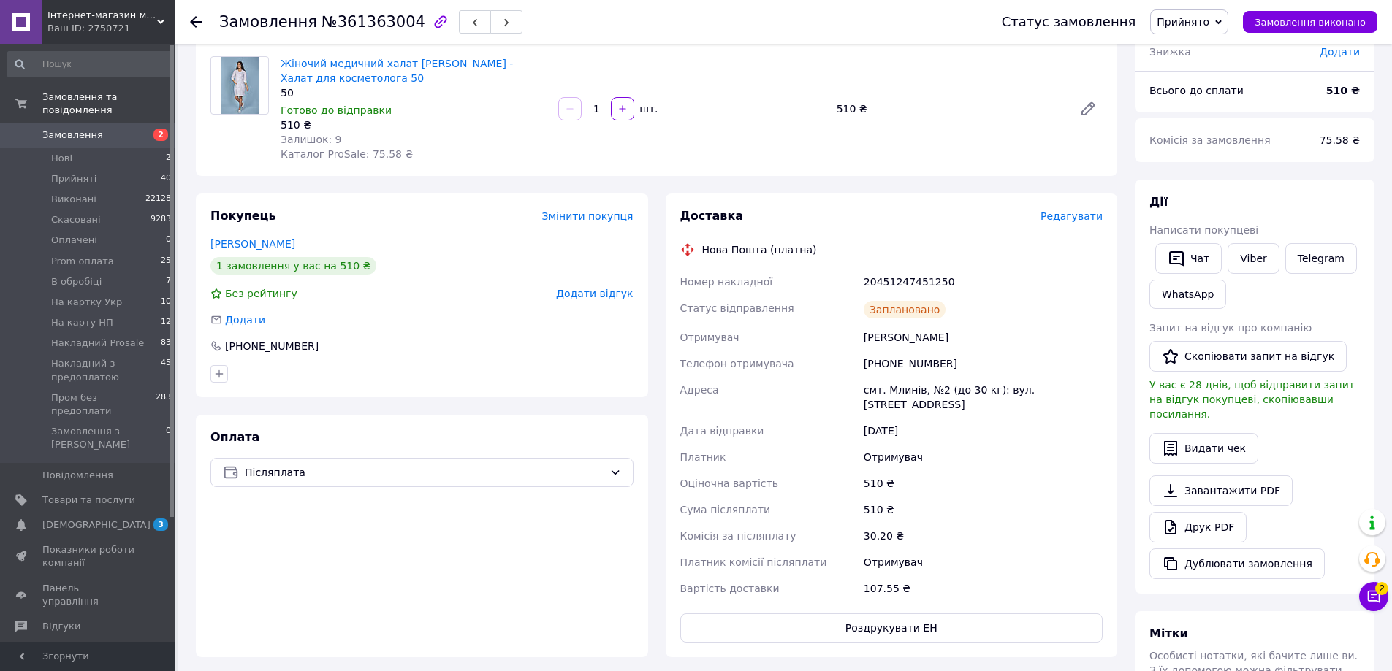
scroll to position [0, 0]
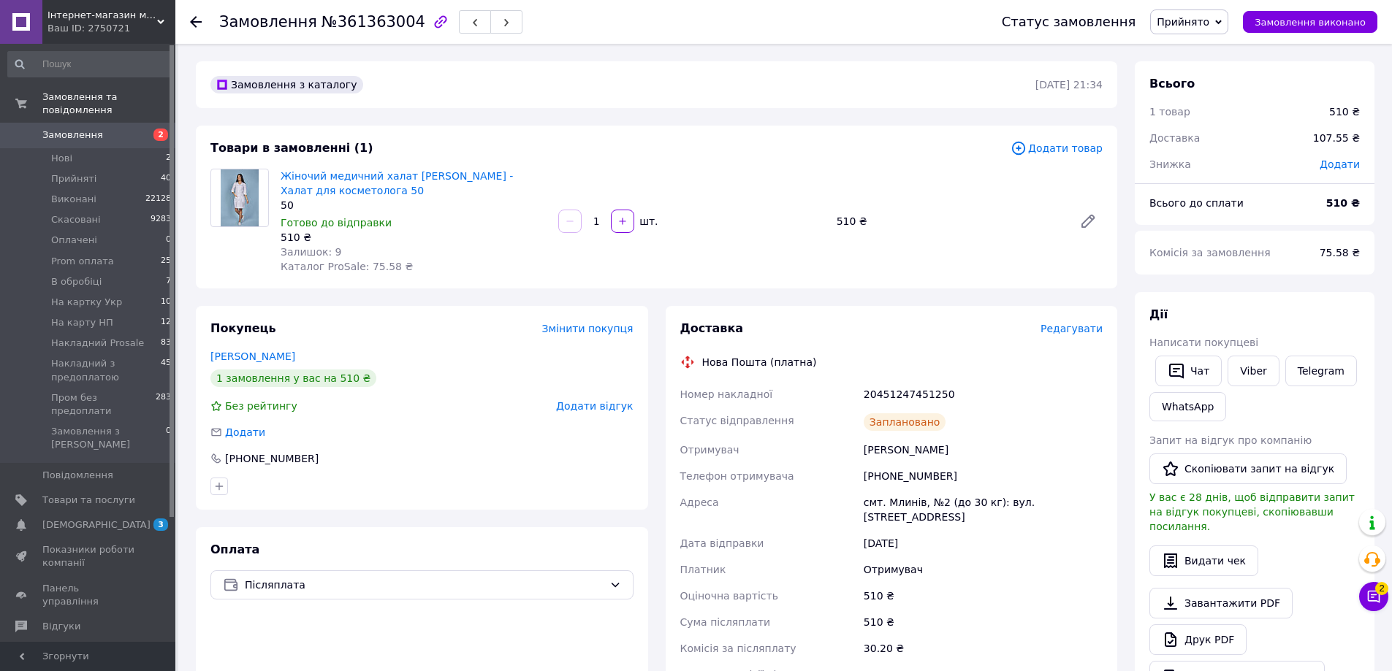
click at [1218, 8] on div "Статус замовлення Прийнято Виконано Скасовано Оплачено Prom оплата В обробіці Н…" at bounding box center [1174, 22] width 405 height 44
click at [1209, 23] on span "Прийнято" at bounding box center [1182, 22] width 53 height 12
click at [1235, 169] on li "Пром без предоплати" at bounding box center [1225, 167] width 149 height 22
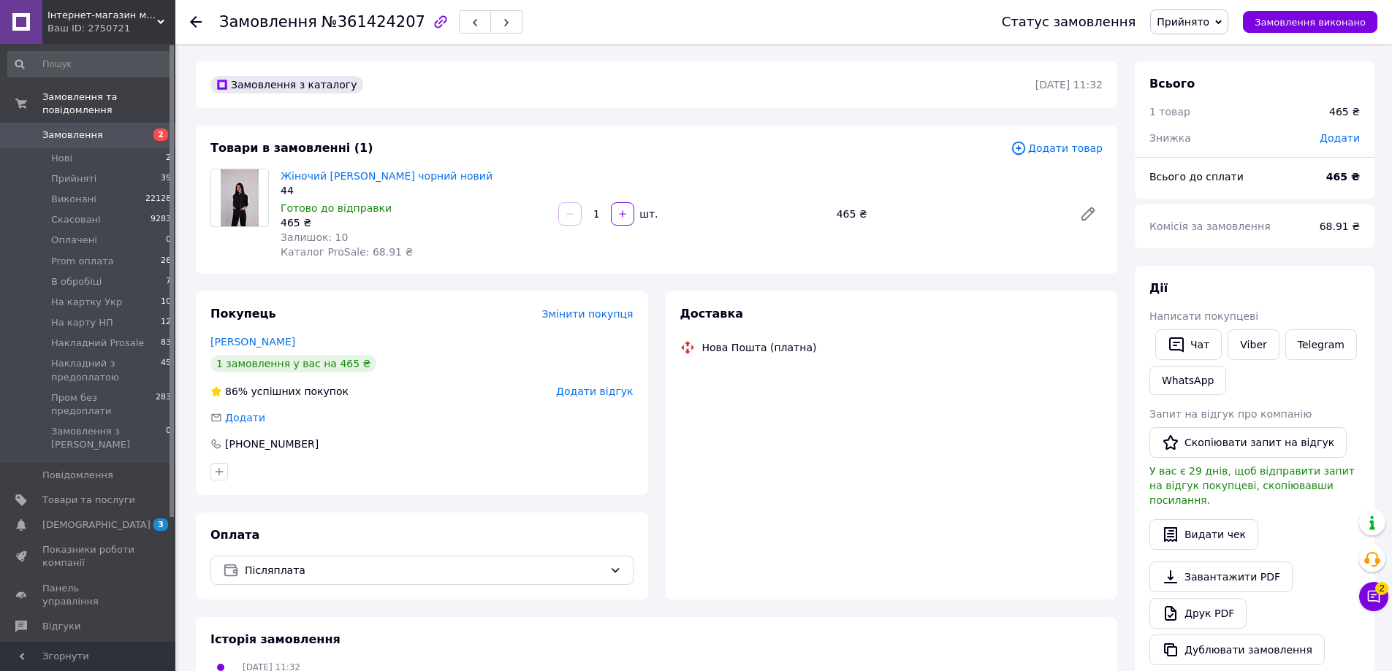
scroll to position [219, 0]
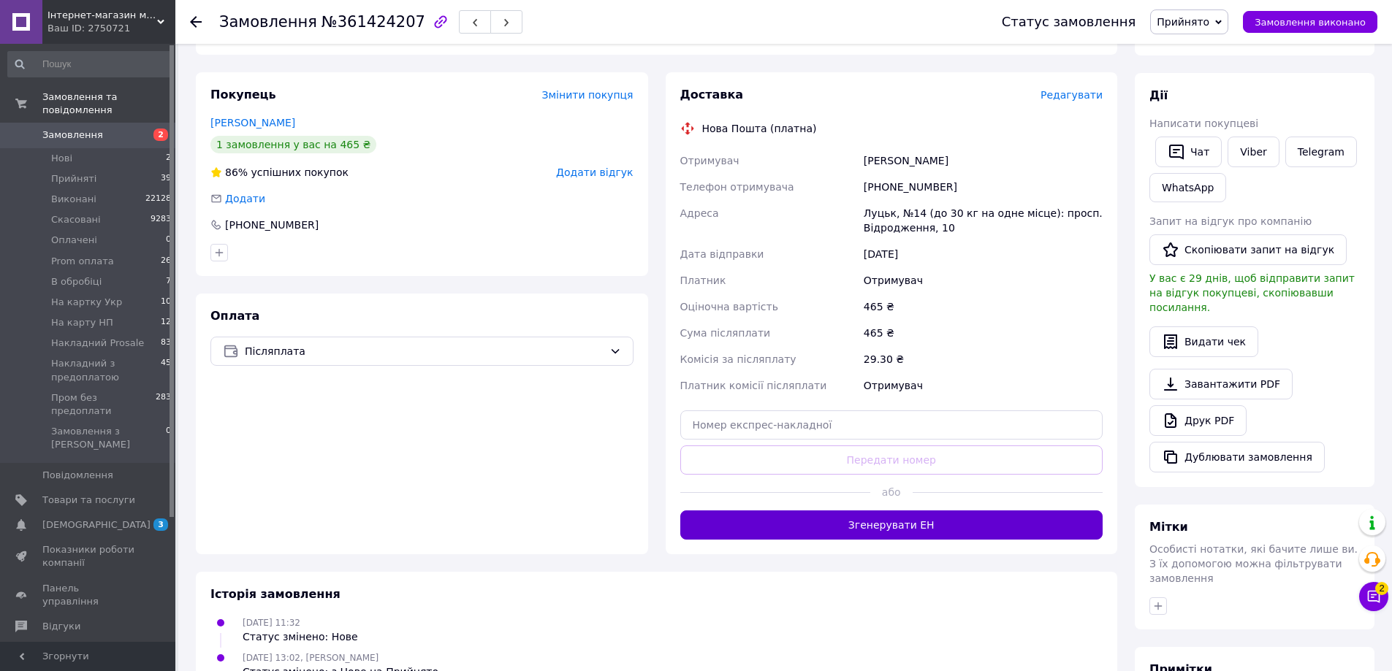
click at [939, 519] on button "Згенерувати ЕН" at bounding box center [891, 525] width 423 height 29
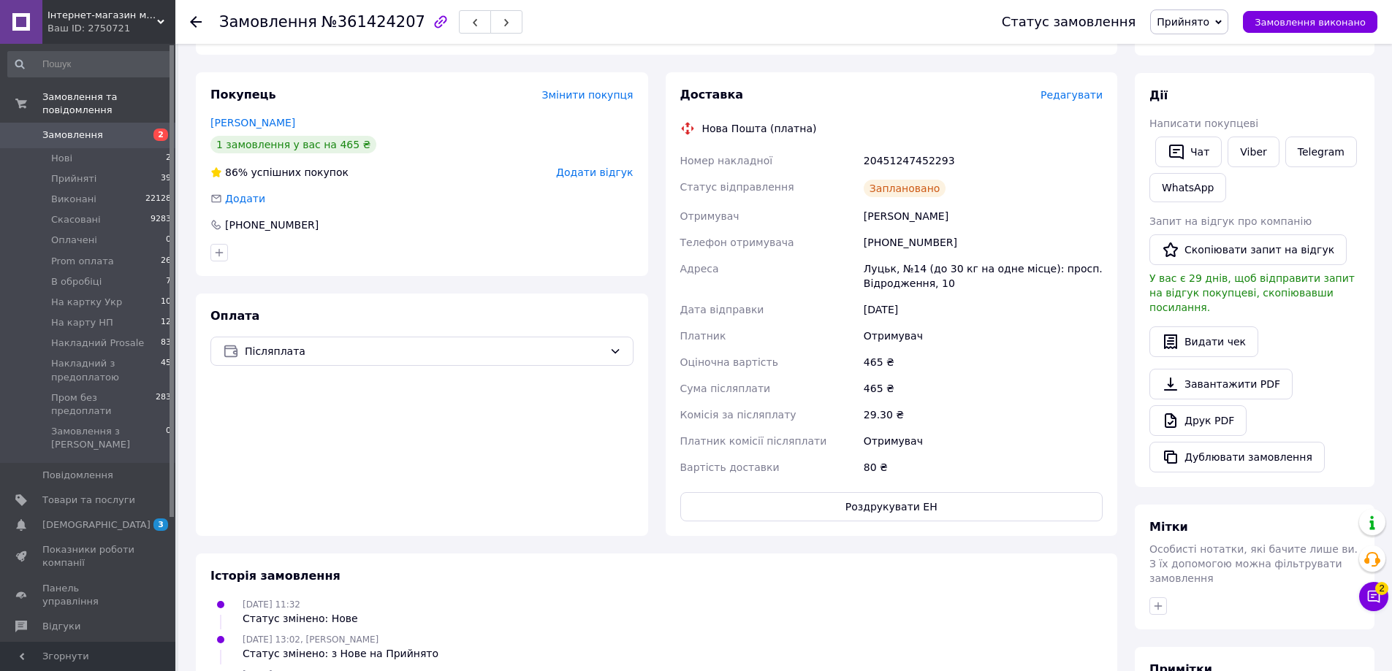
click at [1209, 25] on span "Прийнято" at bounding box center [1182, 22] width 53 height 12
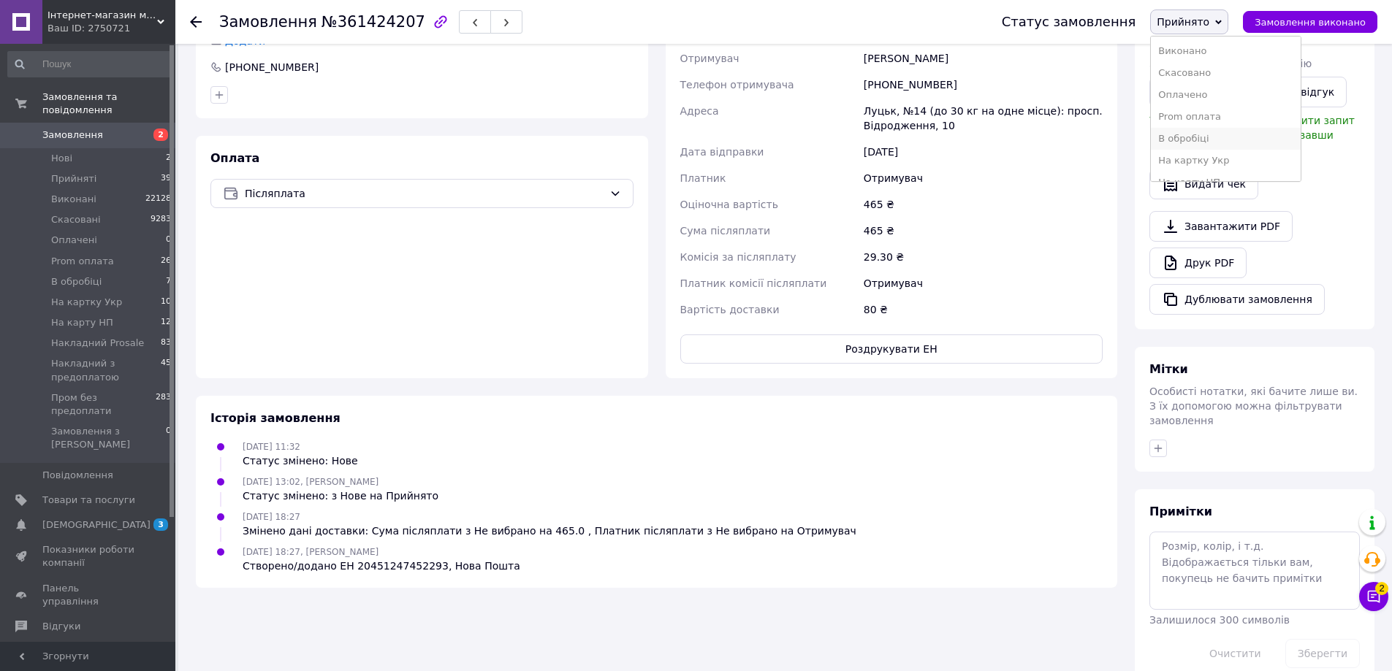
scroll to position [82, 0]
click at [1226, 160] on li "Пром без предоплати" at bounding box center [1225, 167] width 149 height 22
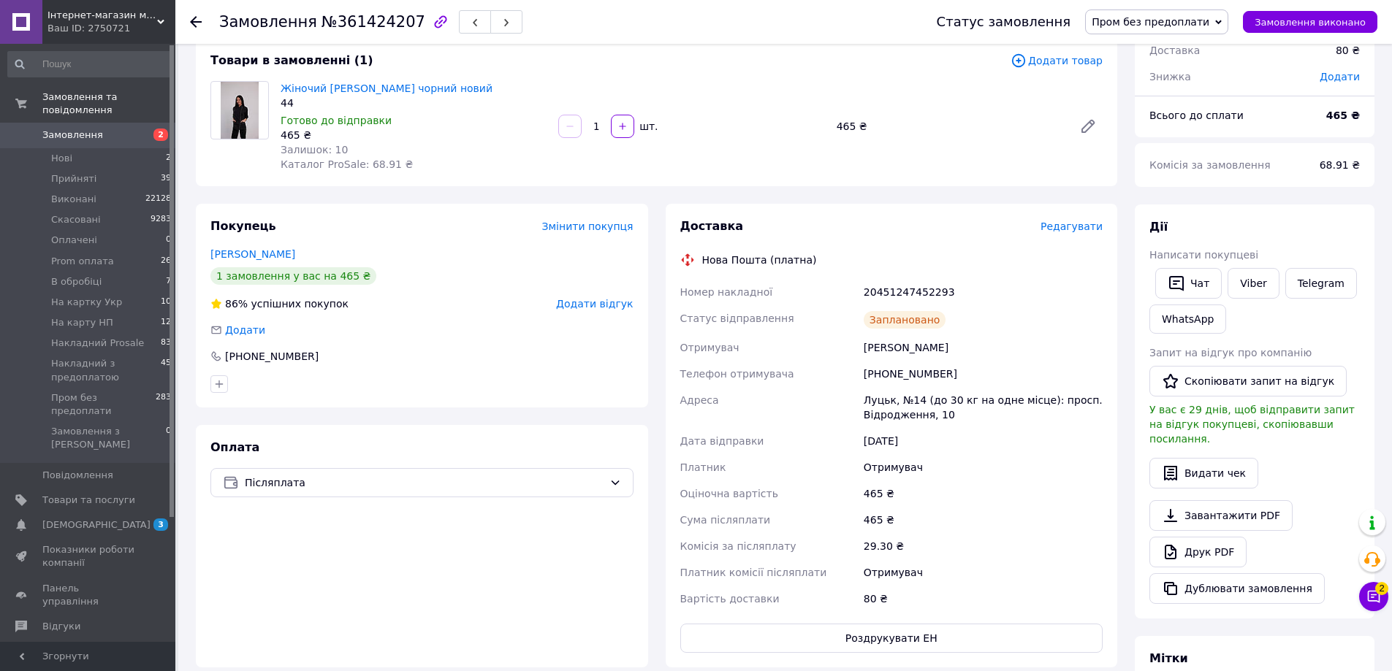
scroll to position [0, 0]
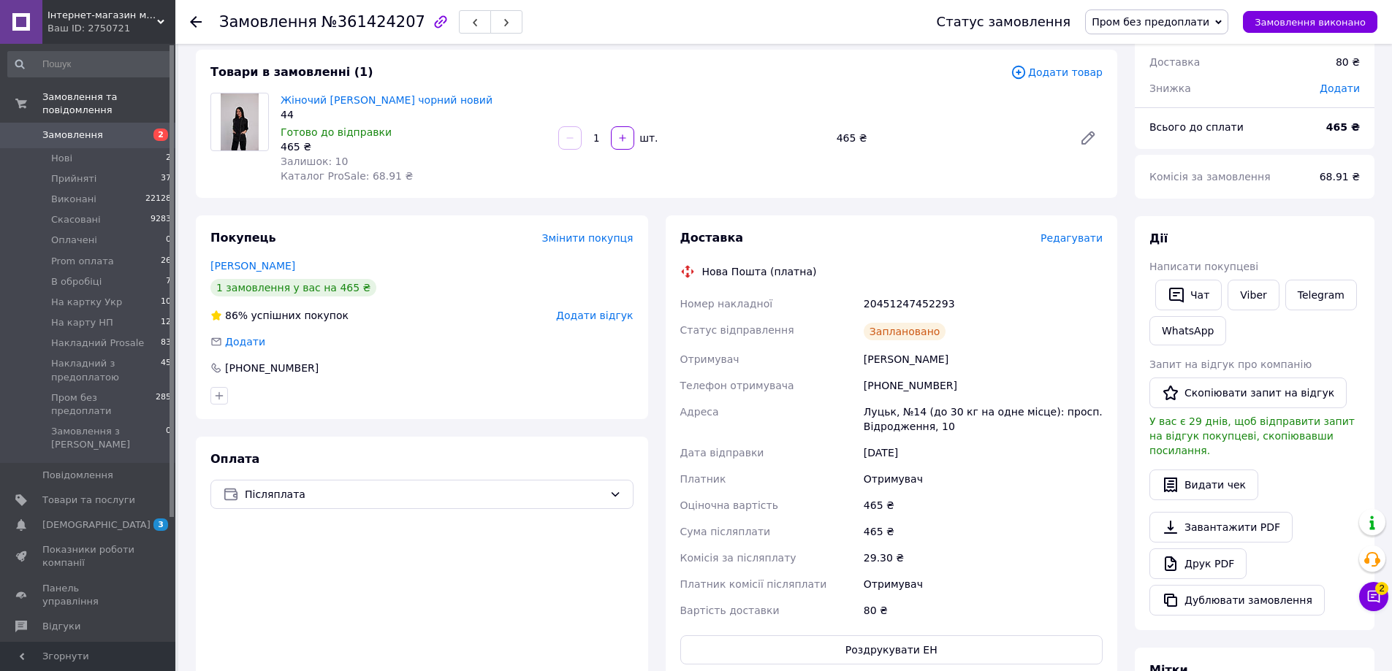
scroll to position [146, 0]
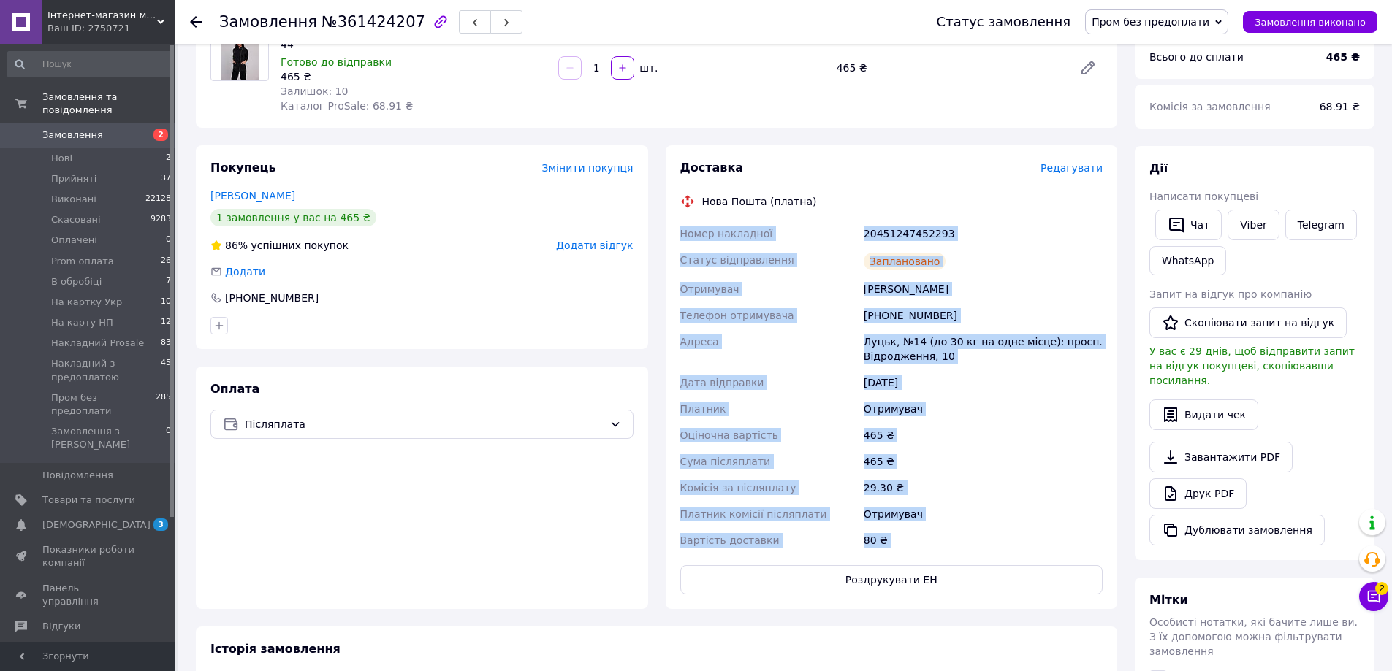
drag, startPoint x: 679, startPoint y: 232, endPoint x: 979, endPoint y: 560, distance: 443.6
click at [979, 560] on div "Доставка Редагувати Нова Пошта (платна) Номер накладної 20451247452293 Статус в…" at bounding box center [891, 377] width 423 height 435
copy div "Lorem ipsumdolo 73464688813899 Sitame consectetura Elitseddoei Temporinc Utla E…"
click at [1264, 231] on link "Viber" at bounding box center [1252, 225] width 51 height 31
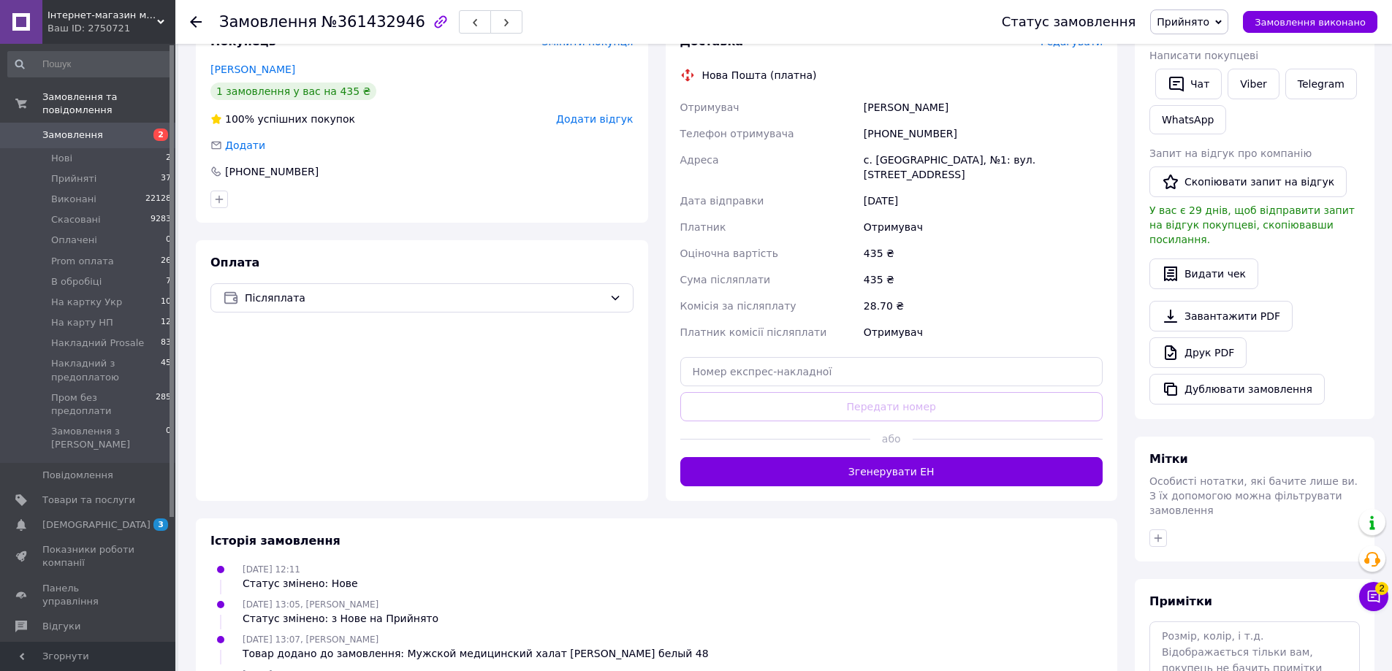
scroll to position [292, 0]
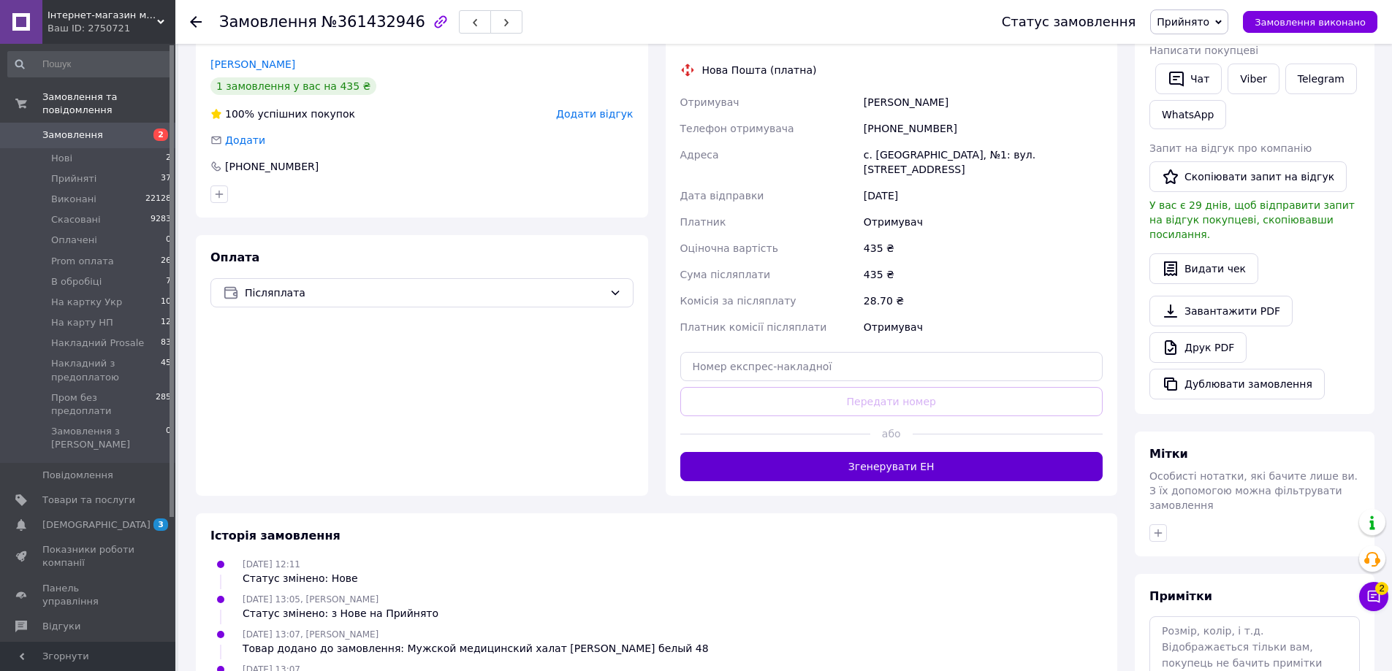
click at [893, 452] on button "Згенерувати ЕН" at bounding box center [891, 466] width 423 height 29
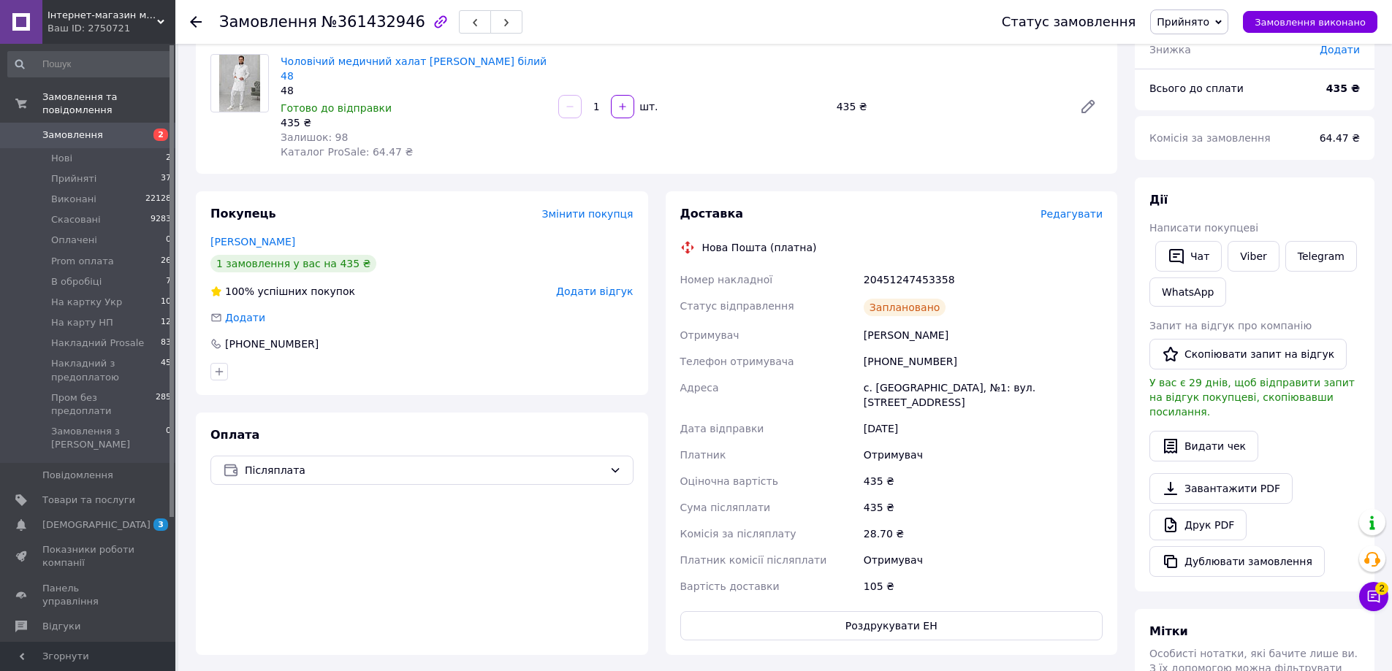
scroll to position [0, 0]
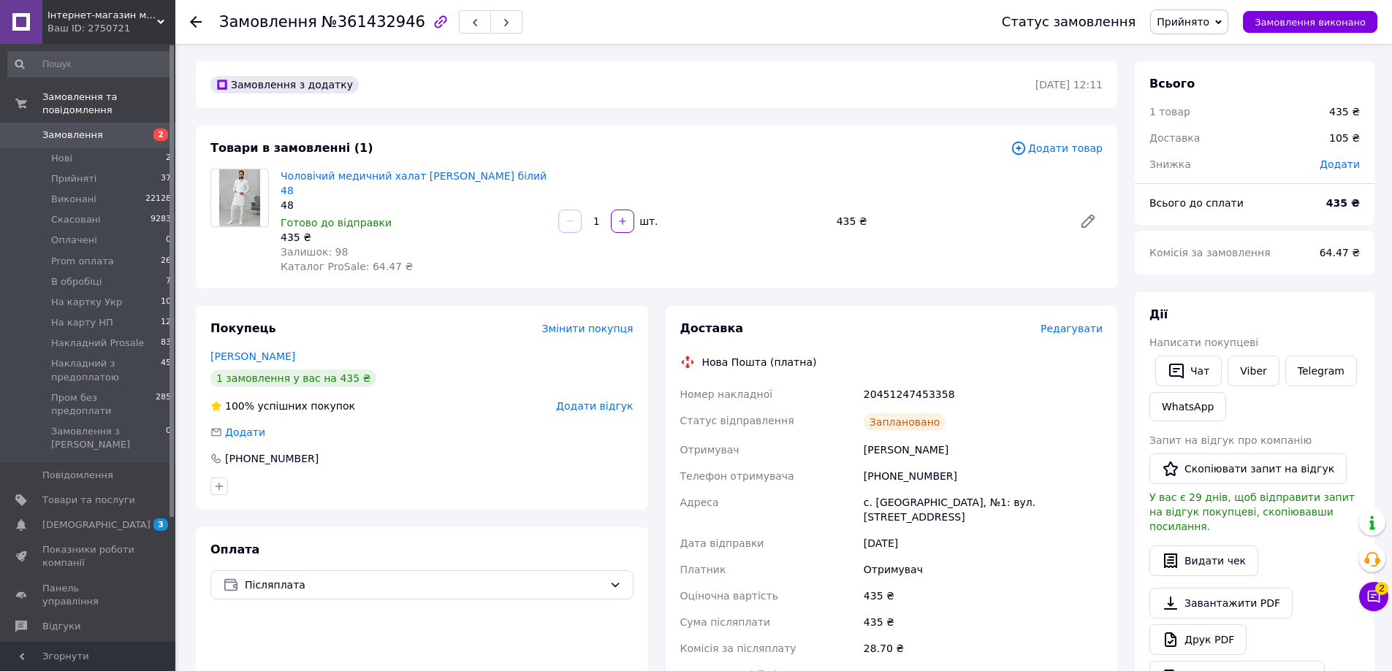
click at [1206, 19] on span "Прийнято" at bounding box center [1182, 22] width 53 height 12
click at [1218, 166] on li "Пром без предоплати" at bounding box center [1225, 167] width 149 height 22
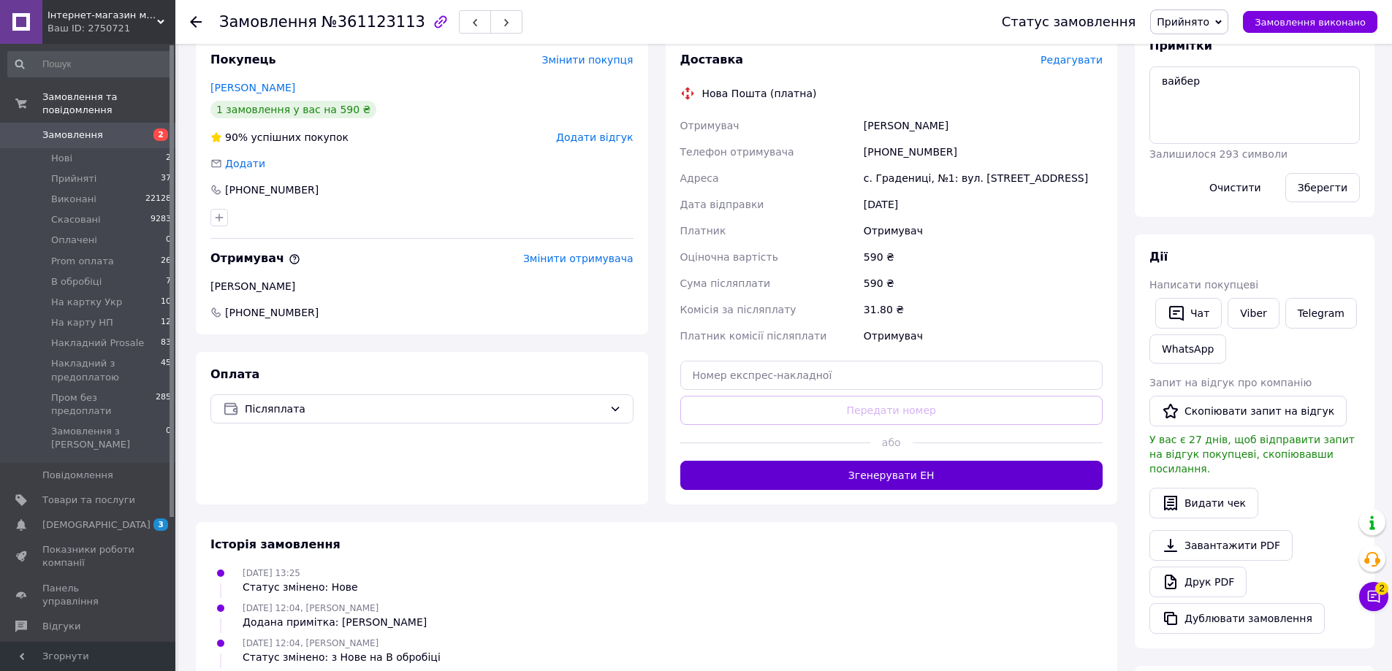
scroll to position [292, 0]
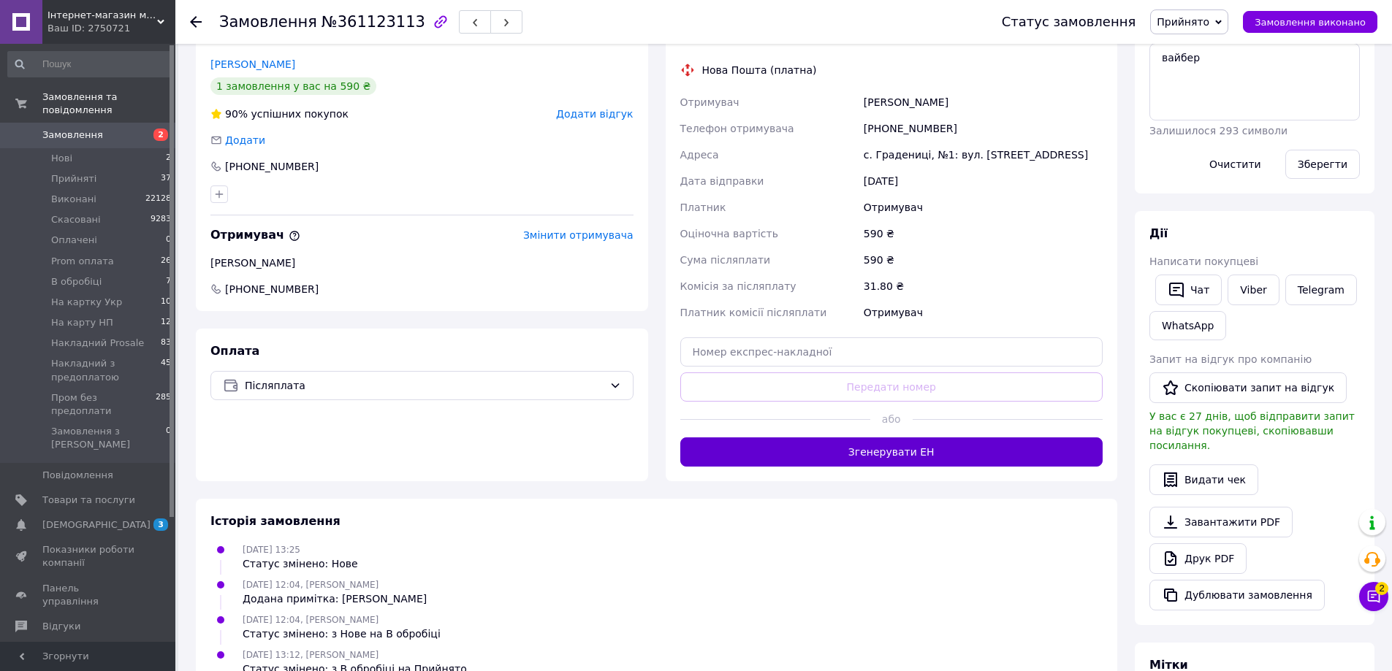
click at [898, 446] on button "Згенерувати ЕН" at bounding box center [891, 452] width 423 height 29
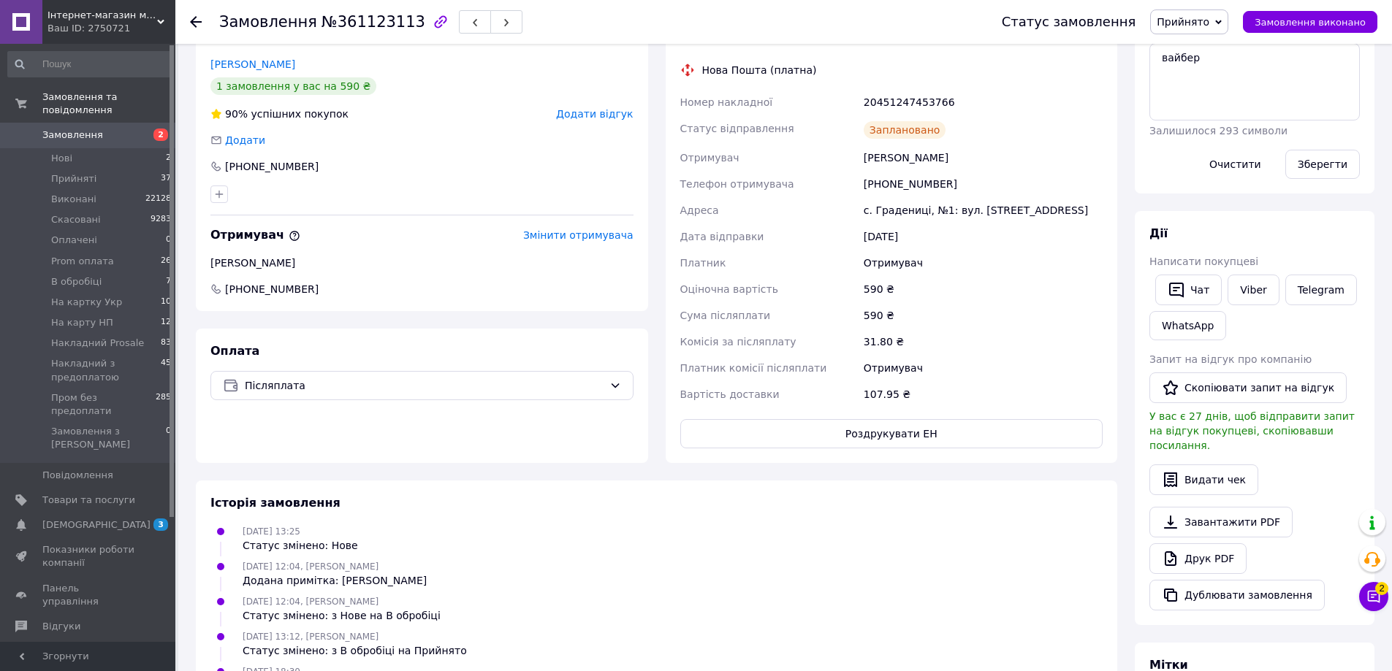
click at [1195, 20] on span "Прийнято" at bounding box center [1182, 22] width 53 height 12
click at [1214, 161] on li "Пром без предоплати" at bounding box center [1225, 167] width 149 height 22
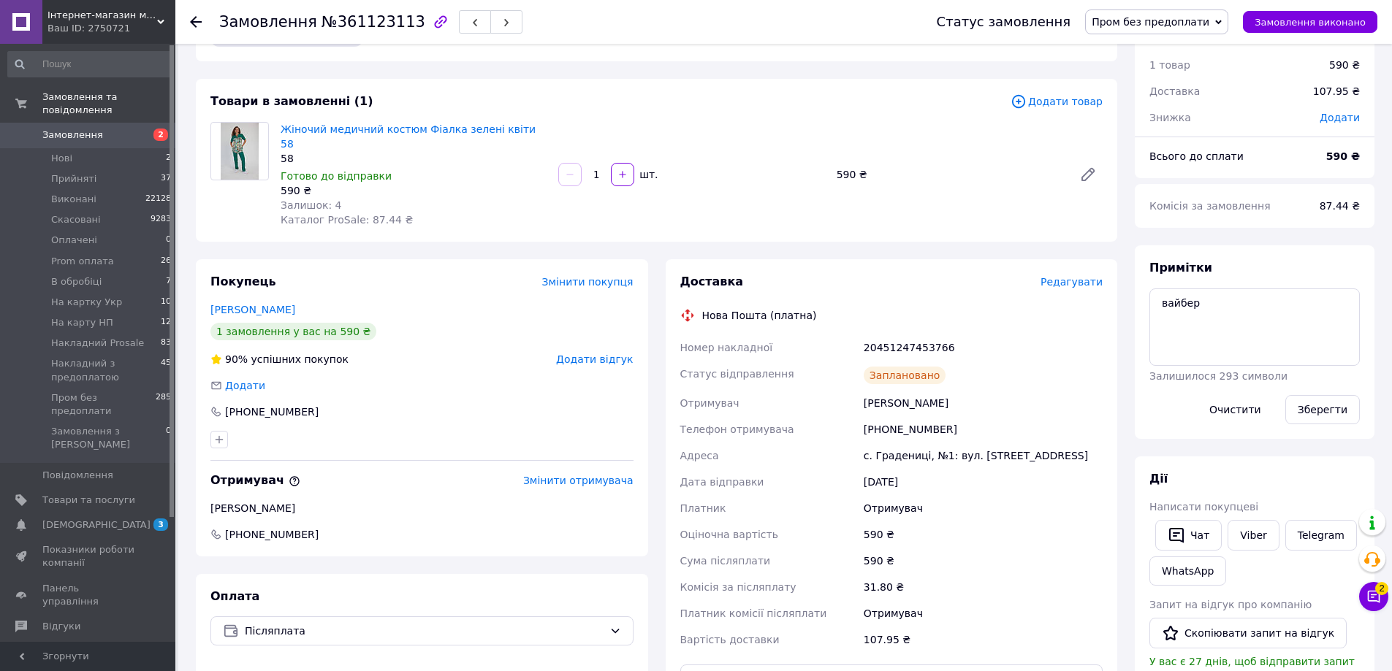
scroll to position [73, 0]
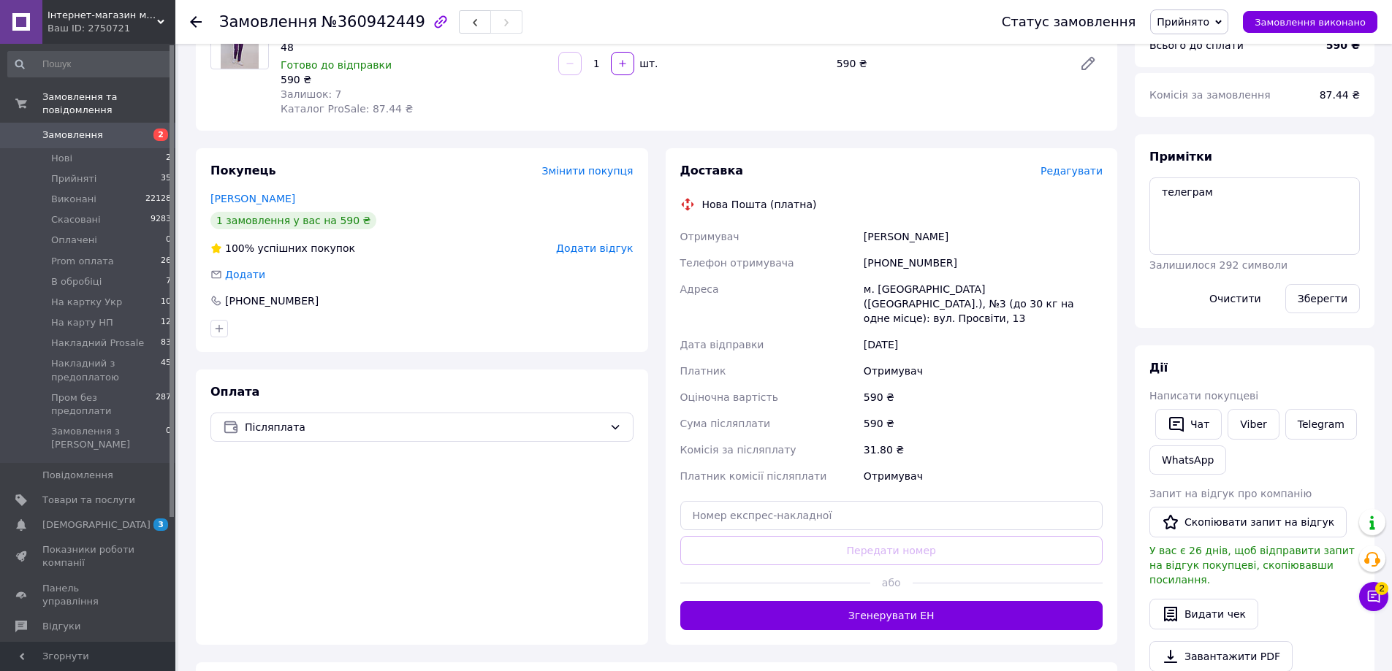
scroll to position [73, 0]
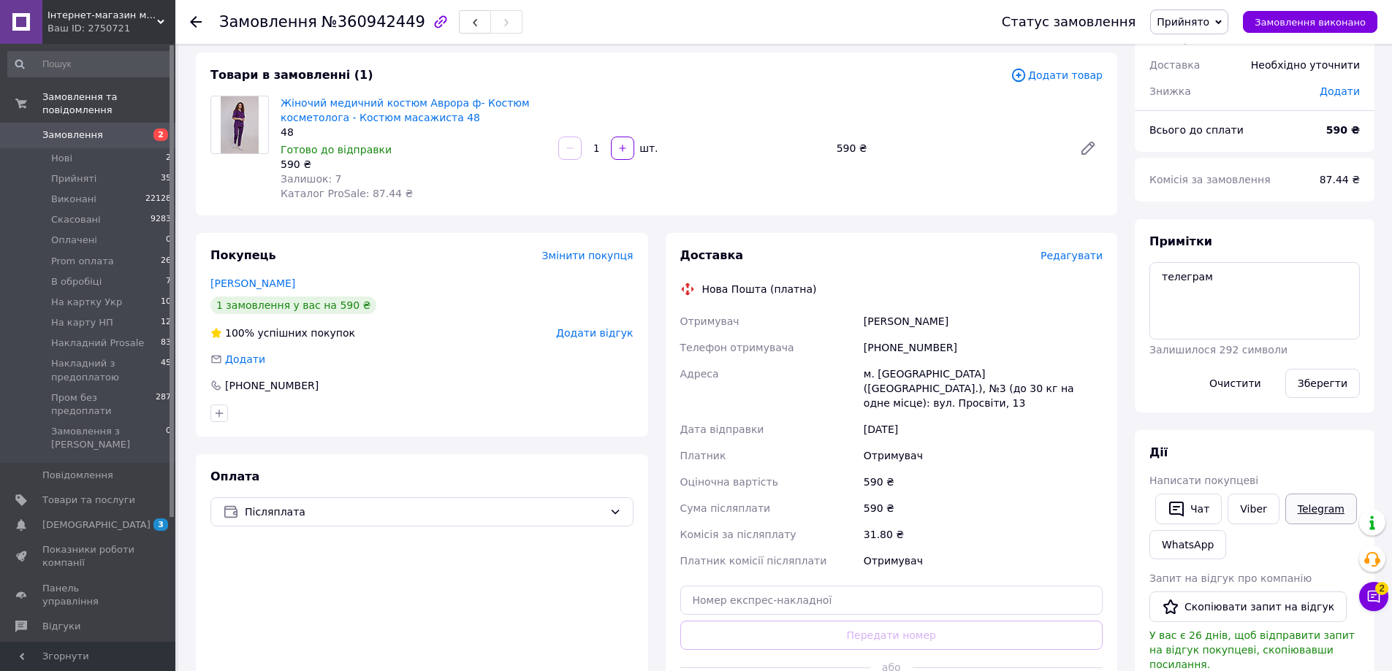
click at [1310, 513] on link "Telegram" at bounding box center [1321, 509] width 72 height 31
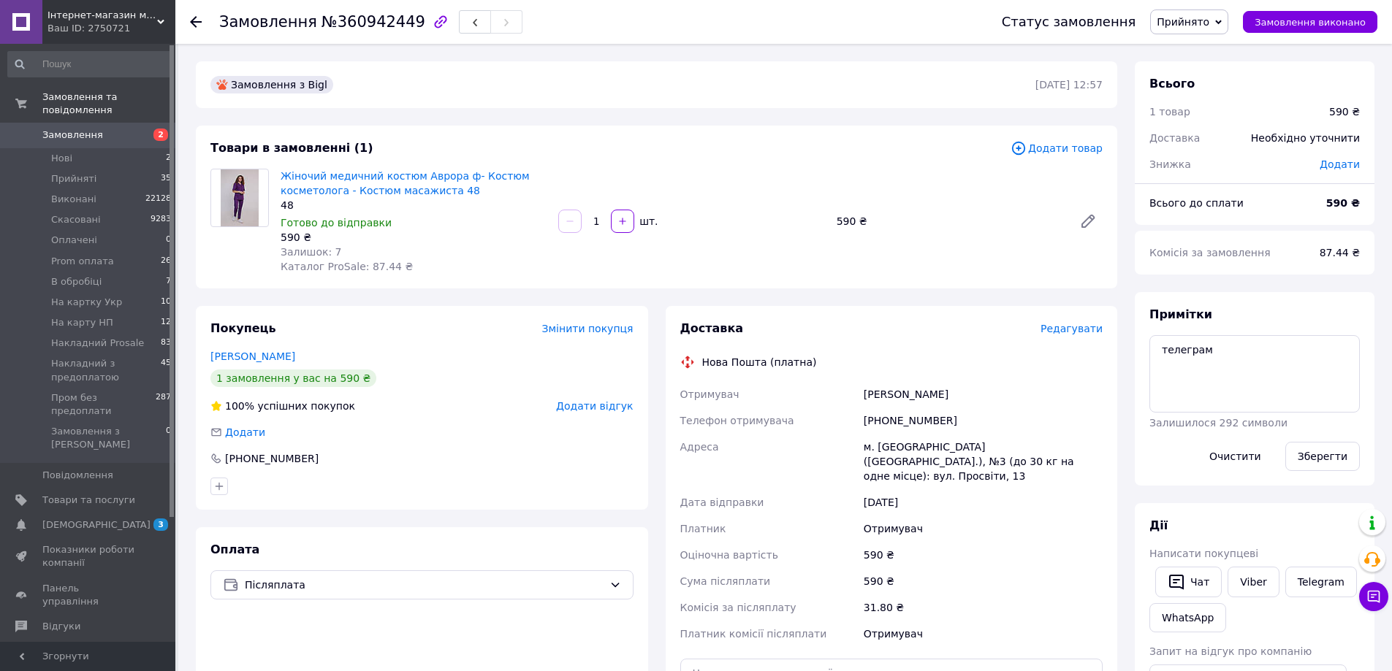
scroll to position [73, 0]
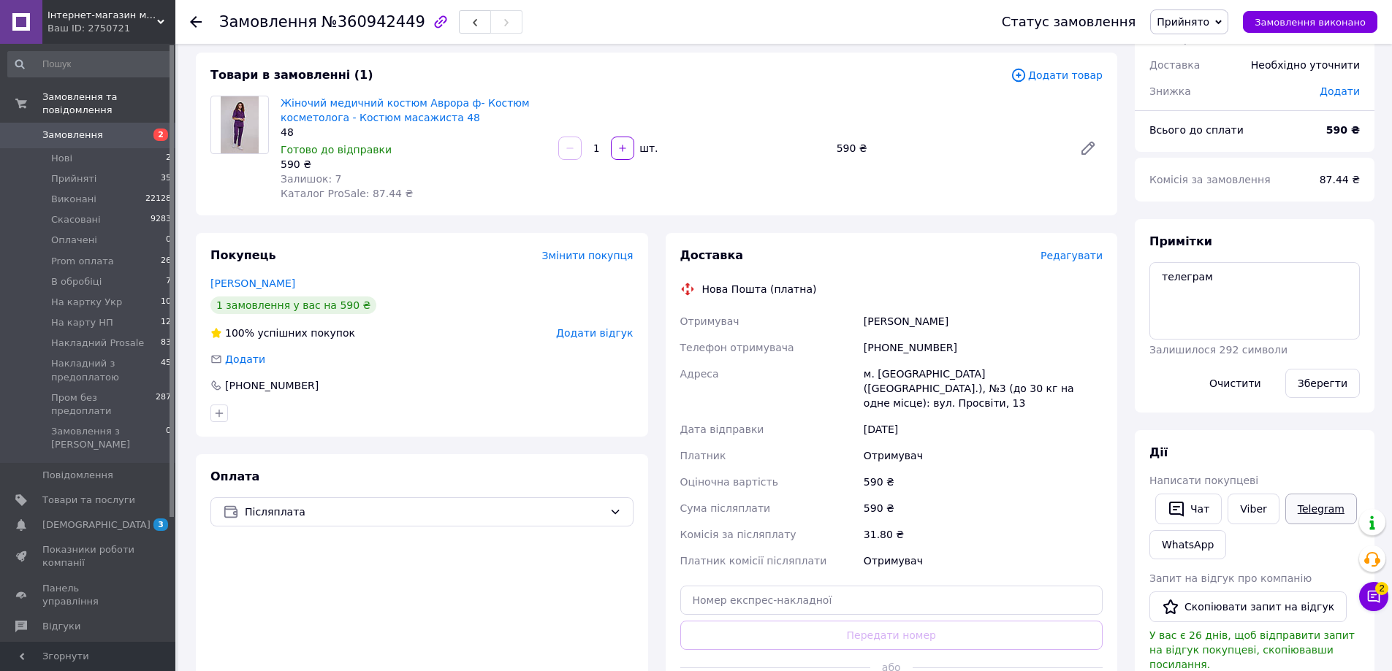
click at [1315, 506] on link "Telegram" at bounding box center [1321, 509] width 72 height 31
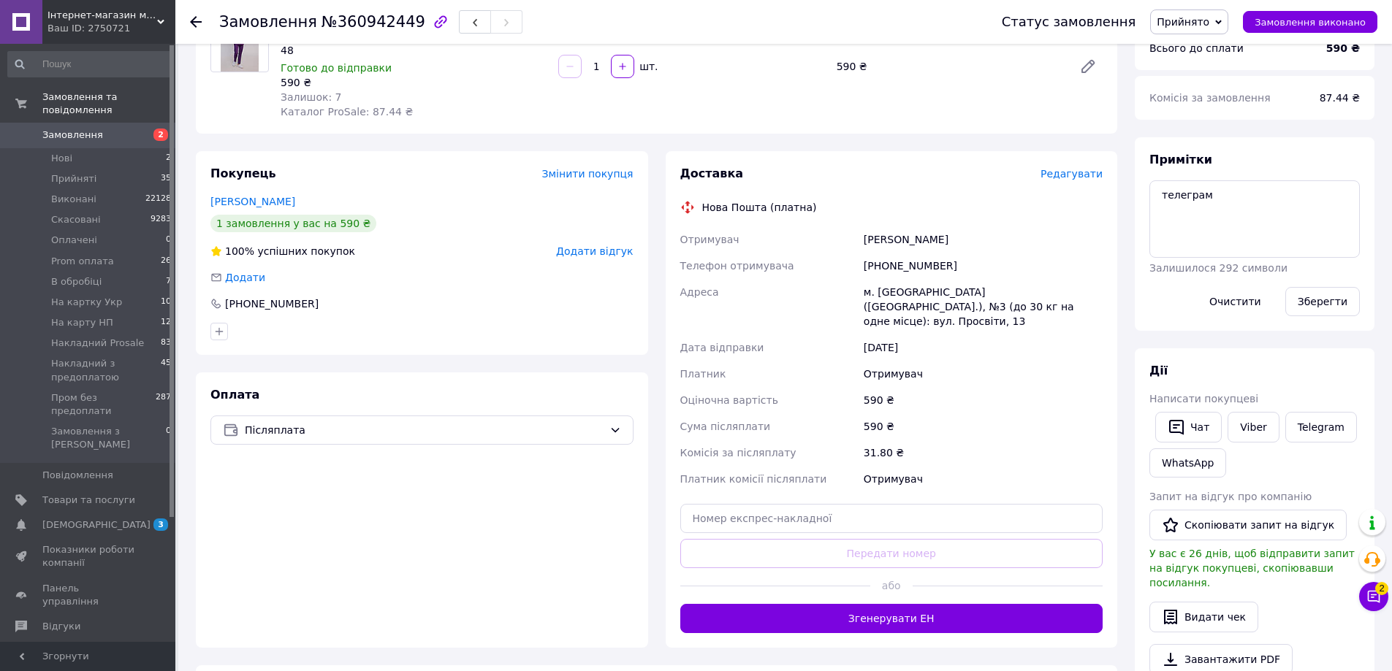
scroll to position [292, 0]
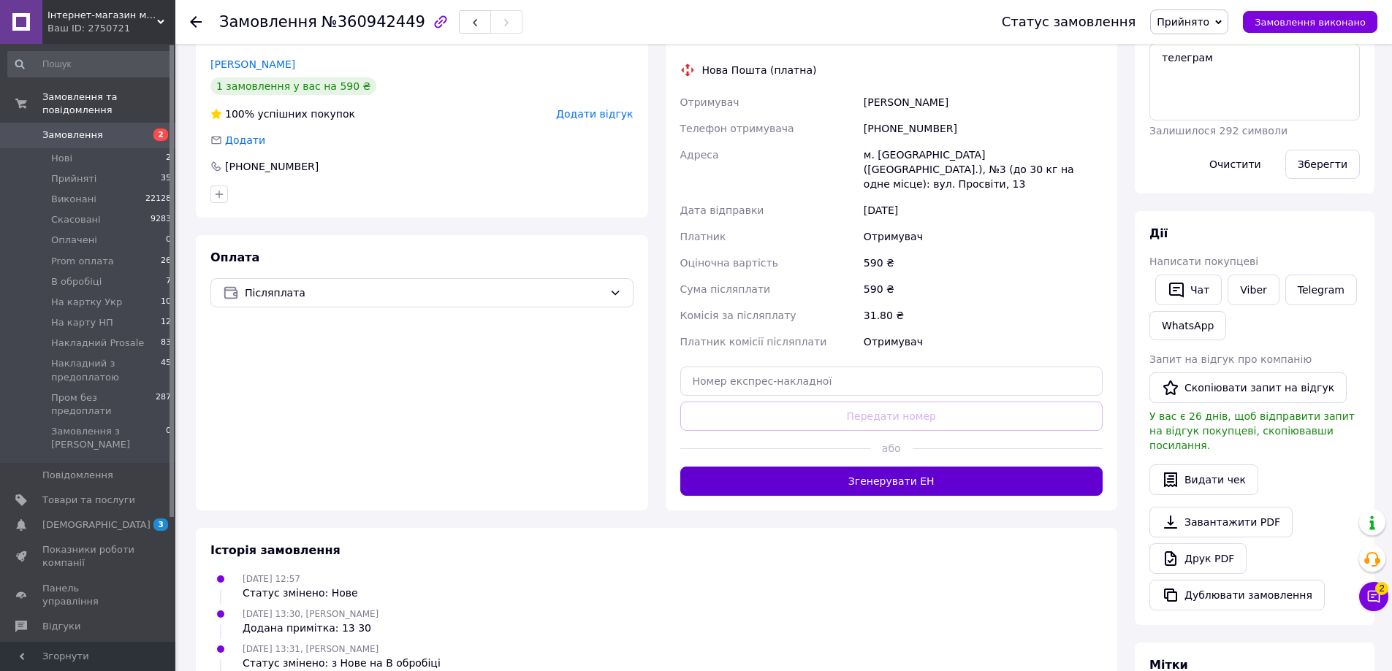
click at [898, 478] on button "Згенерувати ЕН" at bounding box center [891, 481] width 423 height 29
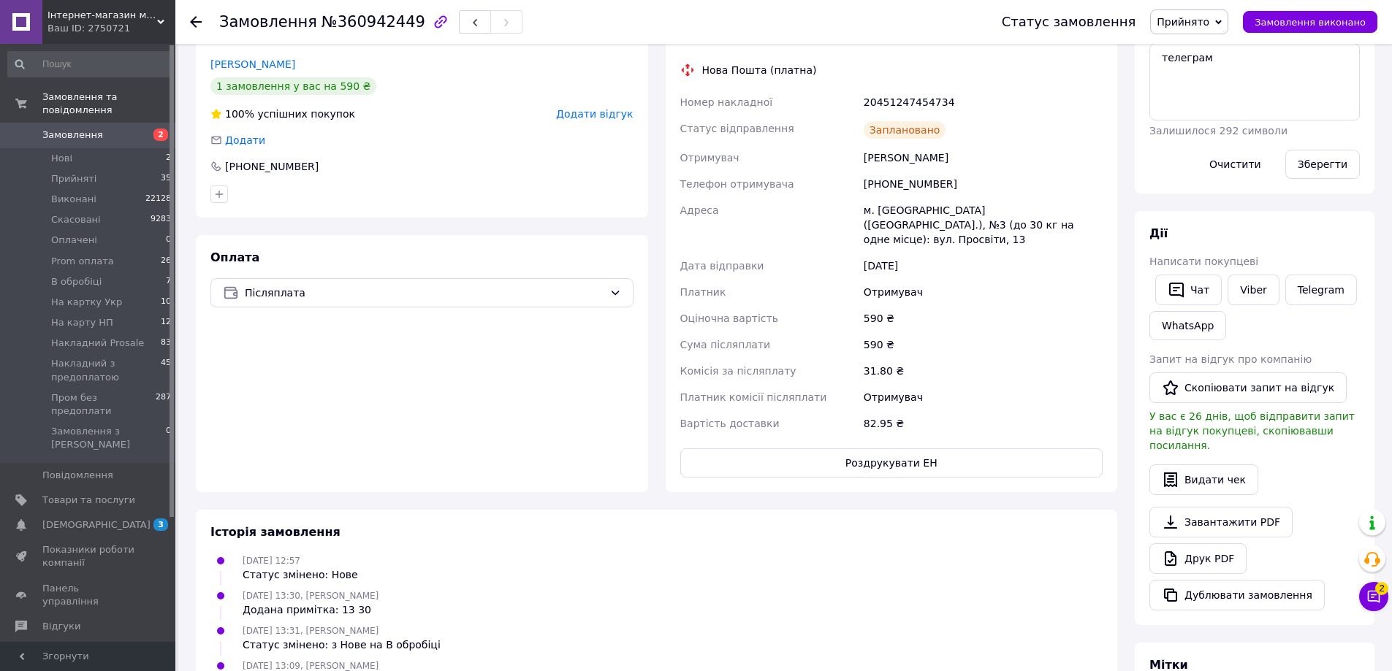
click at [1207, 20] on span "Прийнято" at bounding box center [1182, 22] width 53 height 12
click at [1209, 169] on li "Пром без предоплати" at bounding box center [1225, 167] width 149 height 22
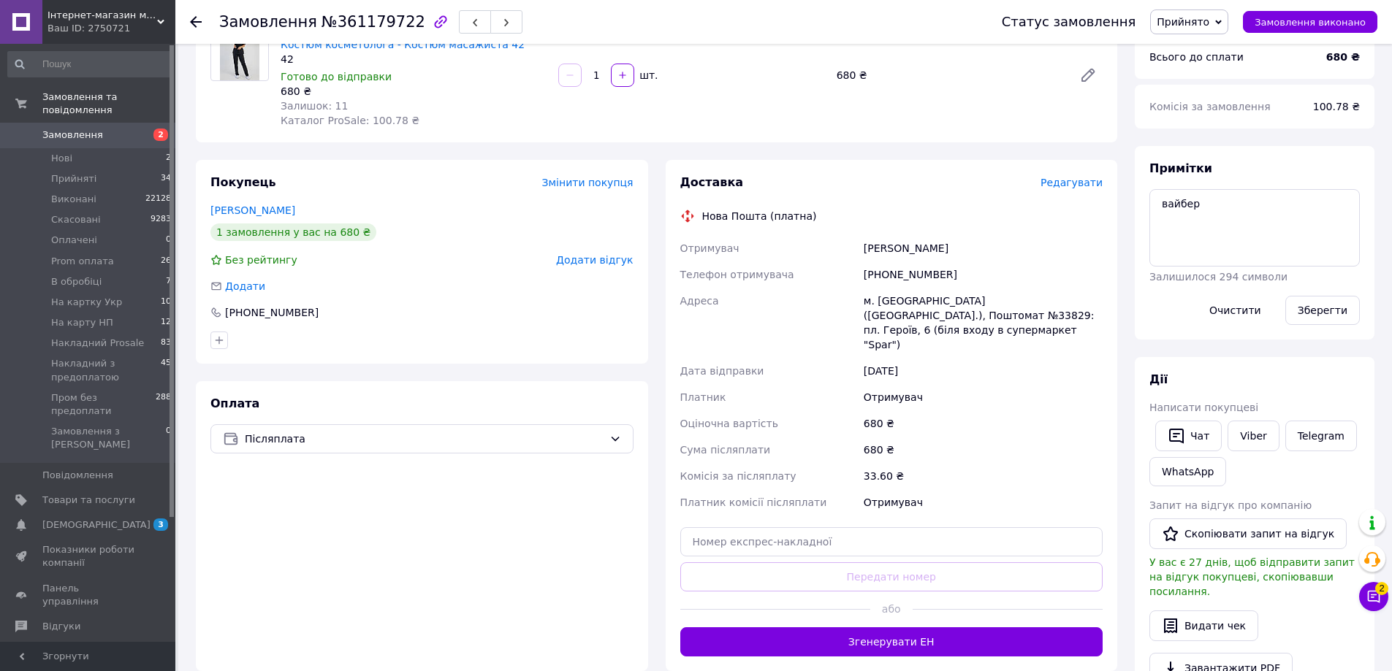
scroll to position [292, 0]
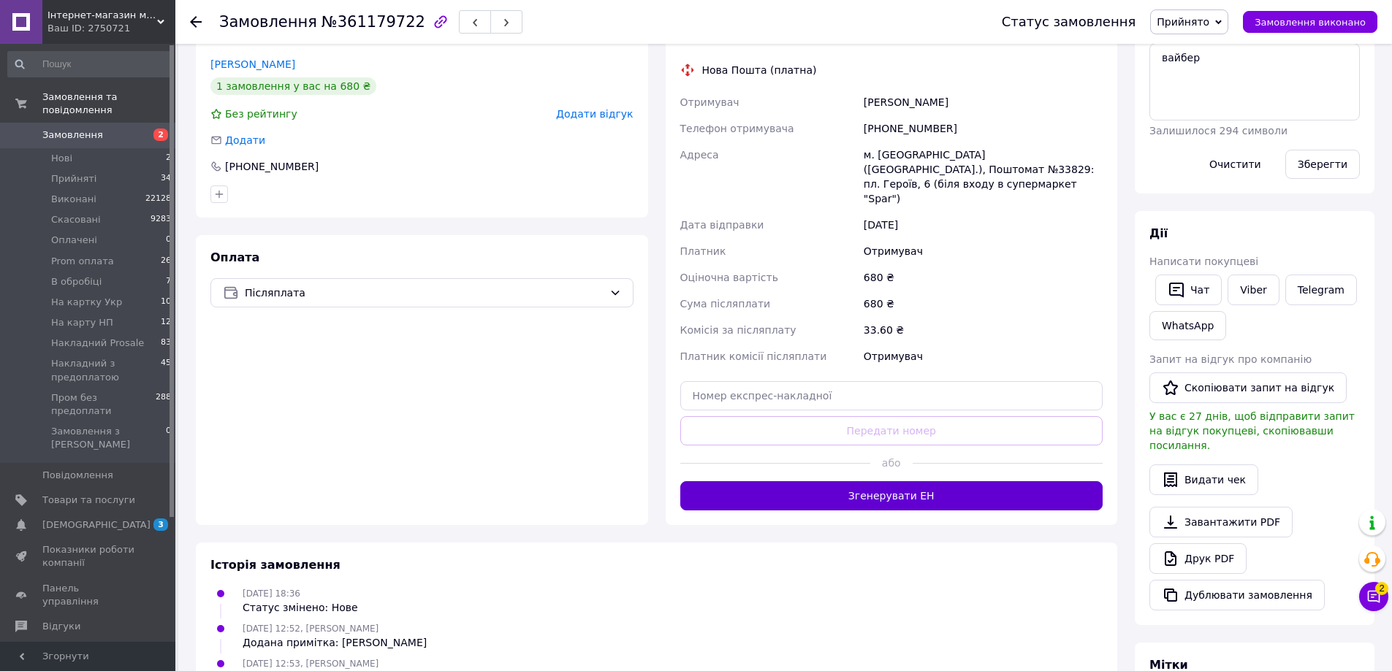
click at [956, 492] on button "Згенерувати ЕН" at bounding box center [891, 495] width 423 height 29
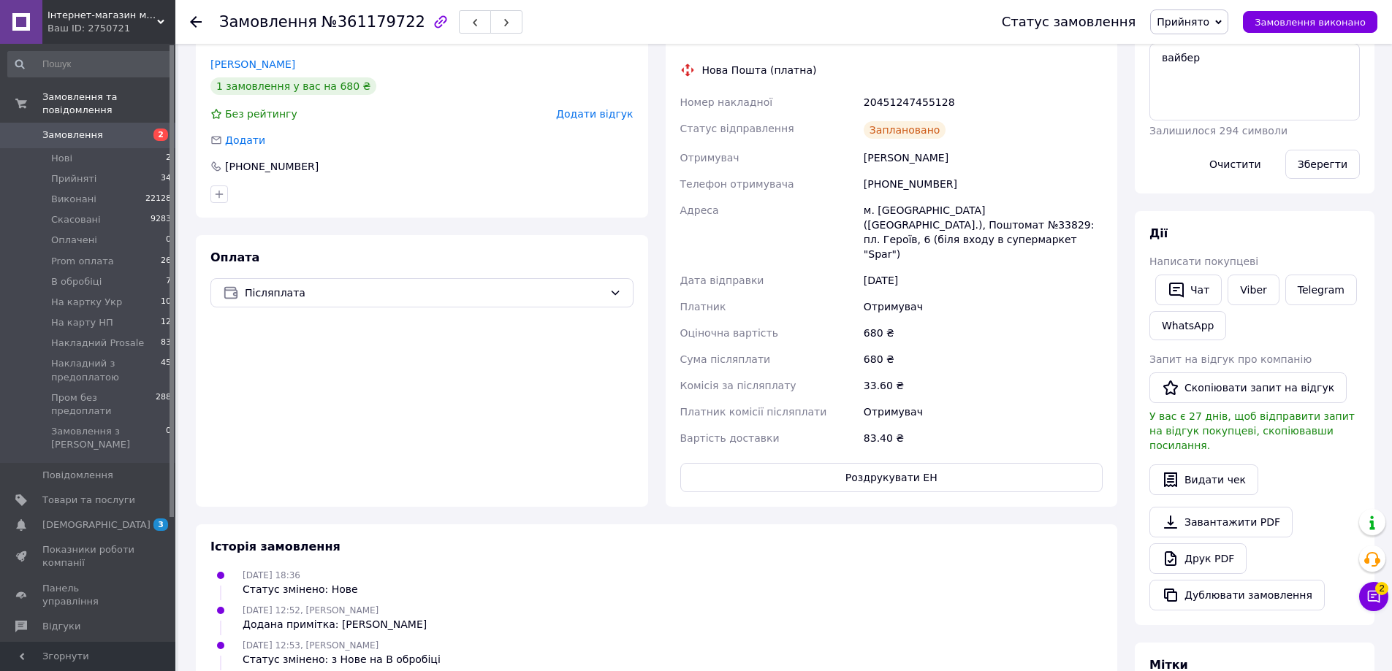
click at [1209, 23] on span "Прийнято" at bounding box center [1182, 22] width 53 height 12
click at [1211, 164] on li "Пром без предоплати" at bounding box center [1225, 167] width 149 height 22
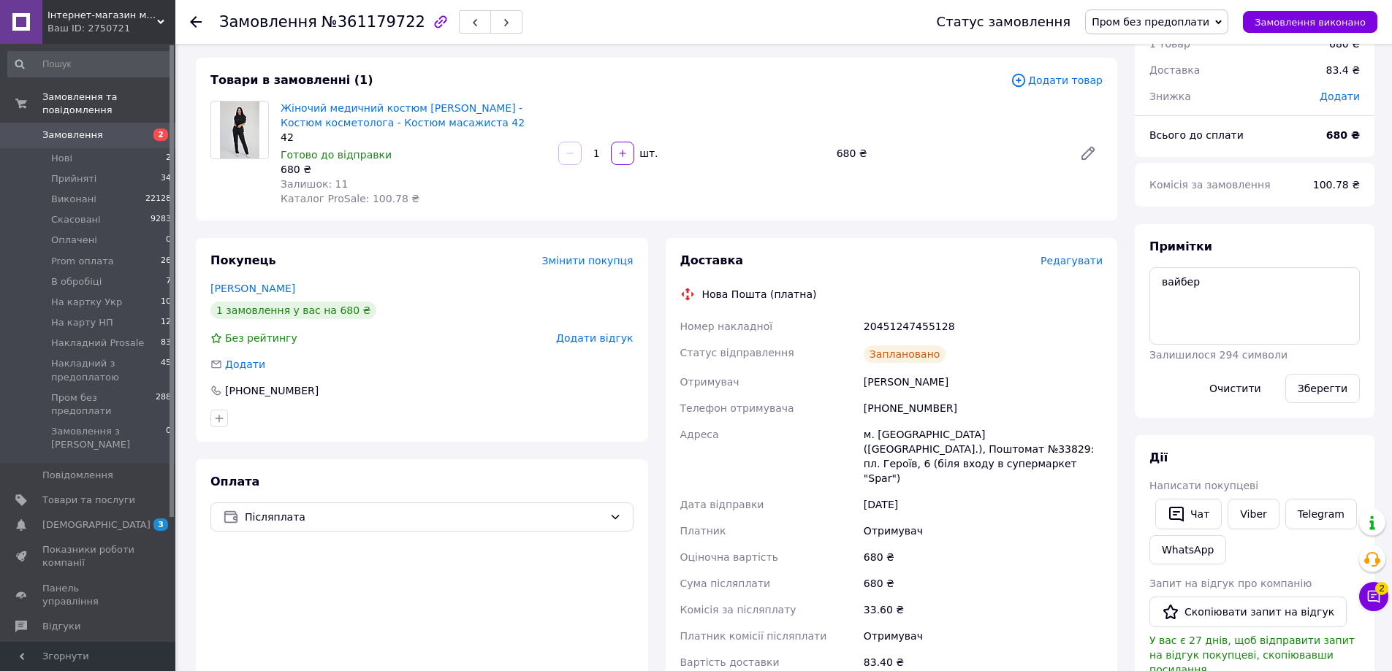
scroll to position [0, 0]
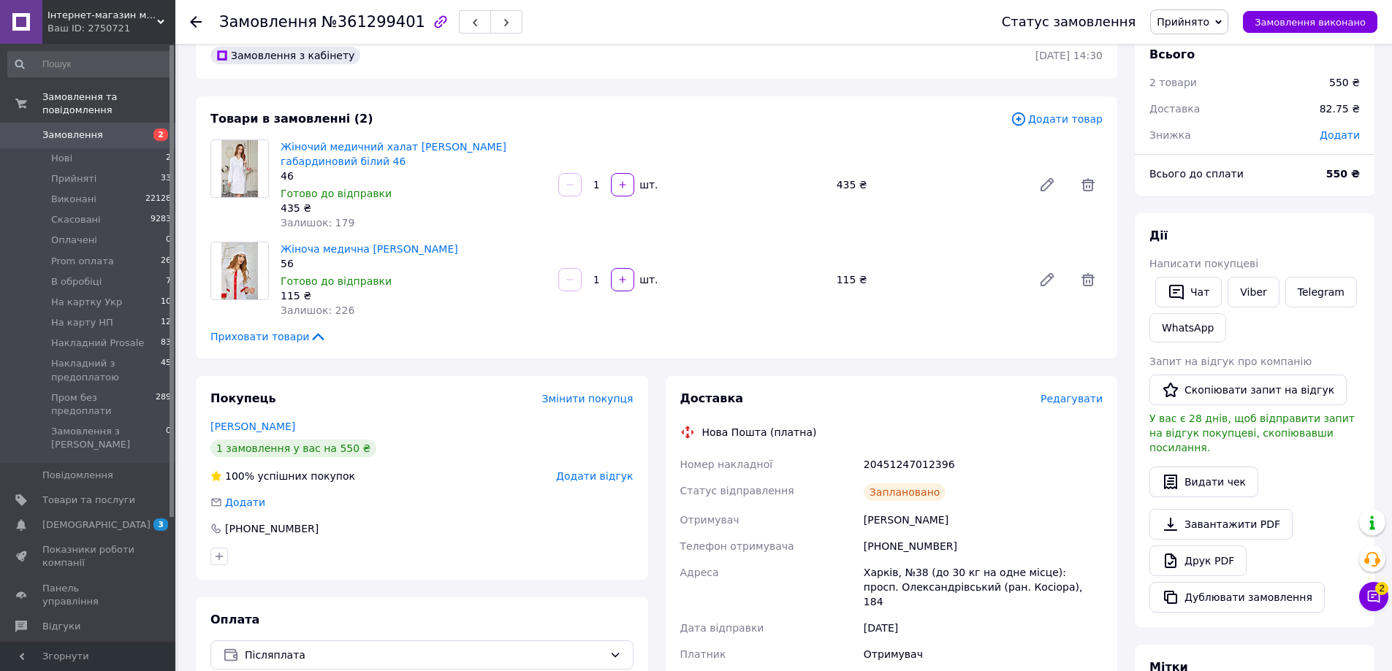
scroll to position [146, 0]
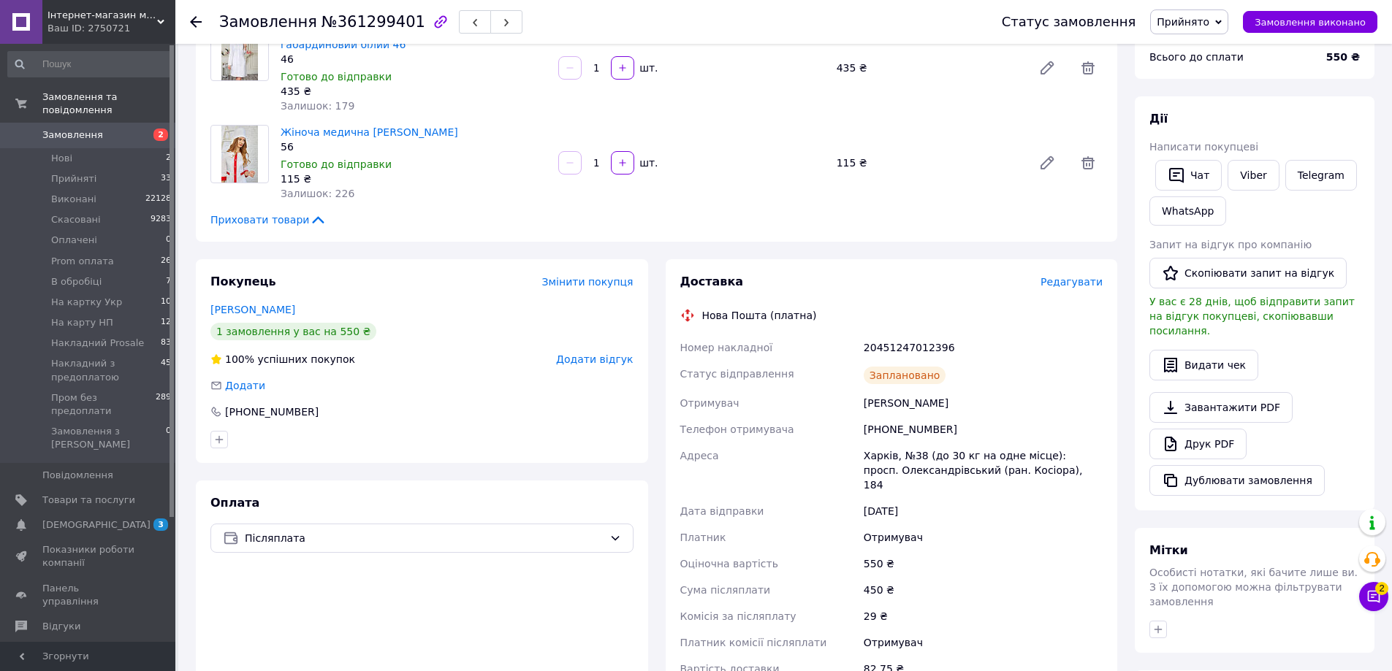
click at [1200, 18] on span "Прийнято" at bounding box center [1182, 22] width 53 height 12
click at [1210, 164] on li "Пром без предоплати" at bounding box center [1225, 167] width 149 height 22
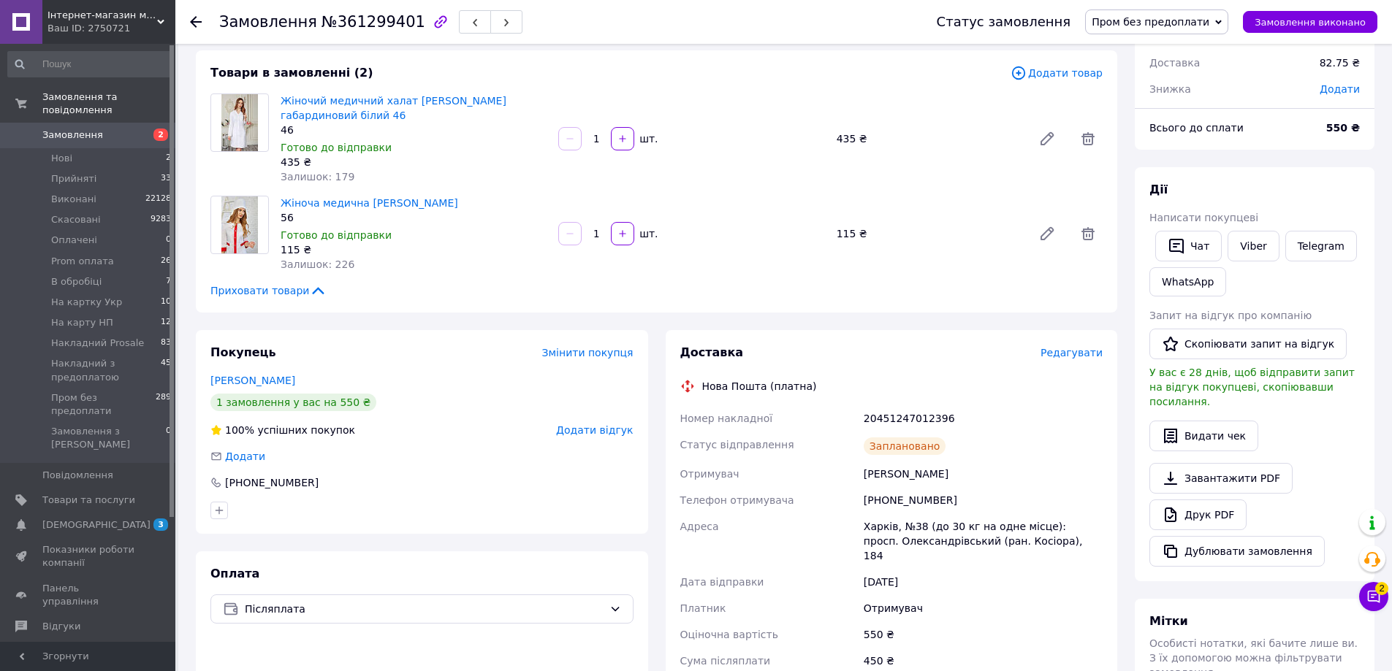
scroll to position [146, 0]
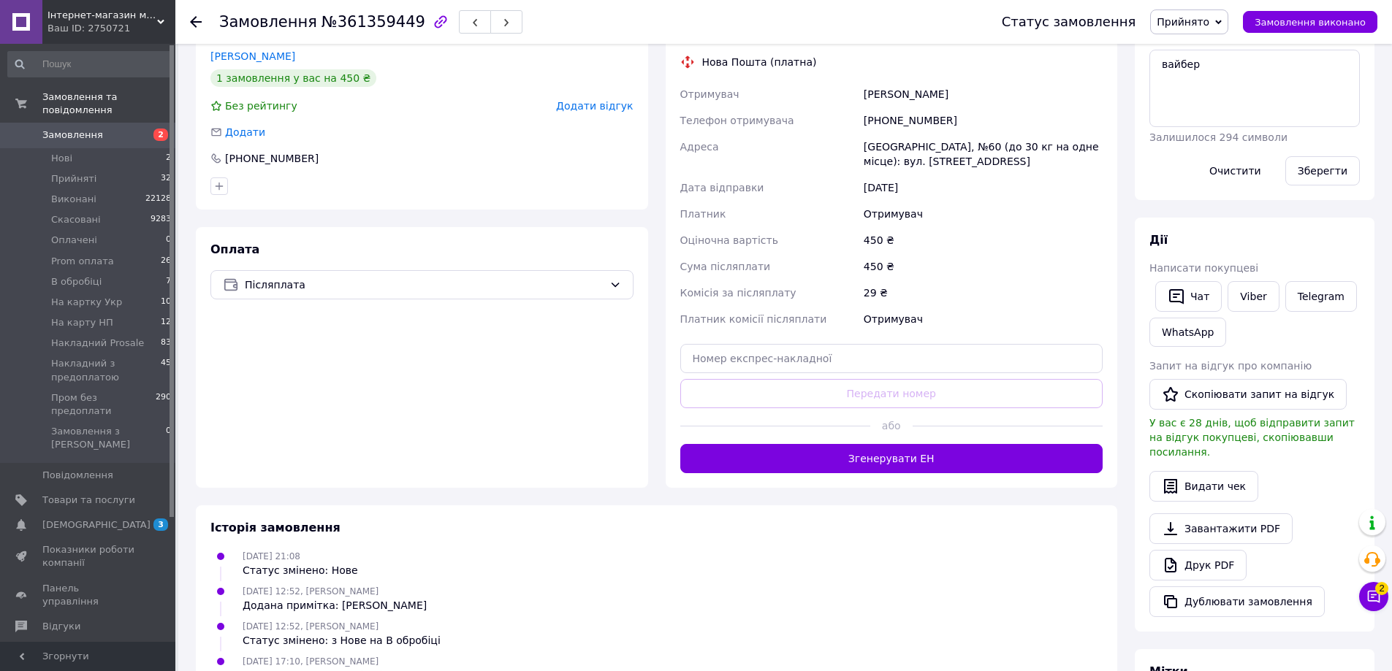
scroll to position [292, 0]
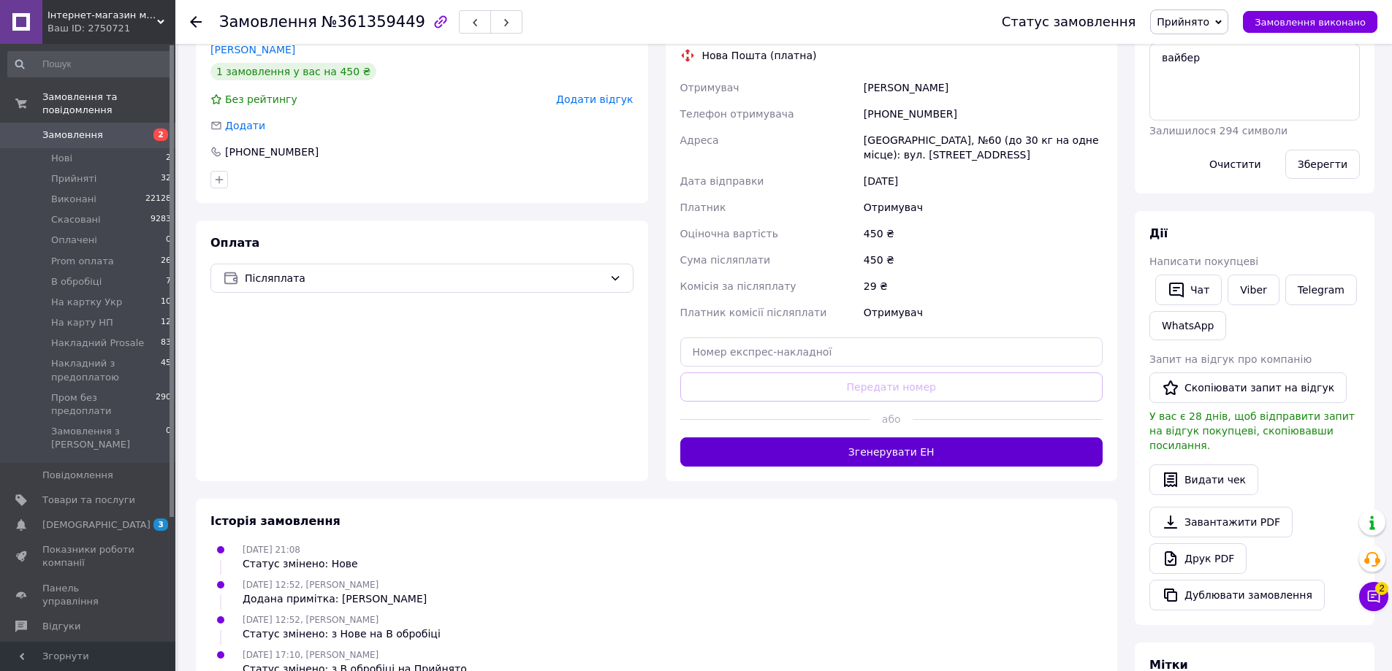
click at [857, 451] on button "Згенерувати ЕН" at bounding box center [891, 452] width 423 height 29
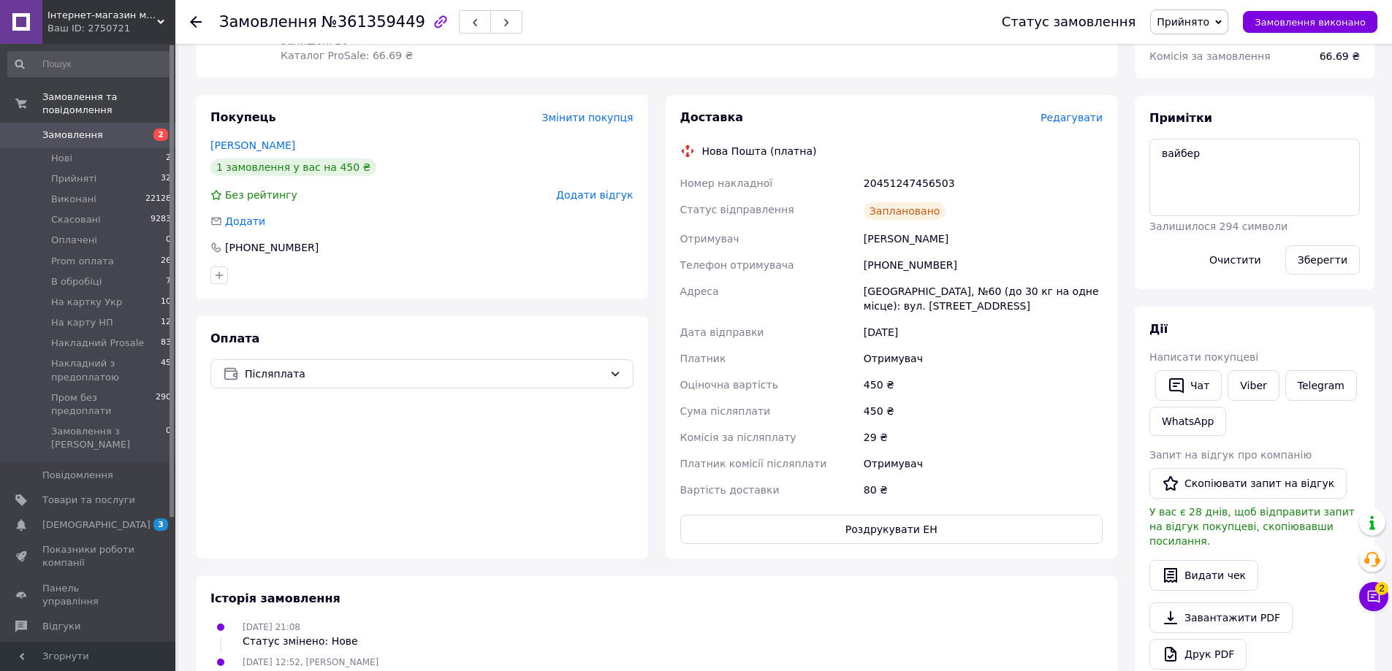
scroll to position [73, 0]
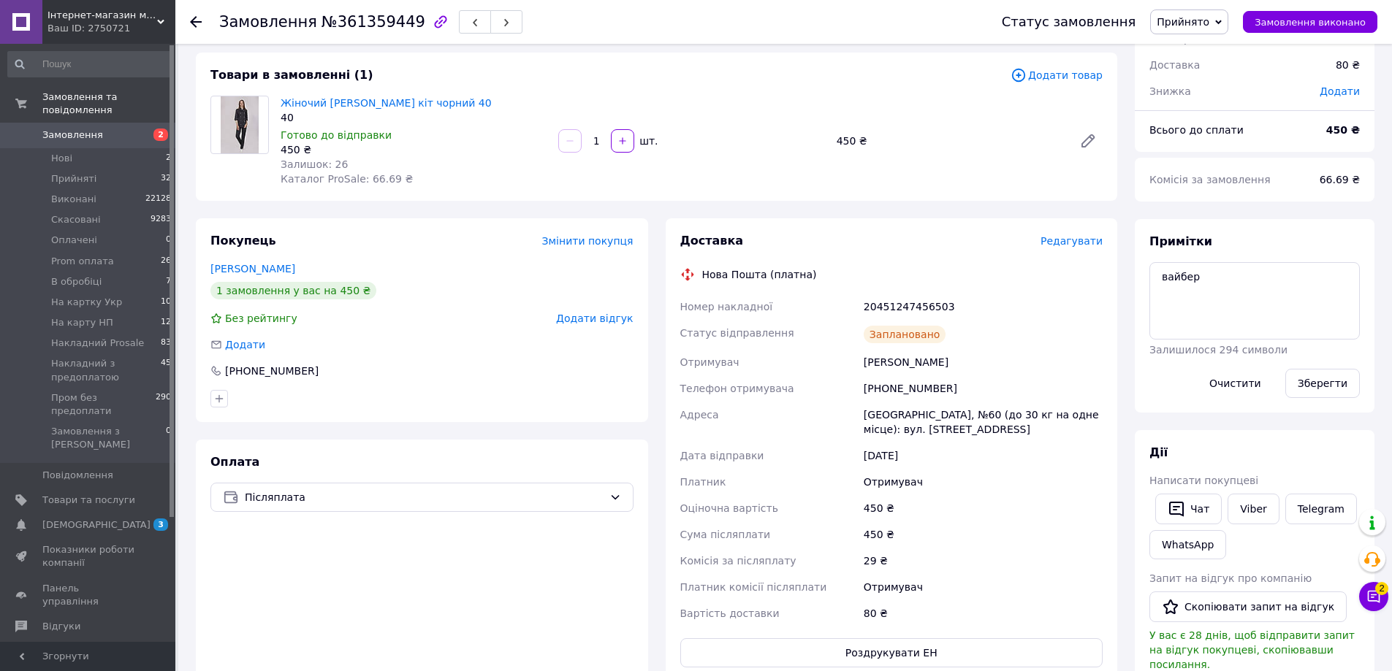
click at [1204, 23] on span "Прийнято" at bounding box center [1182, 22] width 53 height 12
click at [1207, 167] on li "Пром без предоплати" at bounding box center [1225, 167] width 149 height 22
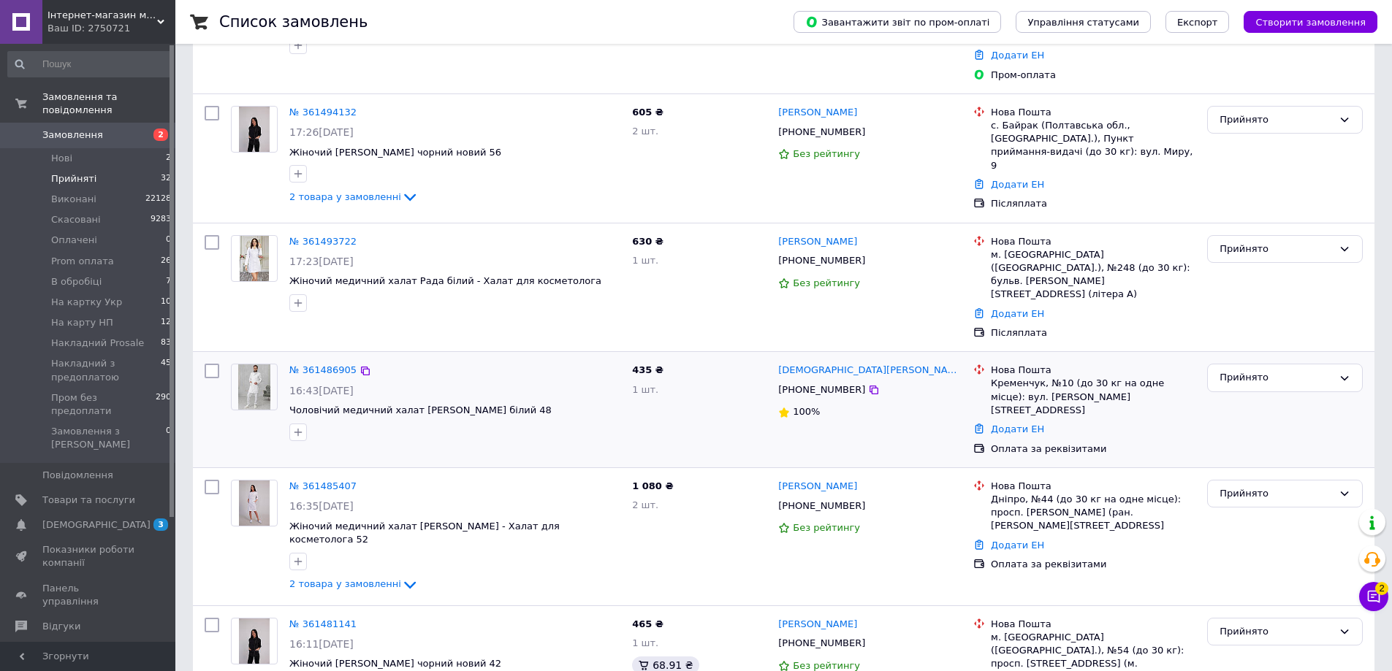
scroll to position [175, 0]
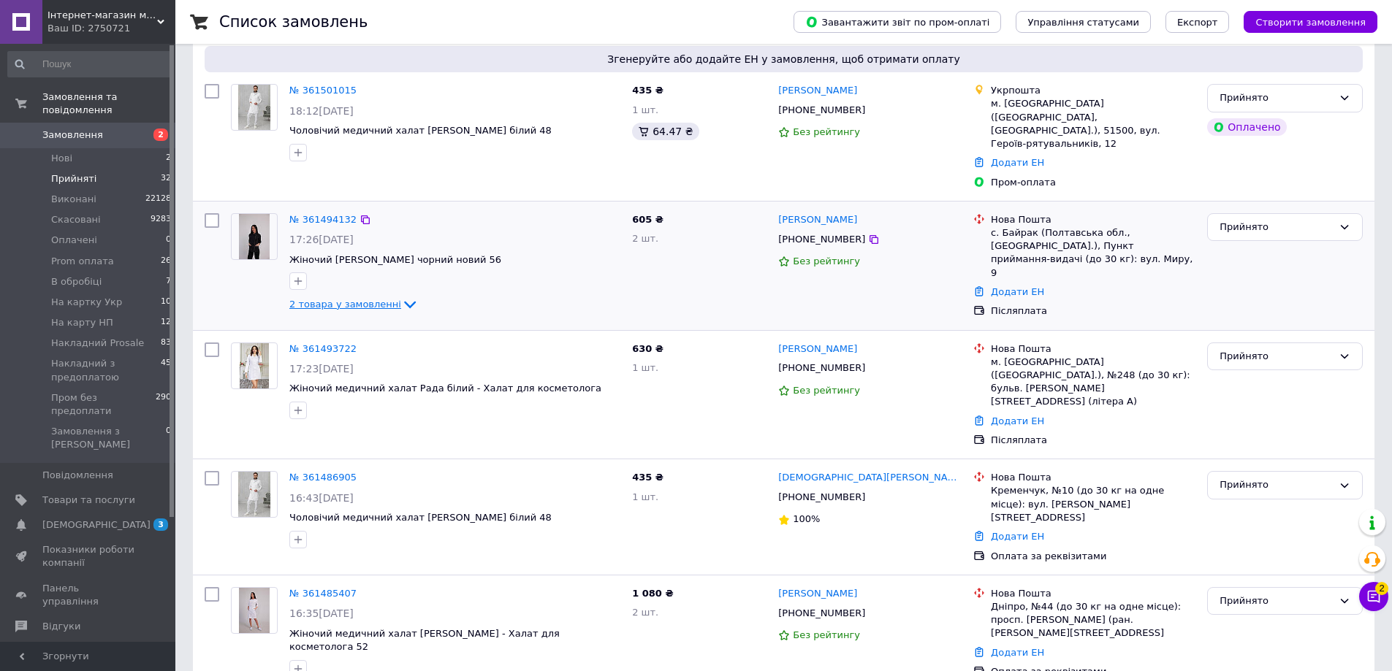
click at [333, 299] on span "2 товара у замовленні" at bounding box center [345, 304] width 112 height 11
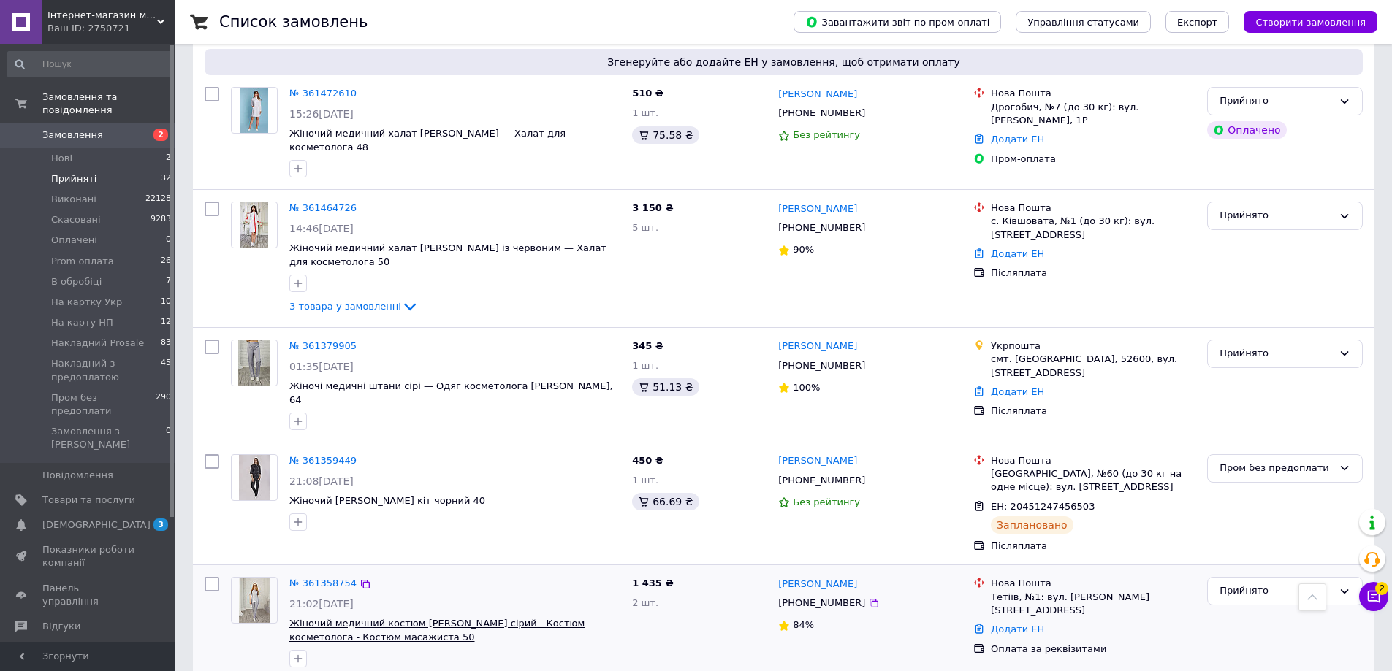
scroll to position [1169, 0]
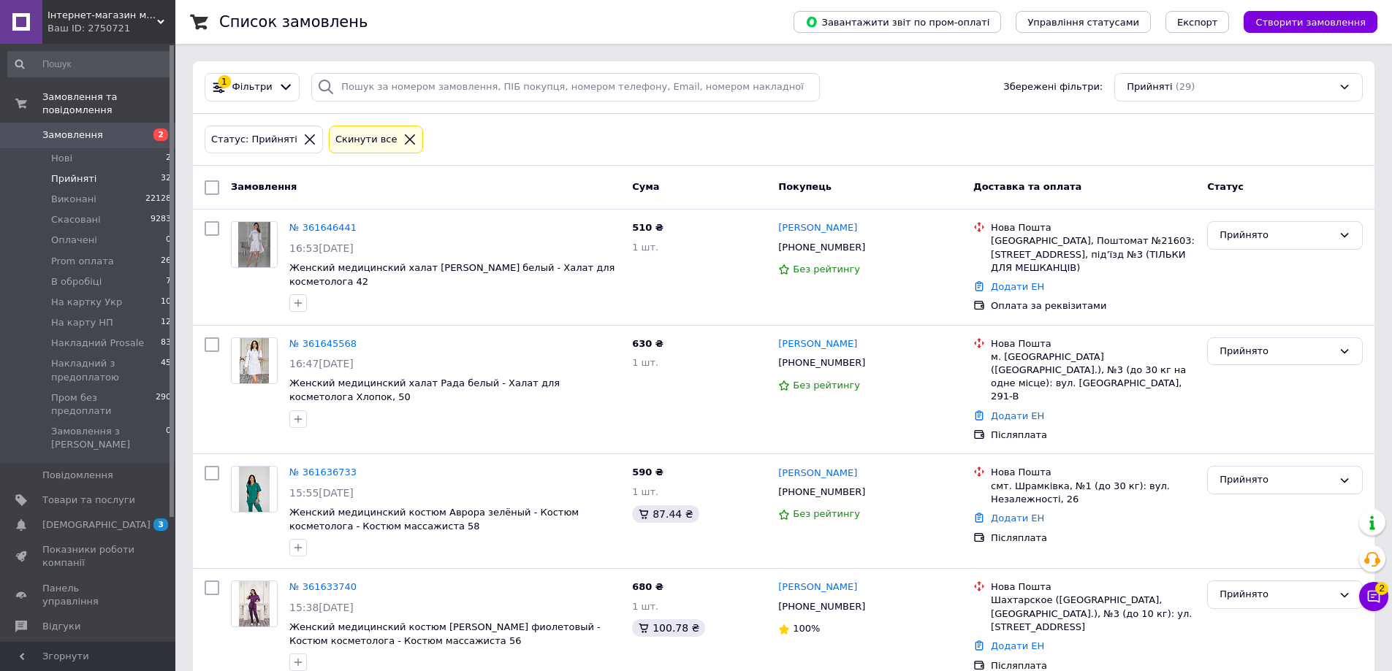
click at [98, 129] on span "Замовлення" at bounding box center [88, 135] width 93 height 13
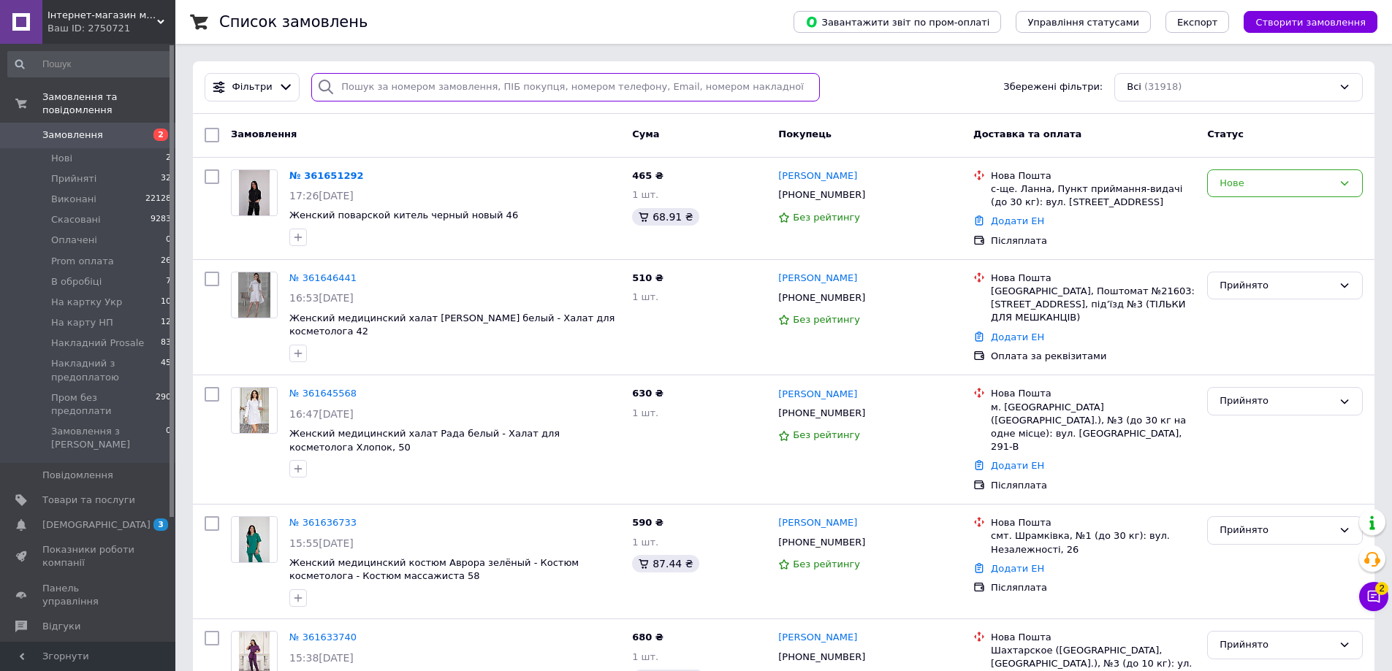
click at [439, 85] on input "search" at bounding box center [565, 87] width 508 height 28
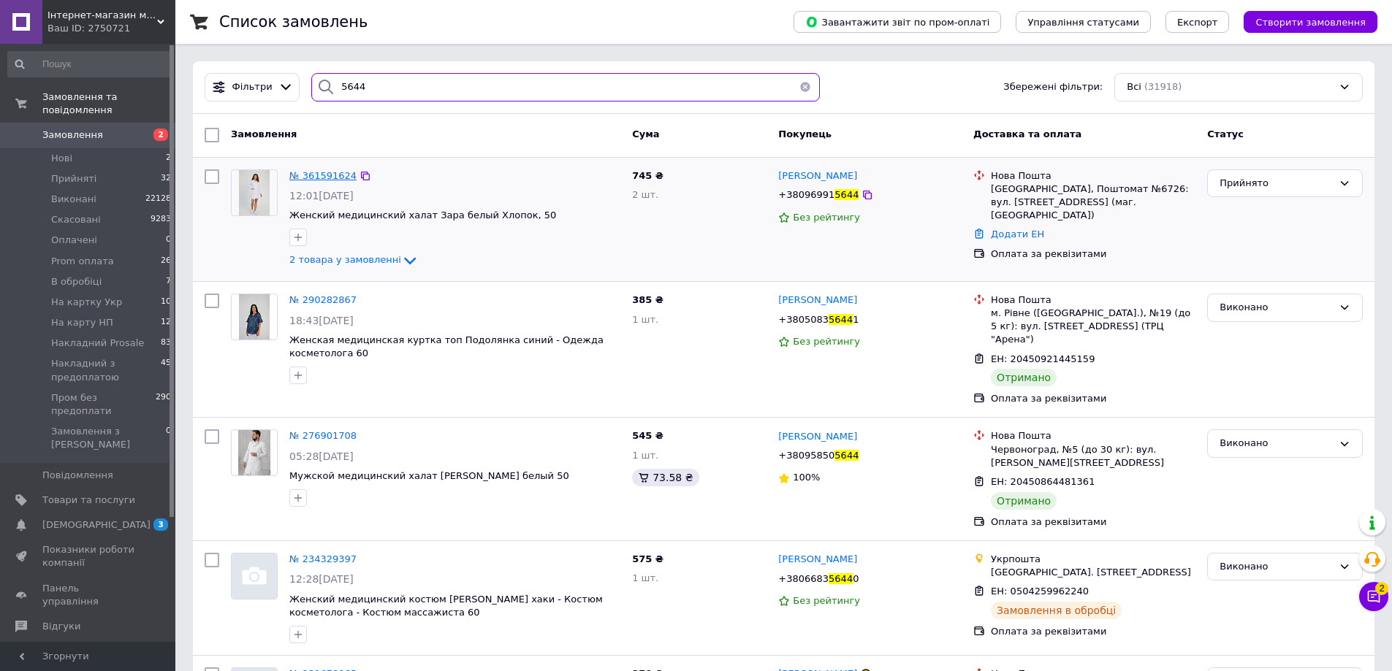
type input "5644"
click at [329, 174] on span "№ 361591624" at bounding box center [322, 175] width 67 height 11
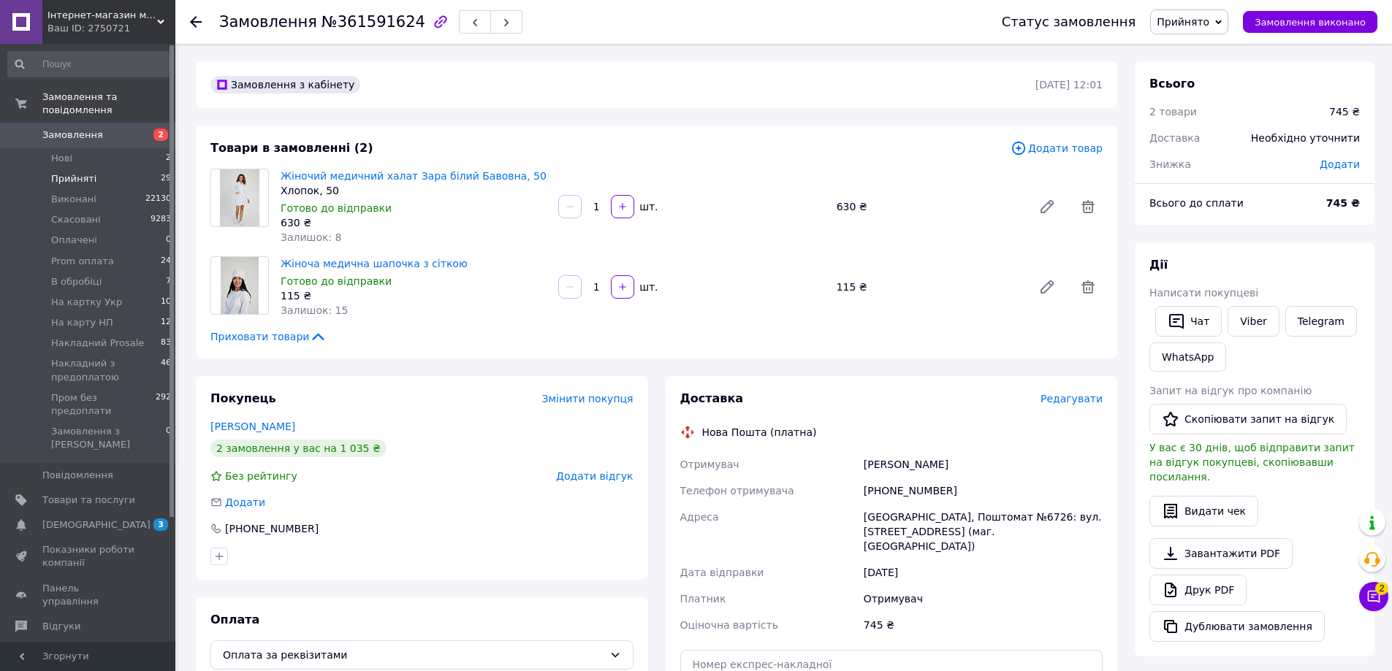
click at [115, 169] on li "Прийняті 29" at bounding box center [90, 179] width 180 height 20
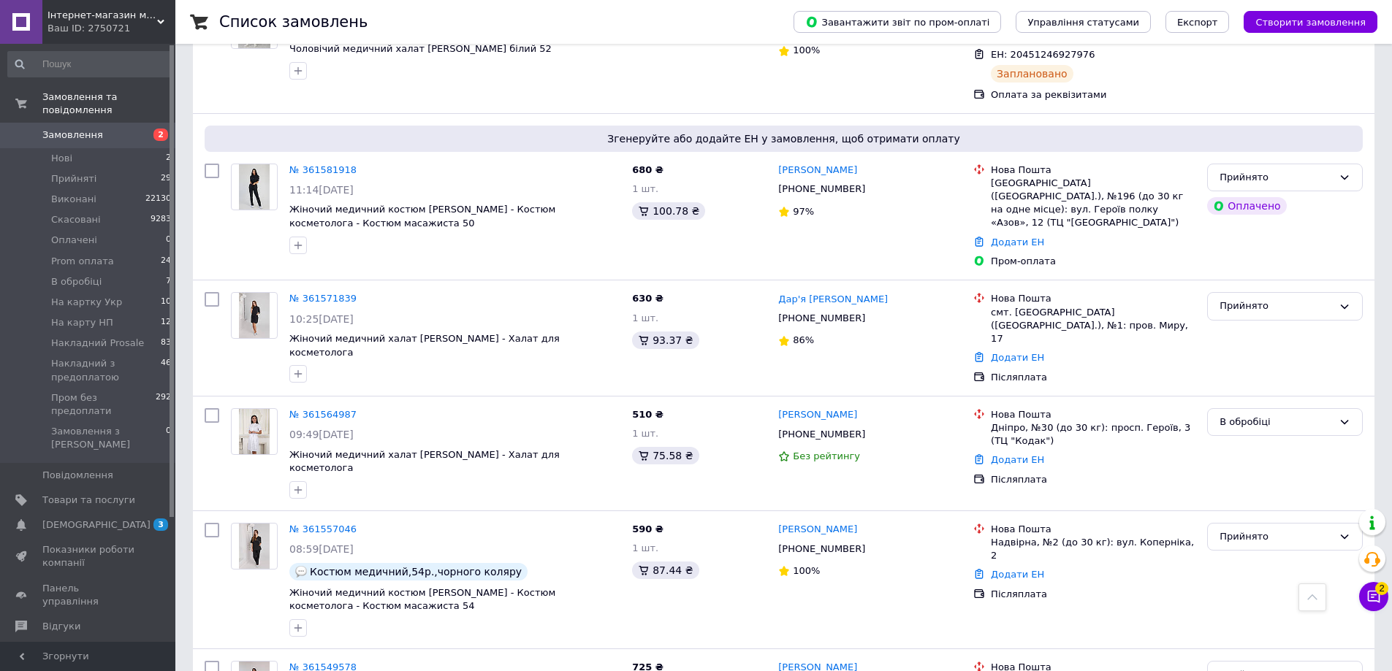
scroll to position [1869, 0]
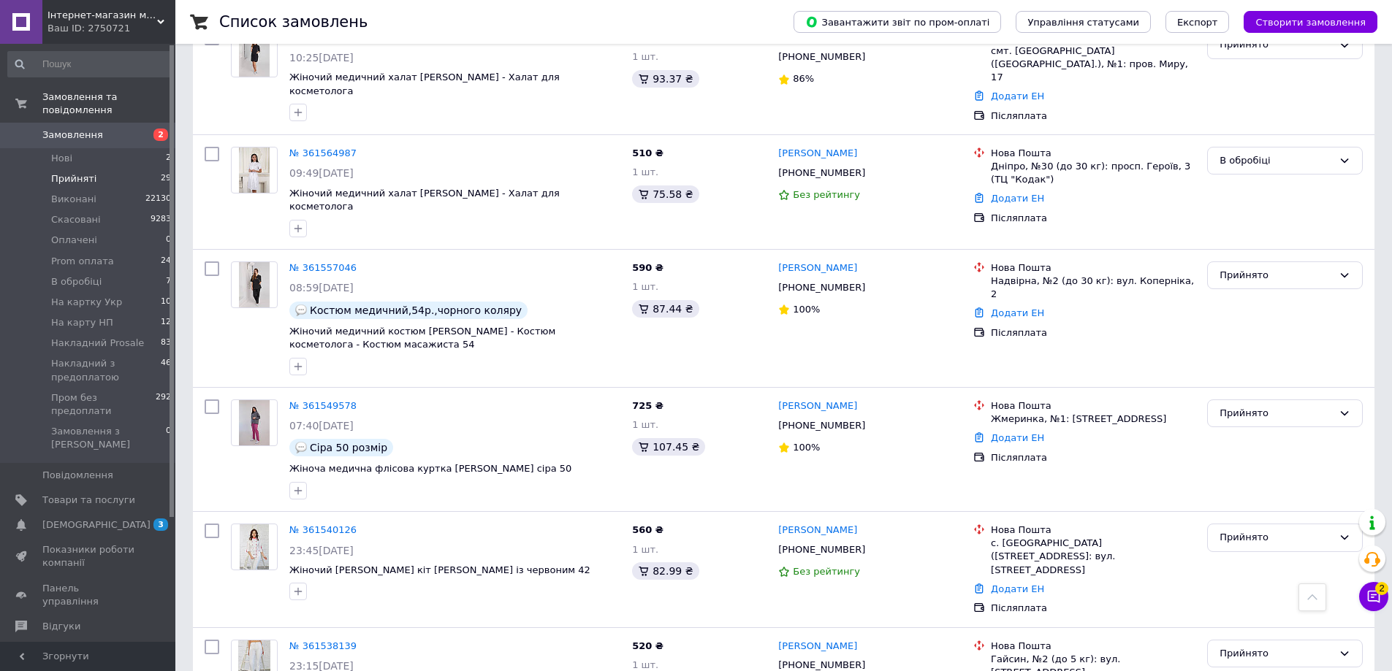
click at [102, 169] on li "Прийняті 29" at bounding box center [90, 179] width 180 height 20
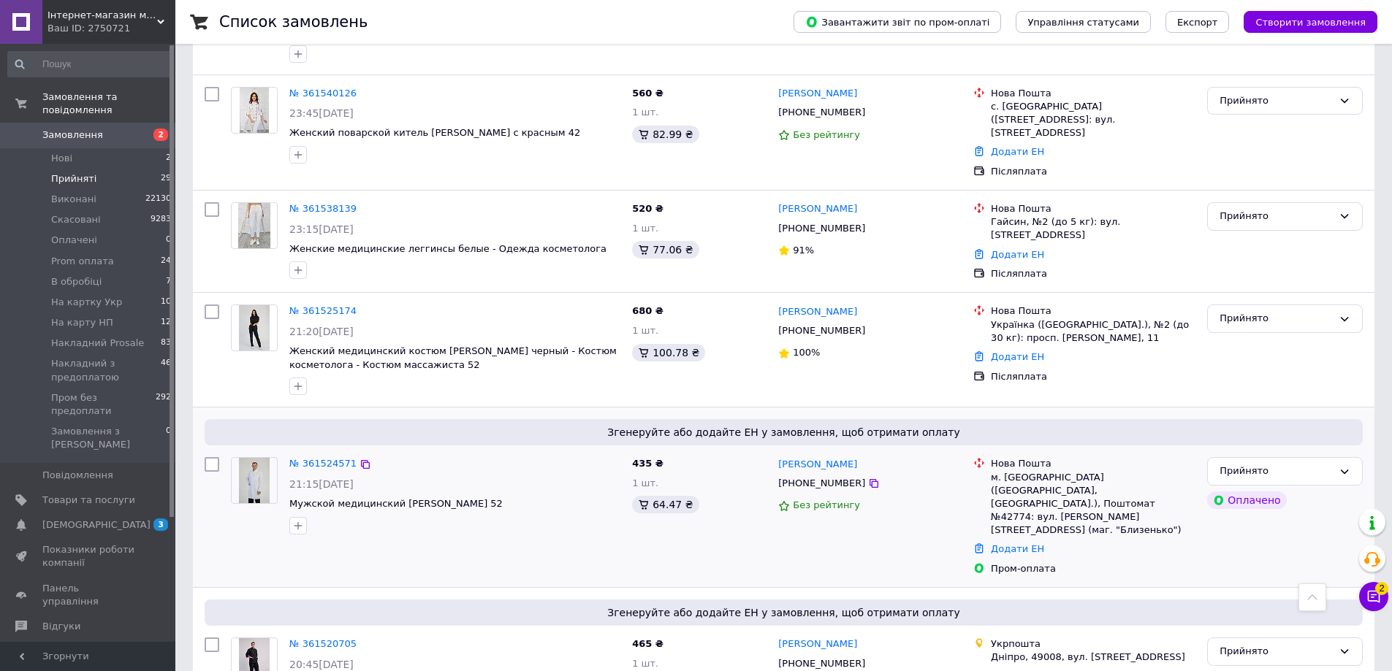
scroll to position [2048, 0]
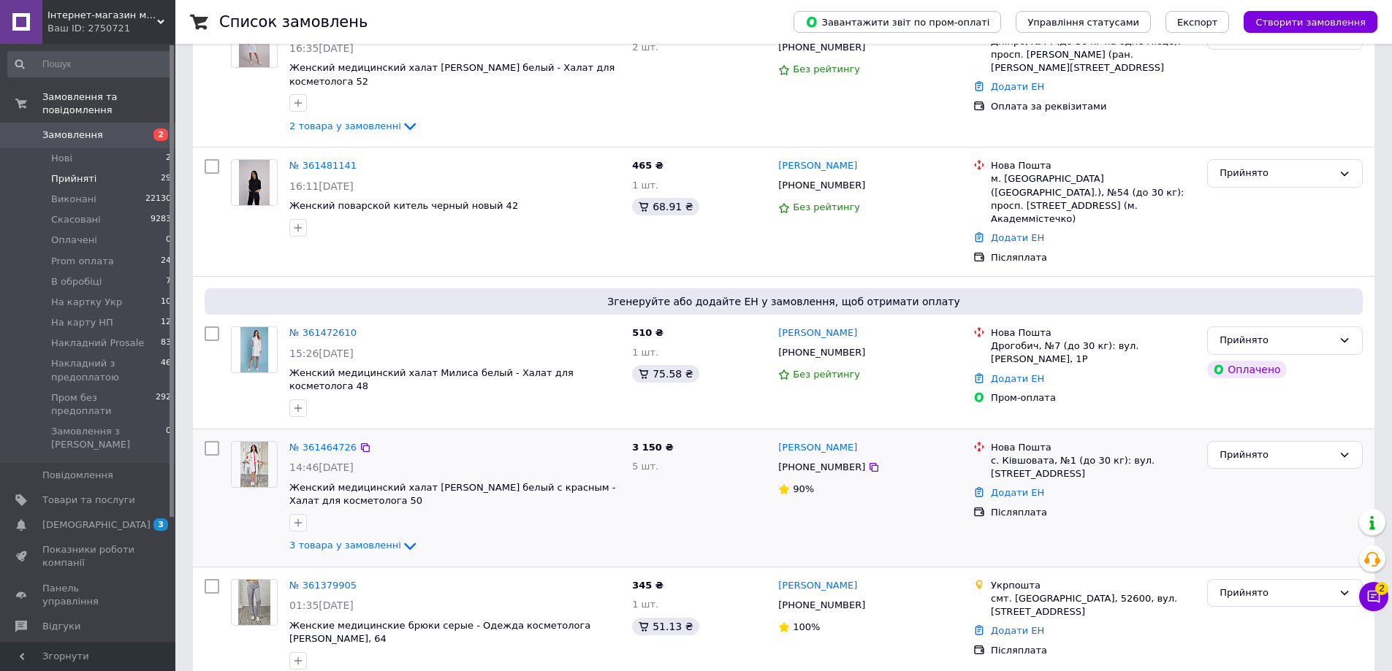
scroll to position [702, 0]
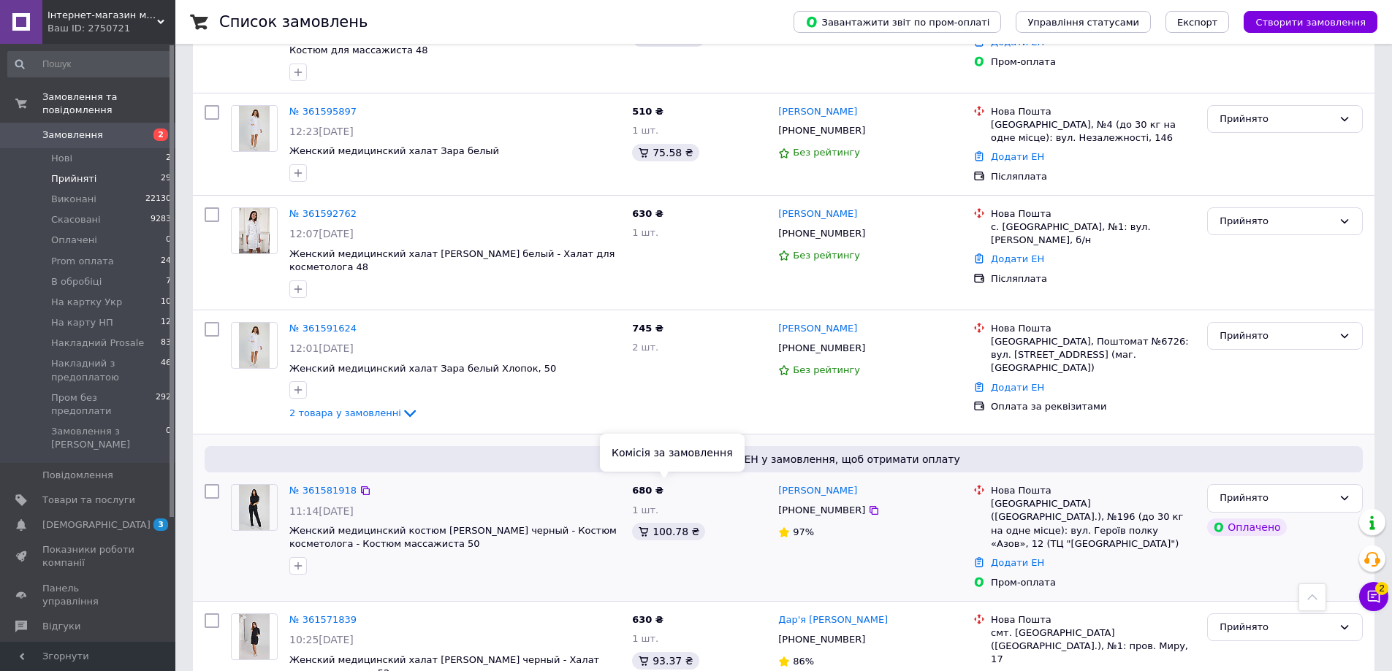
scroll to position [1023, 0]
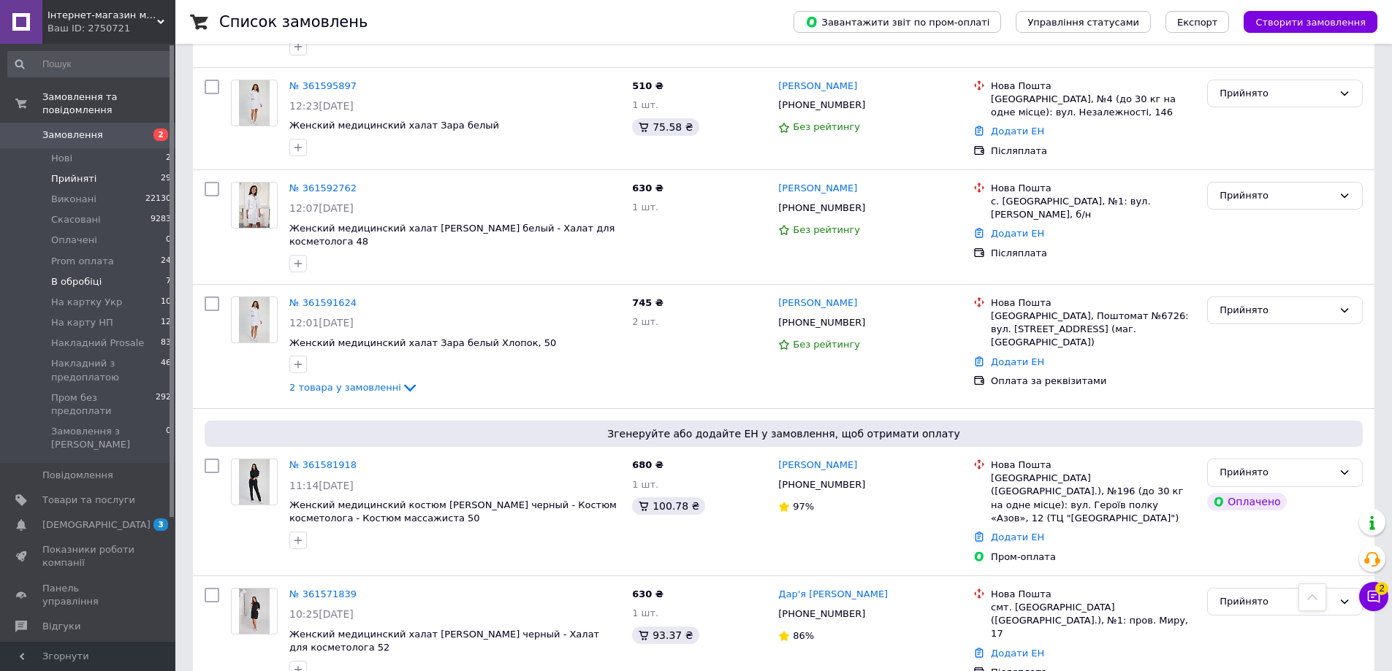
click at [110, 272] on li "В обробіці 7" at bounding box center [90, 282] width 180 height 20
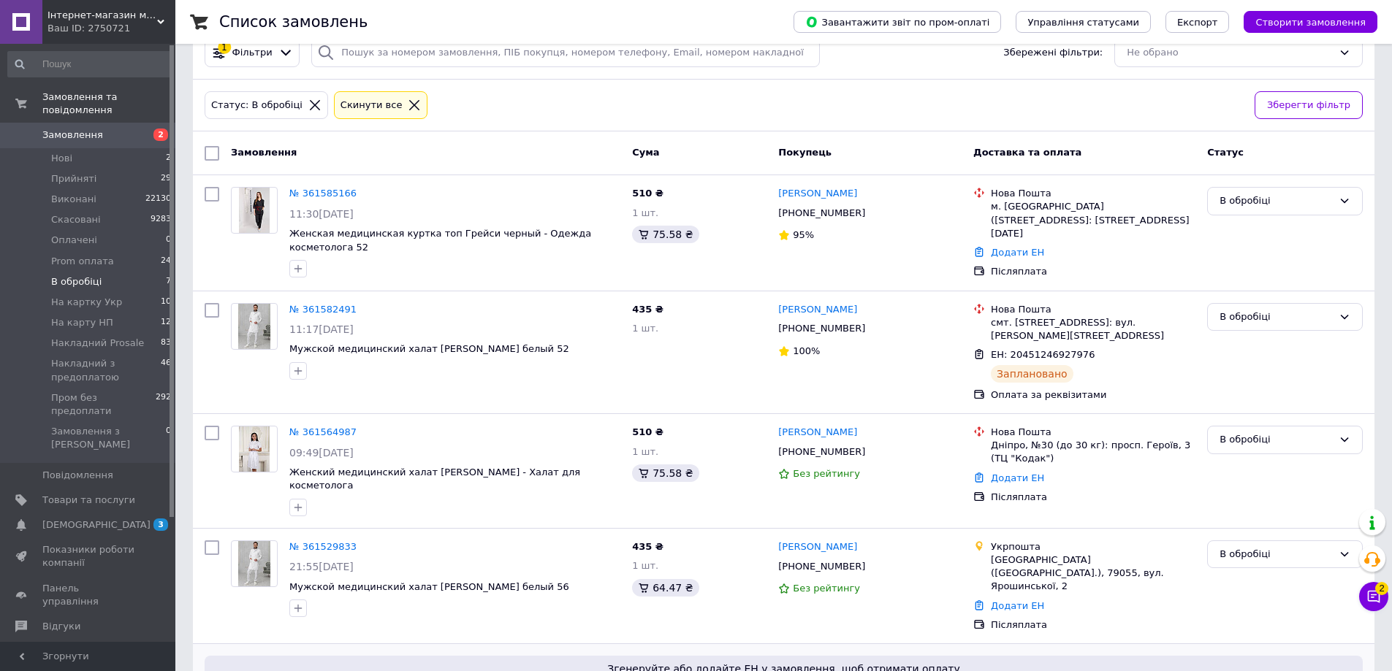
scroll to position [28, 0]
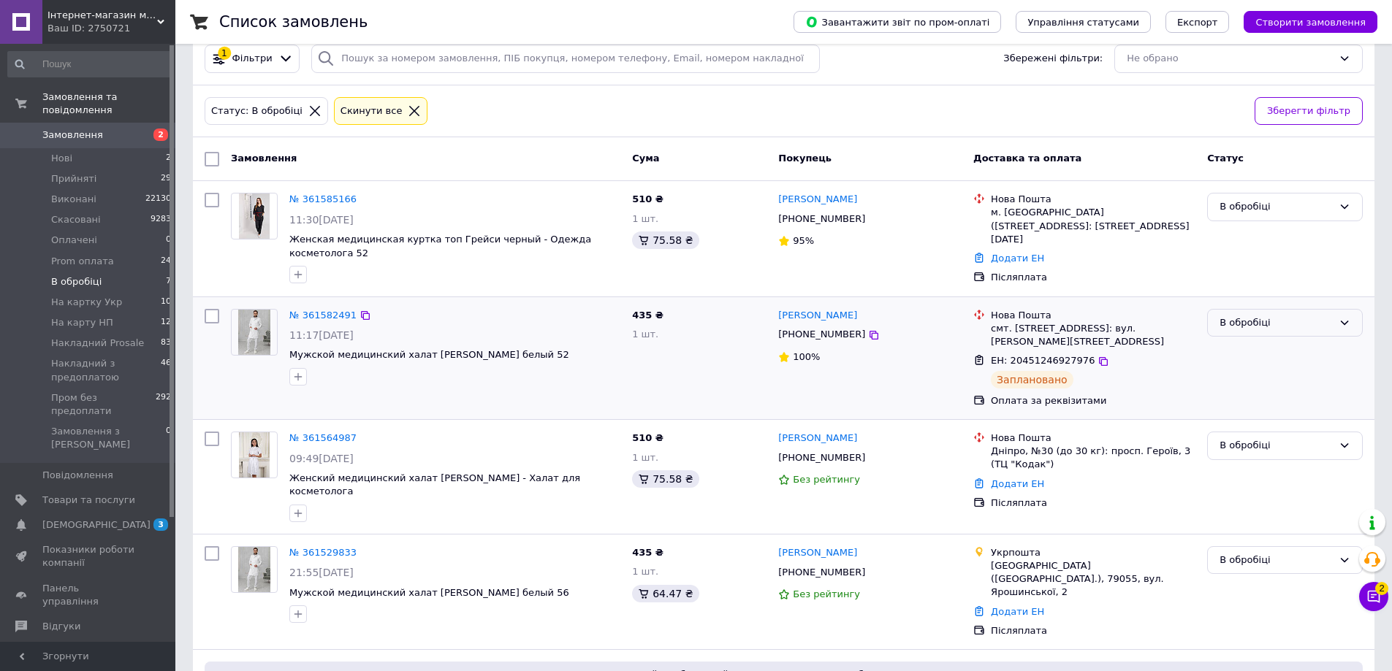
click at [1273, 318] on div "В обробіці" at bounding box center [1285, 323] width 156 height 28
click at [1259, 367] on li "Виконано" at bounding box center [1284, 380] width 154 height 27
click at [110, 169] on li "Прийняті 29" at bounding box center [90, 179] width 180 height 20
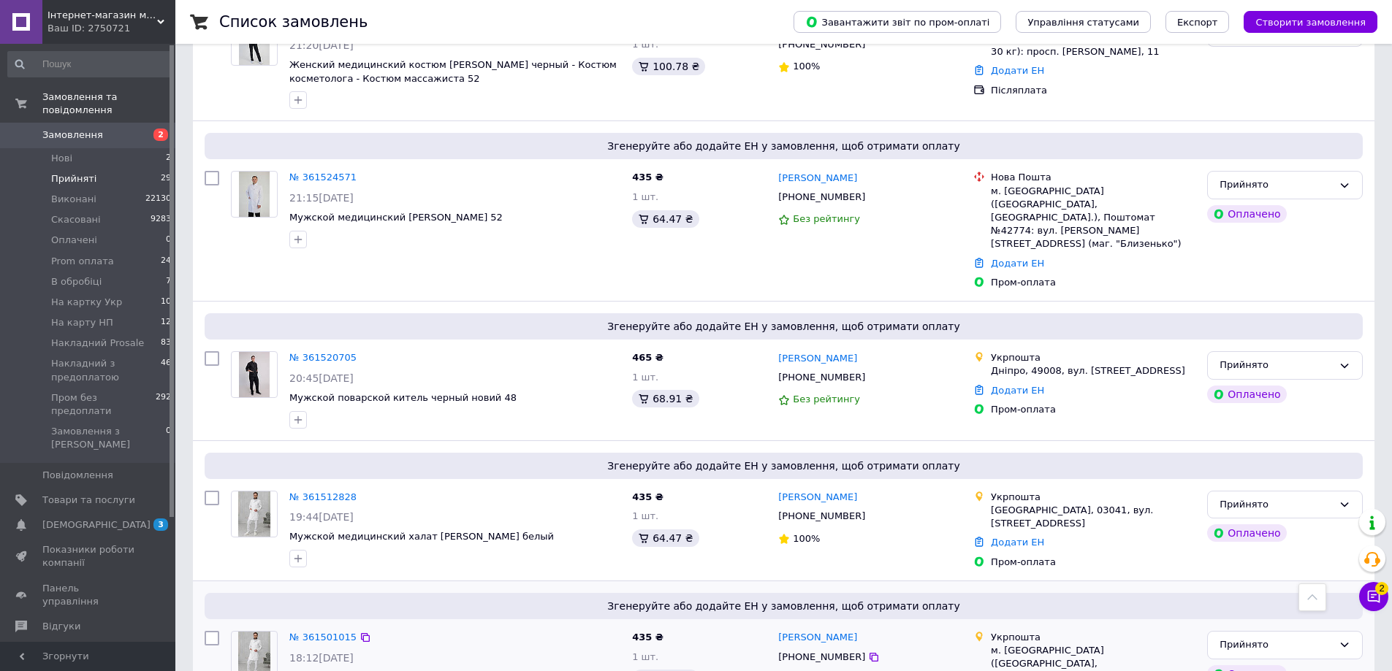
scroll to position [2102, 0]
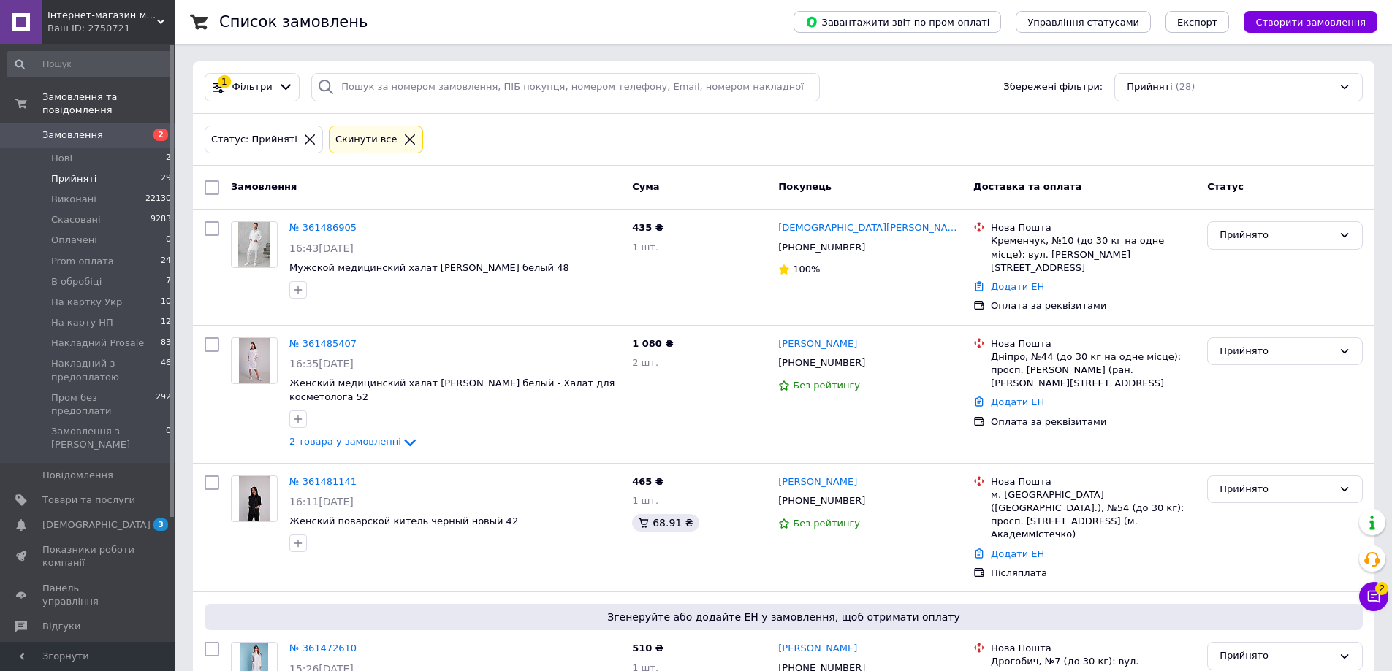
click at [103, 129] on span "Замовлення" at bounding box center [88, 135] width 93 height 13
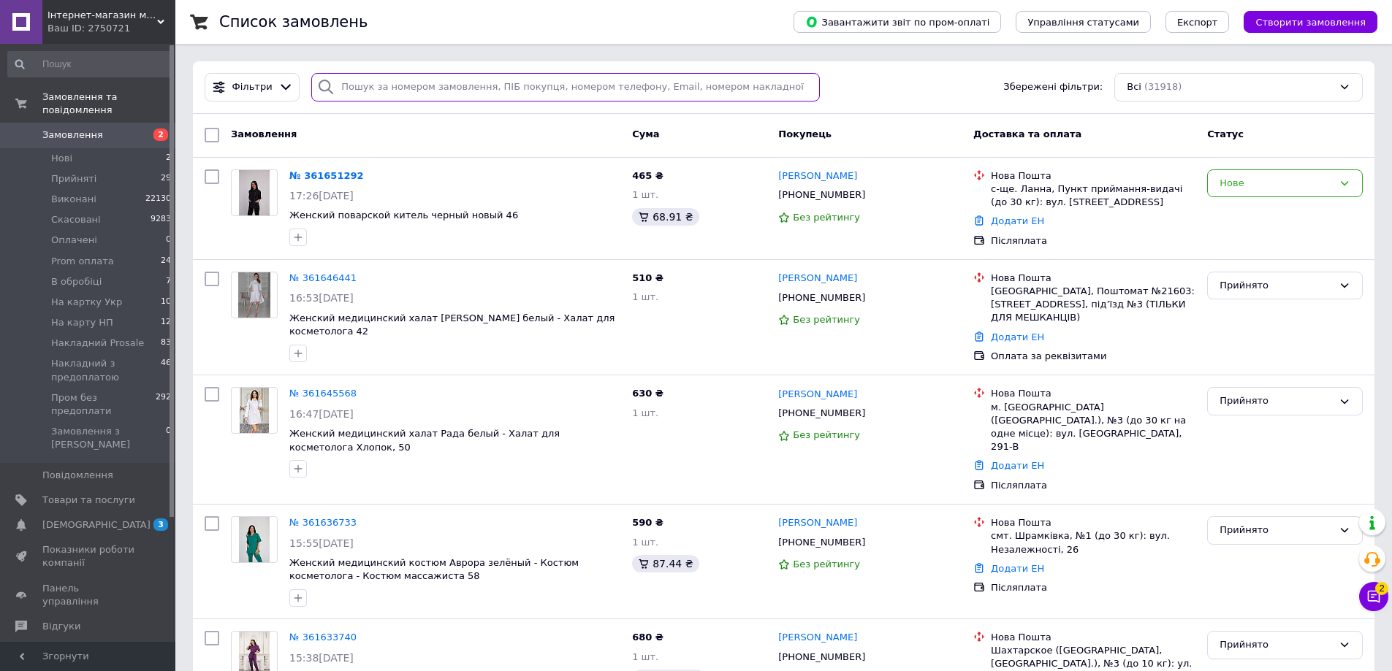
click at [408, 87] on input "search" at bounding box center [565, 87] width 508 height 28
paste input "0678017521"
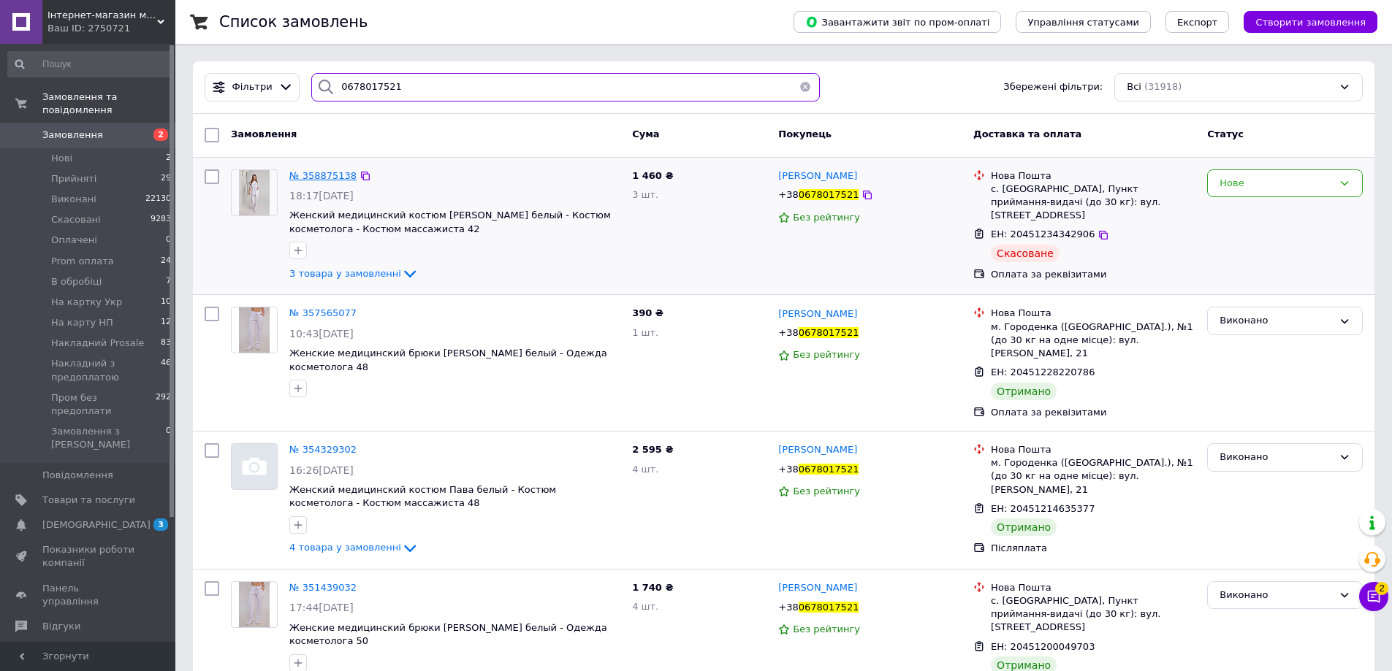
type input "0678017521"
click at [330, 173] on span "№ 358875138" at bounding box center [322, 175] width 67 height 11
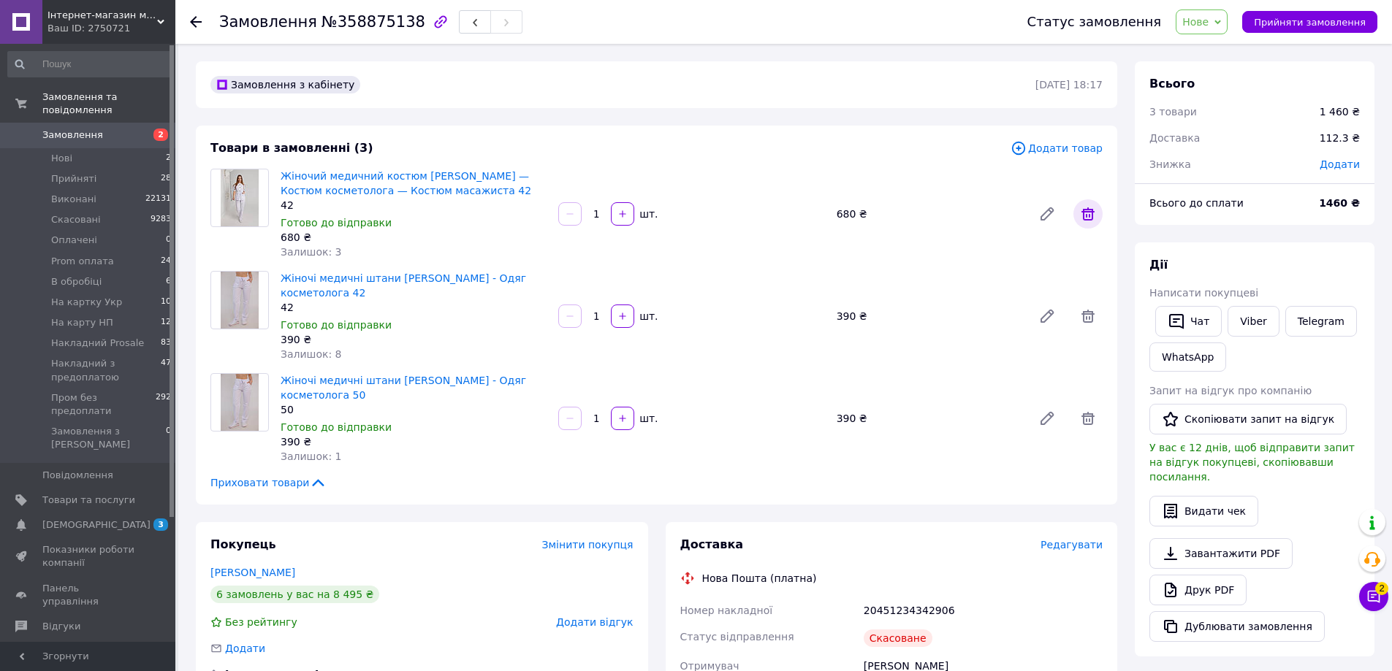
click at [1088, 210] on icon at bounding box center [1087, 213] width 13 height 13
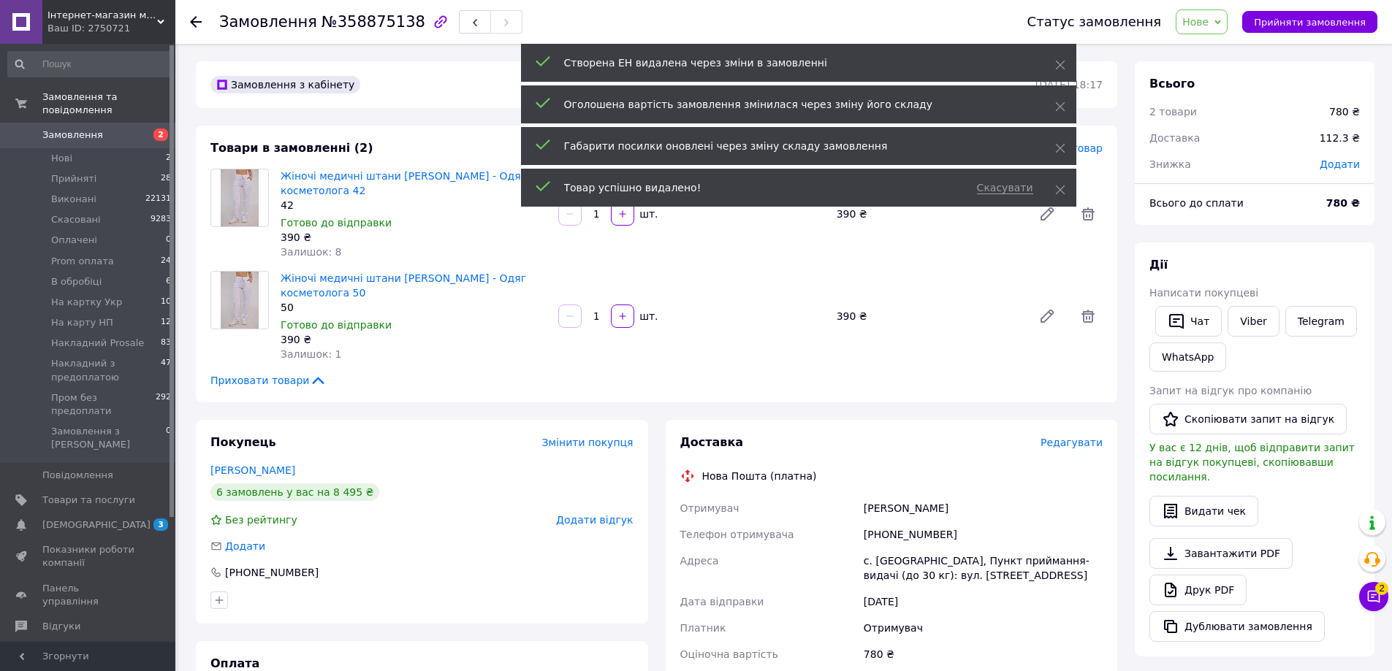
click at [1096, 153] on span "Додати товар" at bounding box center [1056, 148] width 92 height 16
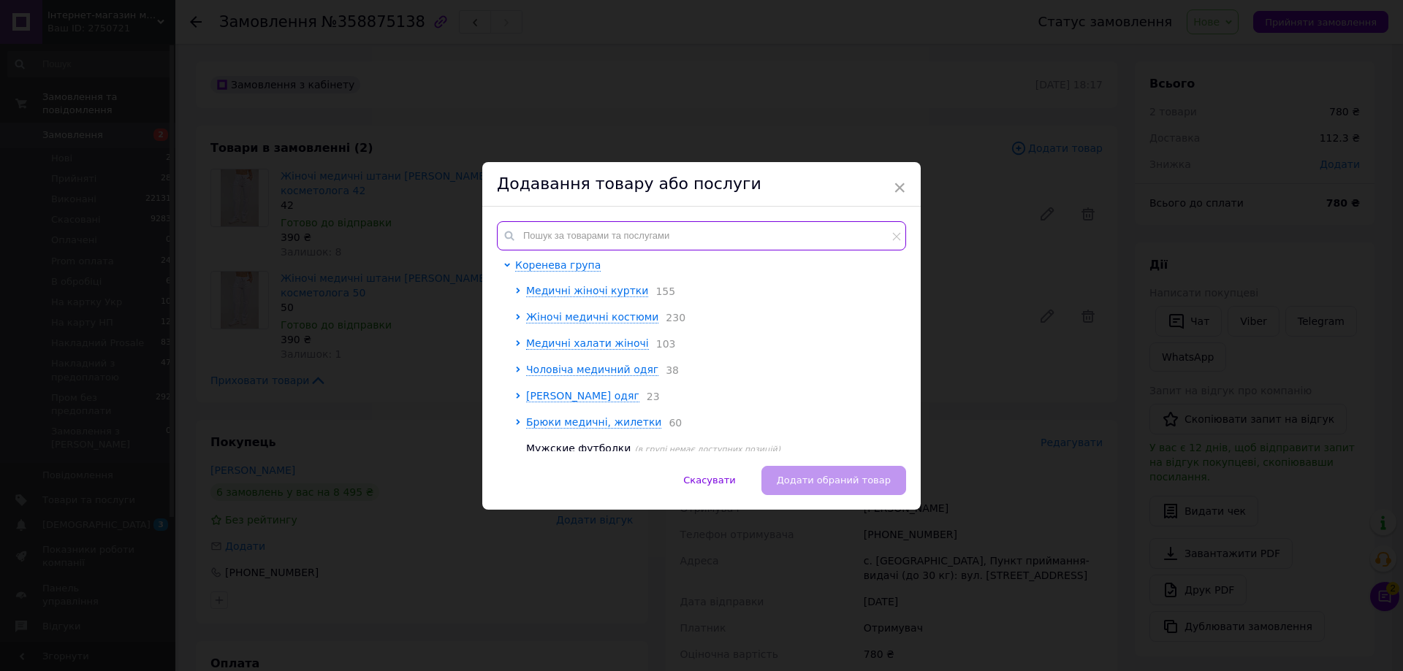
click at [585, 240] on input "text" at bounding box center [701, 235] width 409 height 29
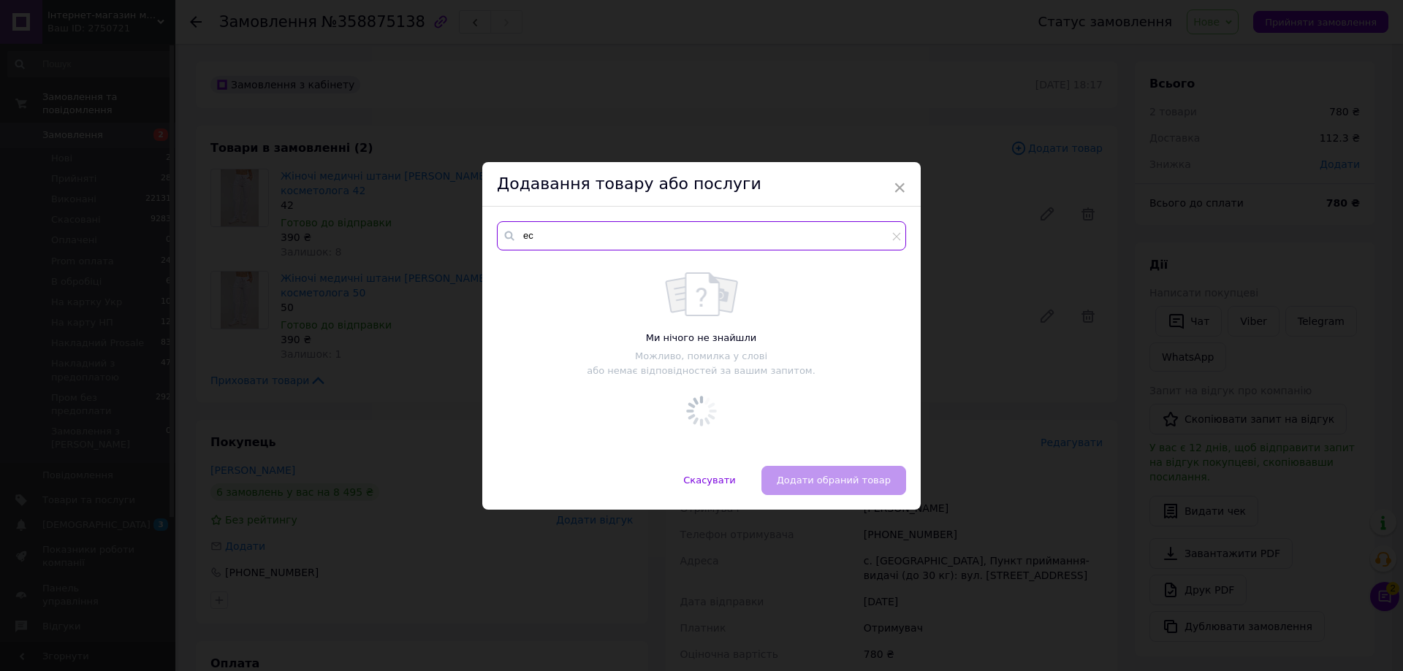
type input "e"
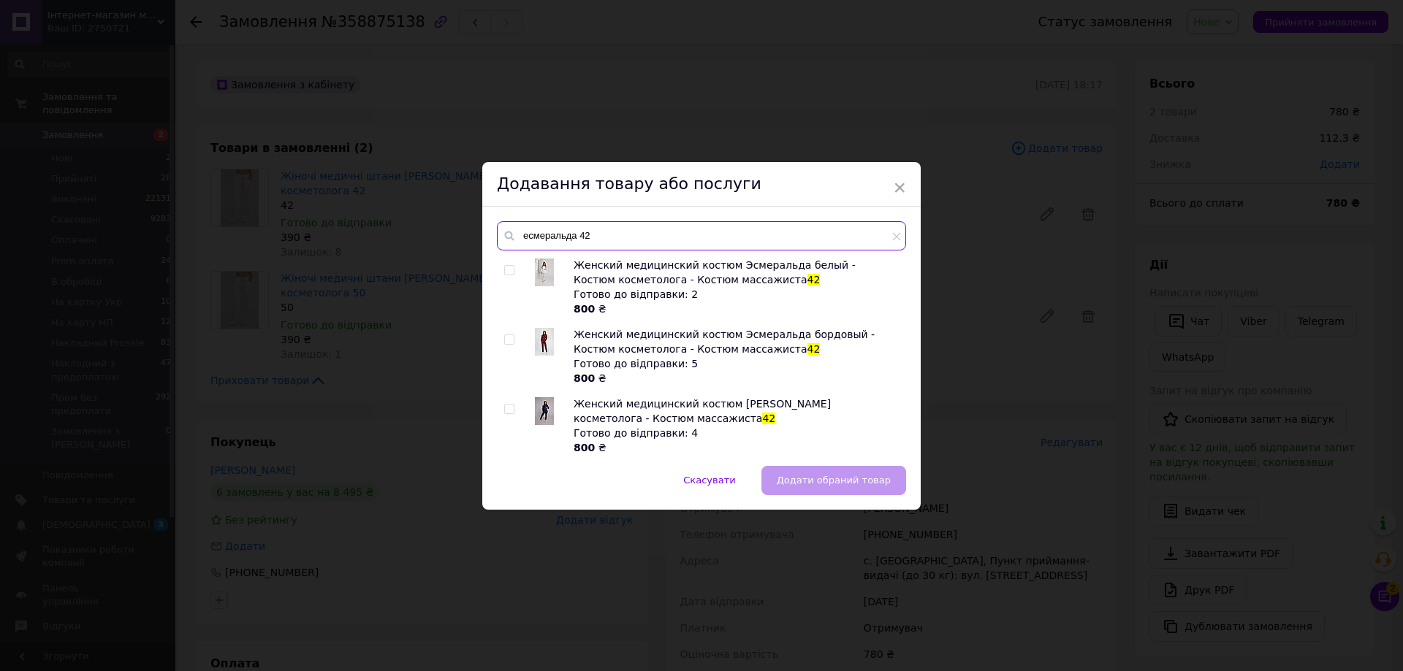
type input "есмеральда 42"
click at [505, 270] on input "checkbox" at bounding box center [508, 270] width 9 height 9
checkbox input "true"
click at [836, 484] on span "Додати обраний товар" at bounding box center [834, 480] width 114 height 11
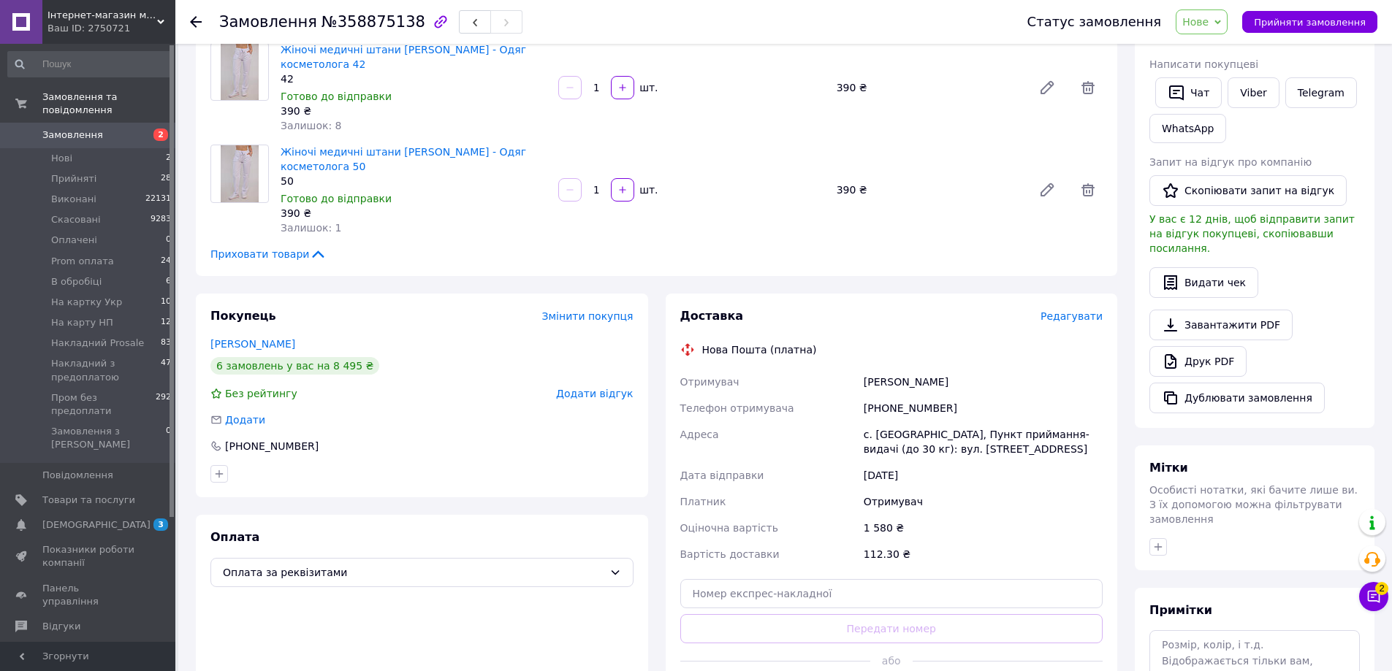
scroll to position [365, 0]
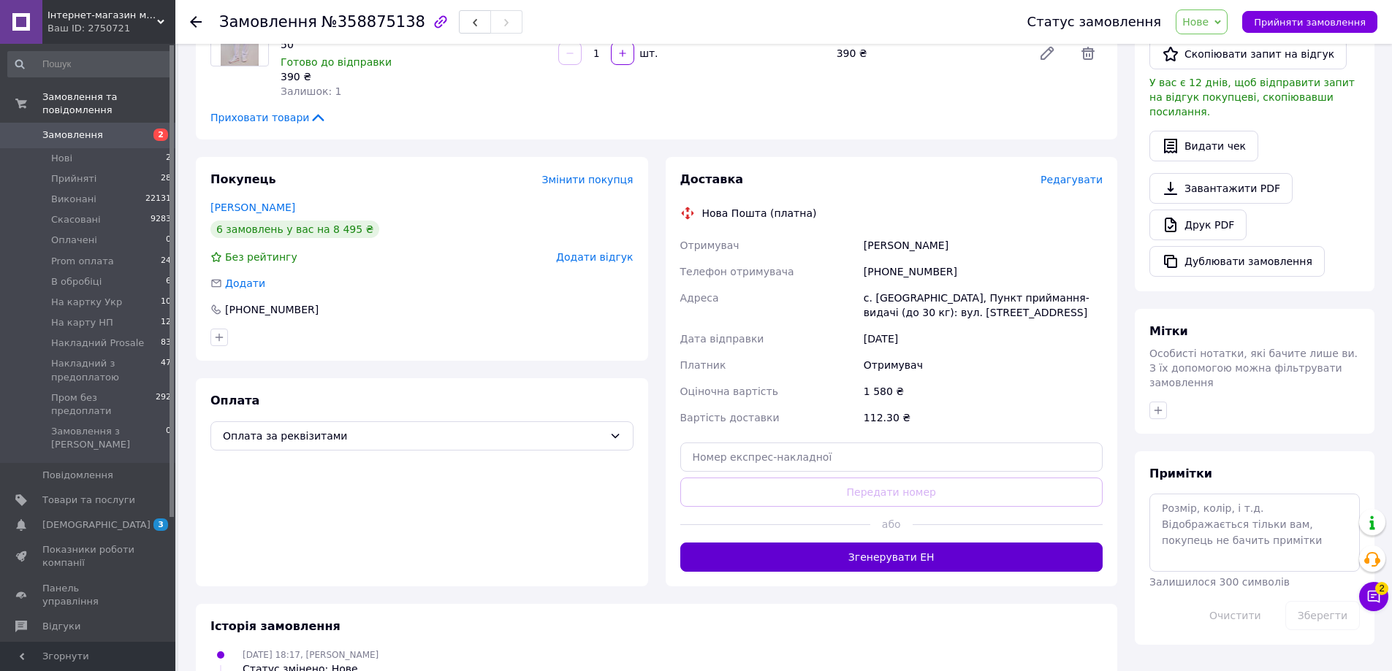
click at [895, 543] on button "Згенерувати ЕН" at bounding box center [891, 557] width 423 height 29
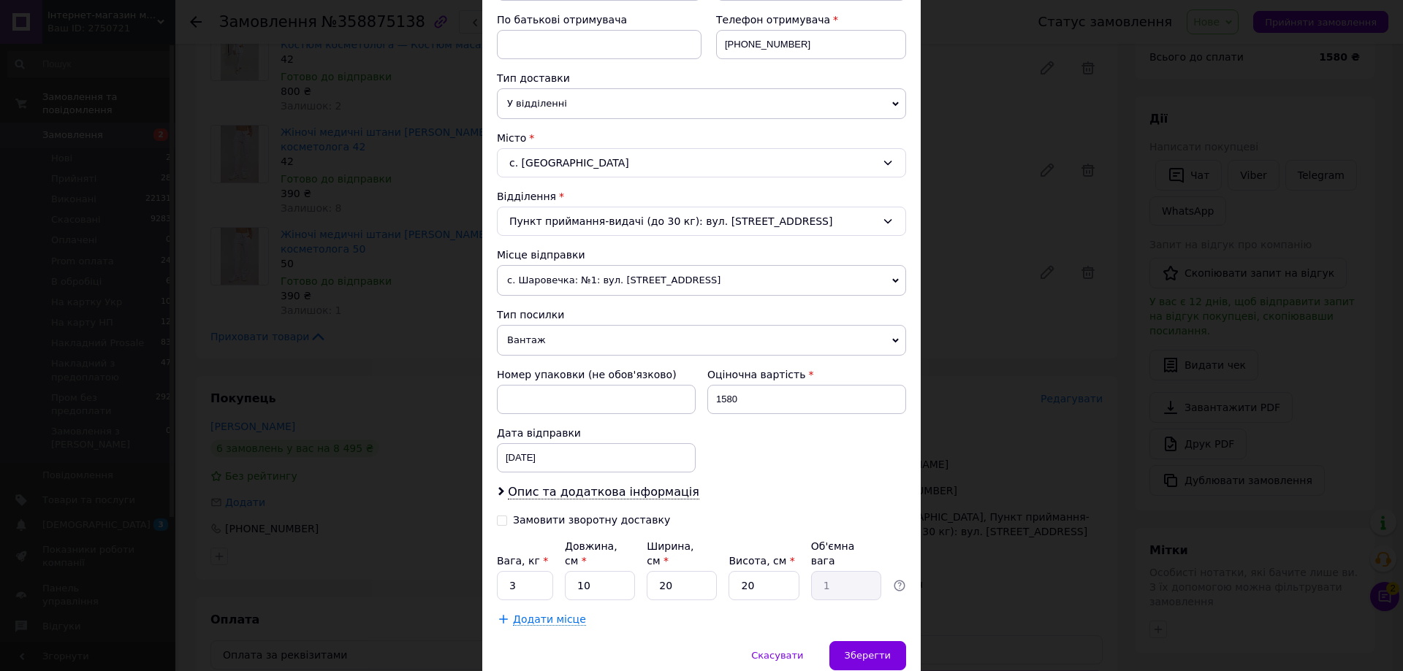
scroll to position [325, 0]
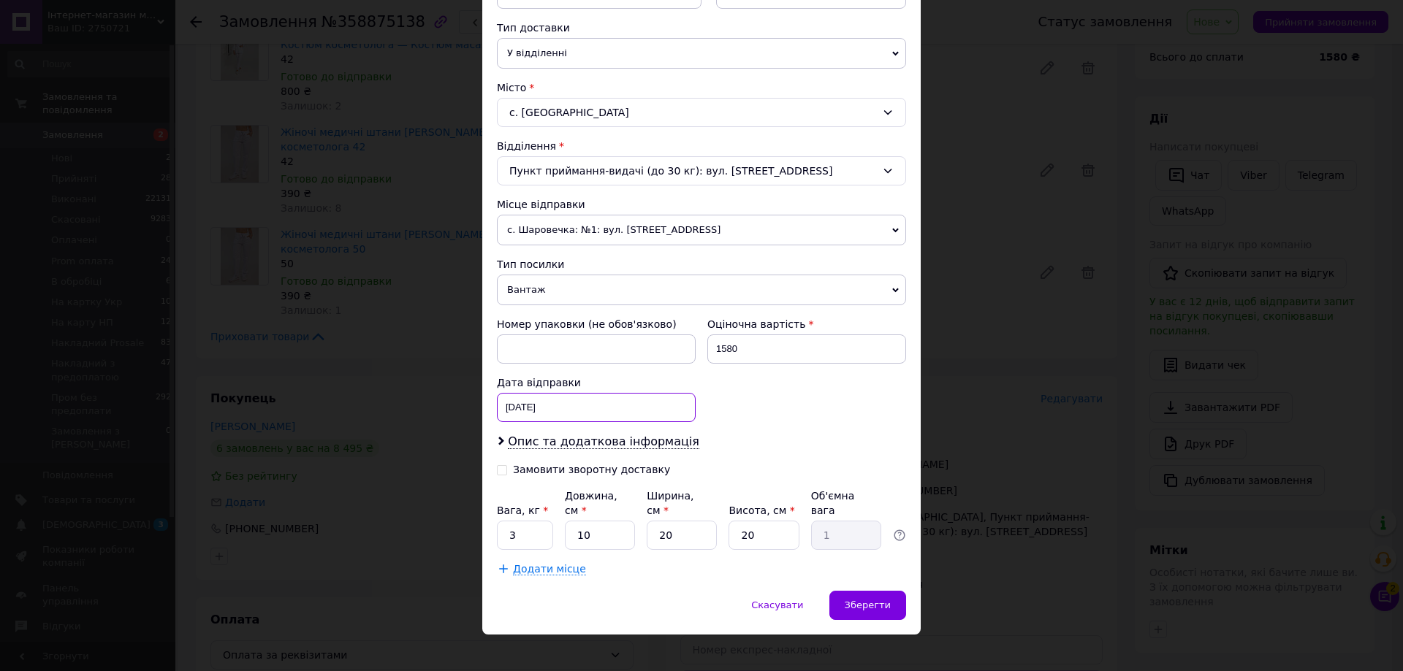
click at [543, 408] on div "[DATE] < 2025 > < Август > Пн Вт Ср Чт Пт Сб Вс 28 29 30 31 1 2 3 4 5 6 7 8 9 1…" at bounding box center [596, 407] width 199 height 29
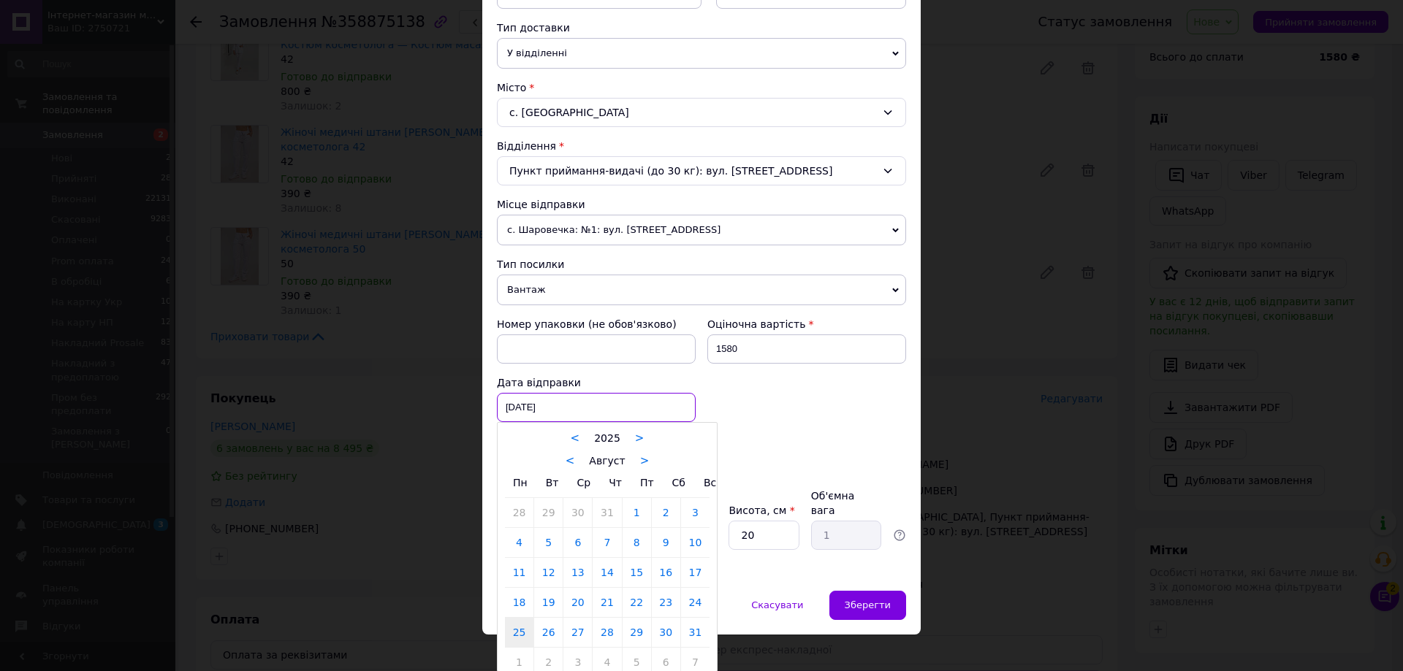
scroll to position [332, 0]
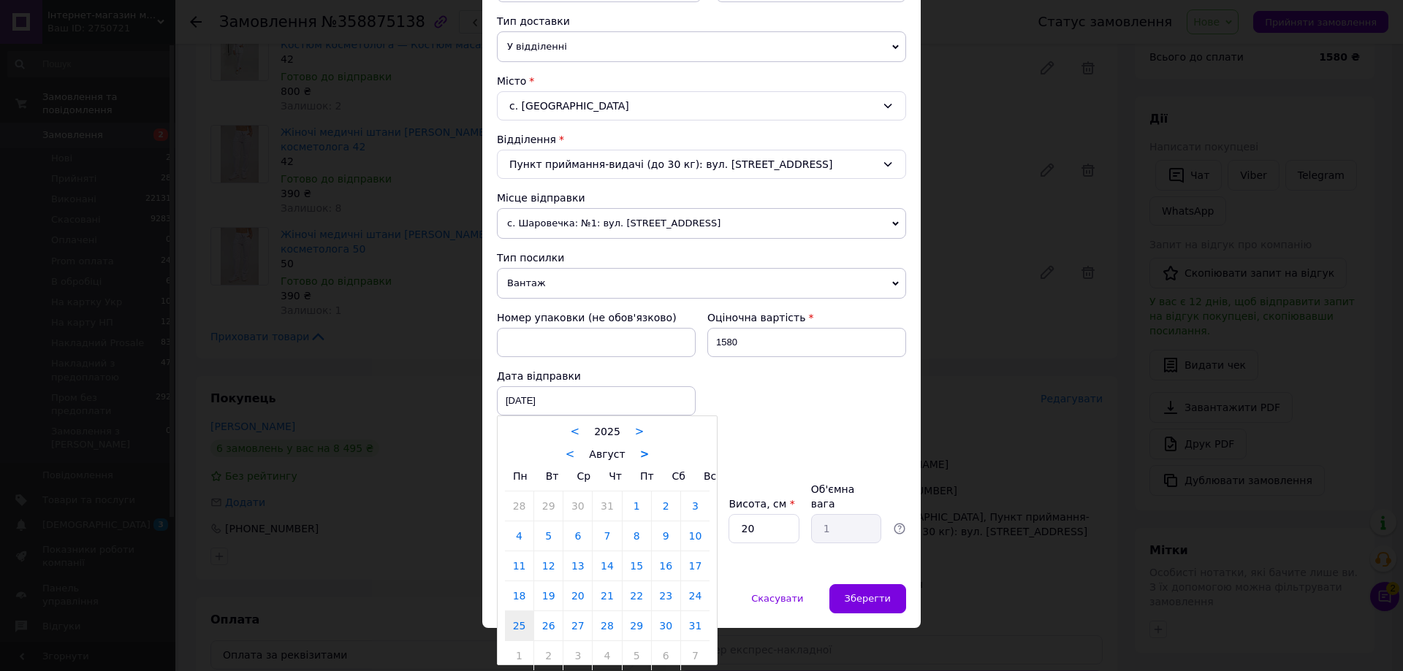
click at [640, 461] on link ">" at bounding box center [644, 454] width 9 height 13
click at [634, 530] on link "12" at bounding box center [636, 536] width 28 height 29
type input "[DATE]"
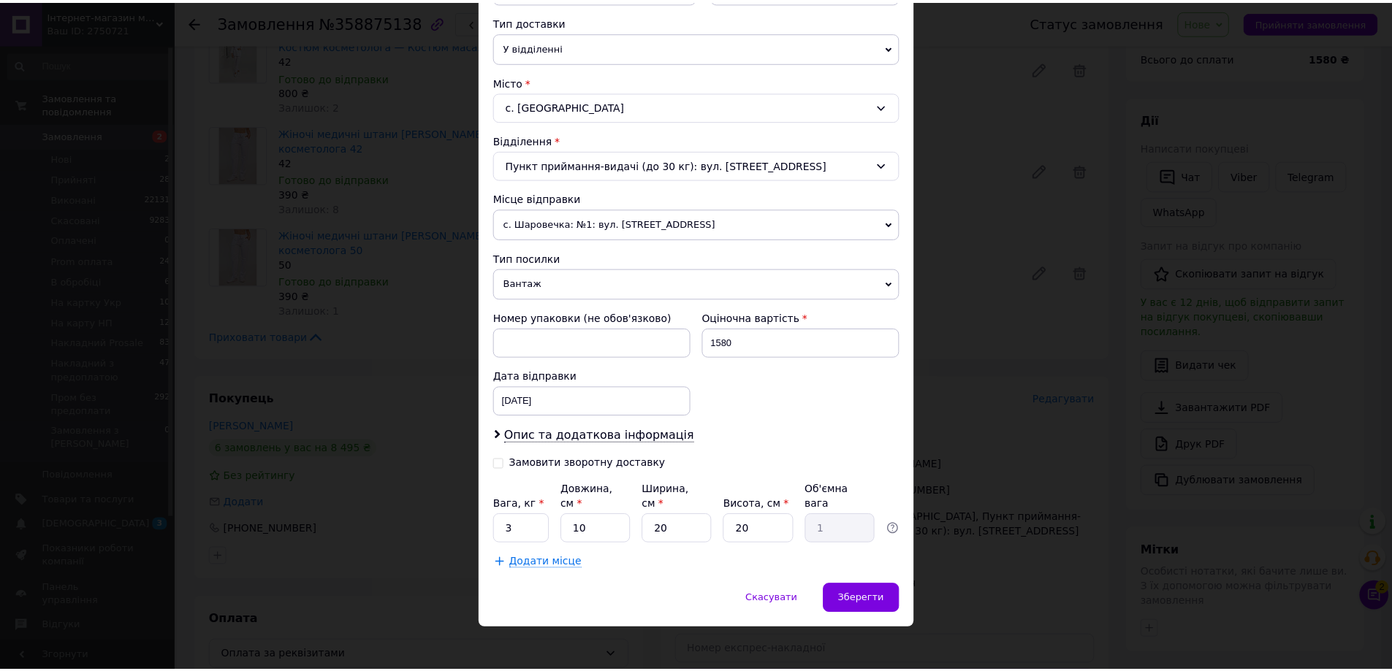
scroll to position [325, 0]
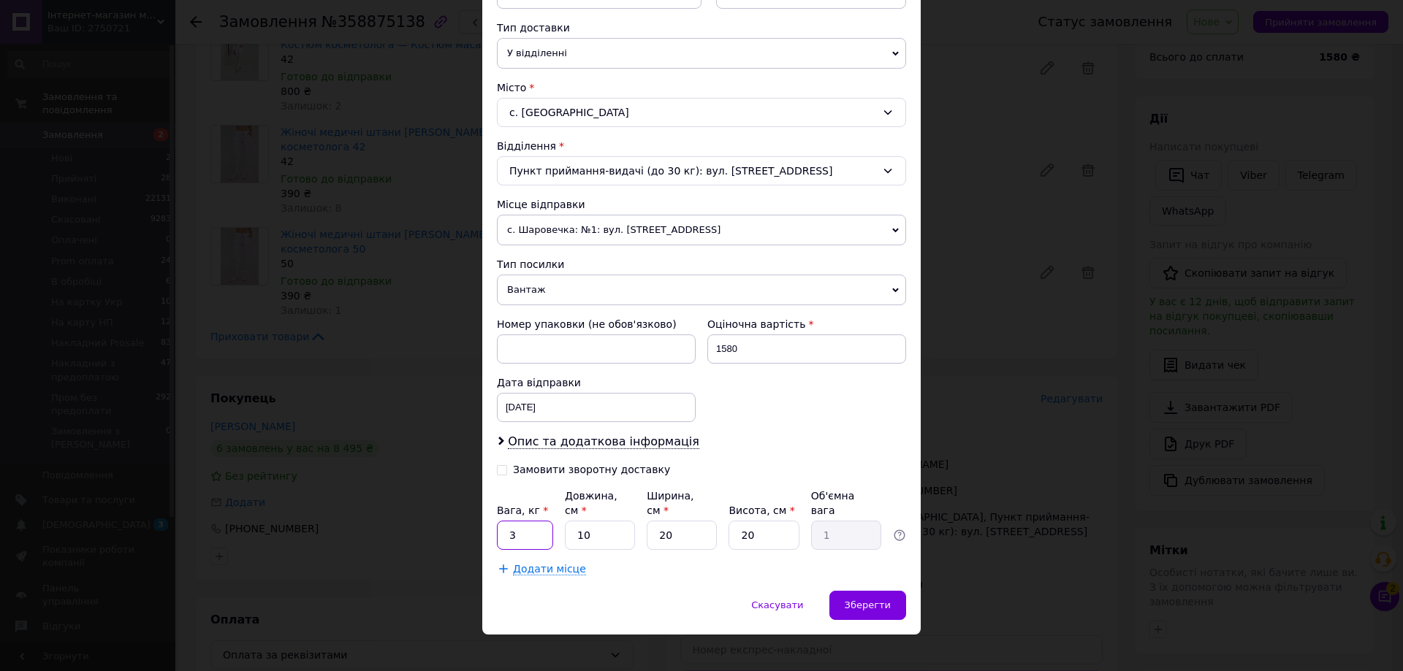
click at [526, 529] on input "3" at bounding box center [525, 535] width 56 height 29
type input "2"
click at [865, 600] on span "Зберегти" at bounding box center [867, 605] width 46 height 11
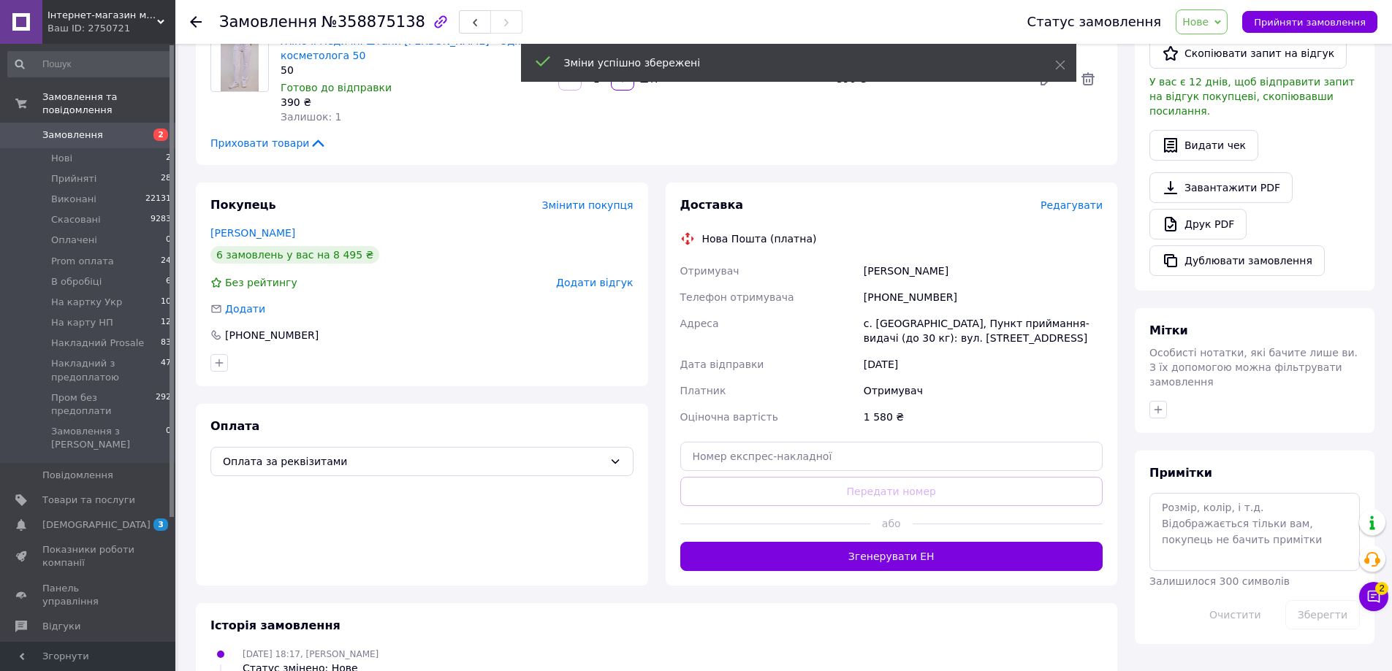
scroll to position [365, 0]
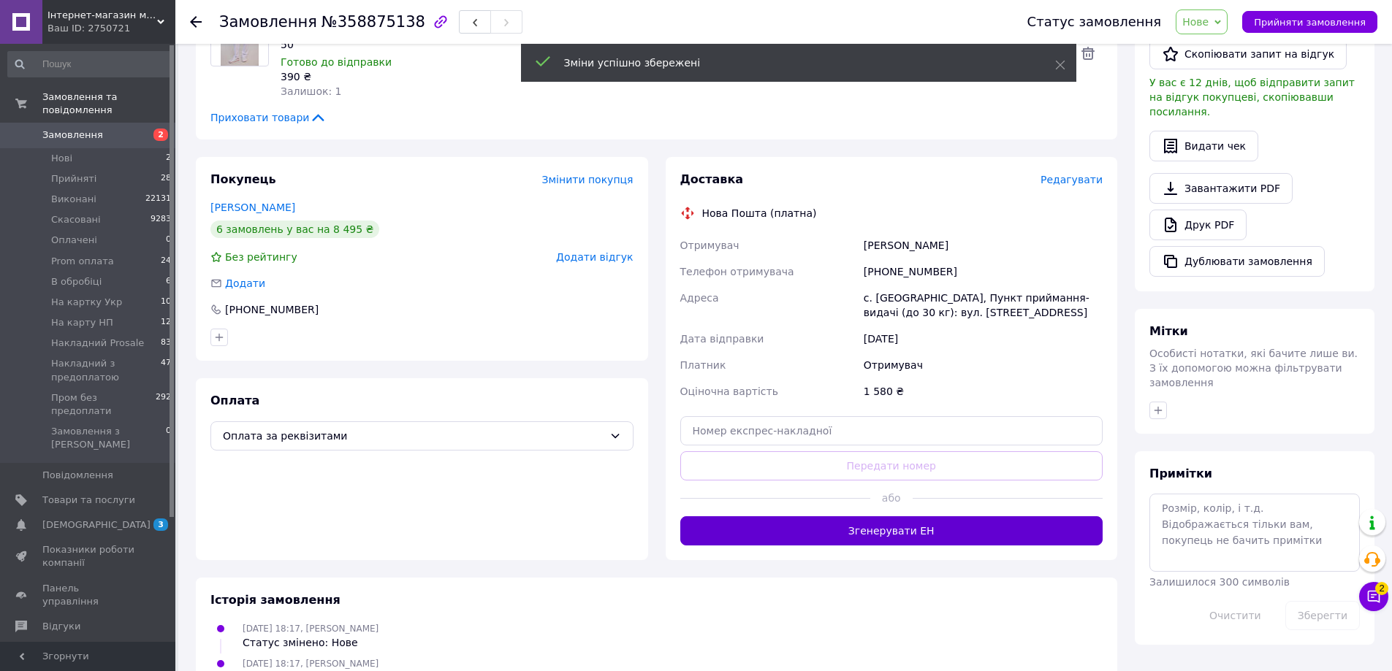
click at [860, 516] on button "Згенерувати ЕН" at bounding box center [891, 530] width 423 height 29
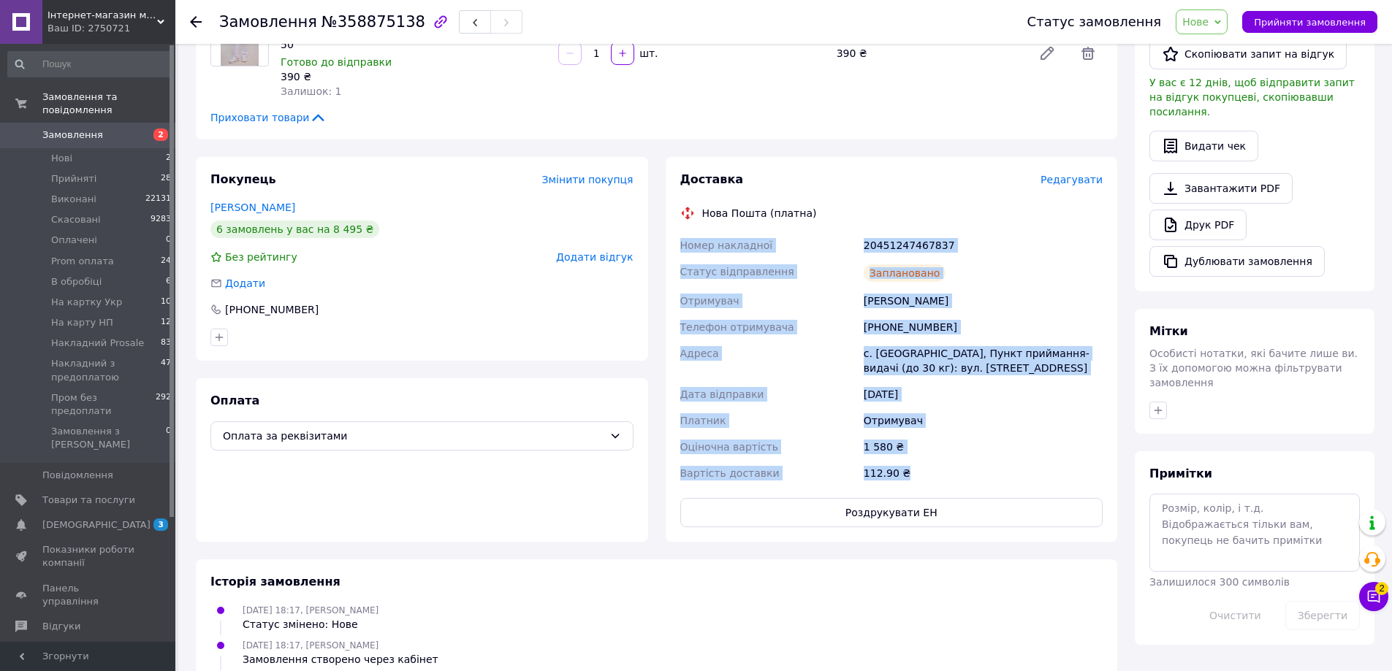
drag, startPoint x: 718, startPoint y: 211, endPoint x: 993, endPoint y: 452, distance: 366.0
click at [993, 452] on div "Номер накладної 20451247467837 Статус відправлення Заплановано Отримувач [PERSO…" at bounding box center [891, 359] width 429 height 254
copy div "Номер накладної 20451247467837 Статус відправлення Заплановано Отримувач [PERSO…"
